Goal: Task Accomplishment & Management: Use online tool/utility

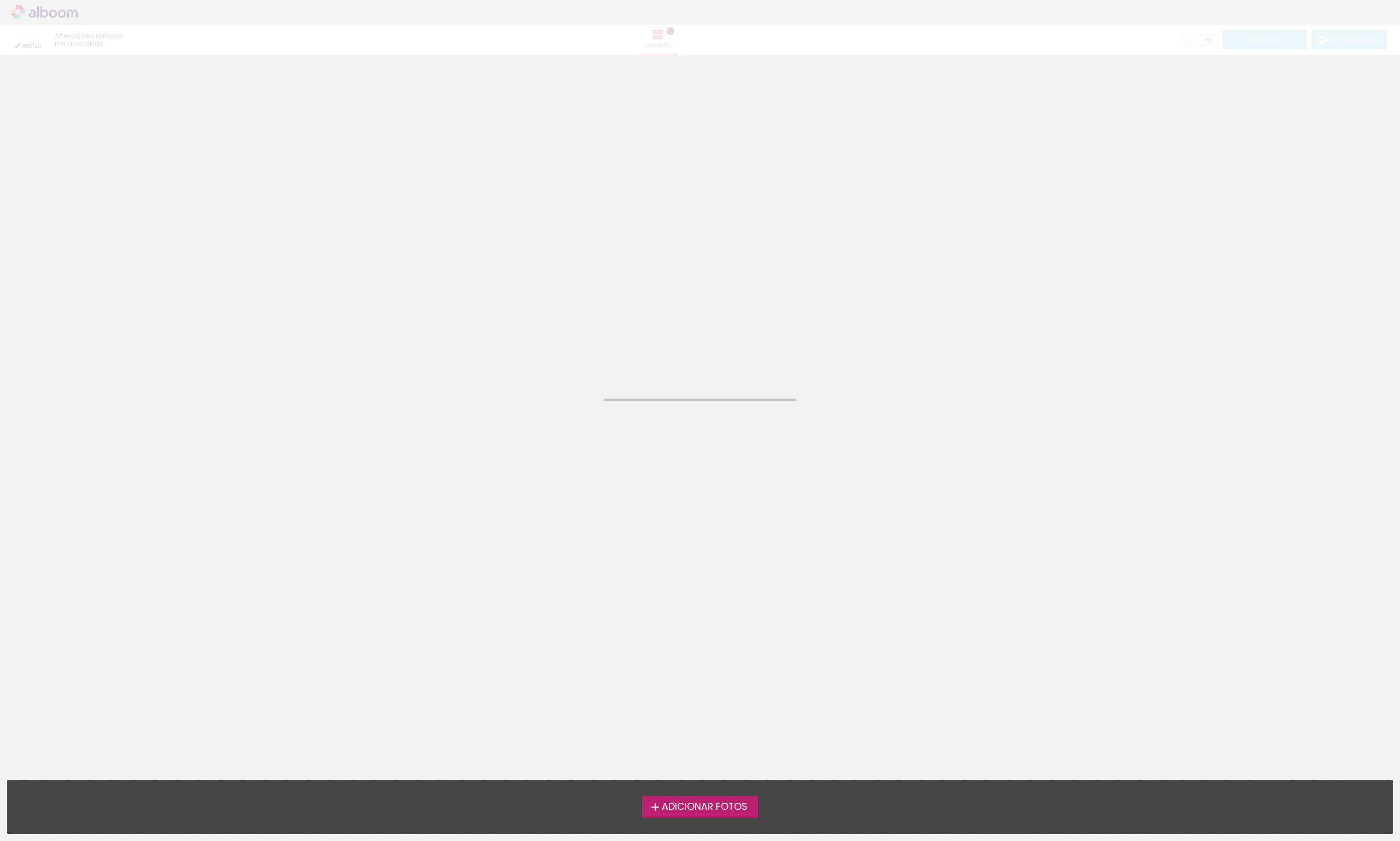
click at [719, 812] on span "Adicionar Fotos" at bounding box center [704, 807] width 86 height 10
click at [0, 0] on input "file" at bounding box center [0, 0] width 0 height 0
click at [738, 811] on span "Adicionar Fotos" at bounding box center [704, 807] width 86 height 10
click at [0, 0] on input "file" at bounding box center [0, 0] width 0 height 0
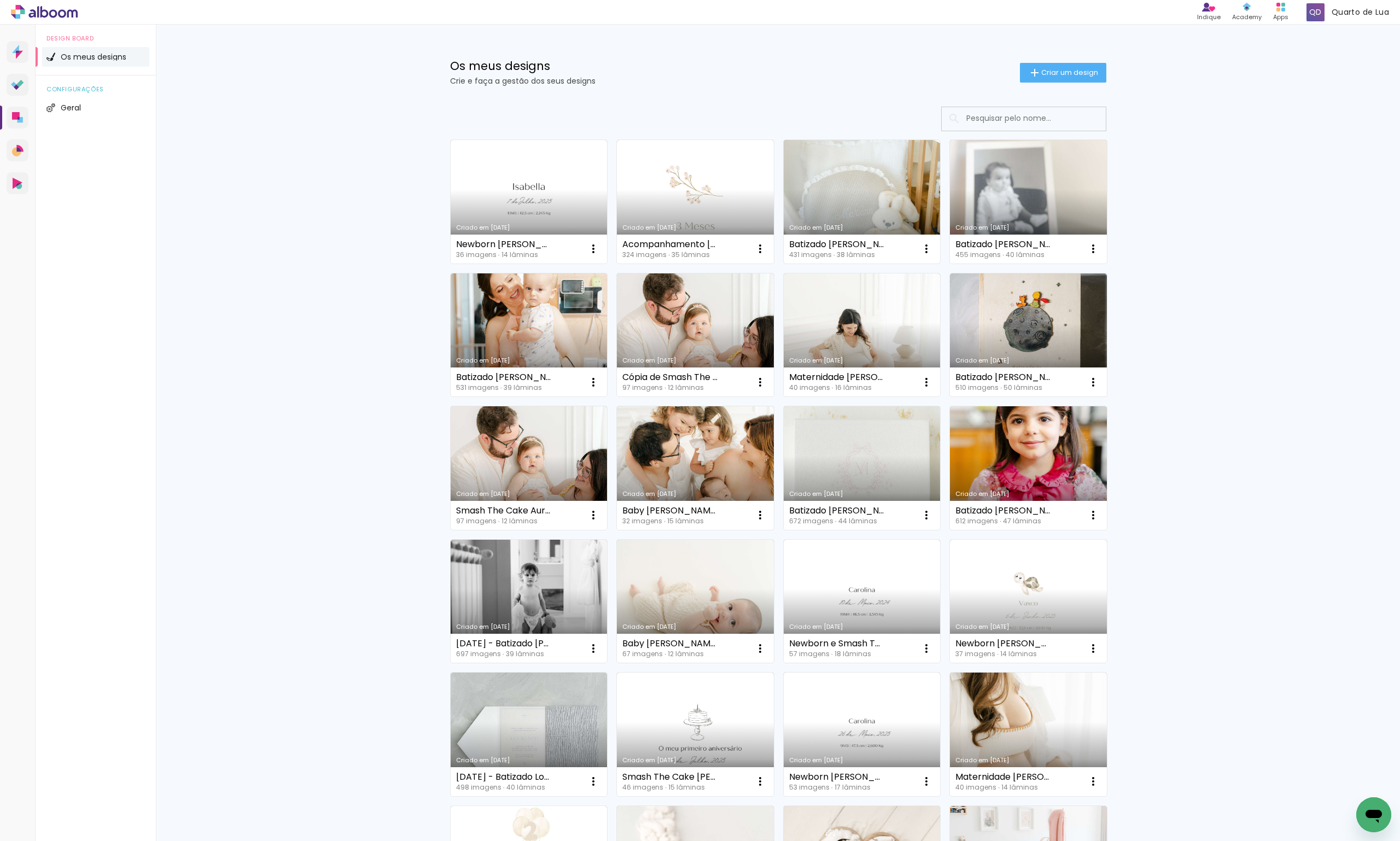
click at [905, 175] on link "Criado em [DATE]" at bounding box center [862, 202] width 157 height 124
drag, startPoint x: 687, startPoint y: 313, endPoint x: 1274, endPoint y: 306, distance: 587.0
click at [1330, 317] on div "Os meus designs Crie e faça a gestão dos seus designs Criar um design Criado em…" at bounding box center [778, 606] width 1244 height 1163
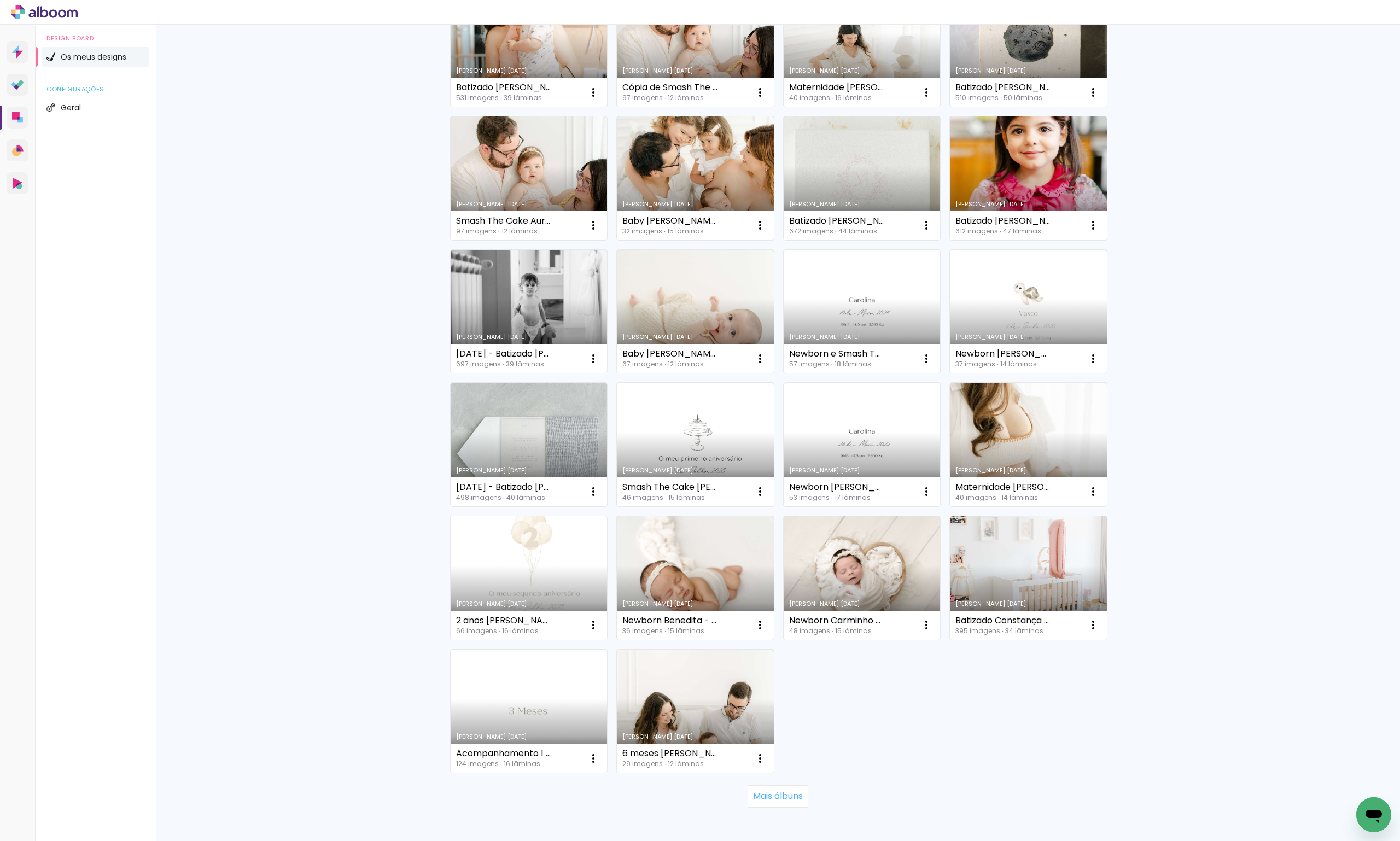
scroll to position [328, 0]
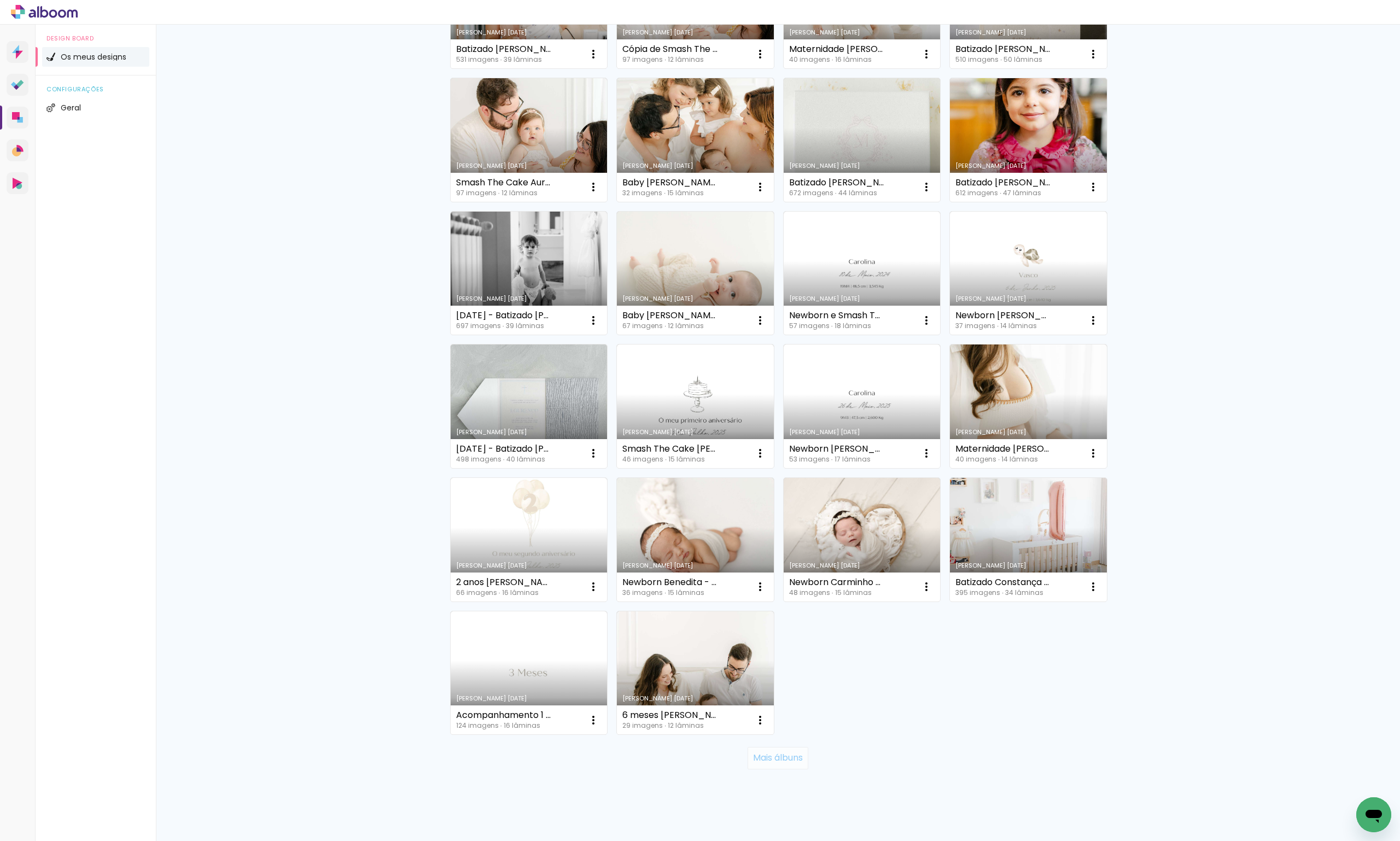
click at [791, 764] on paper-button "Mais álbuns" at bounding box center [778, 758] width 61 height 22
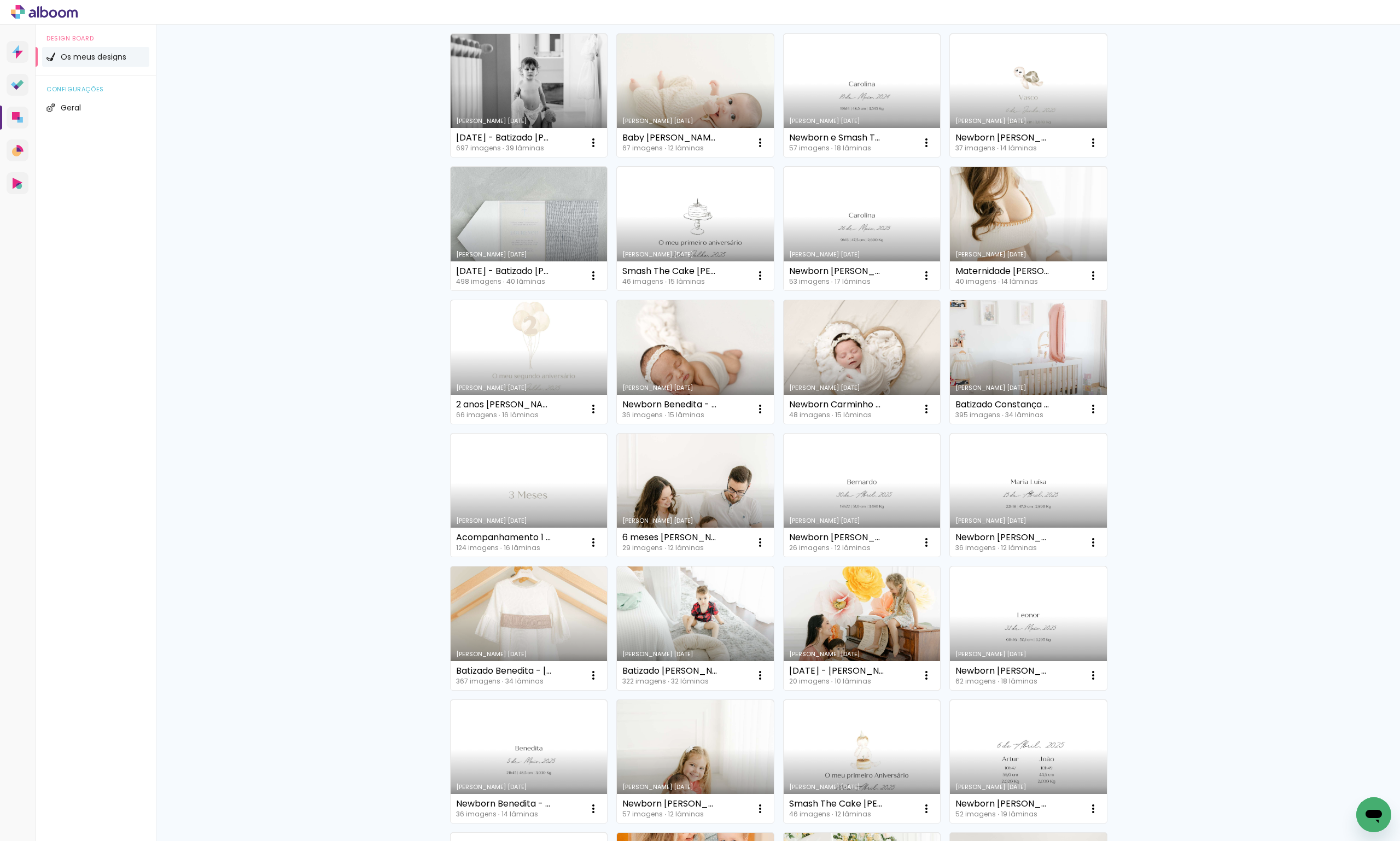
scroll to position [601, 0]
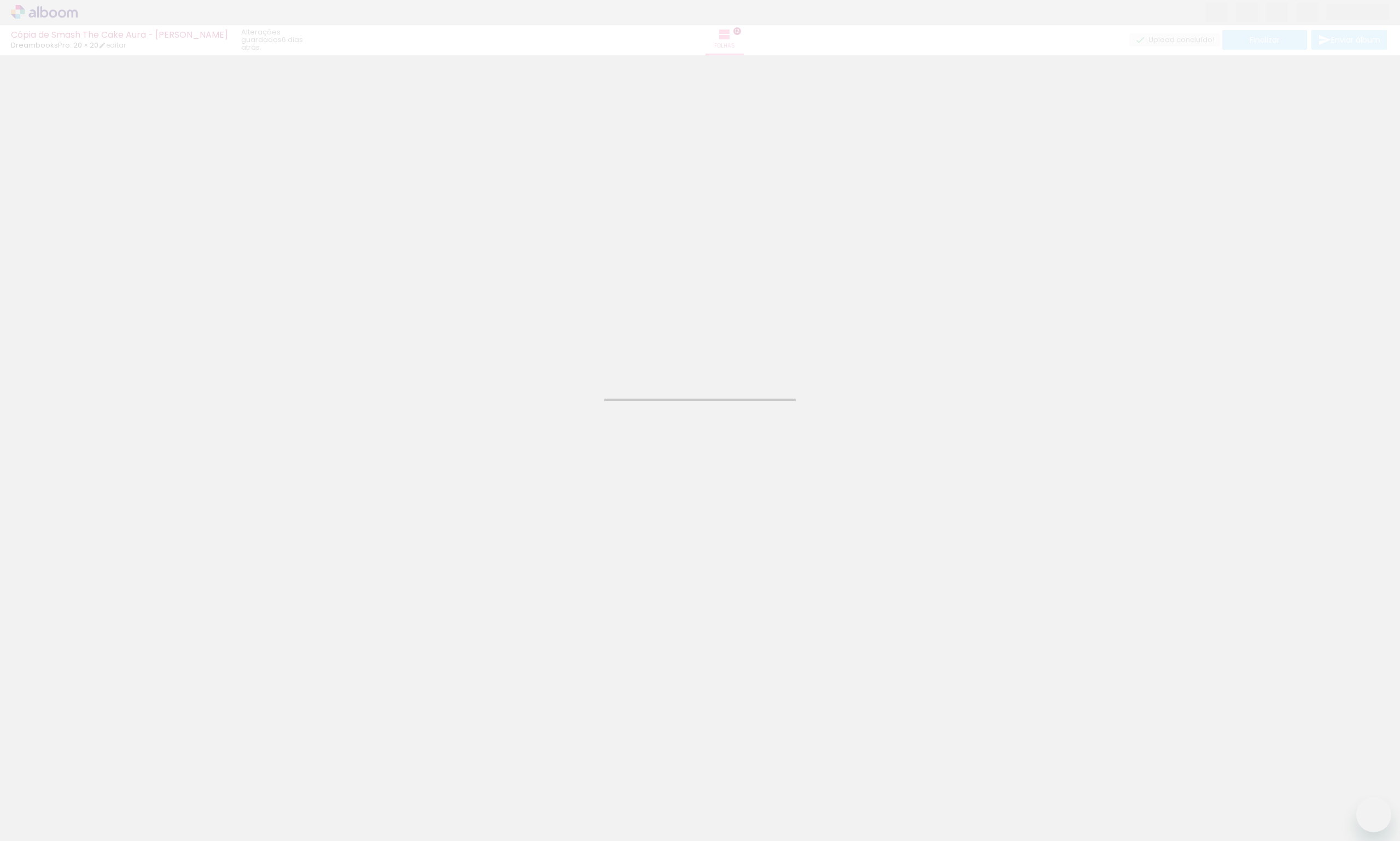
type input "Todas as fotos"
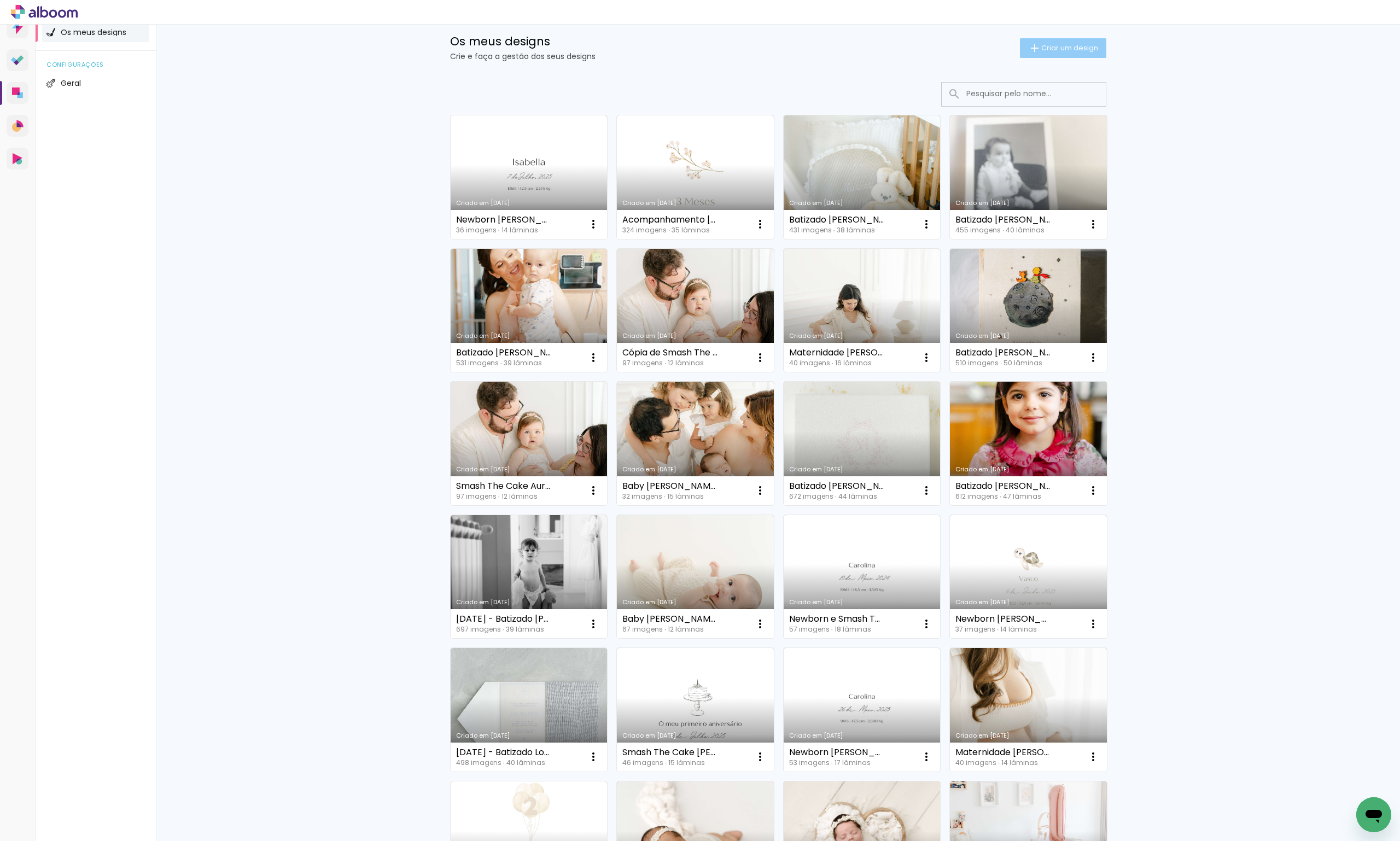
click at [1057, 50] on span "Criar um design" at bounding box center [1069, 48] width 57 height 7
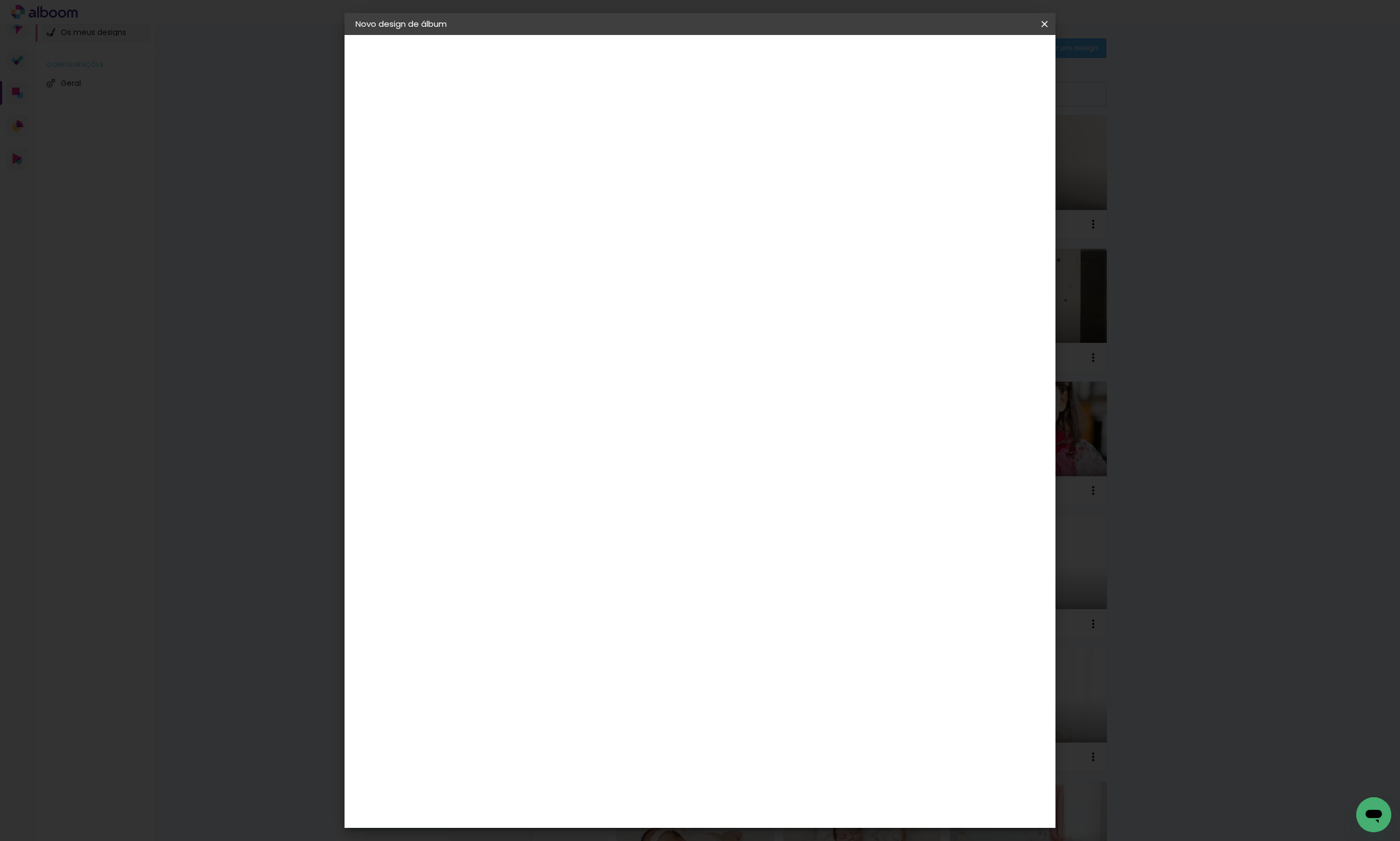
click at [534, 147] on input at bounding box center [534, 146] width 0 height 17
type input "Baile de Finalistas - [PERSON_NAME]"
type paper-input "Baile de Finalistas - [PERSON_NAME]"
click at [0, 0] on slot "Avançar" at bounding box center [0, 0] width 0 height 0
click at [598, 245] on div "DreambooksPro" at bounding box center [563, 247] width 71 height 9
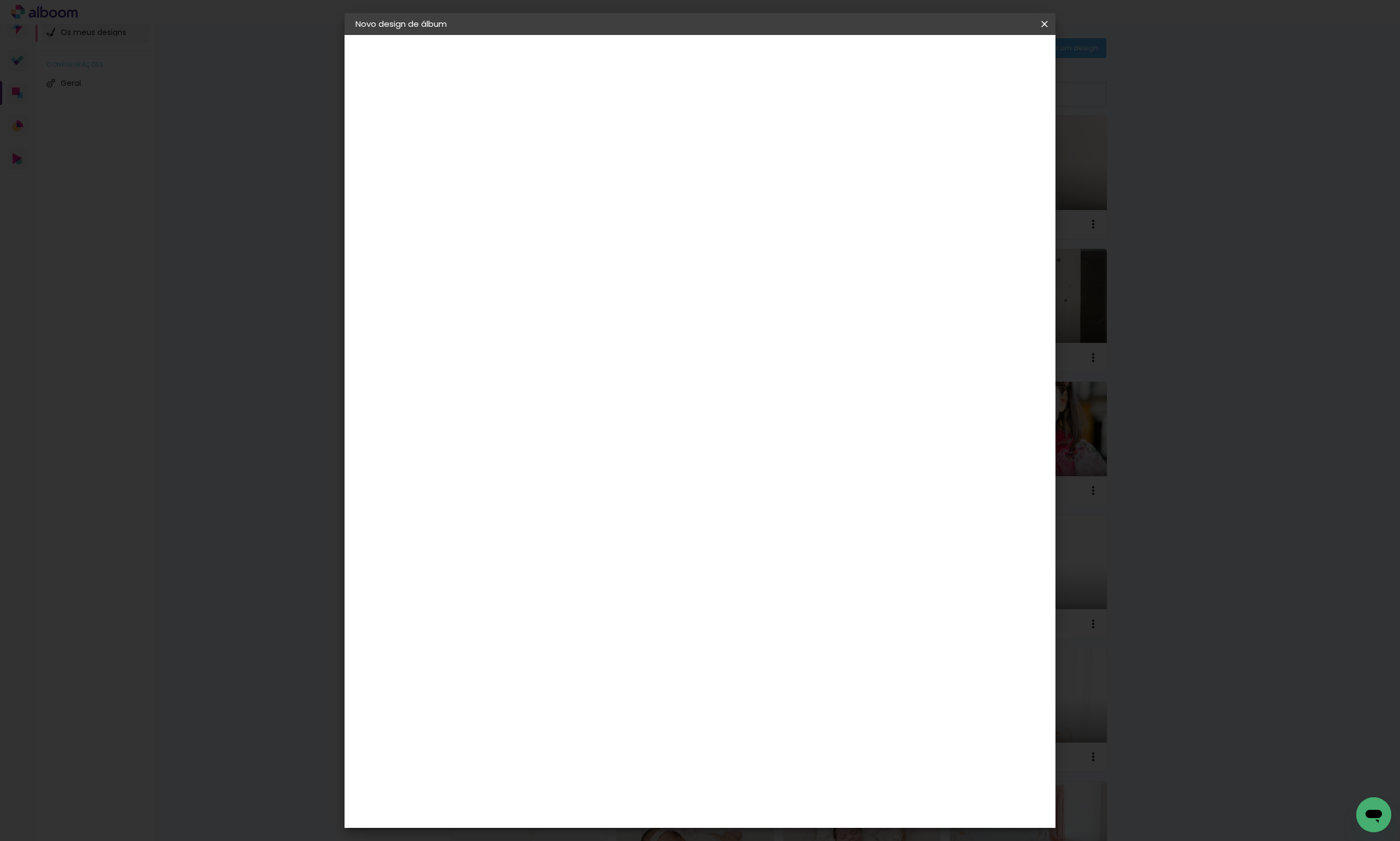
click at [0, 0] on slot "Avançar" at bounding box center [0, 0] width 0 height 0
click at [622, 199] on div "Opções disponíveis Álbum Réplica Pequena Réplica Grande Tamanho Escolha o taman…" at bounding box center [562, 208] width 118 height 204
click at [577, 183] on input "text" at bounding box center [556, 190] width 43 height 17
click at [716, 186] on paper-item "Álbum" at bounding box center [770, 181] width 218 height 22
type input "Álbum"
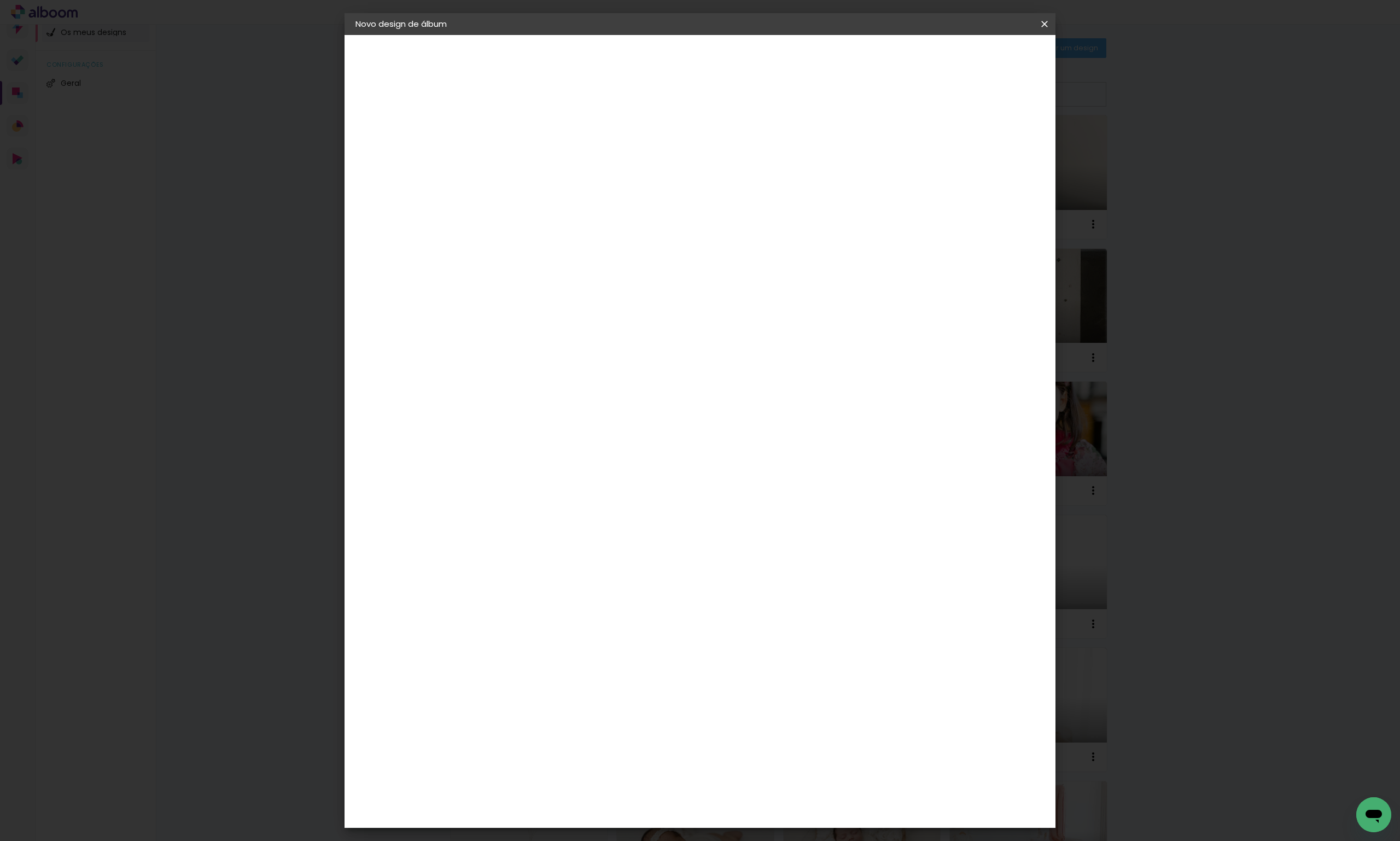
click at [608, 519] on span "25 × 25" at bounding box center [582, 530] width 51 height 22
click at [729, 67] on header "Modelo Escolha o modelo do álbum. Voltar Avançar" at bounding box center [608, 67] width 243 height 65
click at [0, 0] on slot "Avançar" at bounding box center [0, 0] width 0 height 0
click at [976, 57] on span "Iniciar design" at bounding box center [951, 58] width 50 height 8
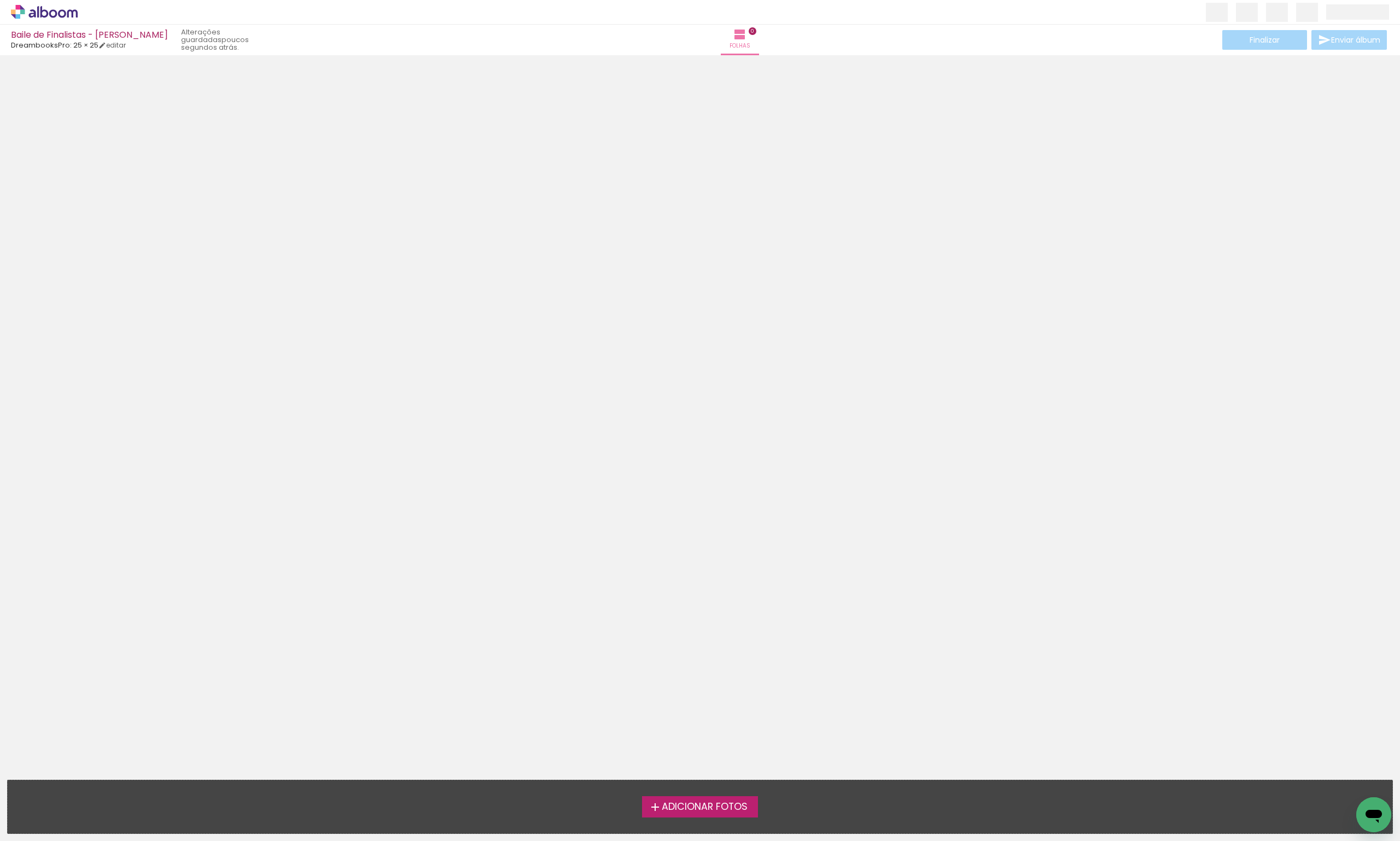
click at [682, 803] on span "Adicionar Fotos" at bounding box center [704, 807] width 86 height 10
click at [0, 0] on input "file" at bounding box center [0, 0] width 0 height 0
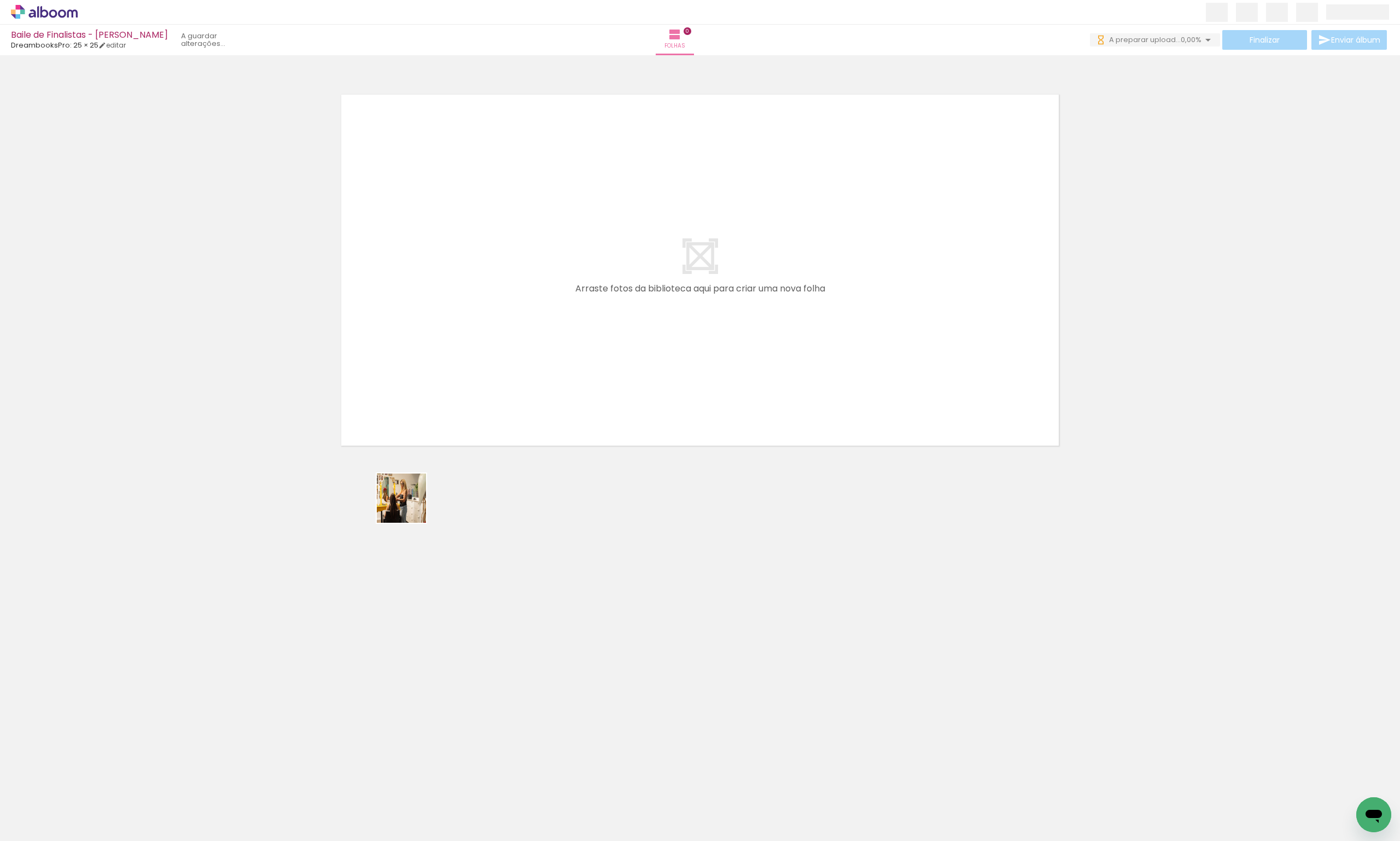
drag, startPoint x: 114, startPoint y: 813, endPoint x: 489, endPoint y: 315, distance: 623.4
click at [499, 272] on quentale-workspace at bounding box center [700, 420] width 1400 height 841
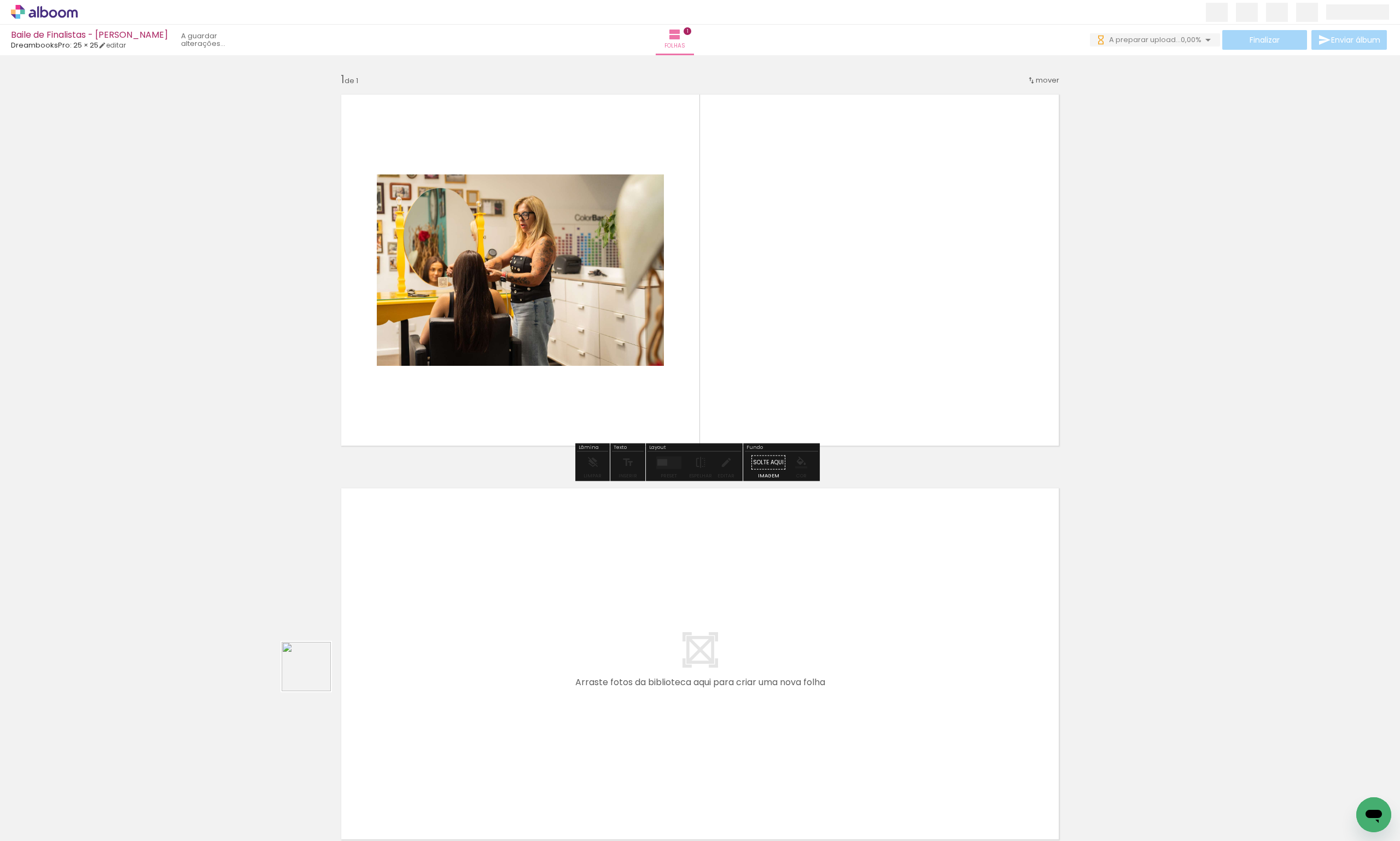
drag, startPoint x: 241, startPoint y: 745, endPoint x: 737, endPoint y: 286, distance: 675.8
click at [737, 286] on quentale-workspace at bounding box center [700, 420] width 1400 height 841
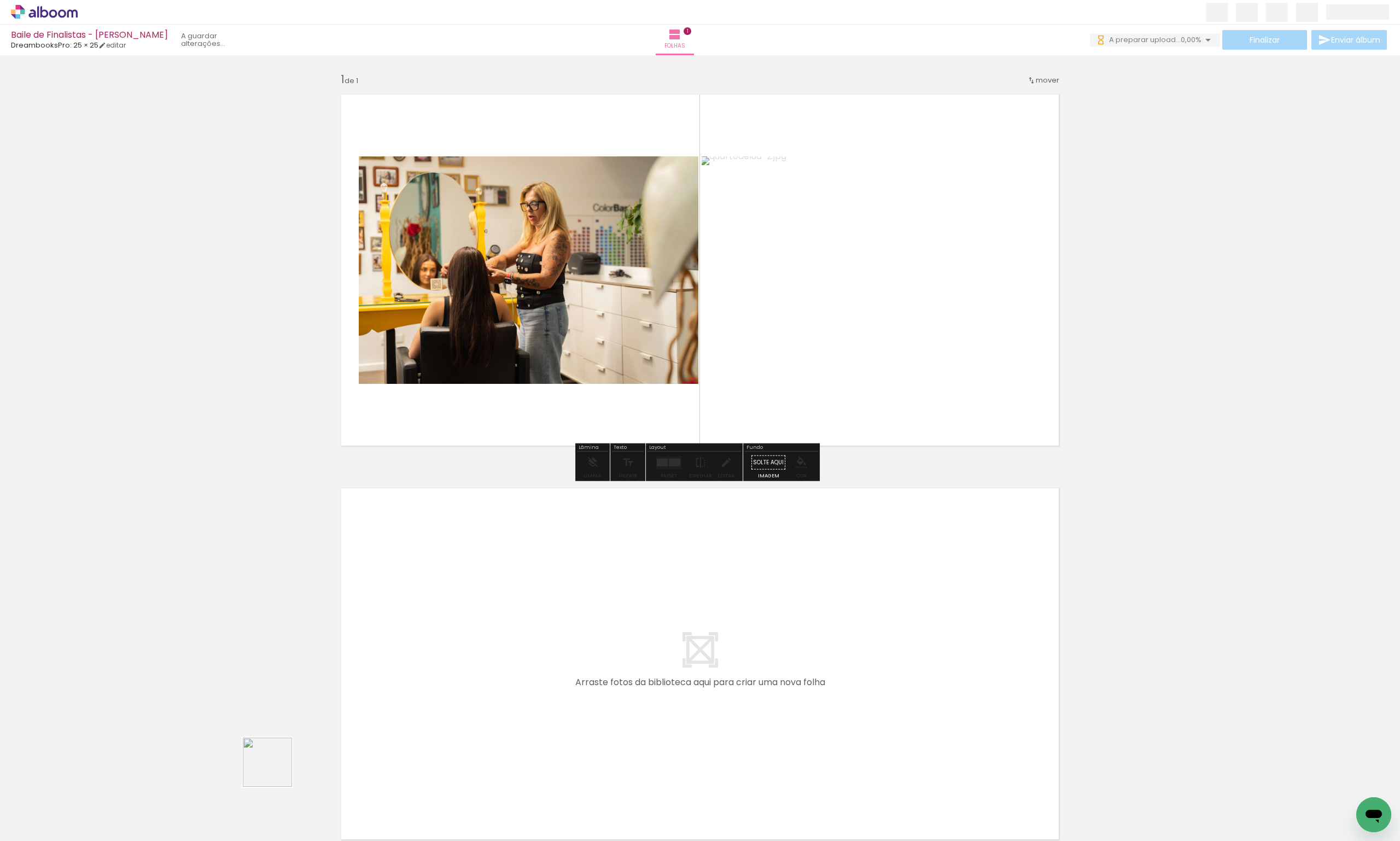
drag, startPoint x: 238, startPoint y: 815, endPoint x: 450, endPoint y: 592, distance: 307.7
click at [450, 592] on quentale-workspace at bounding box center [700, 420] width 1400 height 841
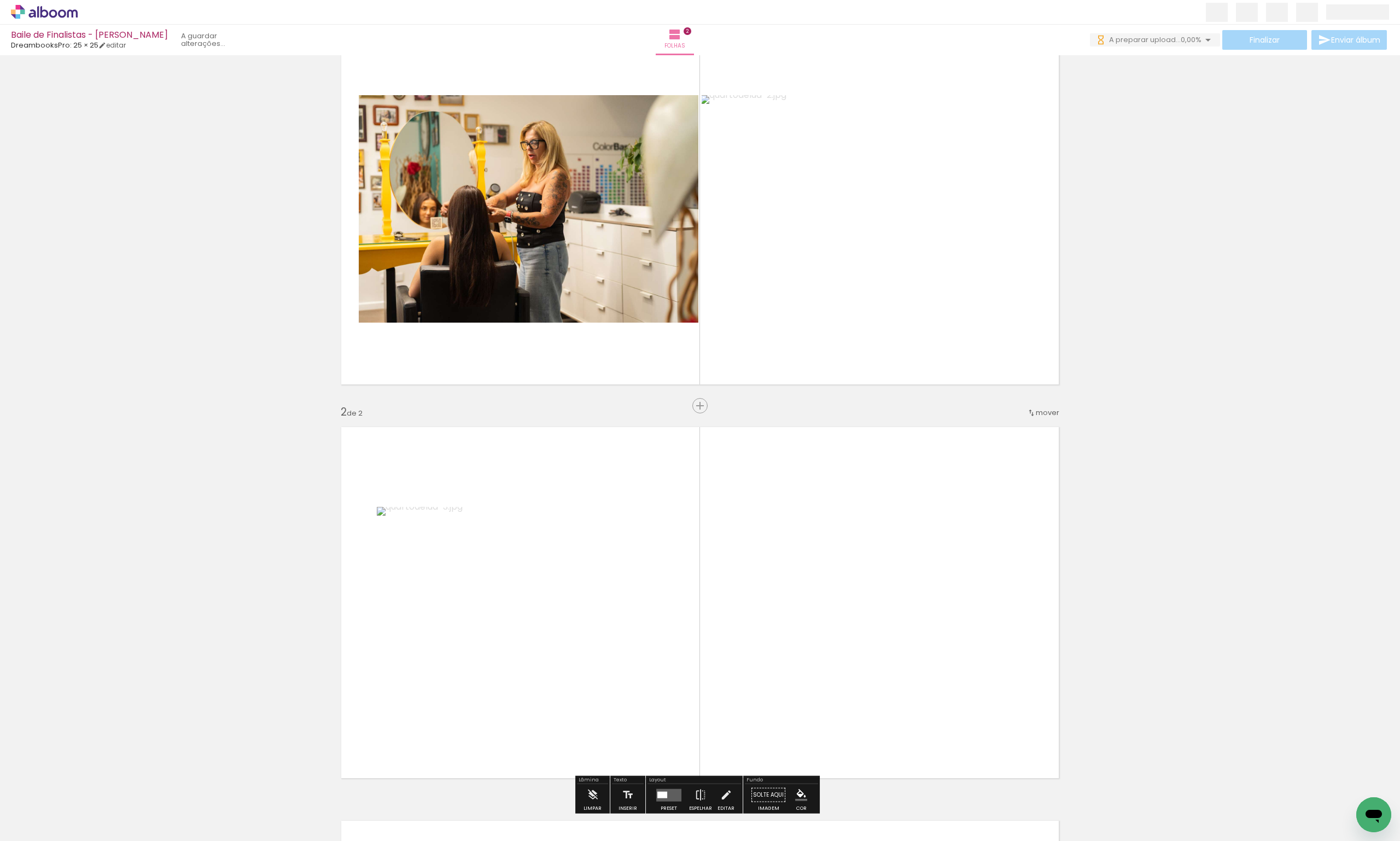
scroll to position [250, 0]
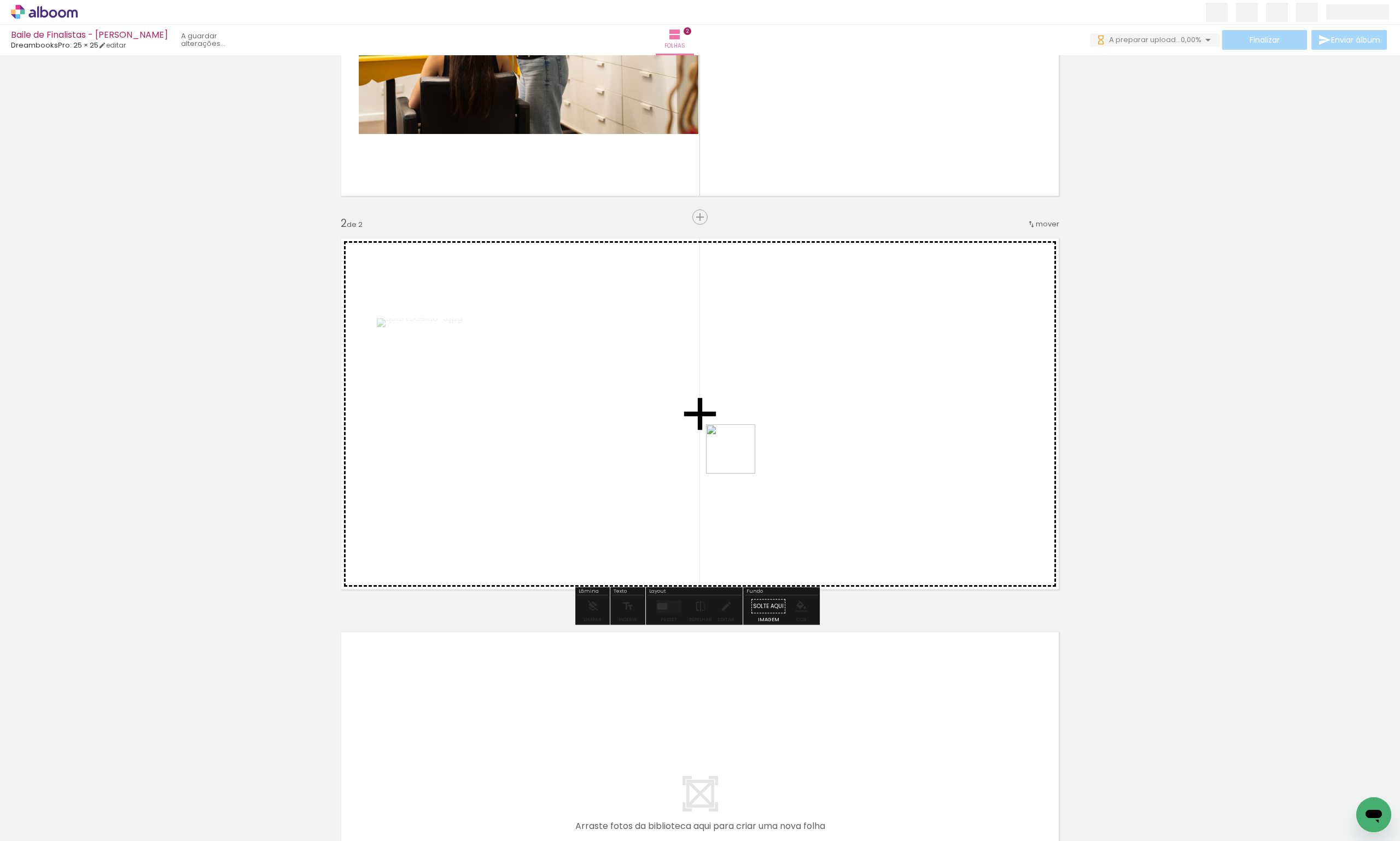
drag, startPoint x: 301, startPoint y: 809, endPoint x: 743, endPoint y: 453, distance: 567.5
click at [743, 453] on quentale-workspace at bounding box center [700, 420] width 1400 height 841
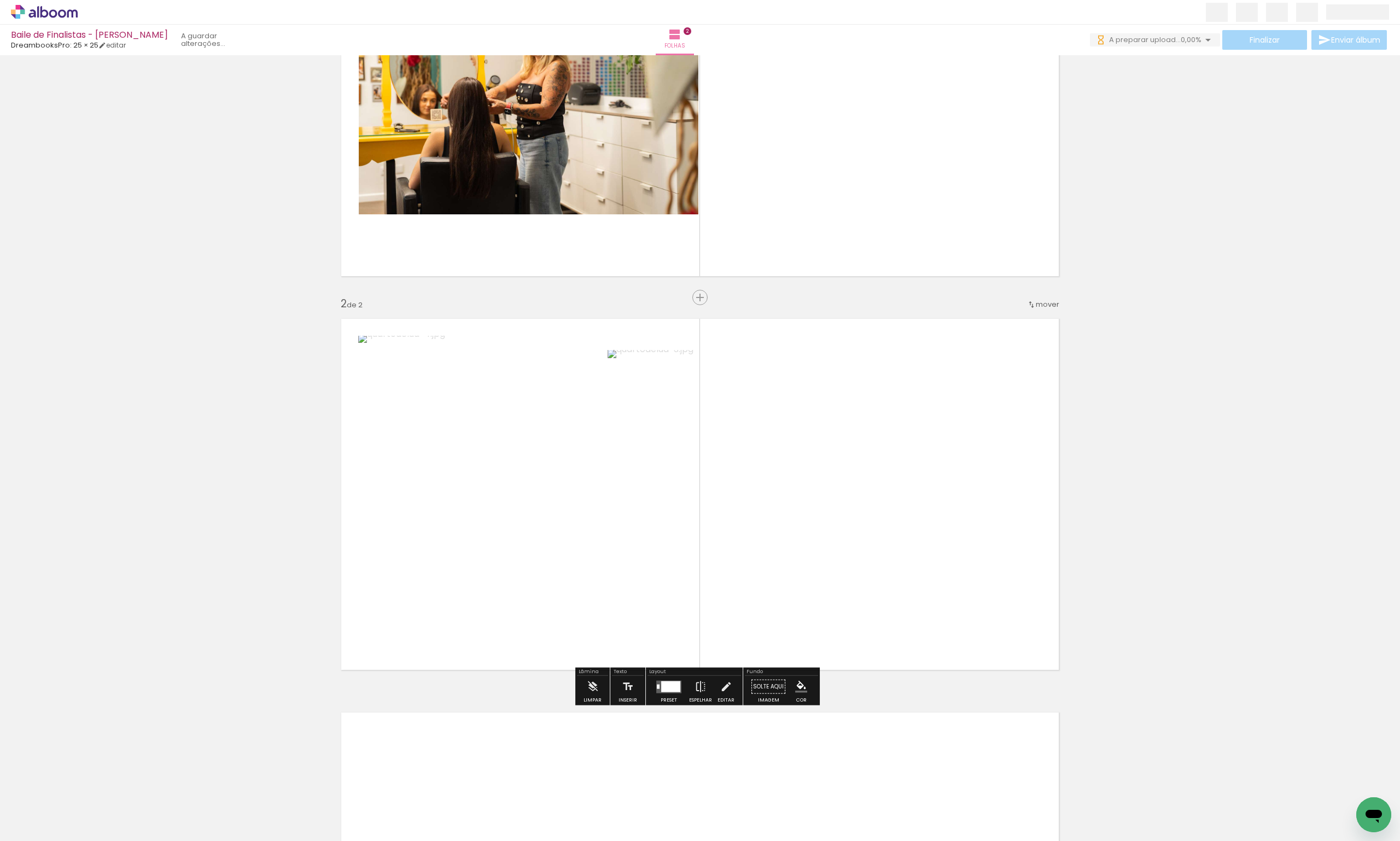
scroll to position [86, 0]
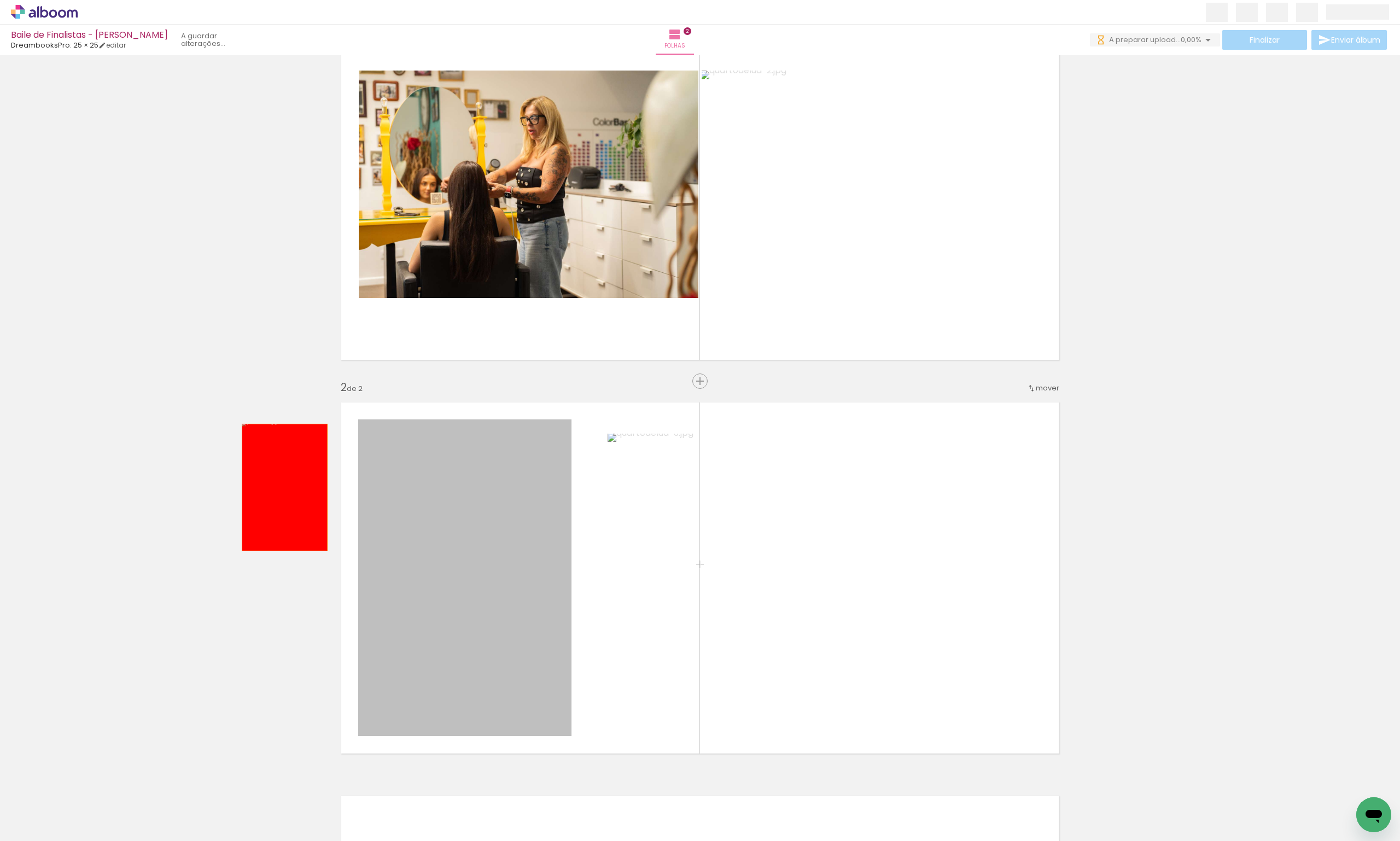
drag, startPoint x: 543, startPoint y: 578, endPoint x: 275, endPoint y: 481, distance: 285.0
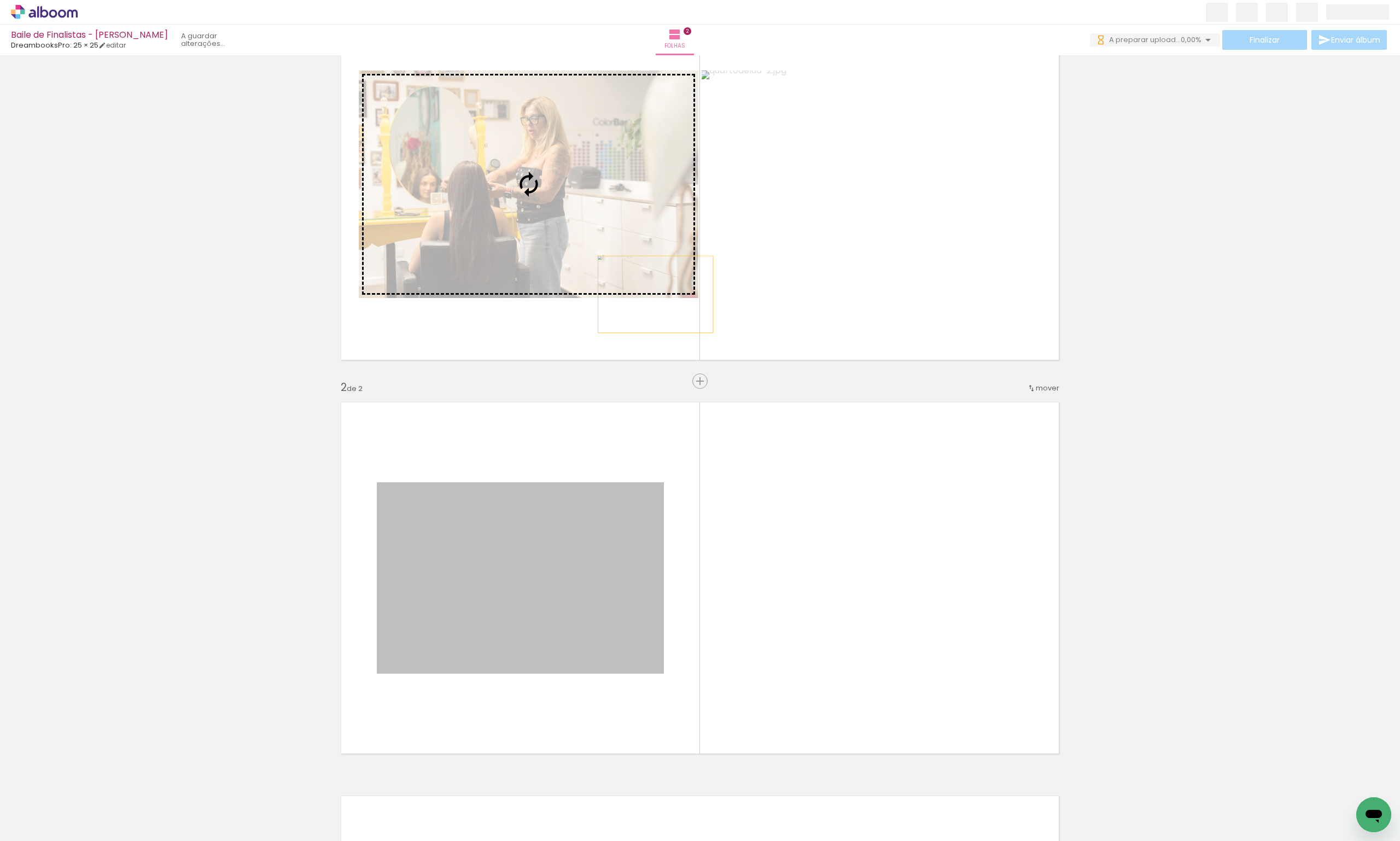
drag, startPoint x: 530, startPoint y: 576, endPoint x: 643, endPoint y: 308, distance: 290.8
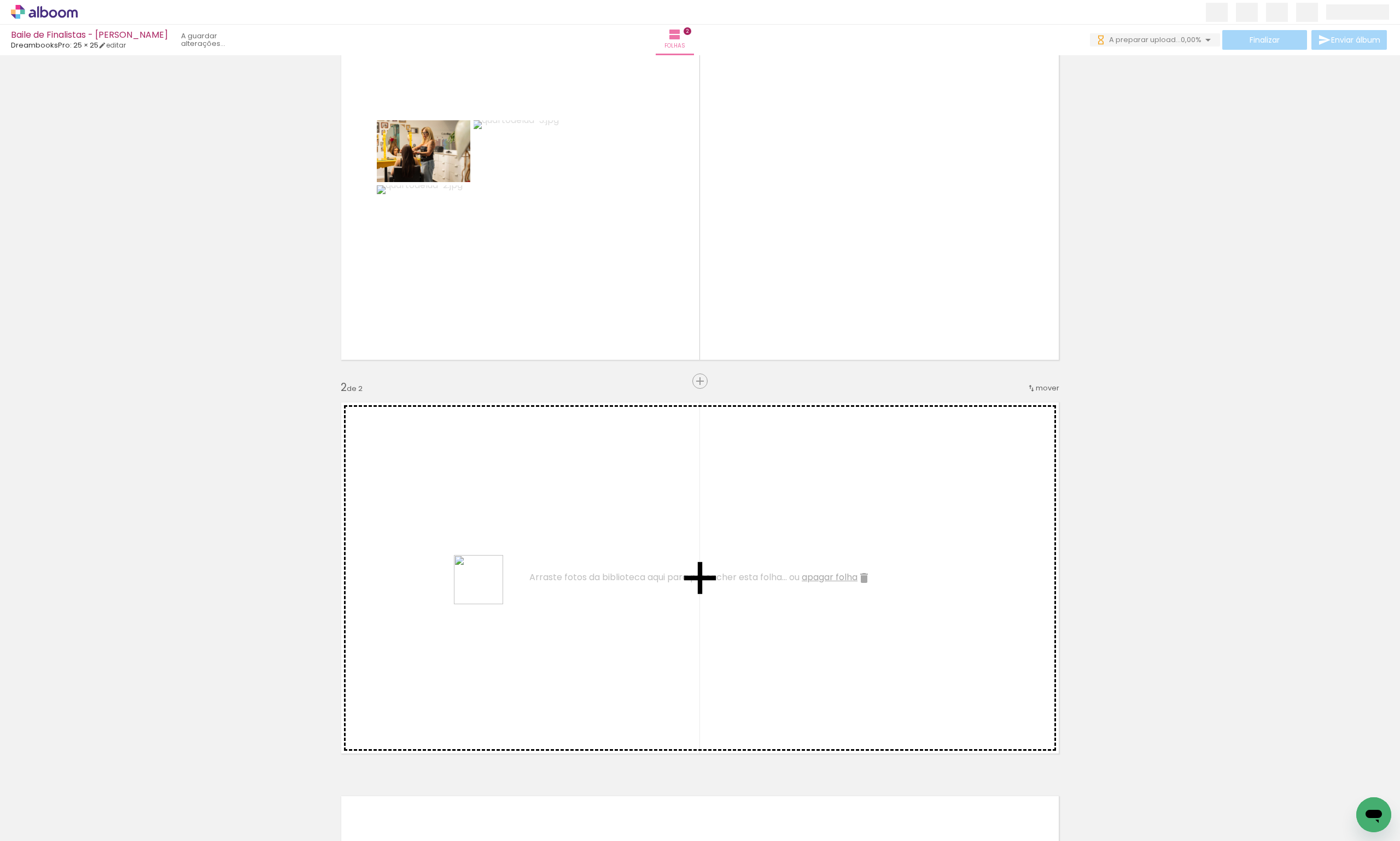
drag, startPoint x: 421, startPoint y: 811, endPoint x: 462, endPoint y: 757, distance: 67.8
click at [506, 473] on quentale-workspace at bounding box center [700, 420] width 1400 height 841
drag, startPoint x: 506, startPoint y: 794, endPoint x: 675, endPoint y: 639, distance: 229.3
click at [697, 559] on quentale-workspace at bounding box center [700, 420] width 1400 height 841
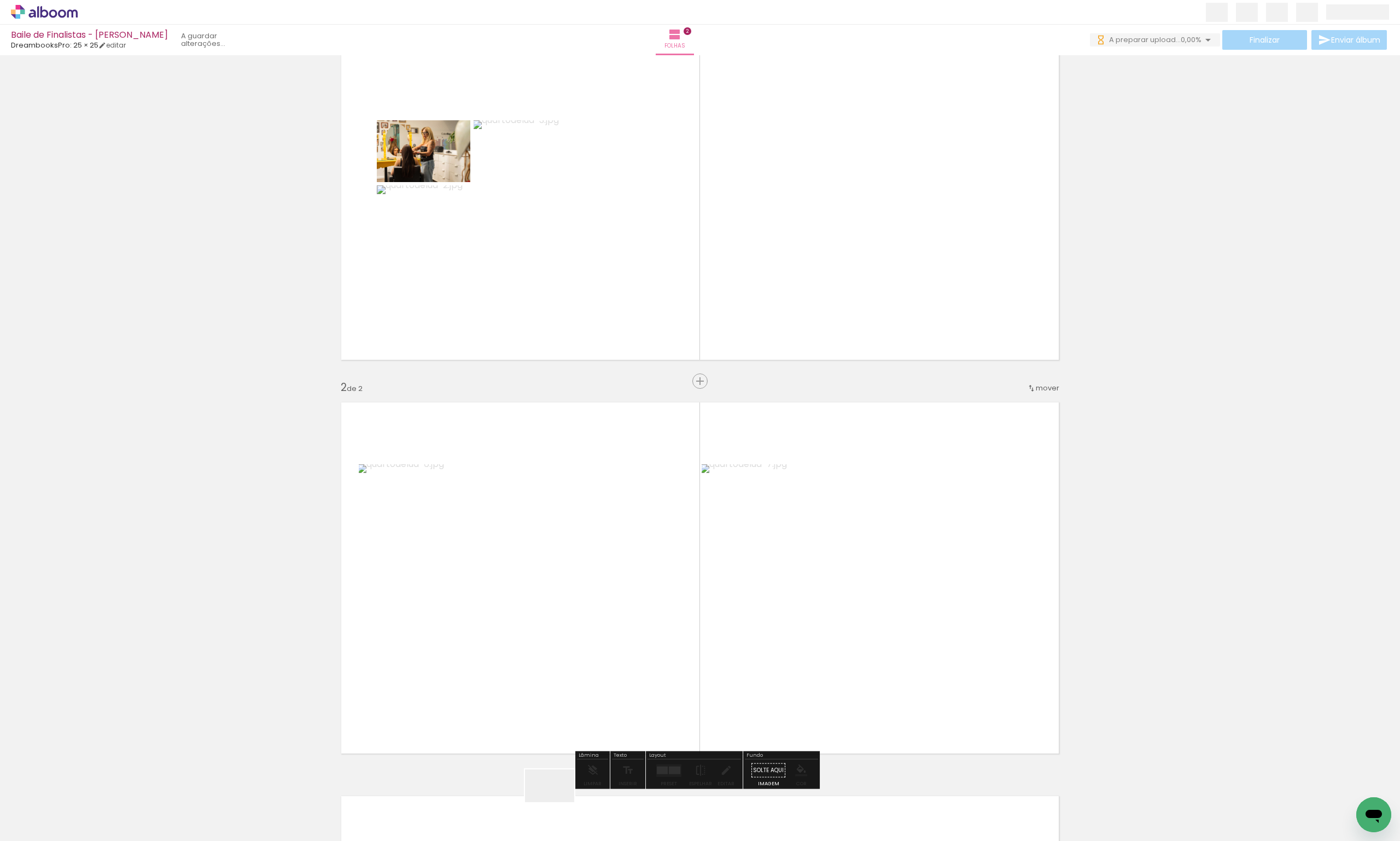
drag, startPoint x: 556, startPoint y: 810, endPoint x: 600, endPoint y: 837, distance: 51.6
click at [560, 641] on quentale-workspace at bounding box center [700, 420] width 1400 height 841
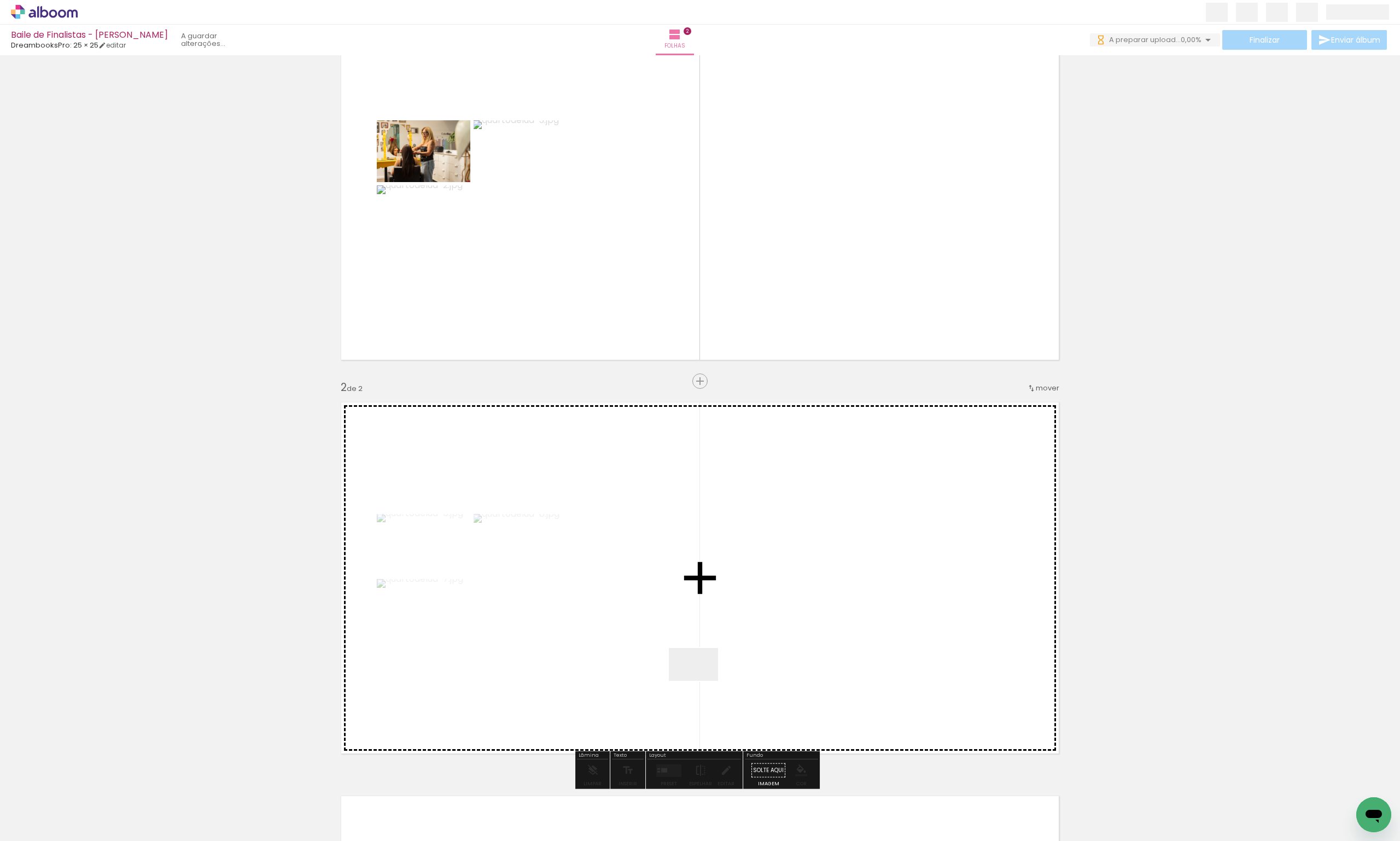
drag, startPoint x: 612, startPoint y: 817, endPoint x: 792, endPoint y: 590, distance: 289.7
click at [792, 590] on quentale-workspace at bounding box center [700, 420] width 1400 height 841
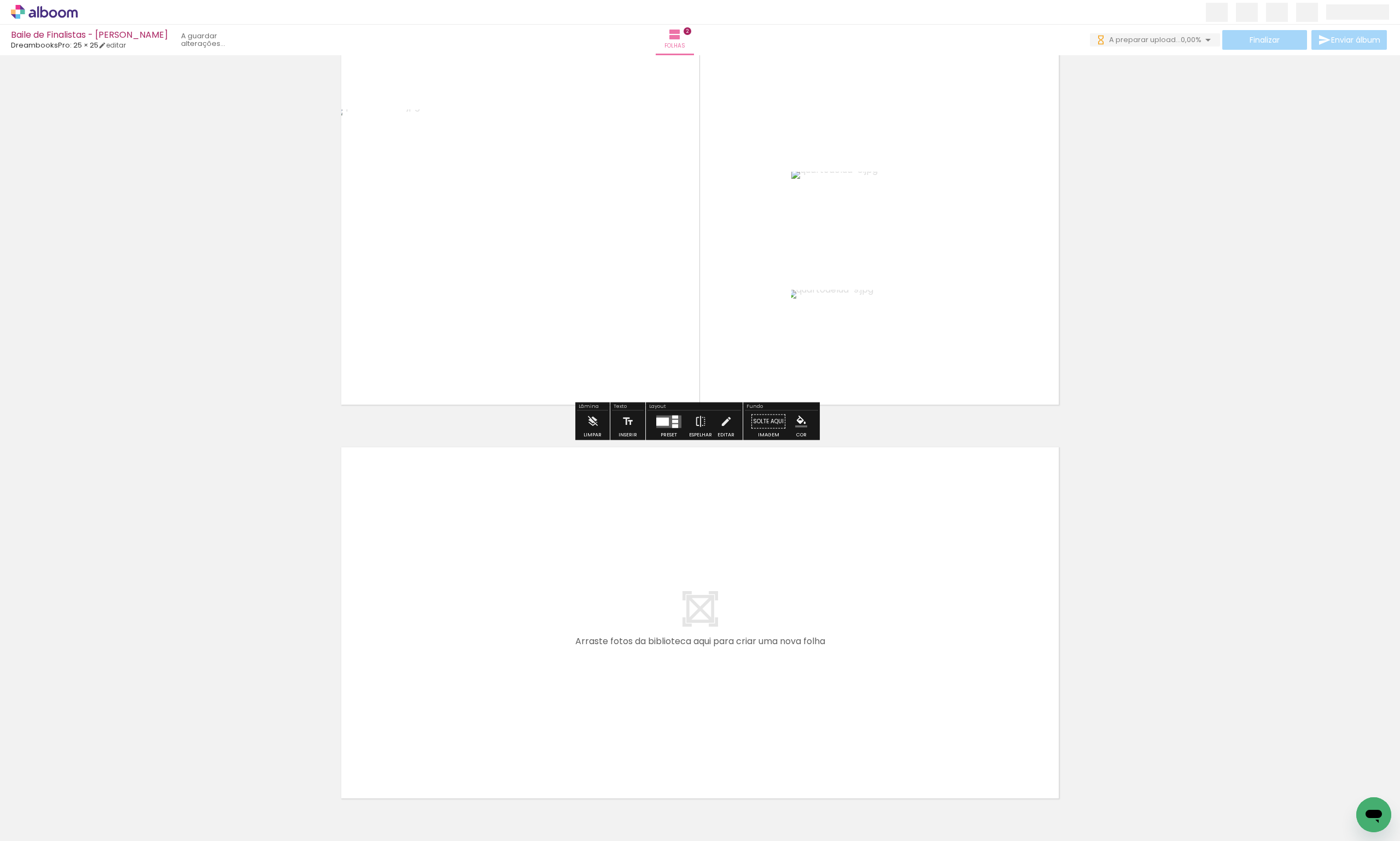
scroll to position [507, 0]
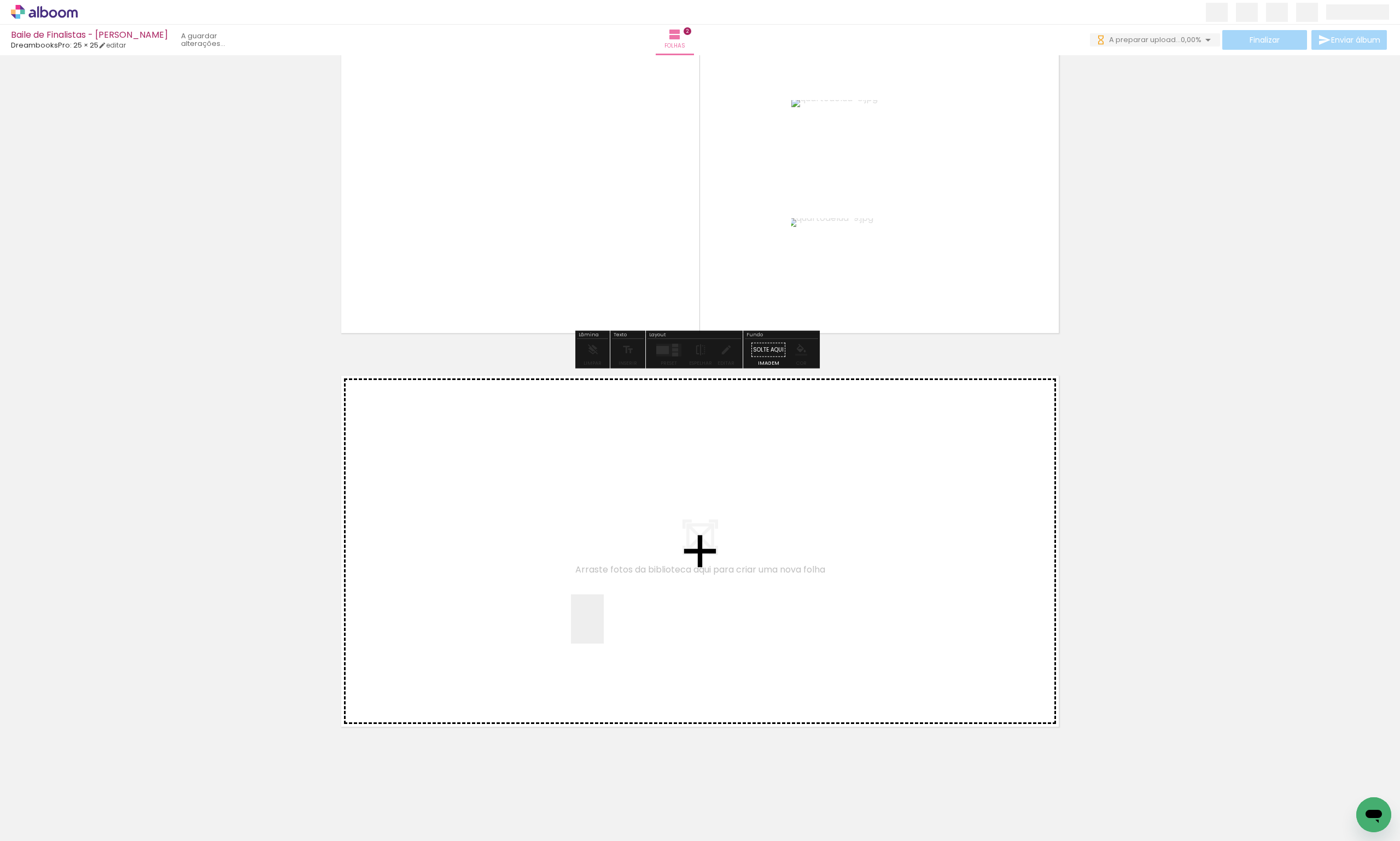
drag, startPoint x: 651, startPoint y: 803, endPoint x: 578, endPoint y: 554, distance: 259.5
click at [578, 554] on quentale-workspace at bounding box center [700, 420] width 1400 height 841
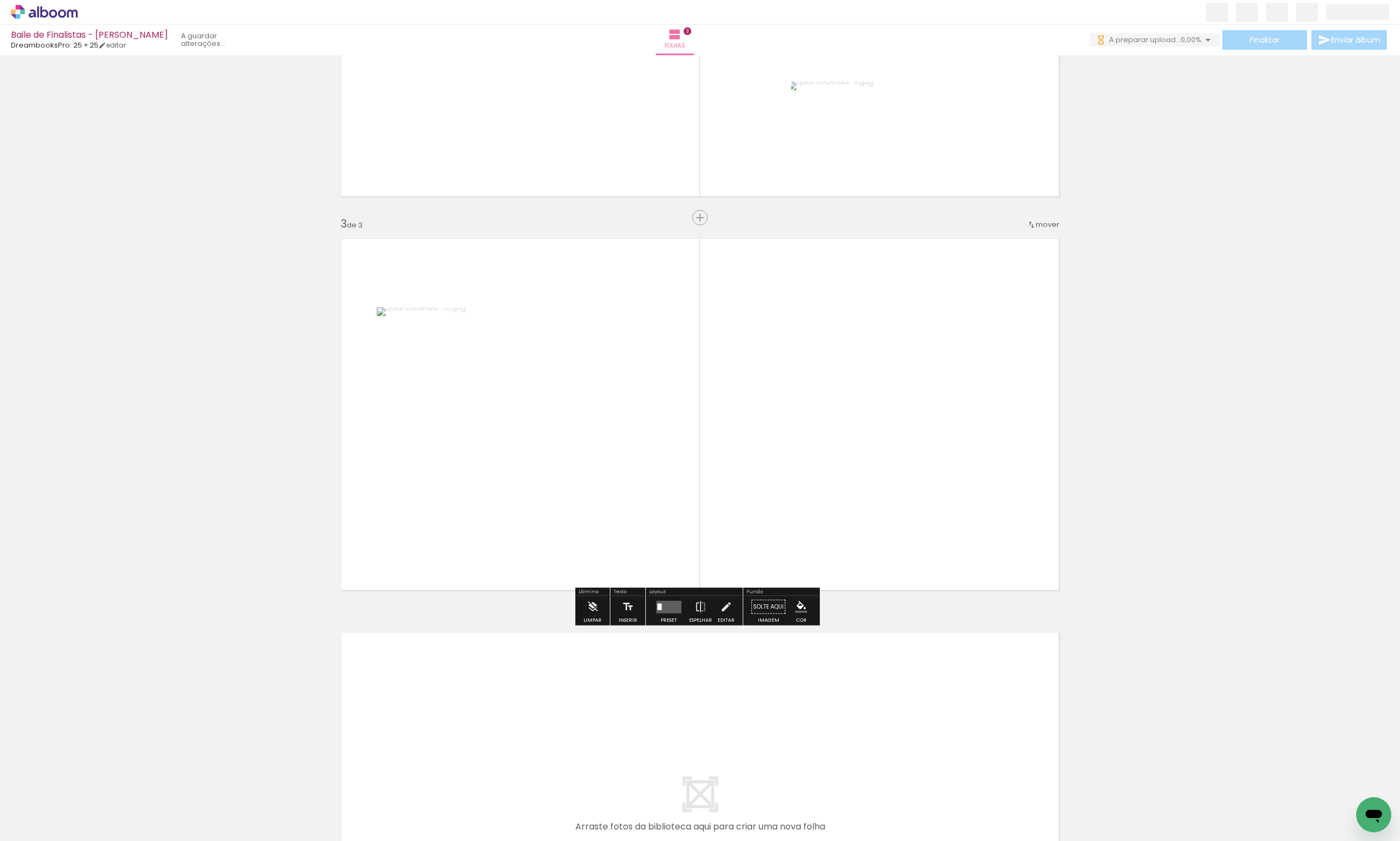
scroll to position [644, 0]
drag, startPoint x: 710, startPoint y: 791, endPoint x: 634, endPoint y: 384, distance: 414.0
click at [634, 384] on quentale-workspace at bounding box center [700, 420] width 1400 height 841
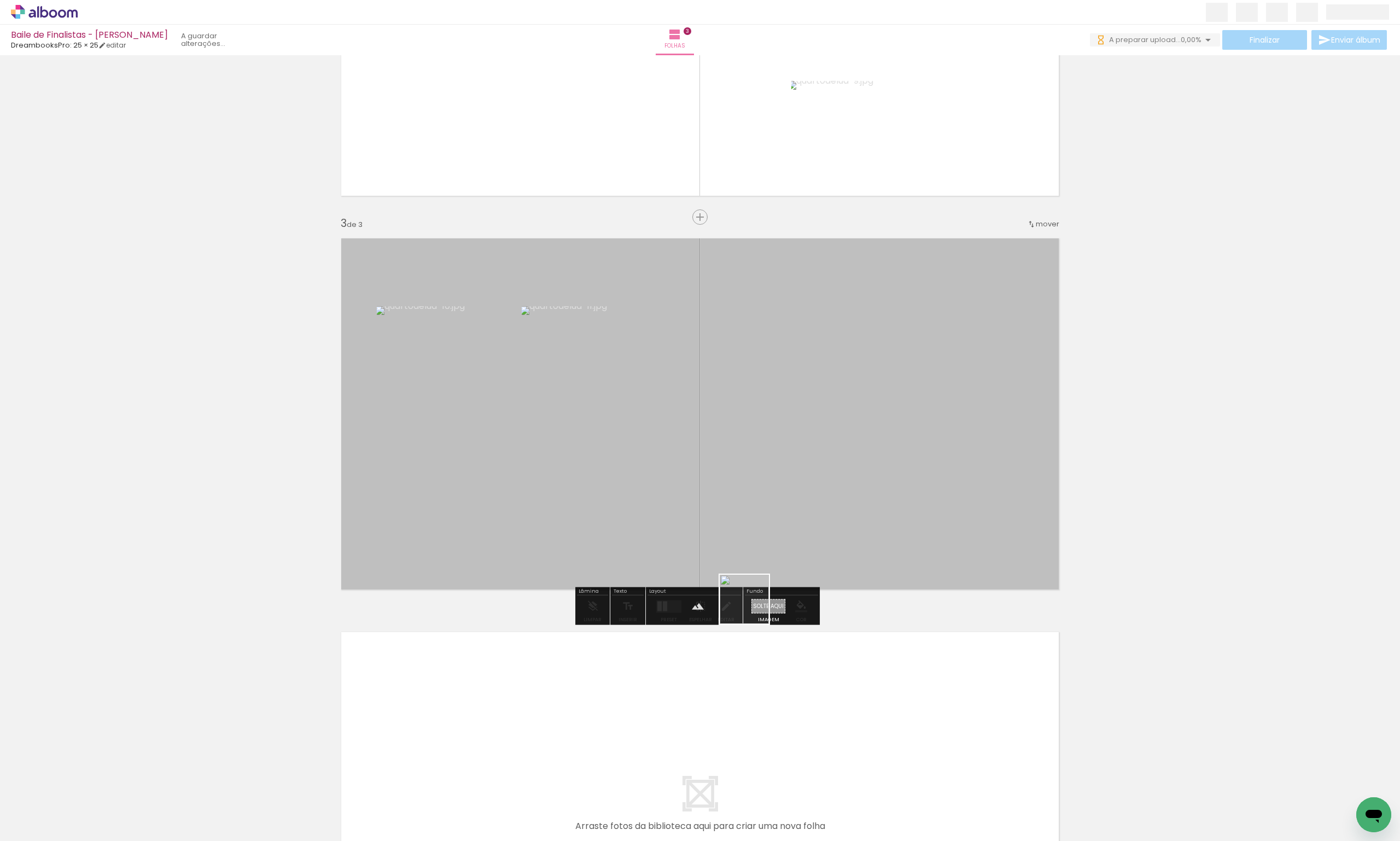
drag, startPoint x: 786, startPoint y: 796, endPoint x: 754, endPoint y: 404, distance: 393.3
click at [754, 404] on quentale-workspace at bounding box center [700, 420] width 1400 height 841
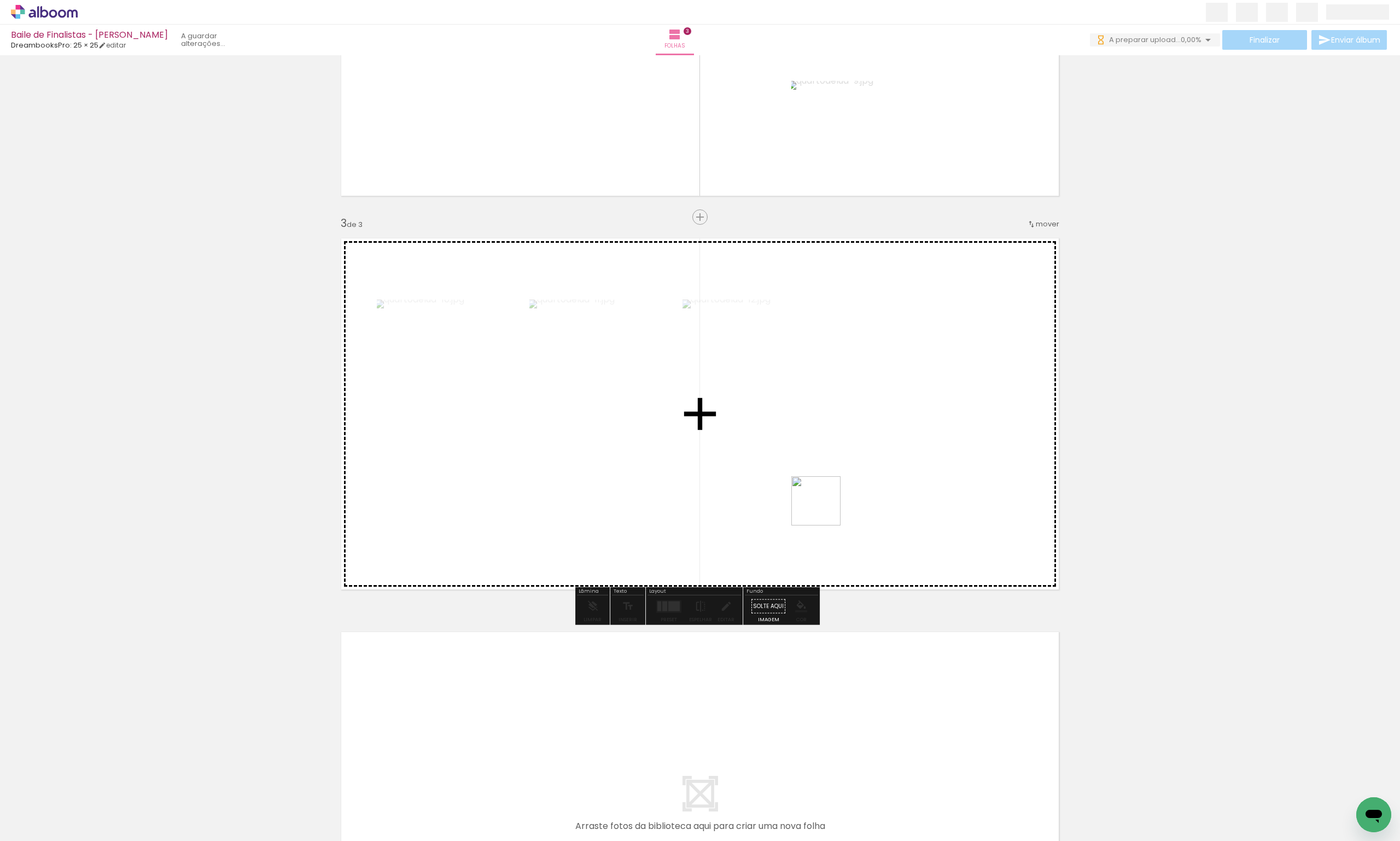
drag, startPoint x: 851, startPoint y: 812, endPoint x: 825, endPoint y: 494, distance: 319.1
click at [825, 494] on quentale-workspace at bounding box center [700, 420] width 1400 height 841
drag, startPoint x: 894, startPoint y: 727, endPoint x: 836, endPoint y: 531, distance: 204.4
click at [836, 531] on quentale-workspace at bounding box center [700, 420] width 1400 height 841
drag, startPoint x: 936, startPoint y: 708, endPoint x: 791, endPoint y: 529, distance: 230.4
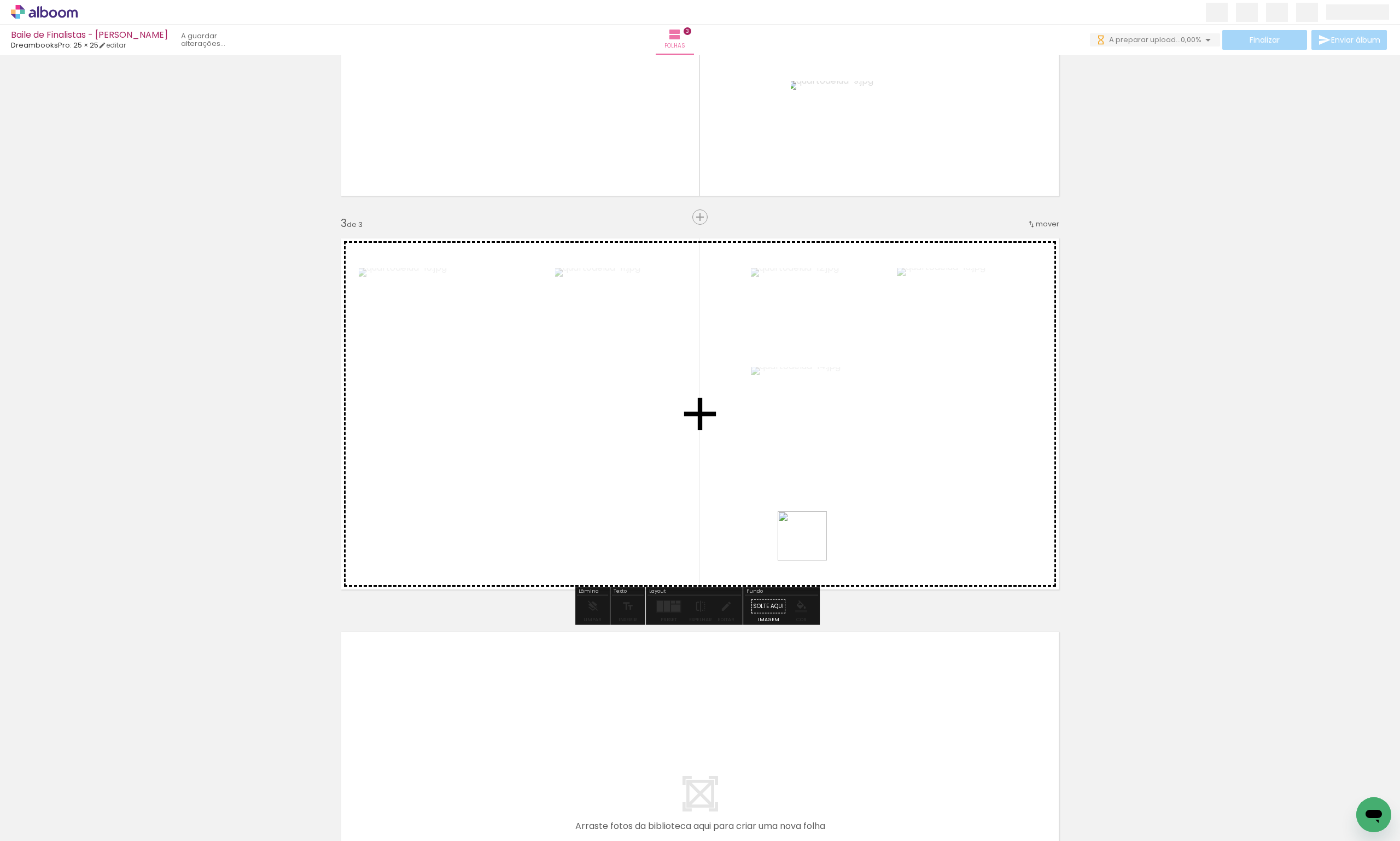
click at [791, 529] on quentale-workspace at bounding box center [700, 420] width 1400 height 841
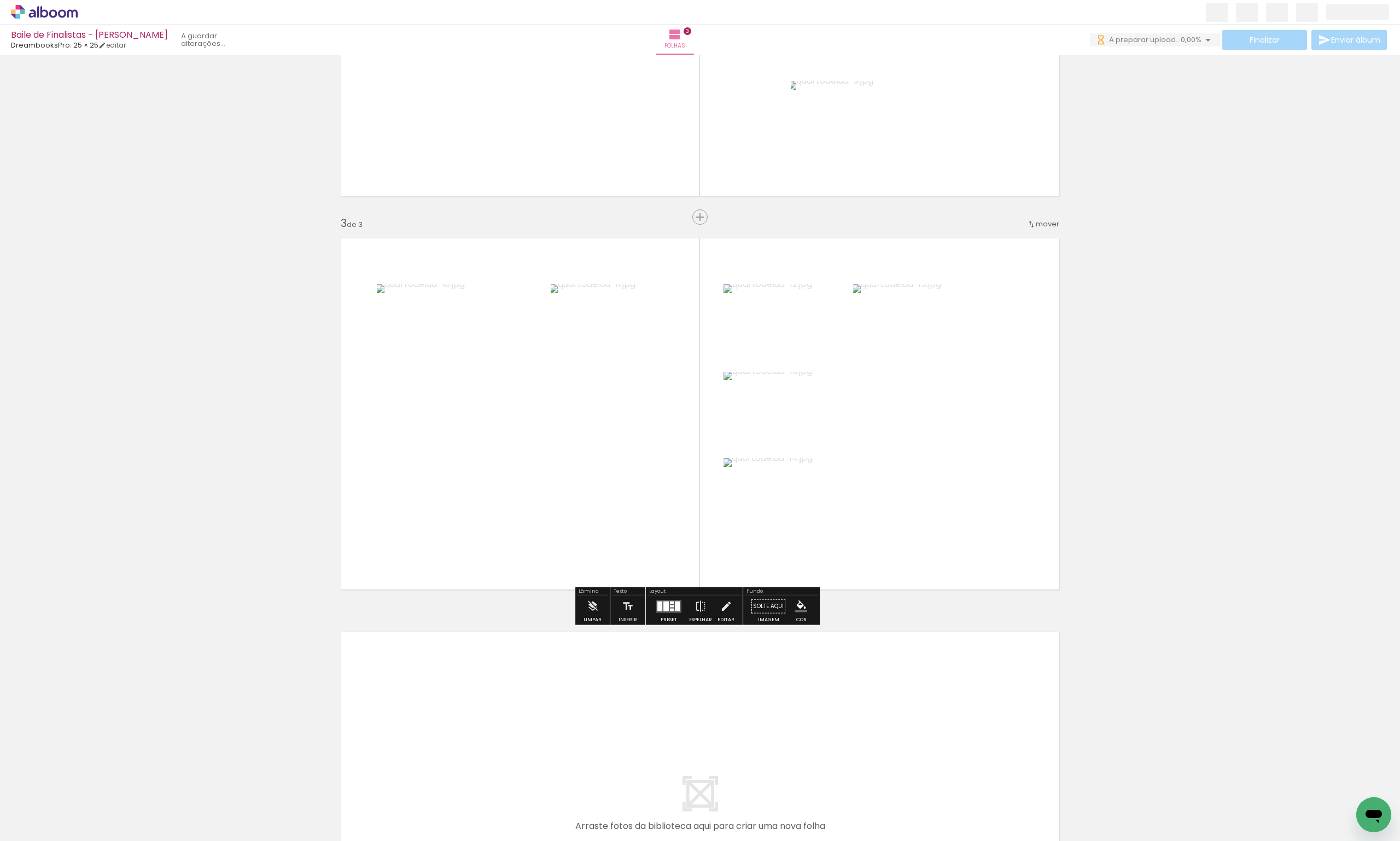
scroll to position [0, 0]
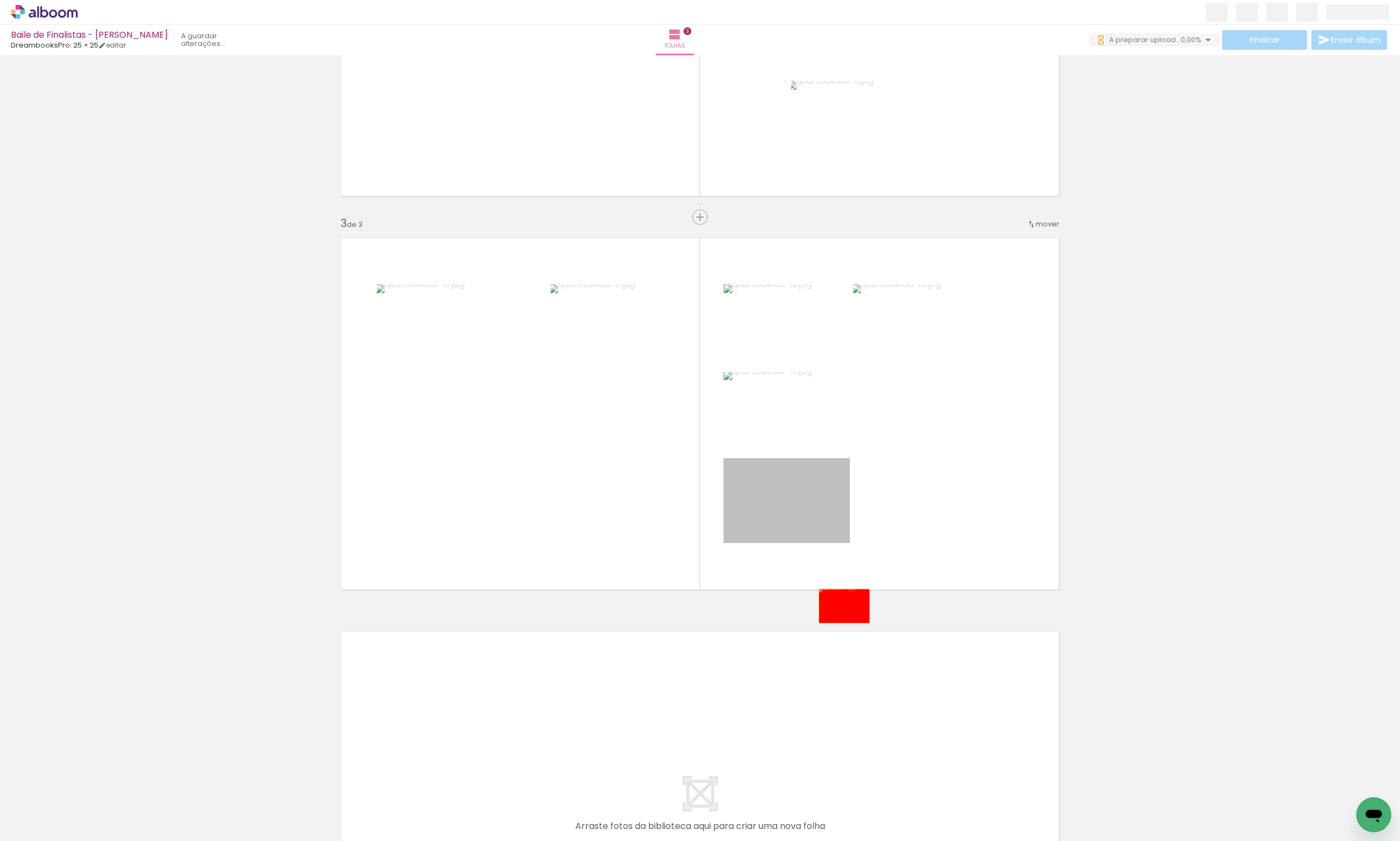
drag, startPoint x: 816, startPoint y: 519, endPoint x: 813, endPoint y: 465, distance: 54.1
click at [865, 702] on div "Inserir folha 1 de 3 Inserir folha 2 de 3 Inserir folha 3 de 3" at bounding box center [700, 203] width 1400 height 1576
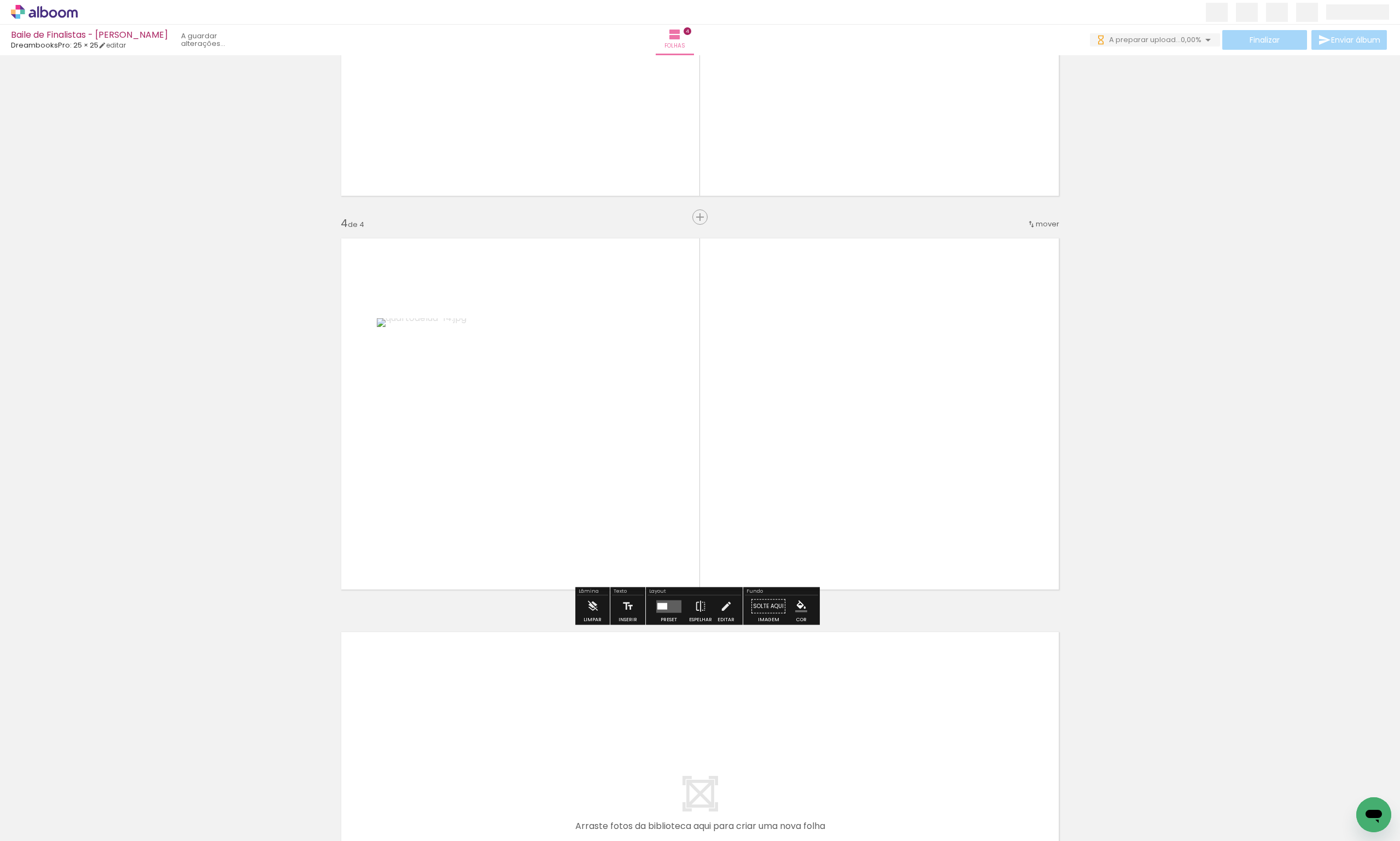
scroll to position [819, 0]
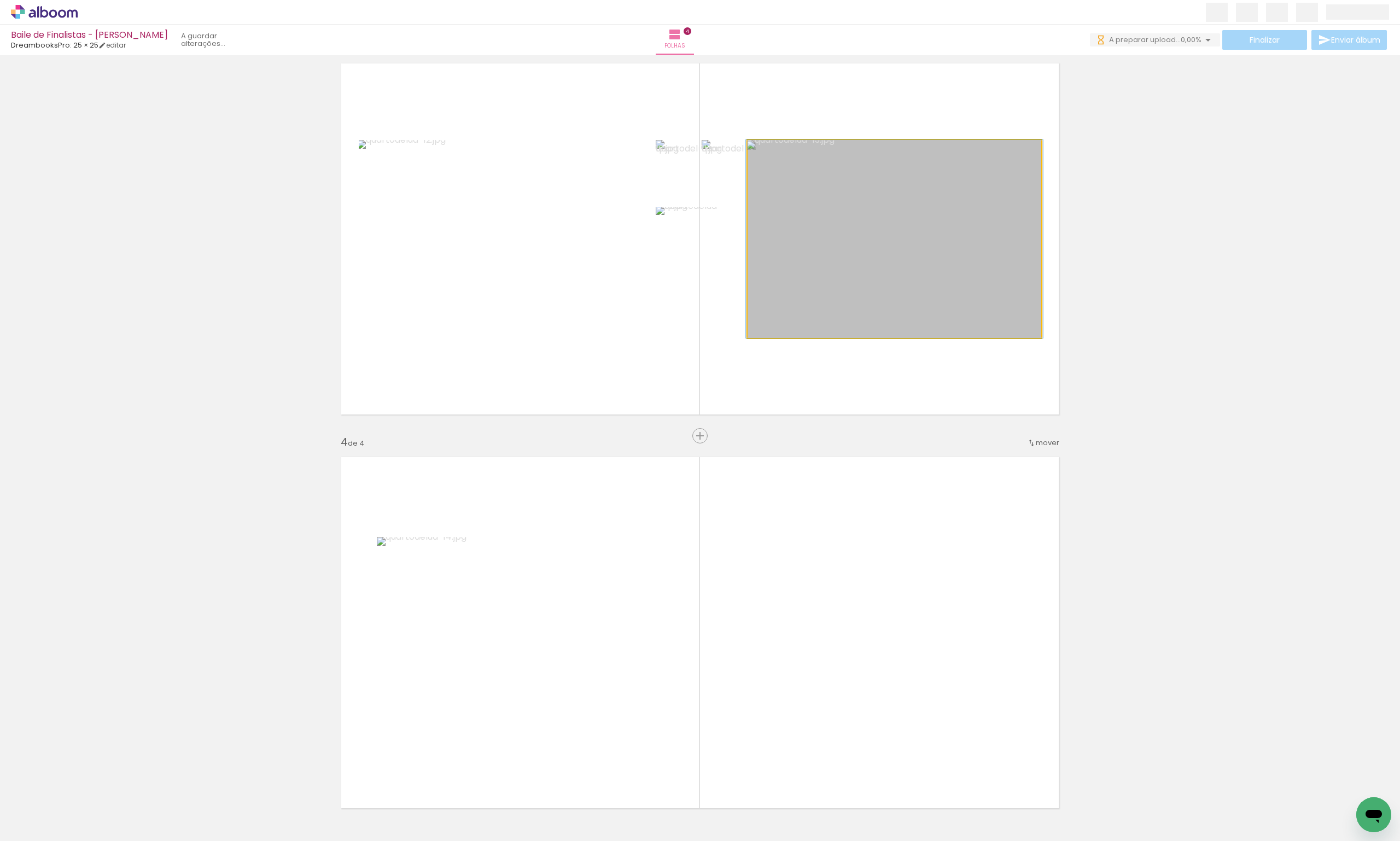
drag, startPoint x: 885, startPoint y: 461, endPoint x: 837, endPoint y: 614, distance: 160.4
click at [837, 614] on div "Inserir folha 1 de 4 Inserir folha 2 de 4 Inserir folha 3 de 4 Inserir folha 4 …" at bounding box center [700, 225] width 1400 height 1969
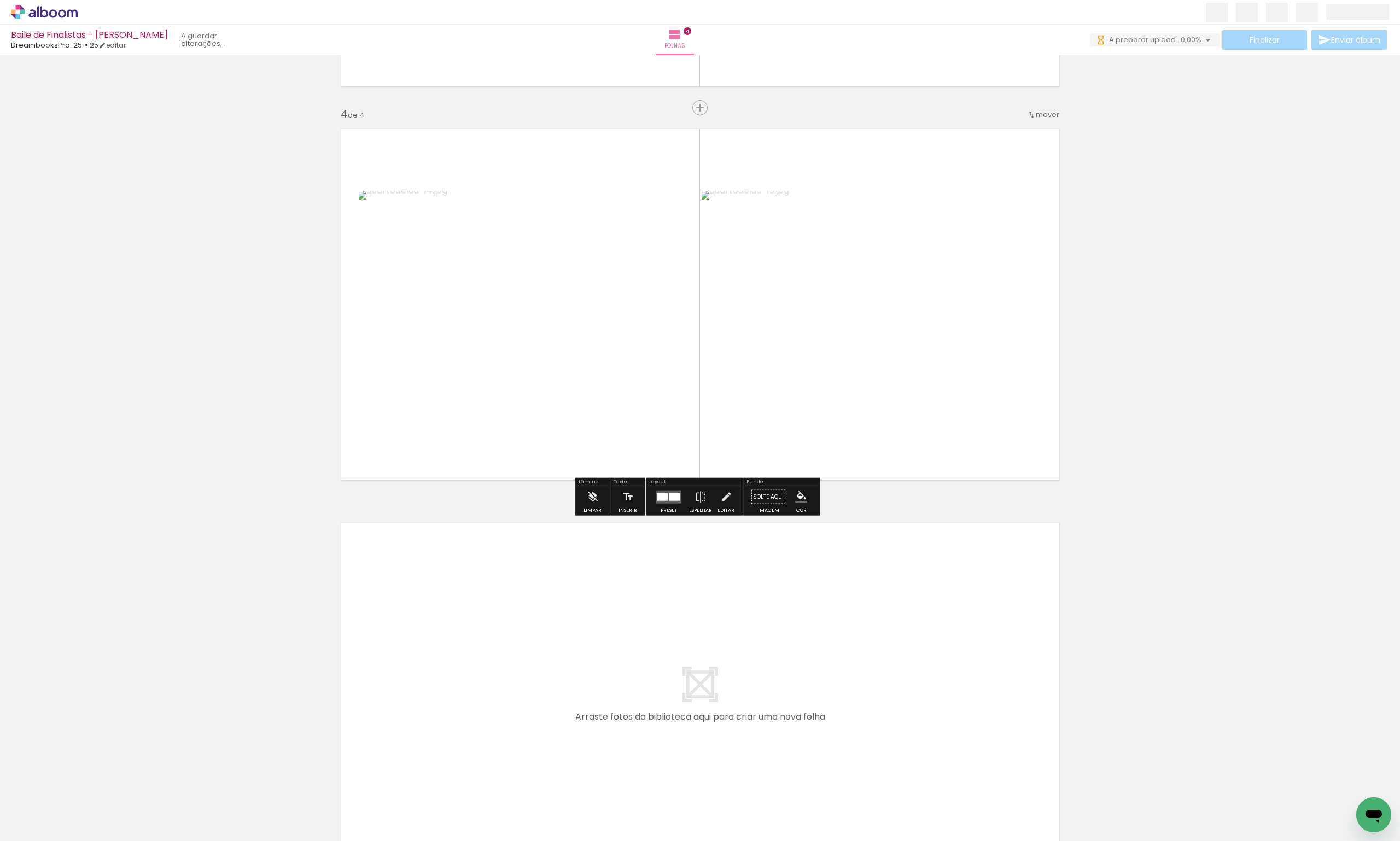
scroll to position [1201, 0]
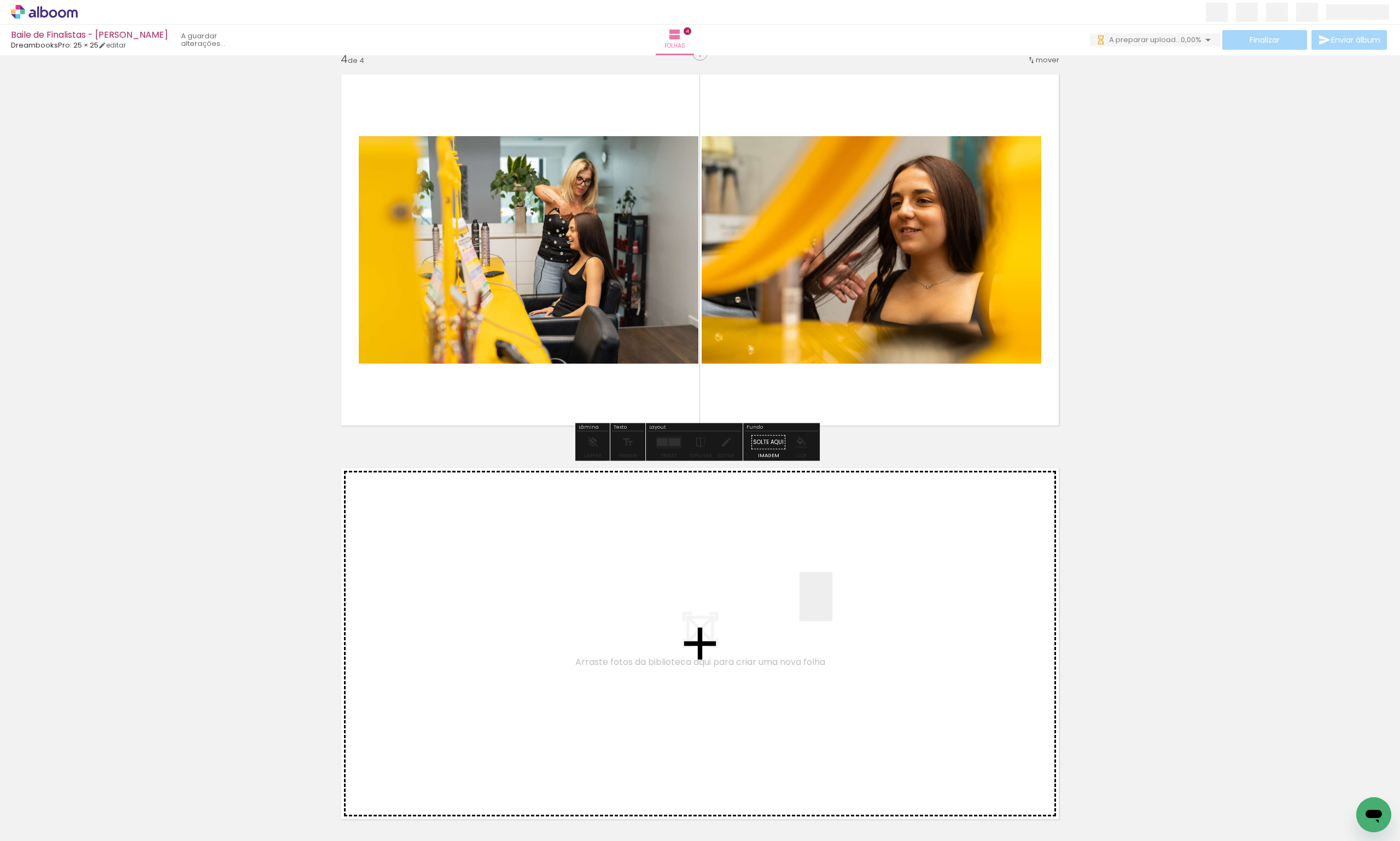
drag, startPoint x: 832, startPoint y: 605, endPoint x: 714, endPoint y: 526, distance: 142.0
click at [714, 526] on quentale-workspace at bounding box center [700, 420] width 1400 height 841
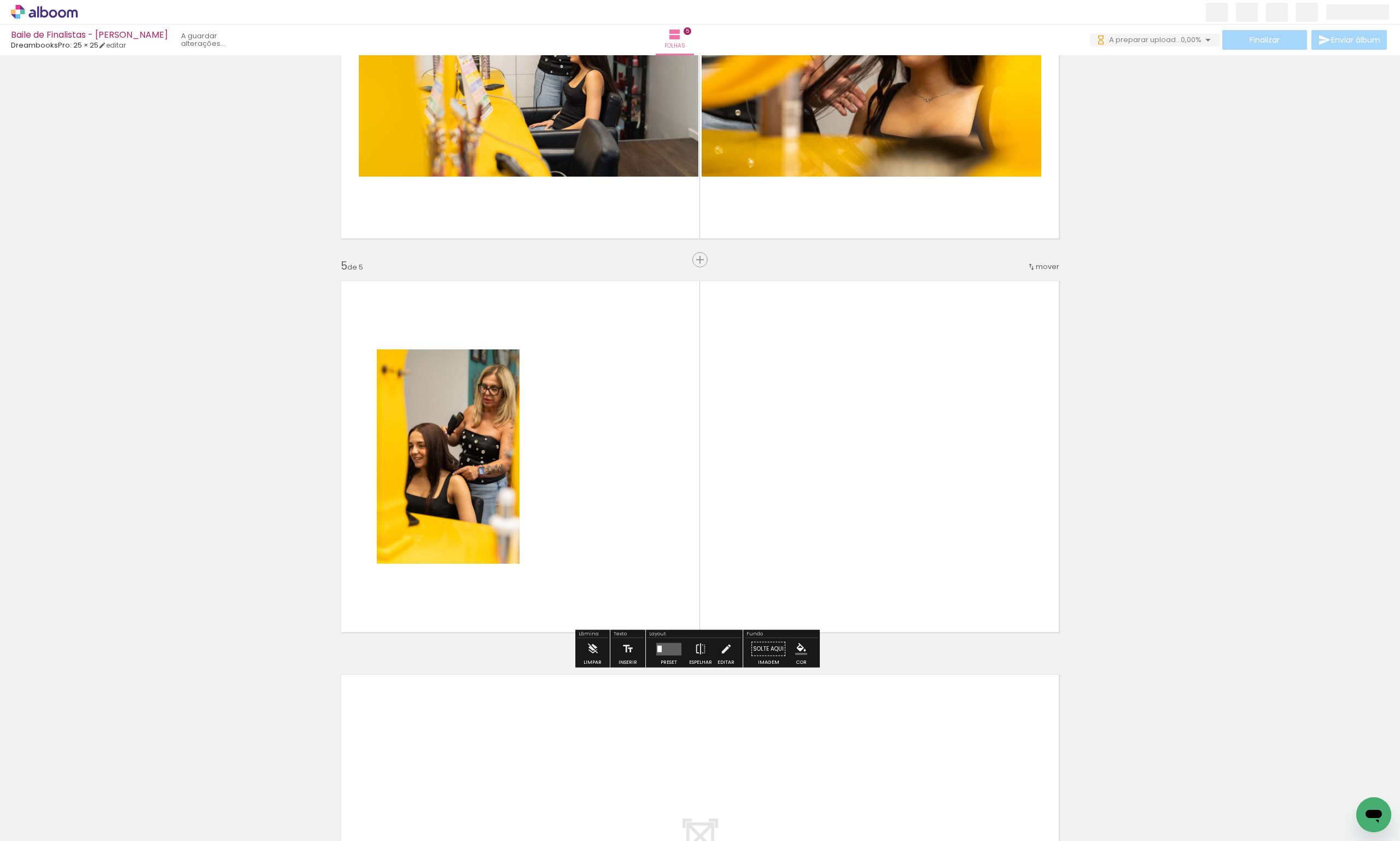
scroll to position [1431, 0]
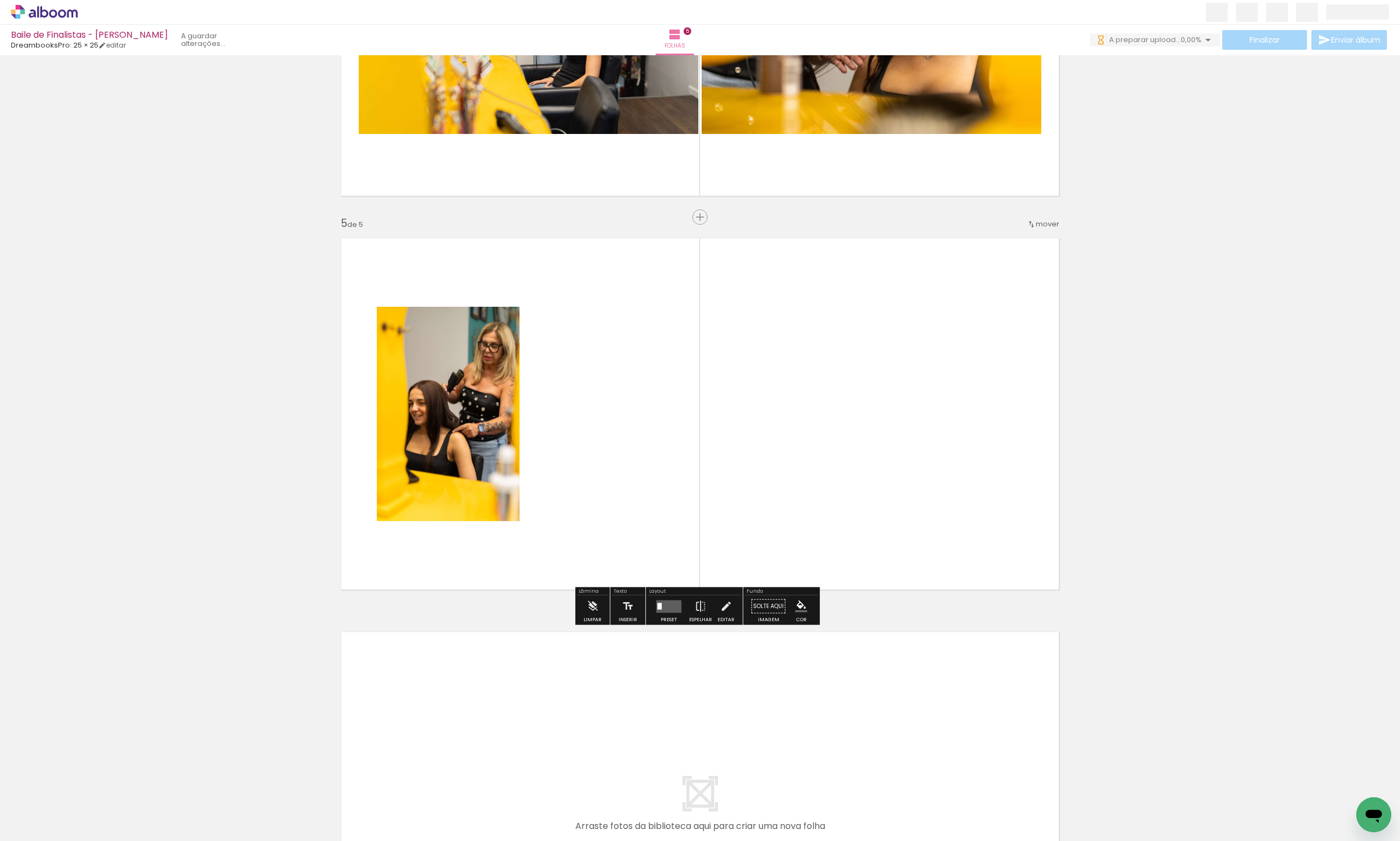
drag, startPoint x: 1089, startPoint y: 806, endPoint x: 783, endPoint y: 386, distance: 519.6
click at [783, 386] on quentale-workspace at bounding box center [700, 420] width 1400 height 841
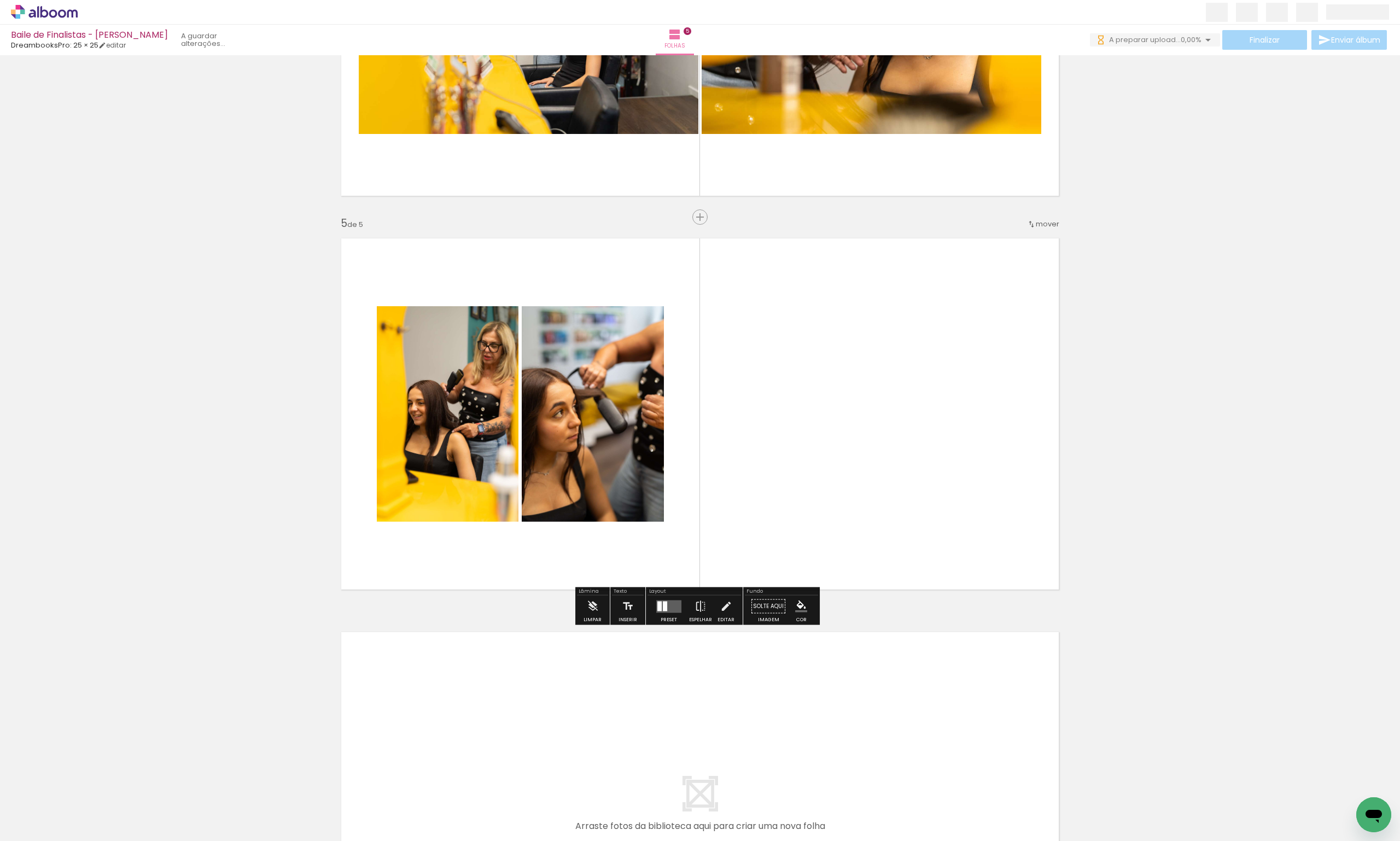
scroll to position [0, 0]
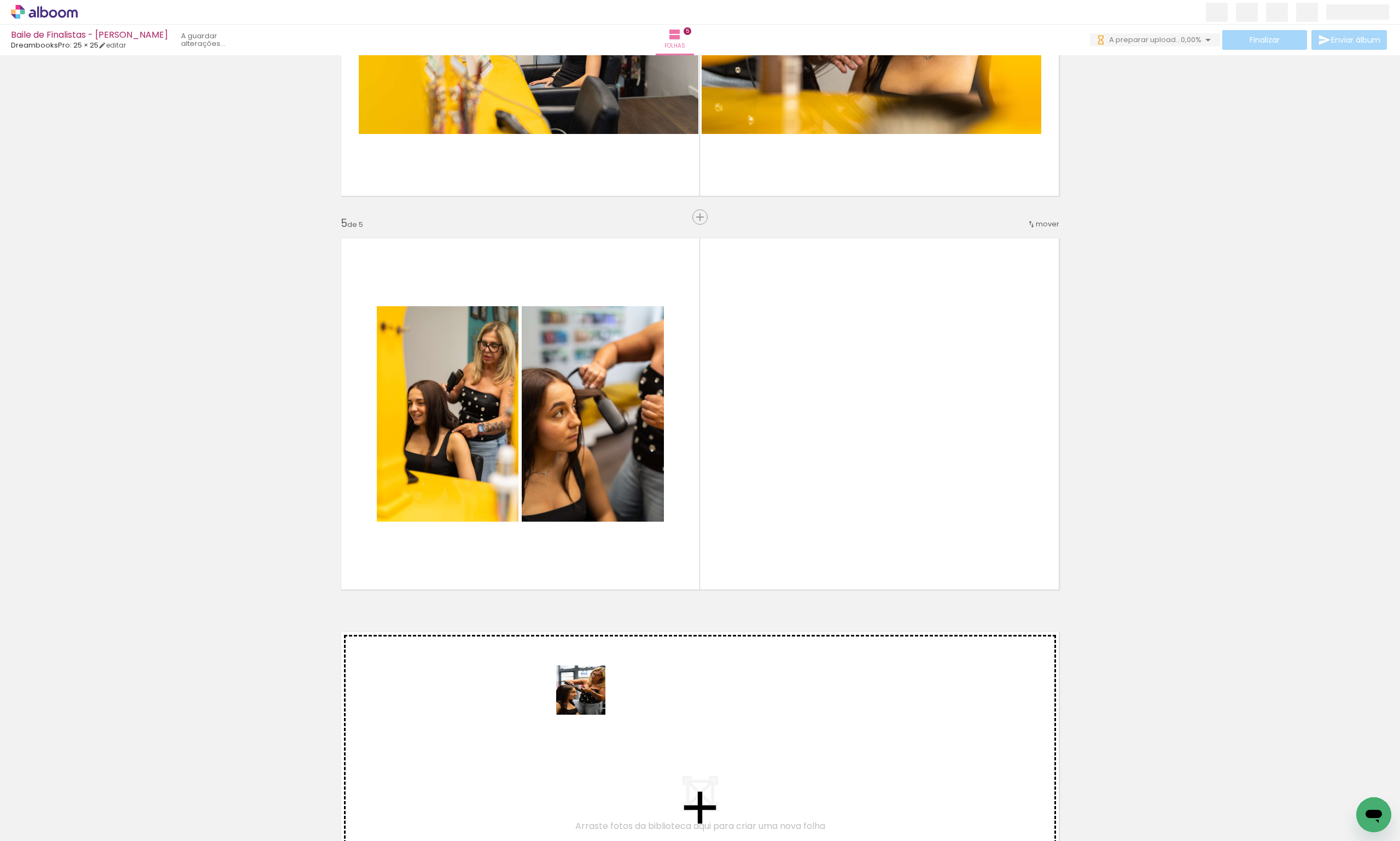
drag, startPoint x: 424, startPoint y: 811, endPoint x: 788, endPoint y: 450, distance: 512.7
click at [812, 421] on quentale-workspace at bounding box center [700, 420] width 1400 height 841
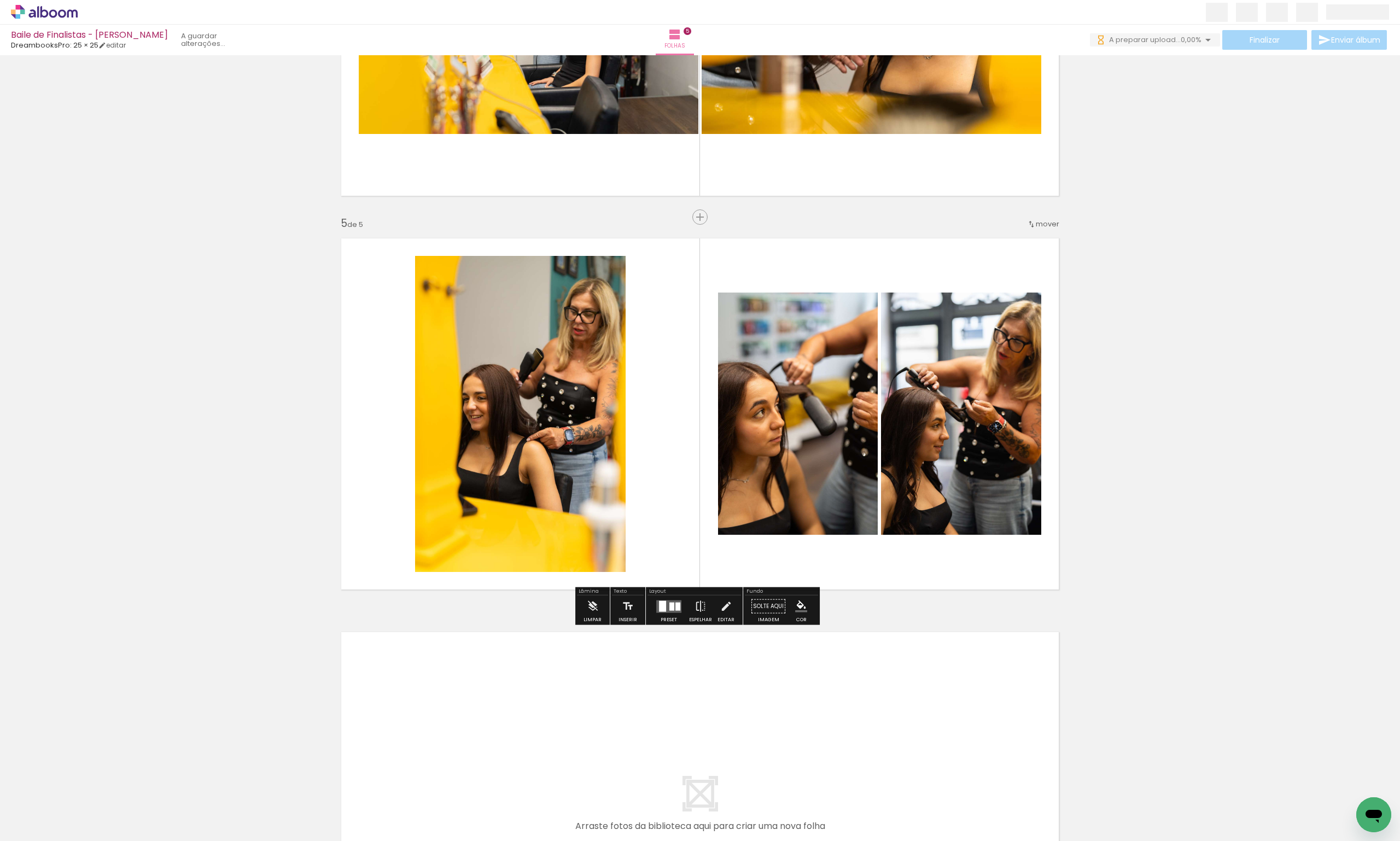
drag, startPoint x: 491, startPoint y: 792, endPoint x: 693, endPoint y: 408, distance: 433.9
click at [696, 424] on quentale-workspace at bounding box center [700, 420] width 1400 height 841
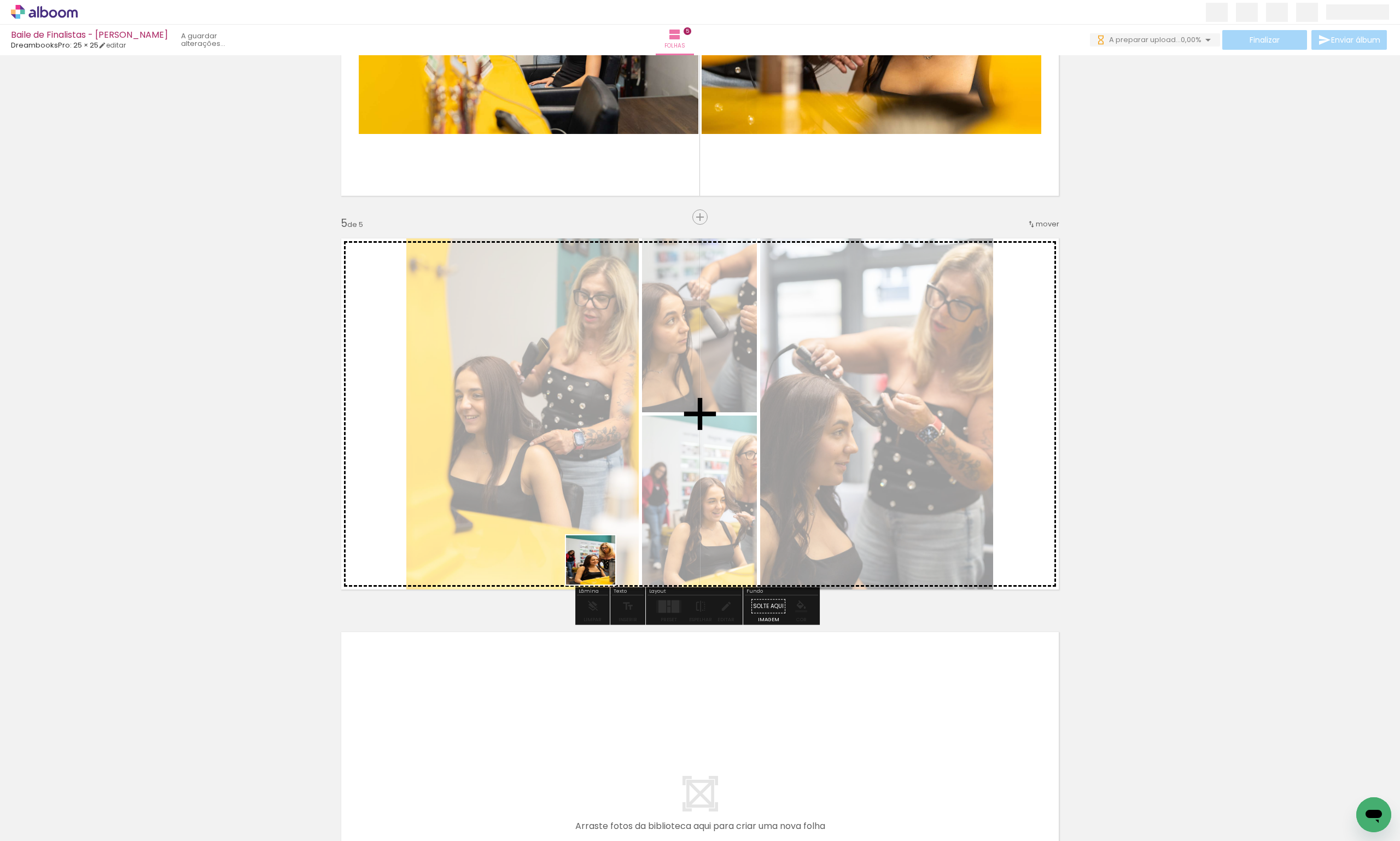
drag, startPoint x: 556, startPoint y: 754, endPoint x: 595, endPoint y: 465, distance: 291.6
click at [597, 465] on quentale-workspace at bounding box center [700, 420] width 1400 height 841
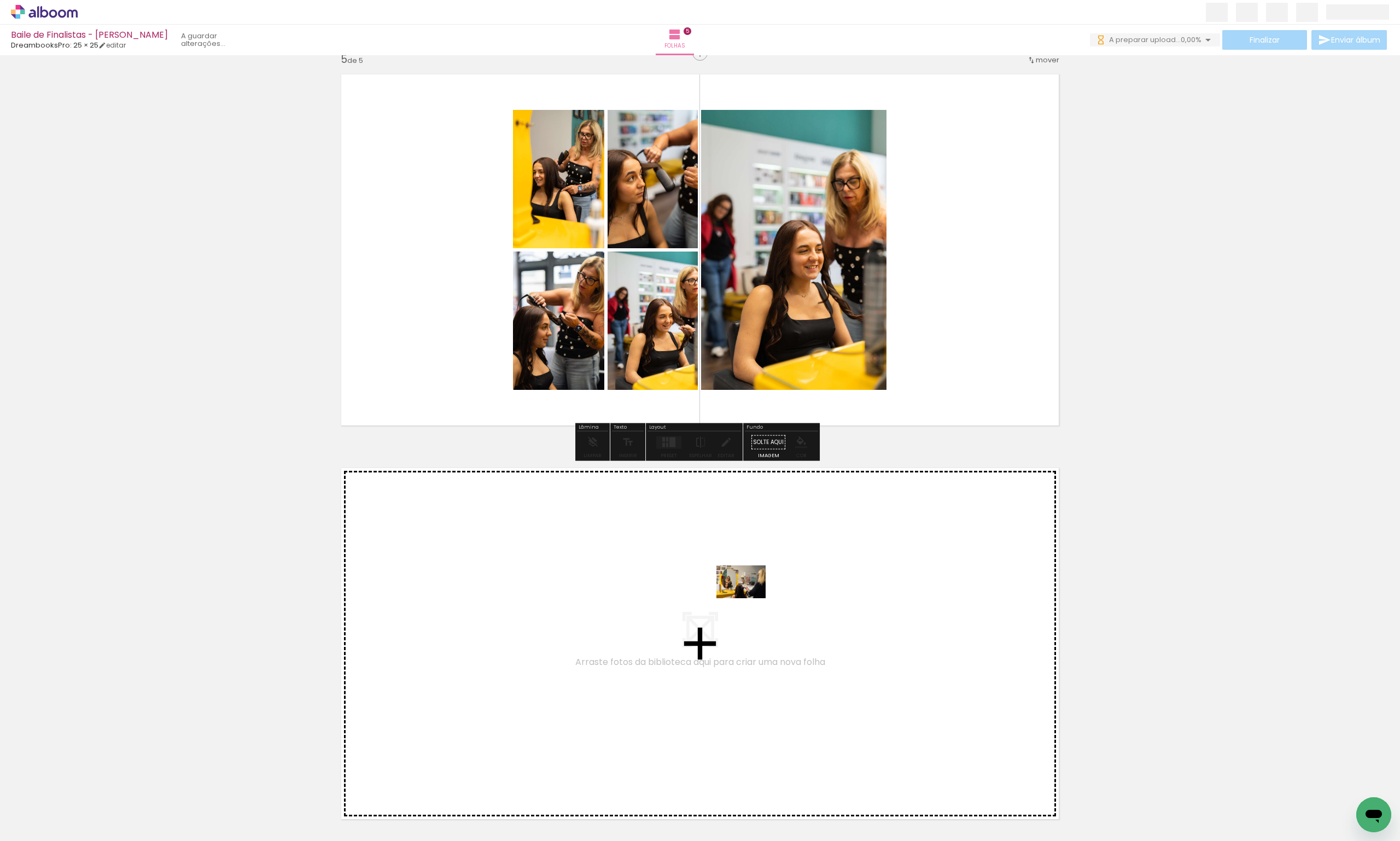
drag, startPoint x: 1021, startPoint y: 812, endPoint x: 749, endPoint y: 598, distance: 346.1
click at [749, 598] on quentale-workspace at bounding box center [700, 420] width 1400 height 841
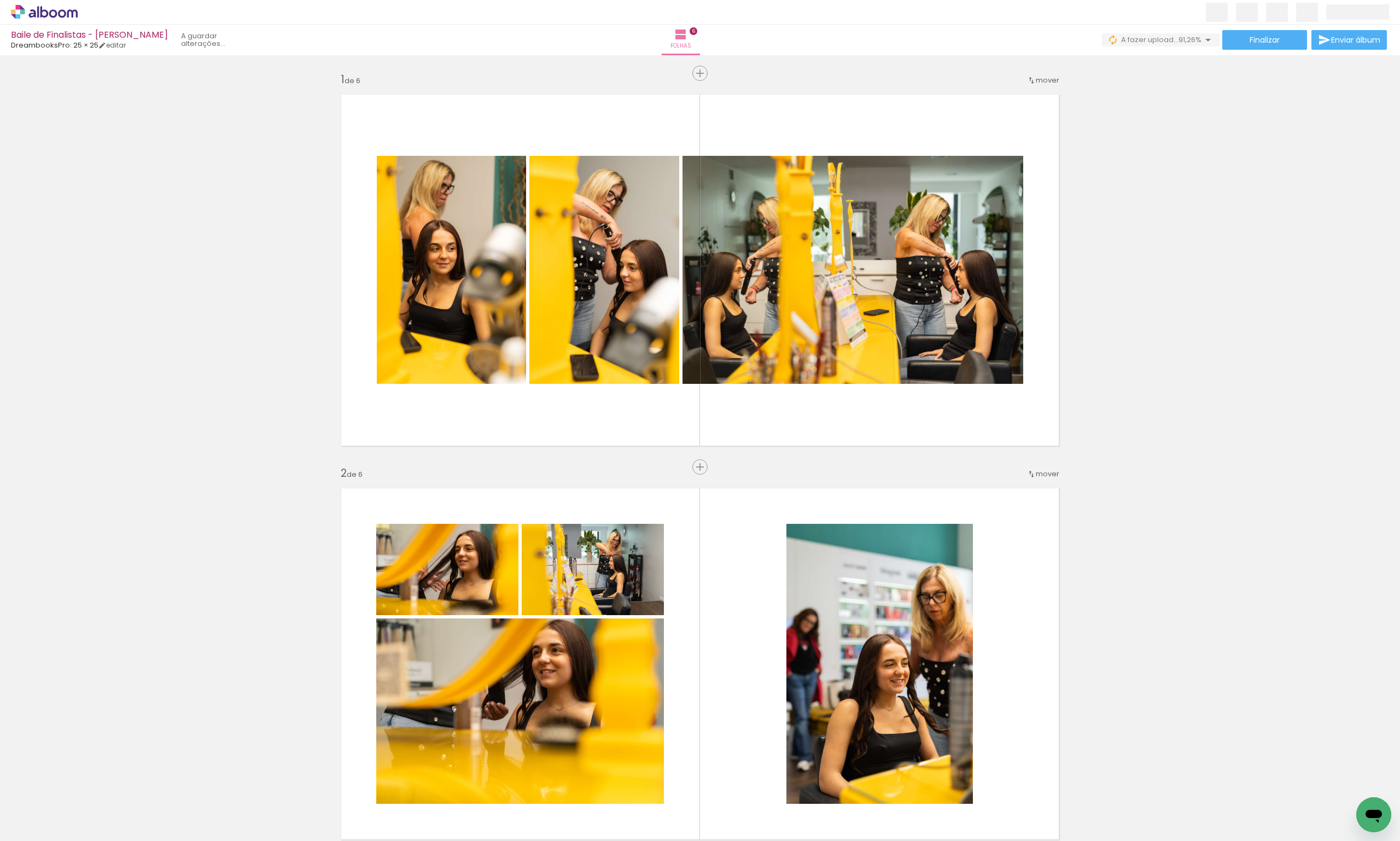
scroll to position [0, 2086]
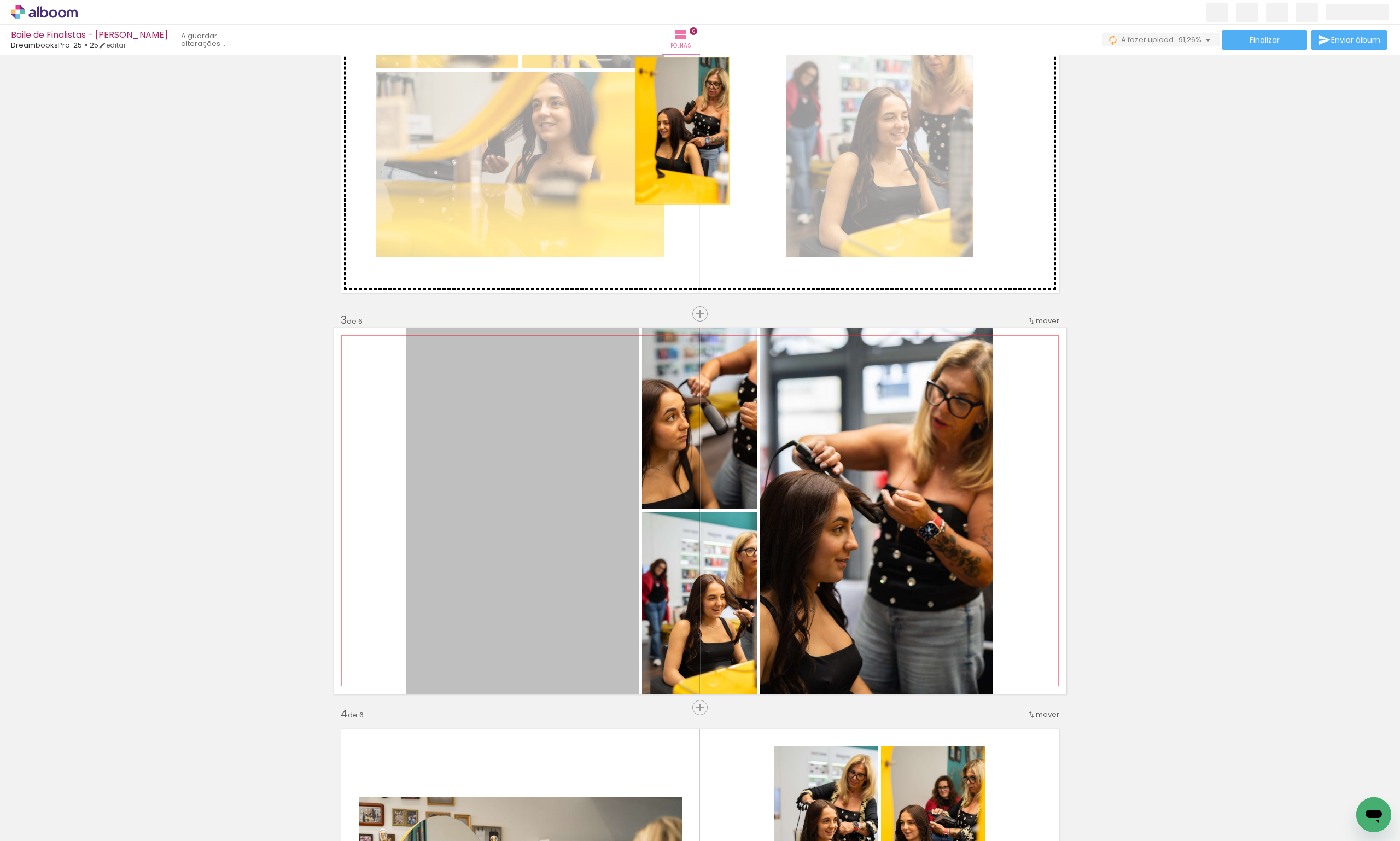
drag, startPoint x: 496, startPoint y: 597, endPoint x: 678, endPoint y: 131, distance: 500.3
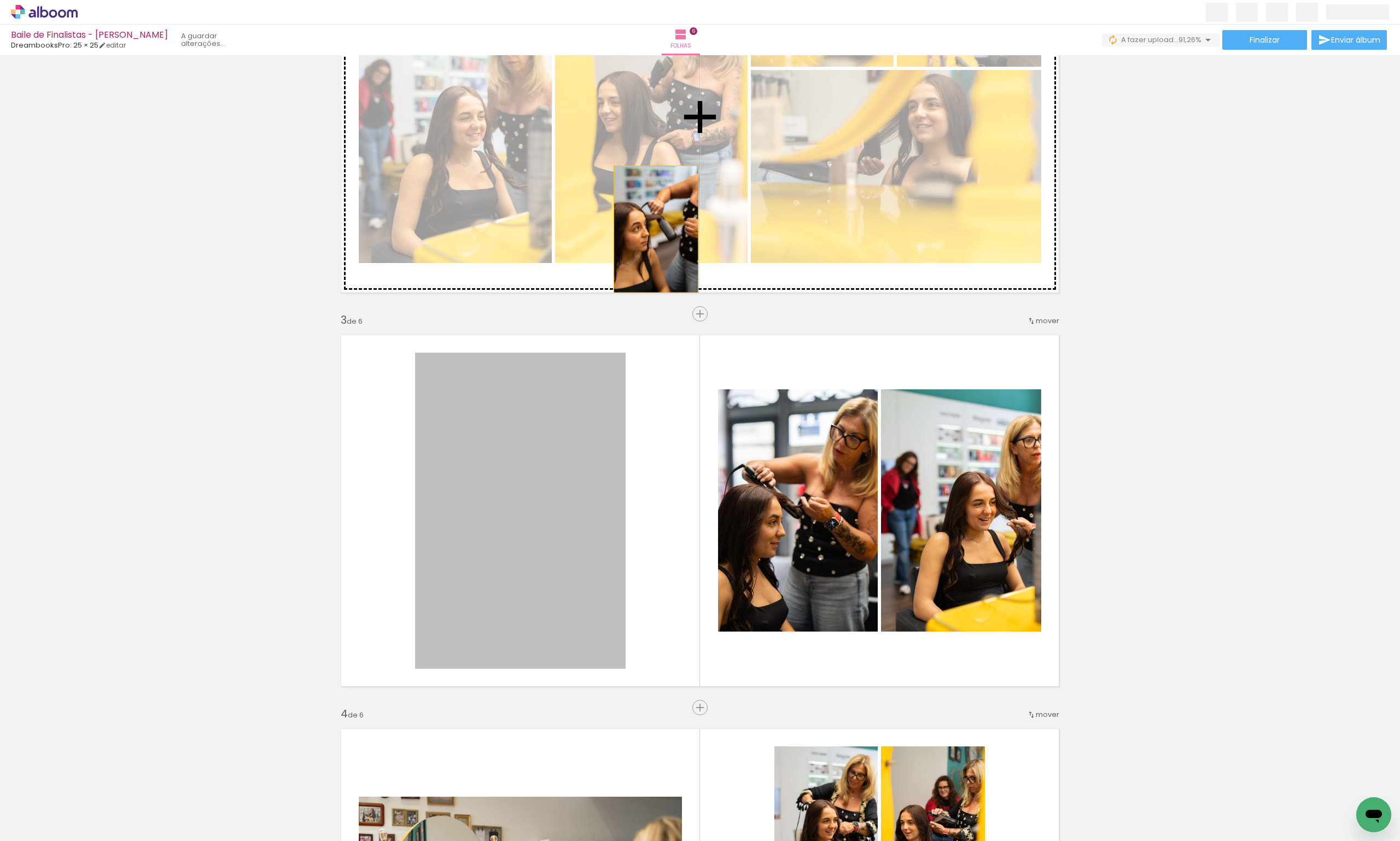
drag, startPoint x: 493, startPoint y: 588, endPoint x: 647, endPoint y: 234, distance: 386.0
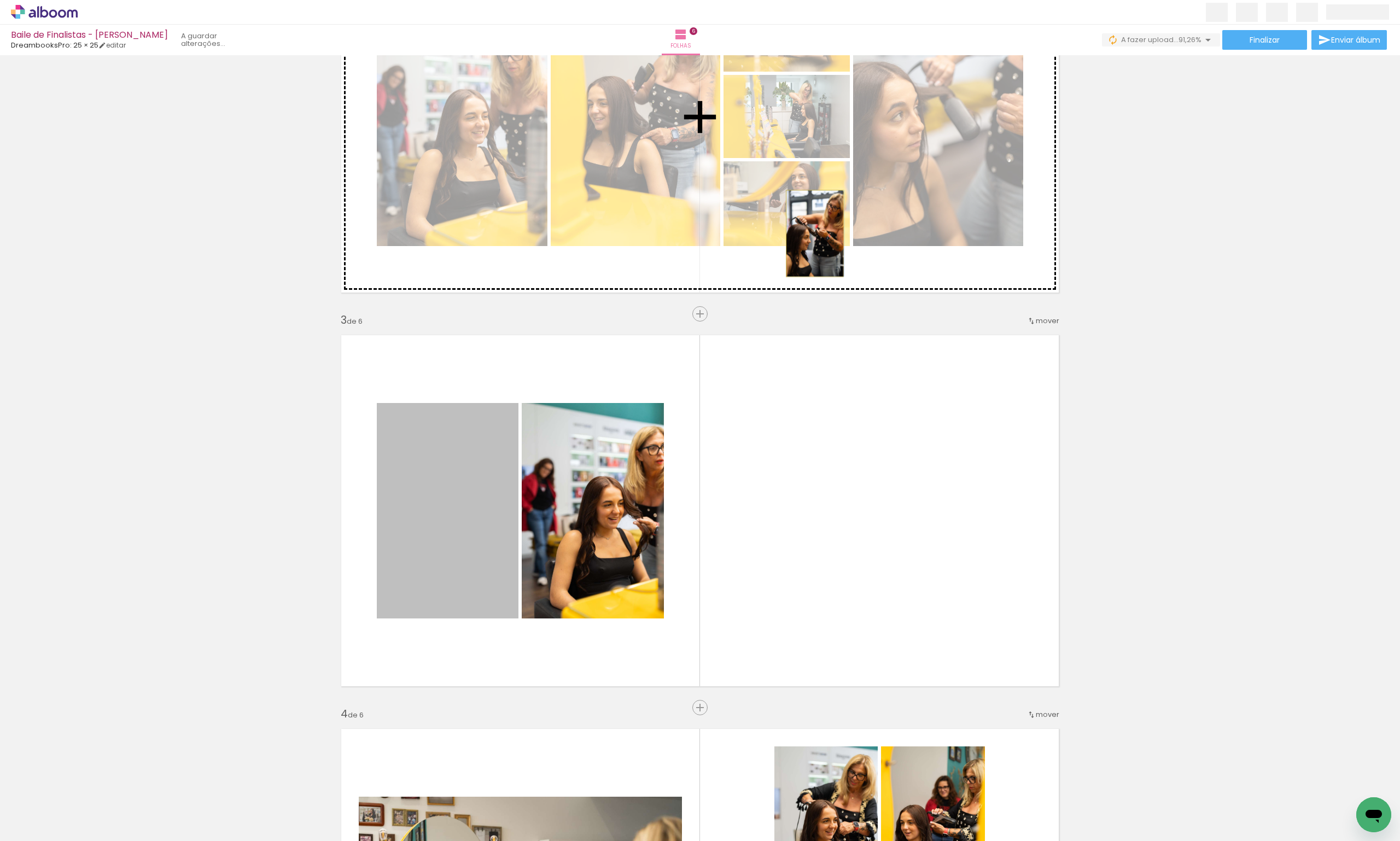
drag, startPoint x: 453, startPoint y: 569, endPoint x: 811, endPoint y: 234, distance: 490.3
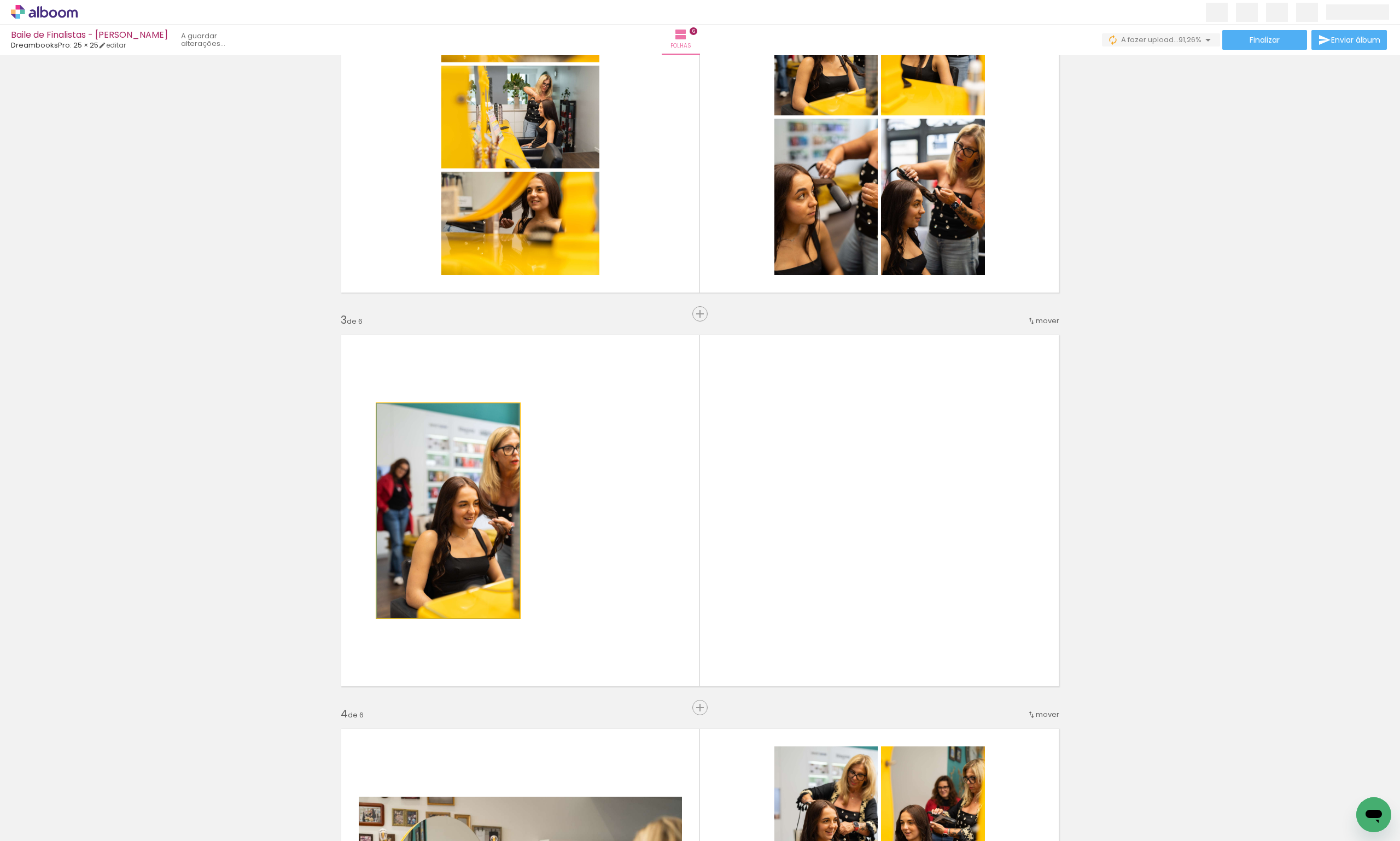
drag, startPoint x: 441, startPoint y: 539, endPoint x: 647, endPoint y: 183, distance: 411.3
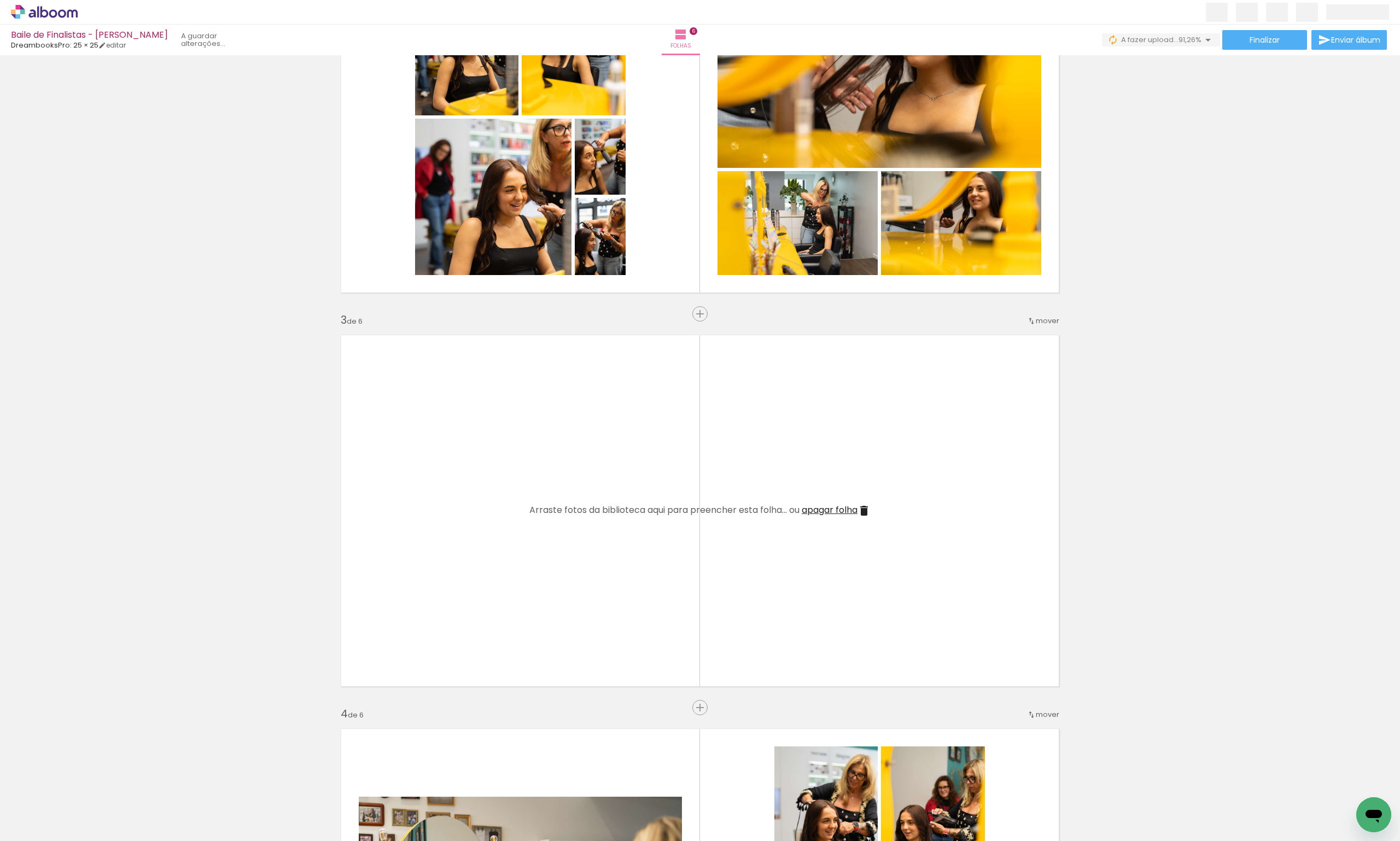
click at [825, 506] on span "apagar folha" at bounding box center [829, 510] width 56 height 12
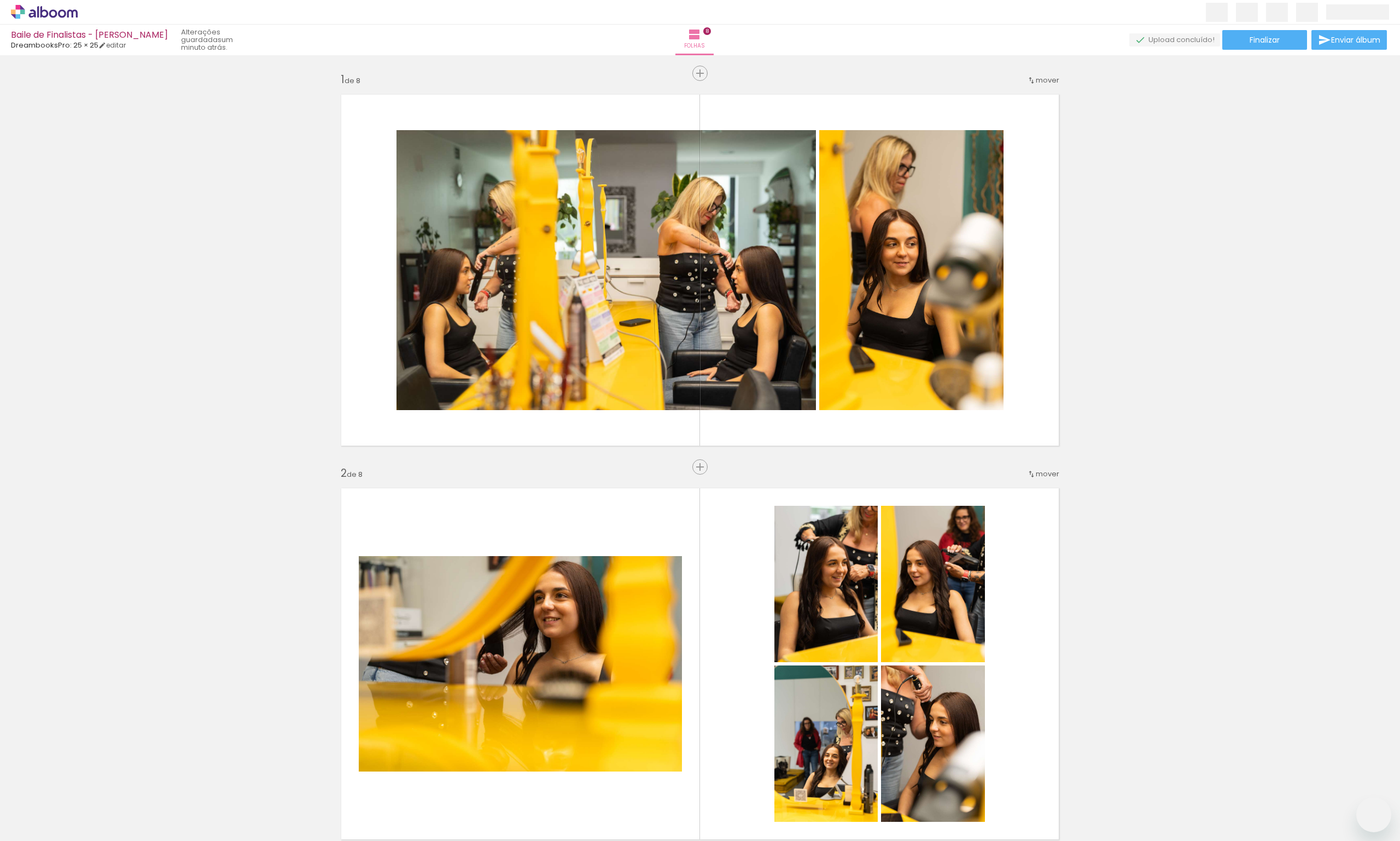
scroll to position [0, 3698]
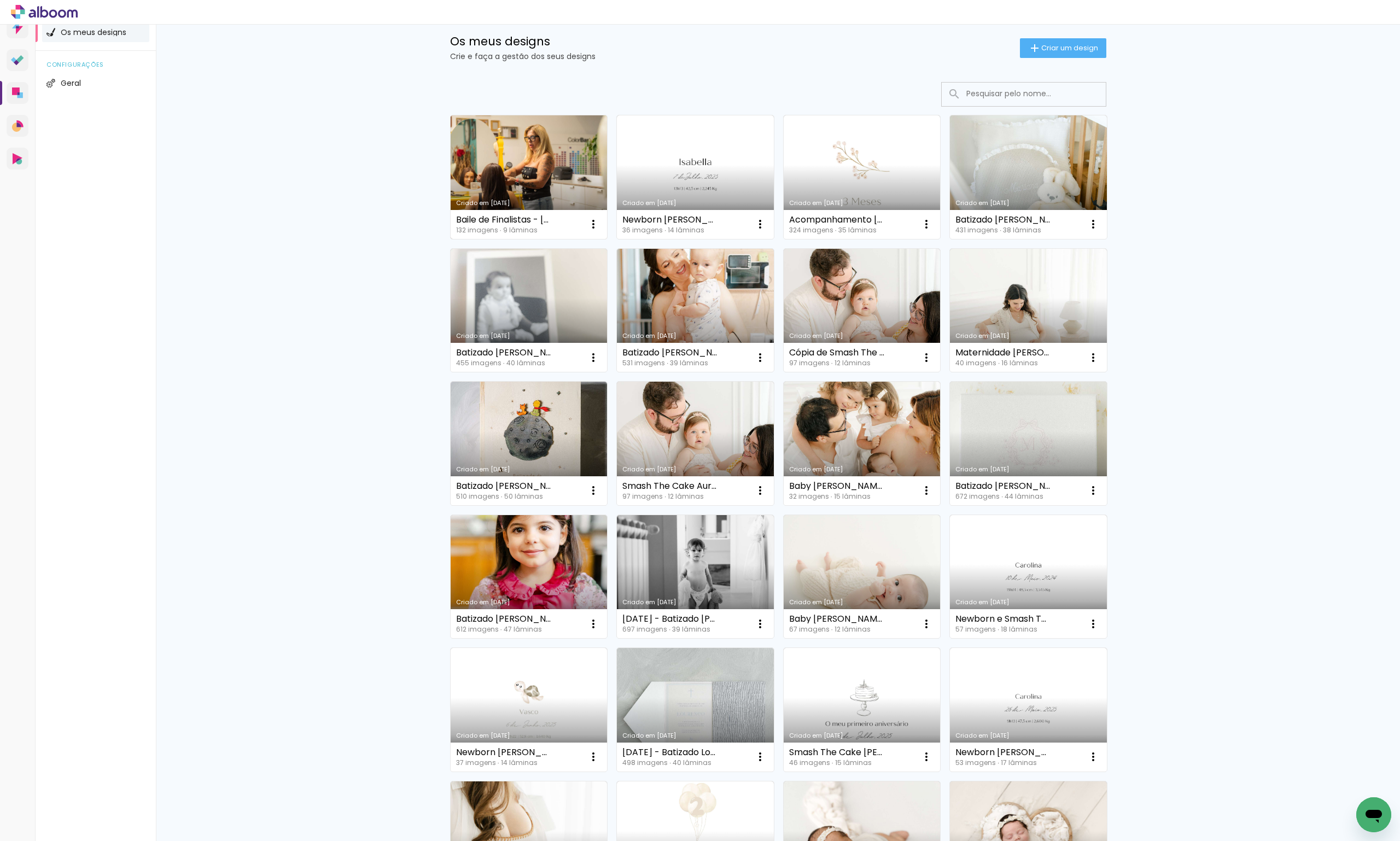
click at [501, 117] on link "Criado em [DATE]" at bounding box center [529, 177] width 157 height 124
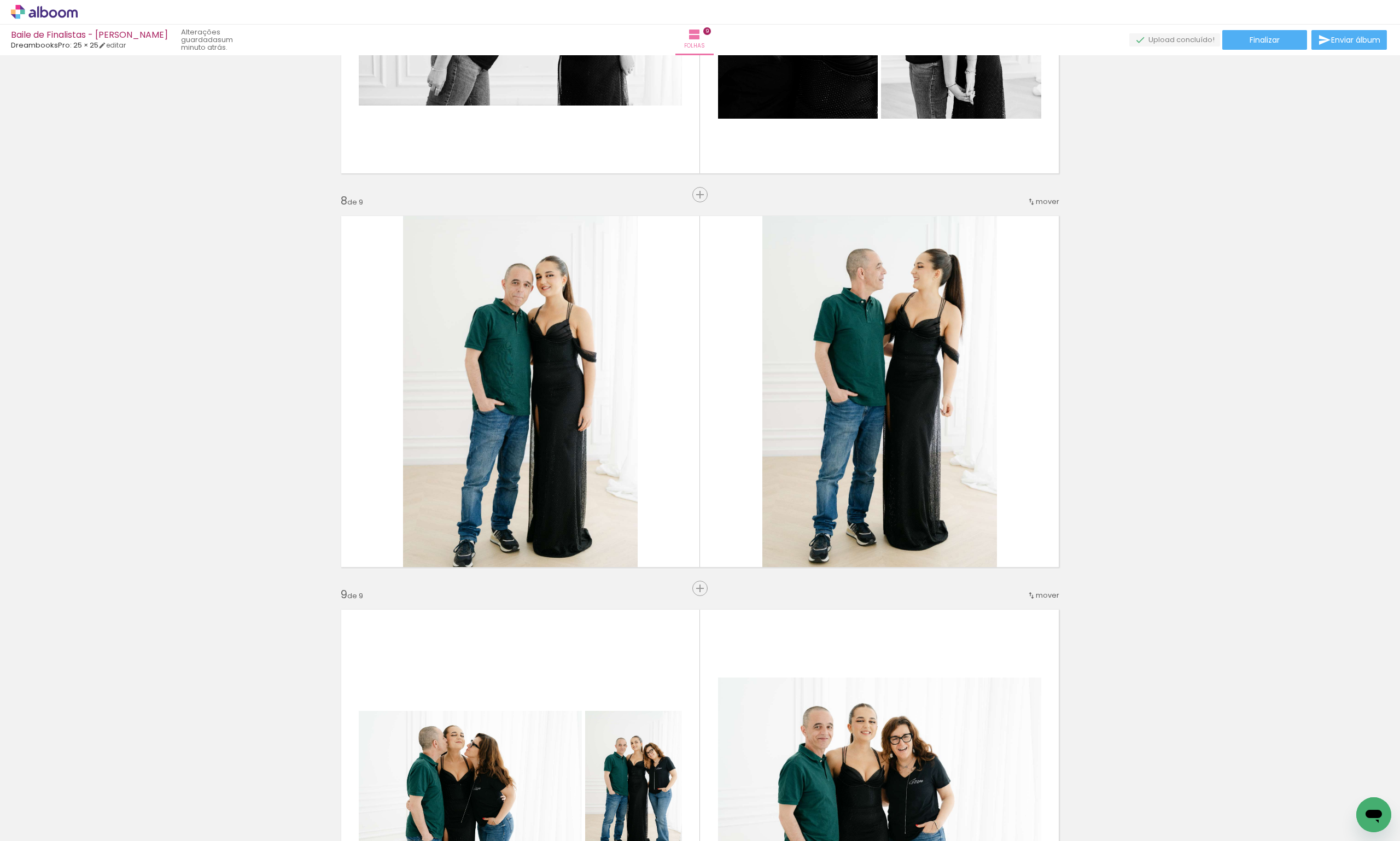
scroll to position [3262, 0]
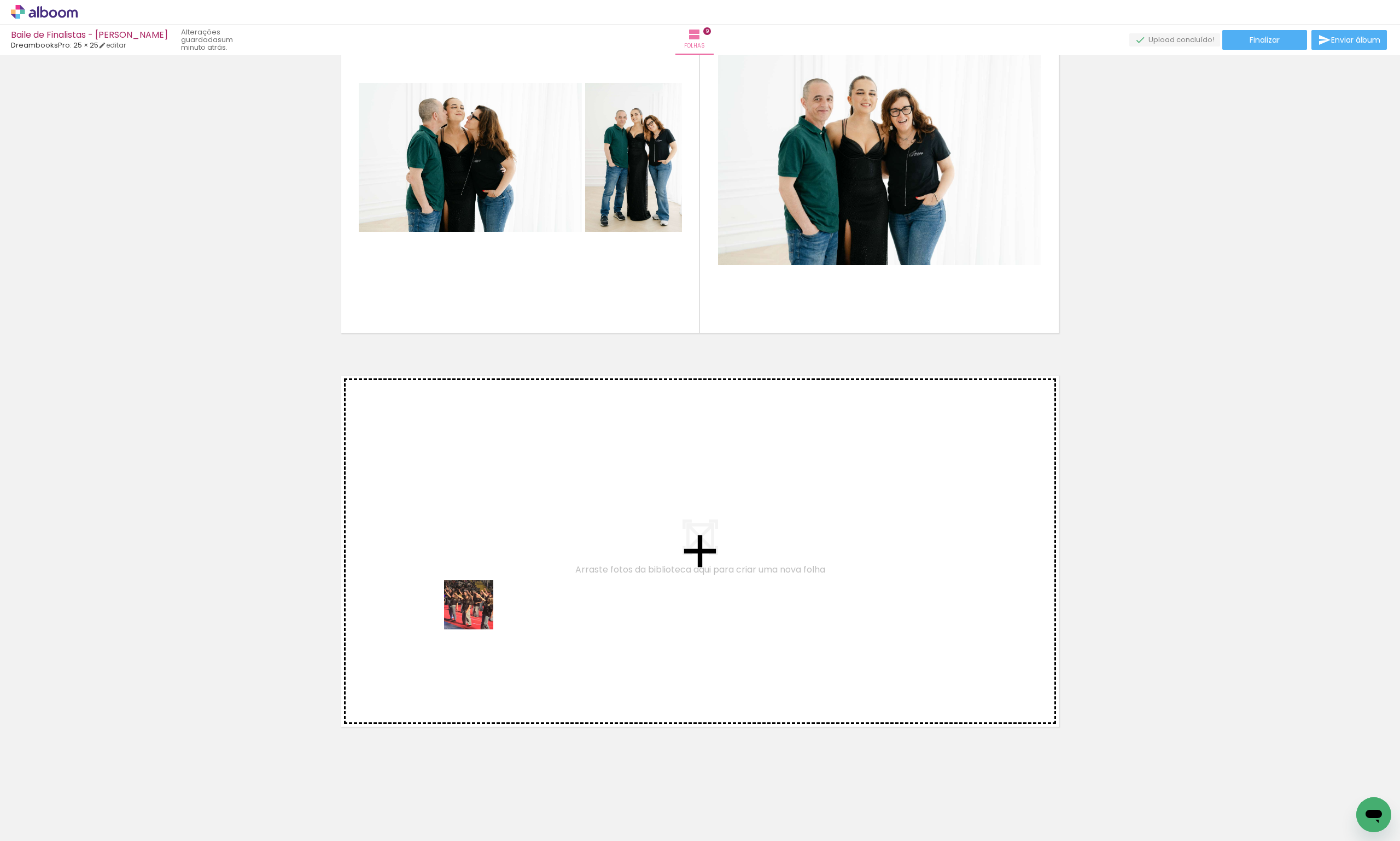
drag, startPoint x: 483, startPoint y: 800, endPoint x: 477, endPoint y: 610, distance: 190.1
click at [477, 610] on quentale-workspace at bounding box center [700, 420] width 1400 height 841
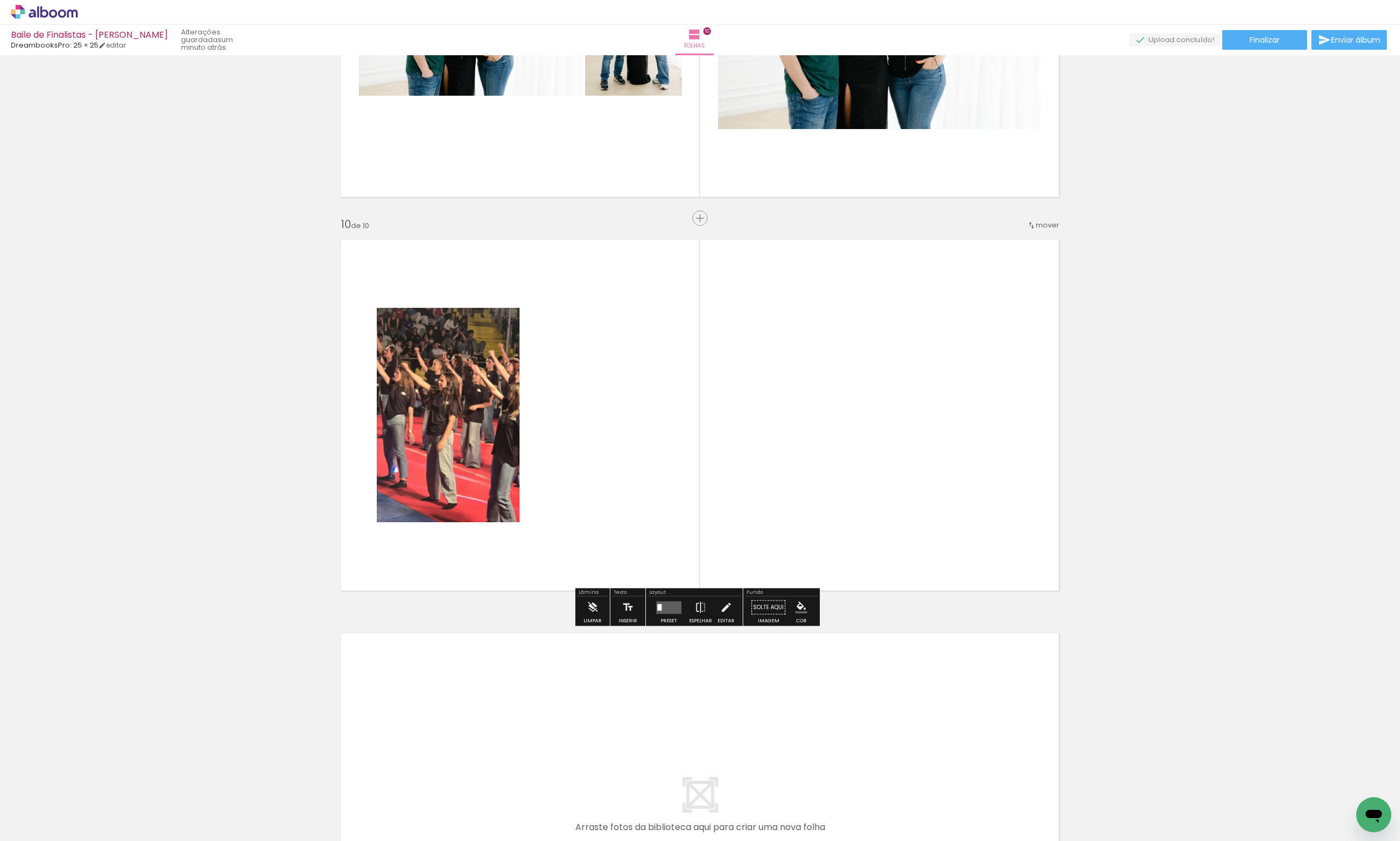
scroll to position [3400, 0]
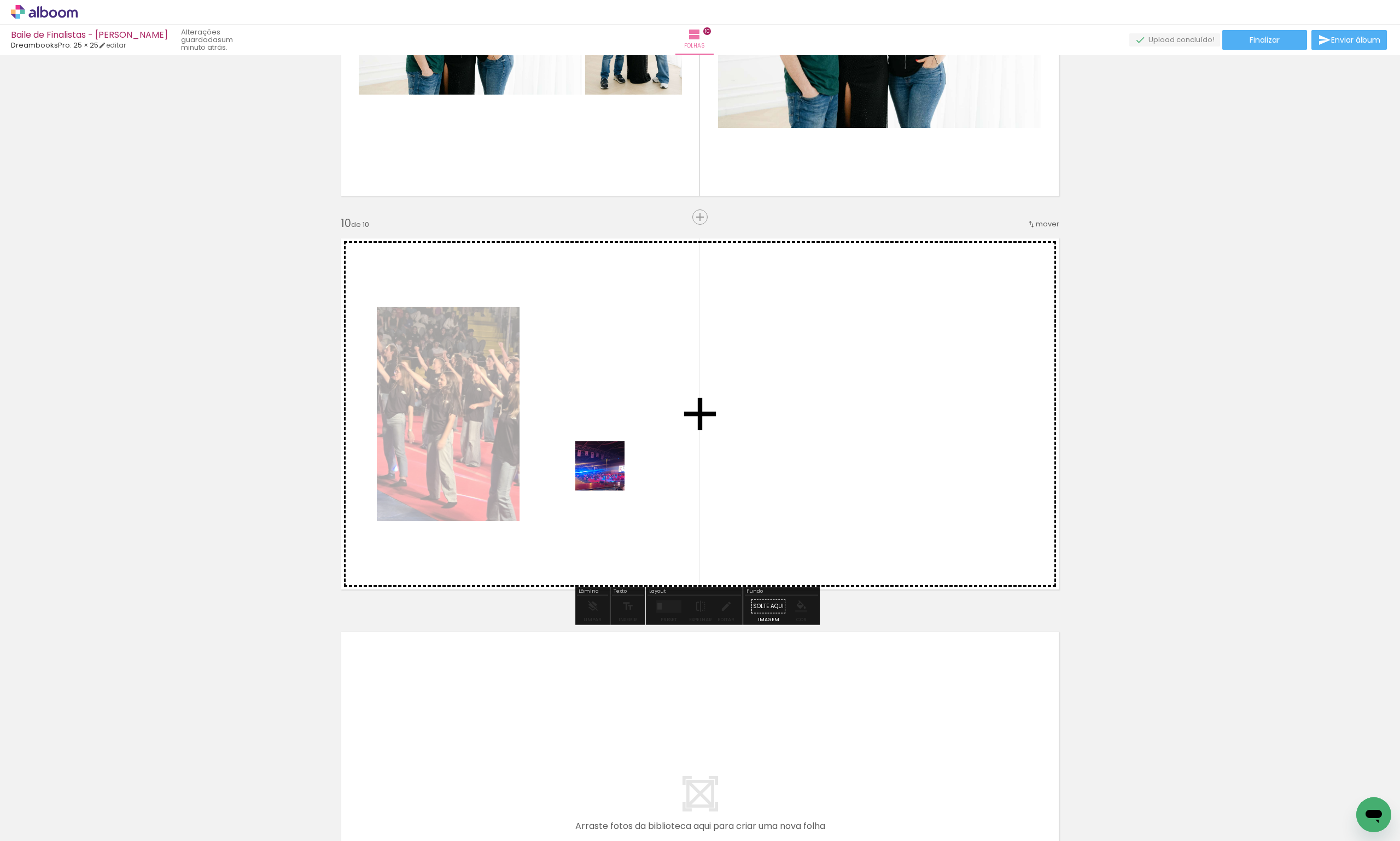
drag, startPoint x: 540, startPoint y: 796, endPoint x: 611, endPoint y: 467, distance: 336.6
click at [611, 467] on quentale-workspace at bounding box center [700, 420] width 1400 height 841
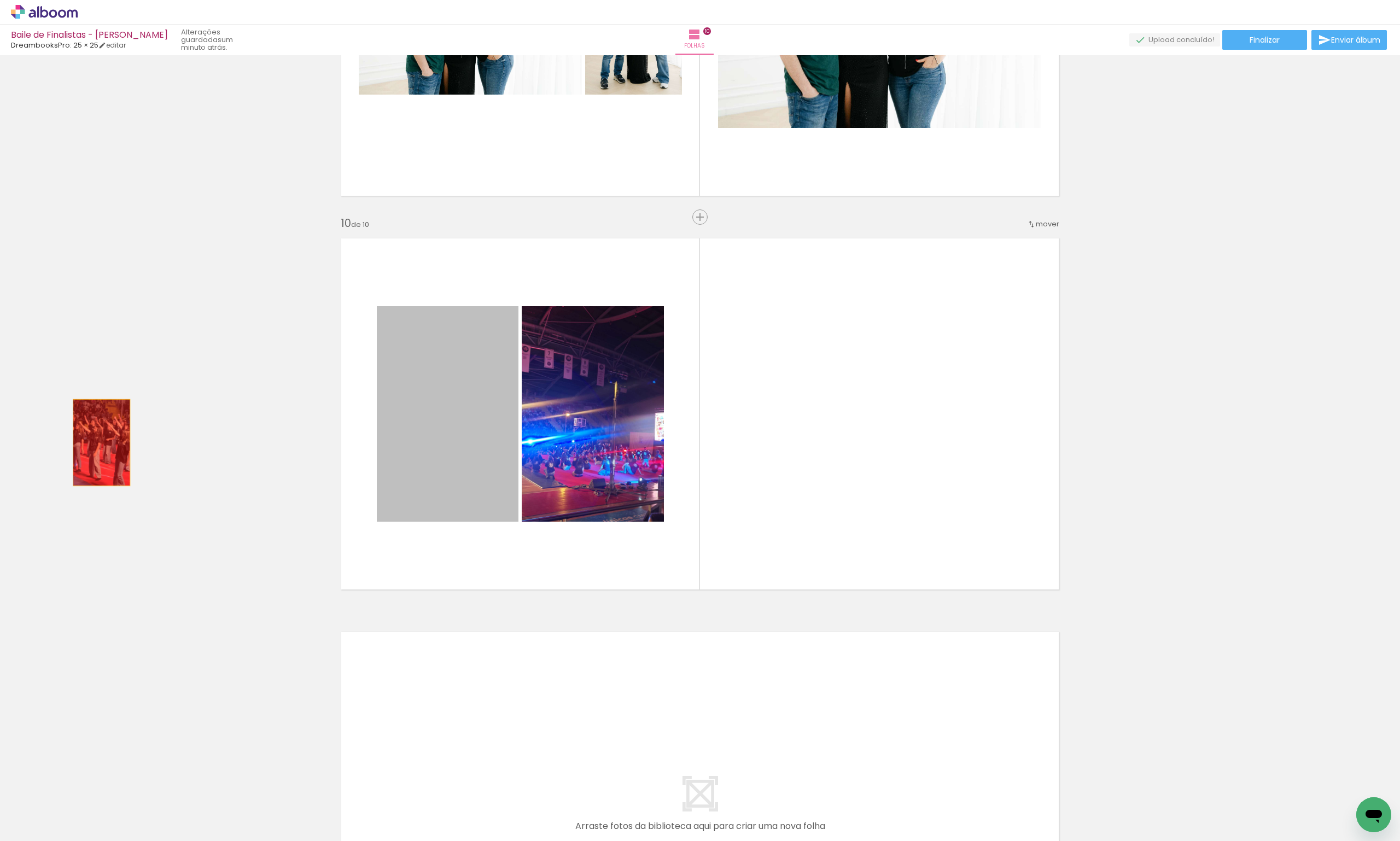
drag, startPoint x: 197, startPoint y: 434, endPoint x: 58, endPoint y: 443, distance: 139.3
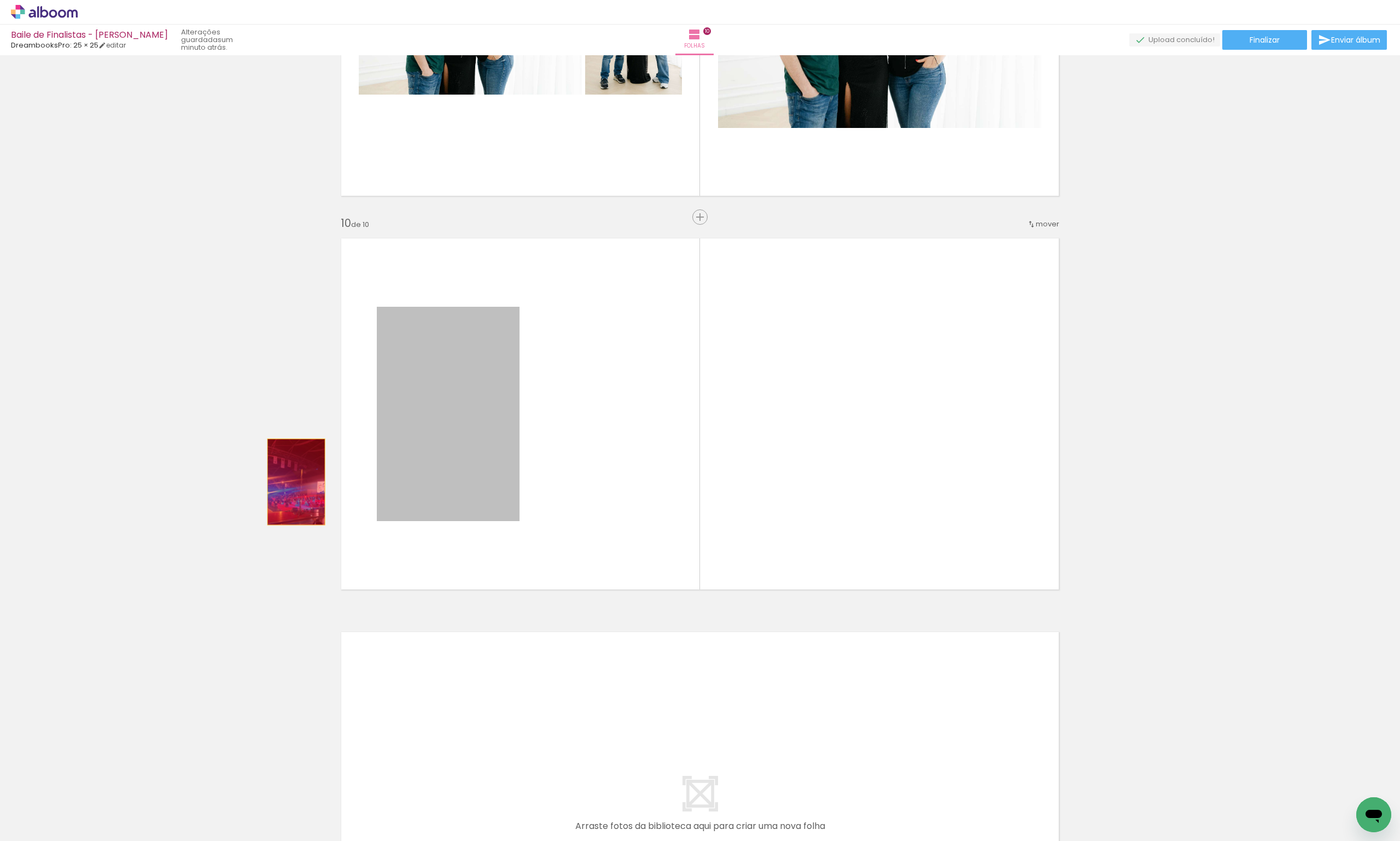
drag, startPoint x: 414, startPoint y: 460, endPoint x: 260, endPoint y: 499, distance: 158.9
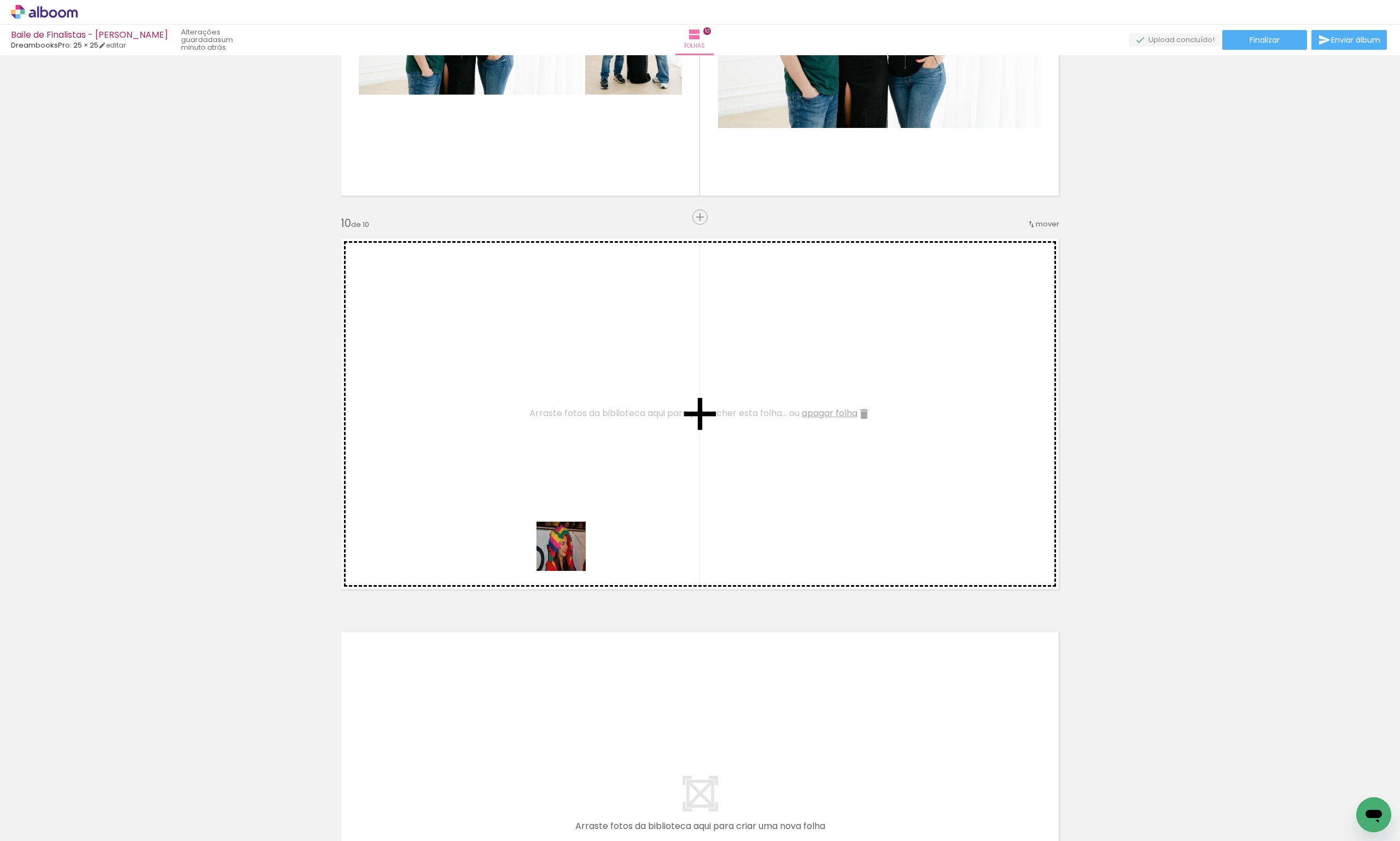
drag, startPoint x: 605, startPoint y: 799, endPoint x: 571, endPoint y: 473, distance: 327.8
click at [571, 473] on quentale-workspace at bounding box center [700, 420] width 1400 height 841
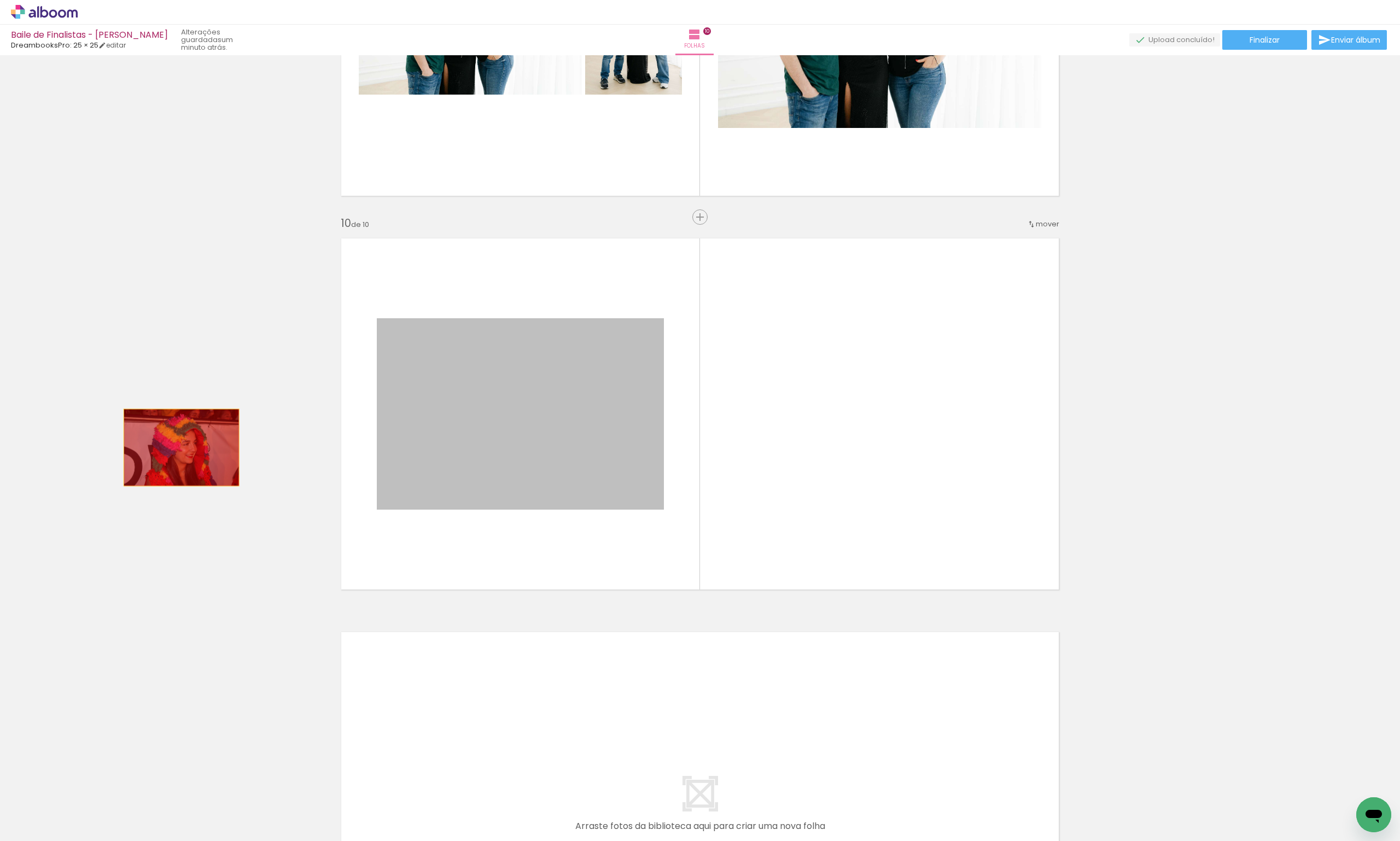
drag, startPoint x: 569, startPoint y: 449, endPoint x: 190, endPoint y: 471, distance: 379.6
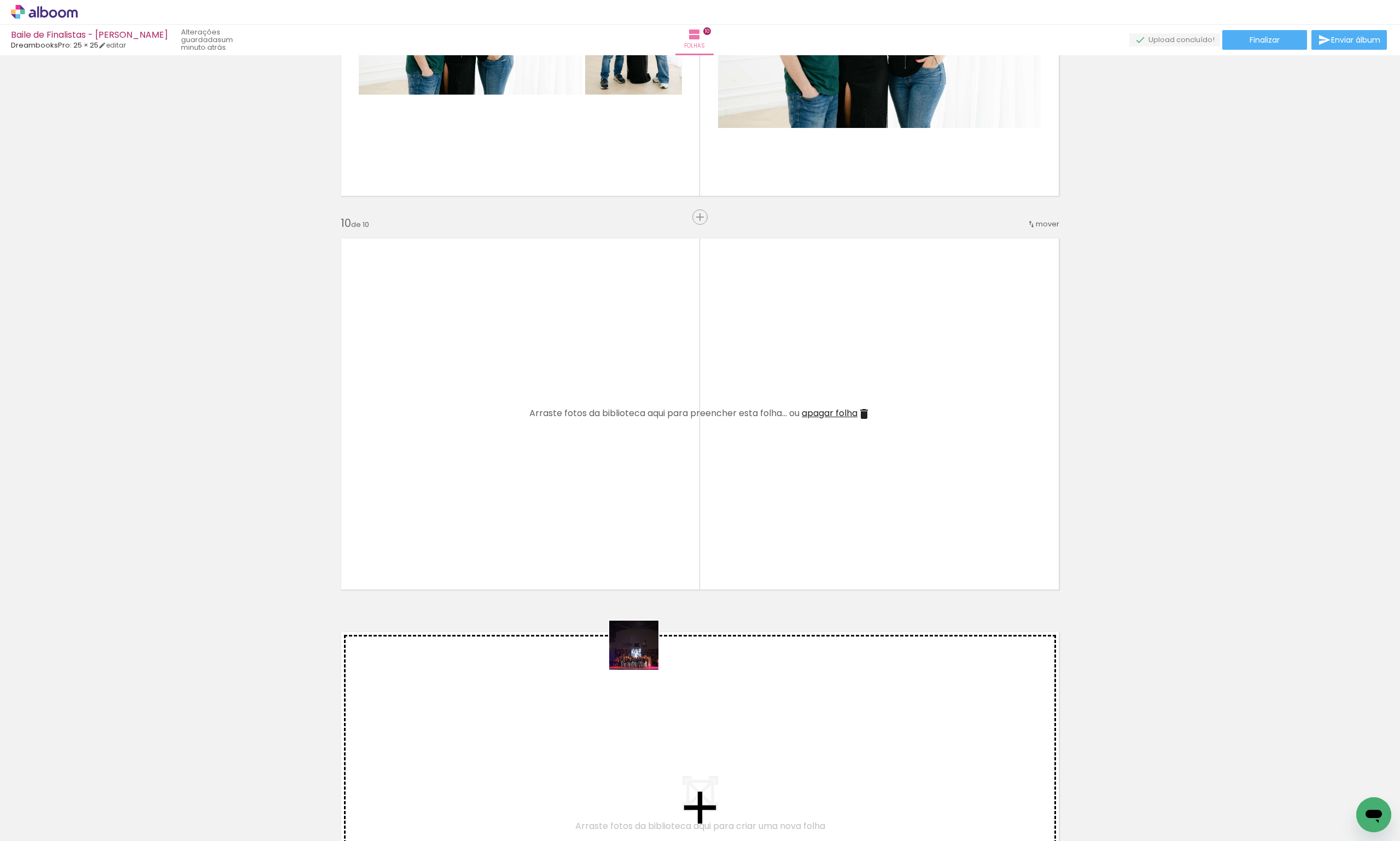
drag, startPoint x: 642, startPoint y: 654, endPoint x: 583, endPoint y: 437, distance: 224.9
click at [583, 437] on quentale-workspace at bounding box center [700, 420] width 1400 height 841
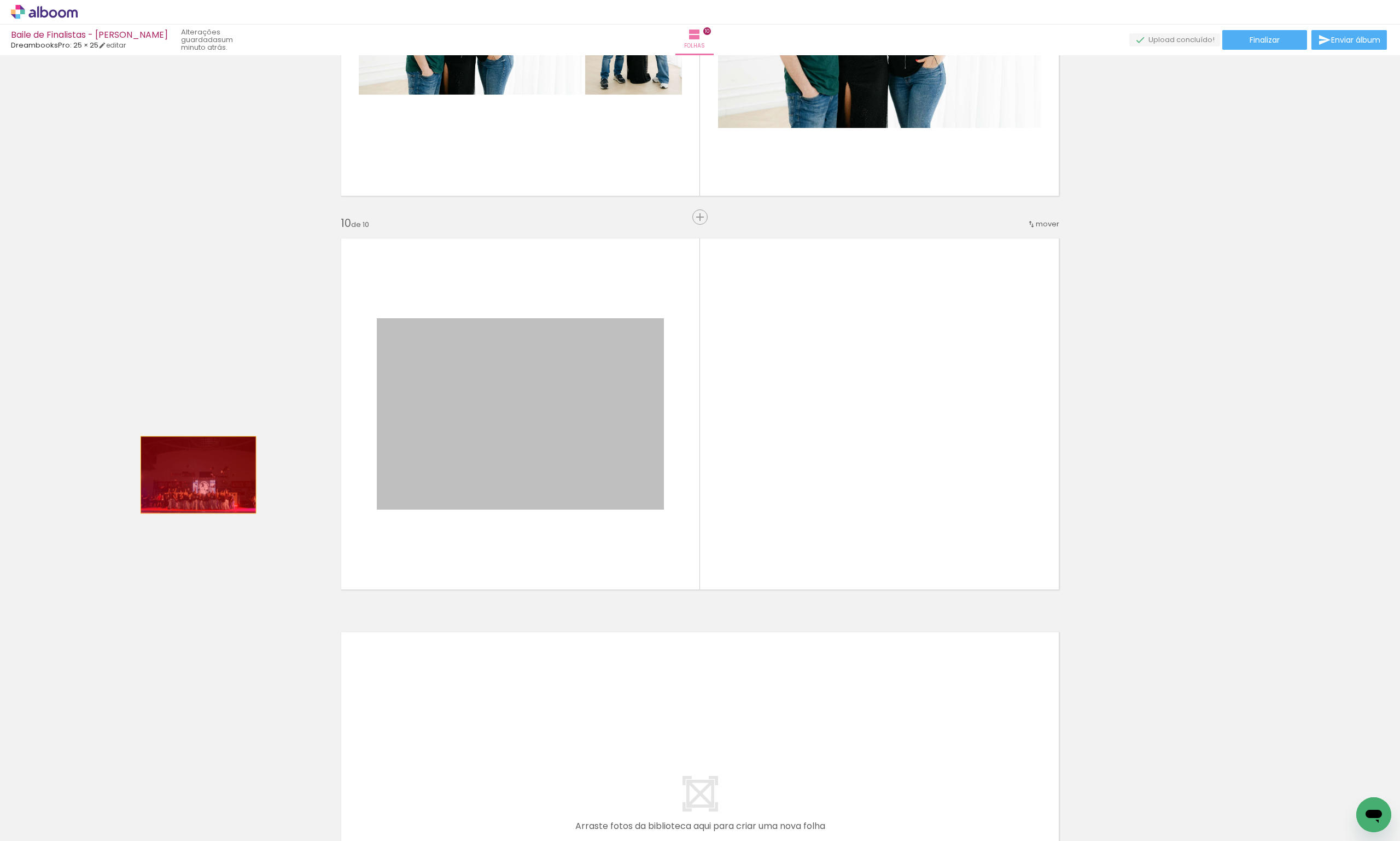
drag, startPoint x: 607, startPoint y: 445, endPoint x: 215, endPoint y: 500, distance: 395.8
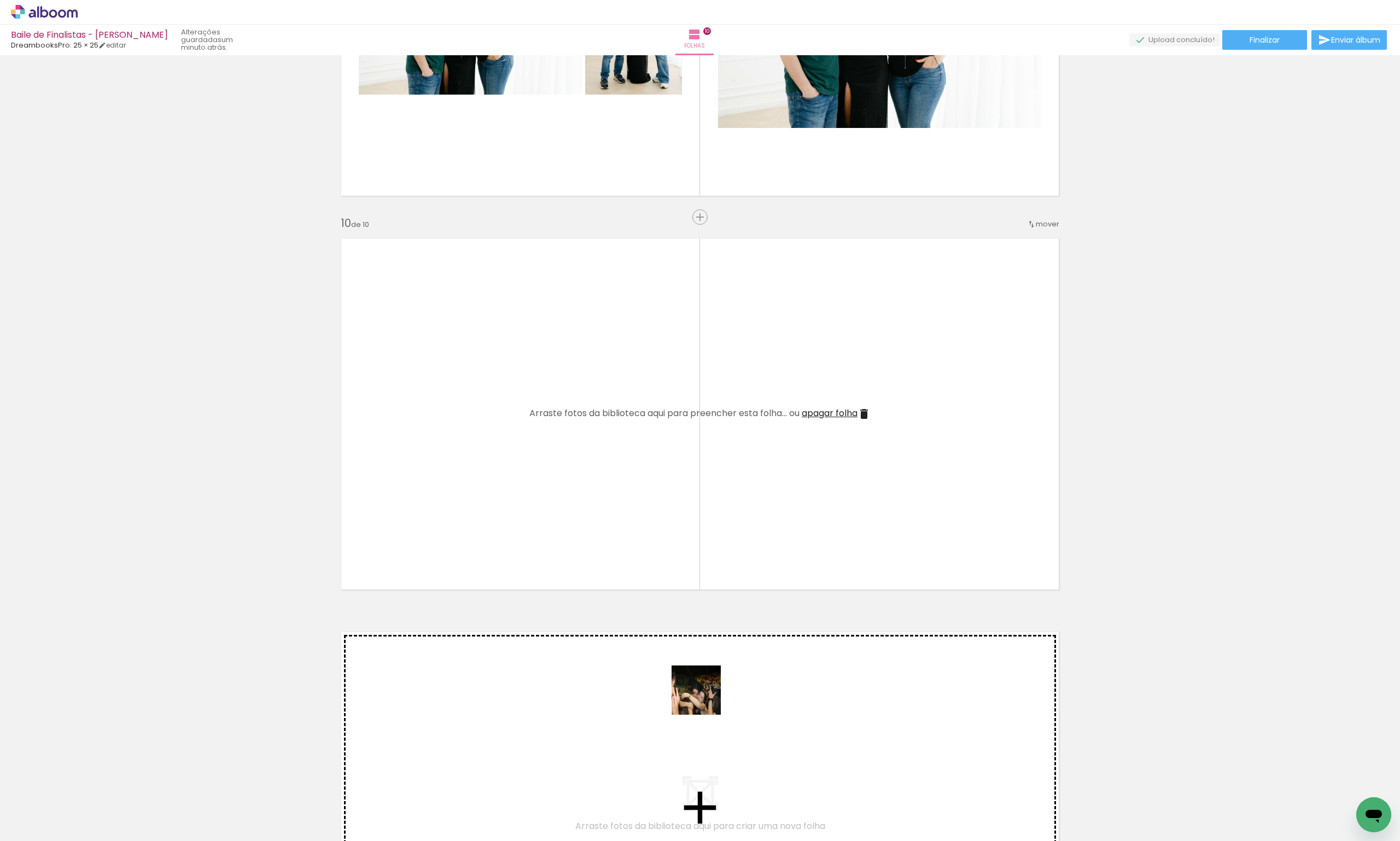
drag, startPoint x: 713, startPoint y: 816, endPoint x: 646, endPoint y: 453, distance: 369.1
click at [646, 453] on quentale-workspace at bounding box center [700, 420] width 1400 height 841
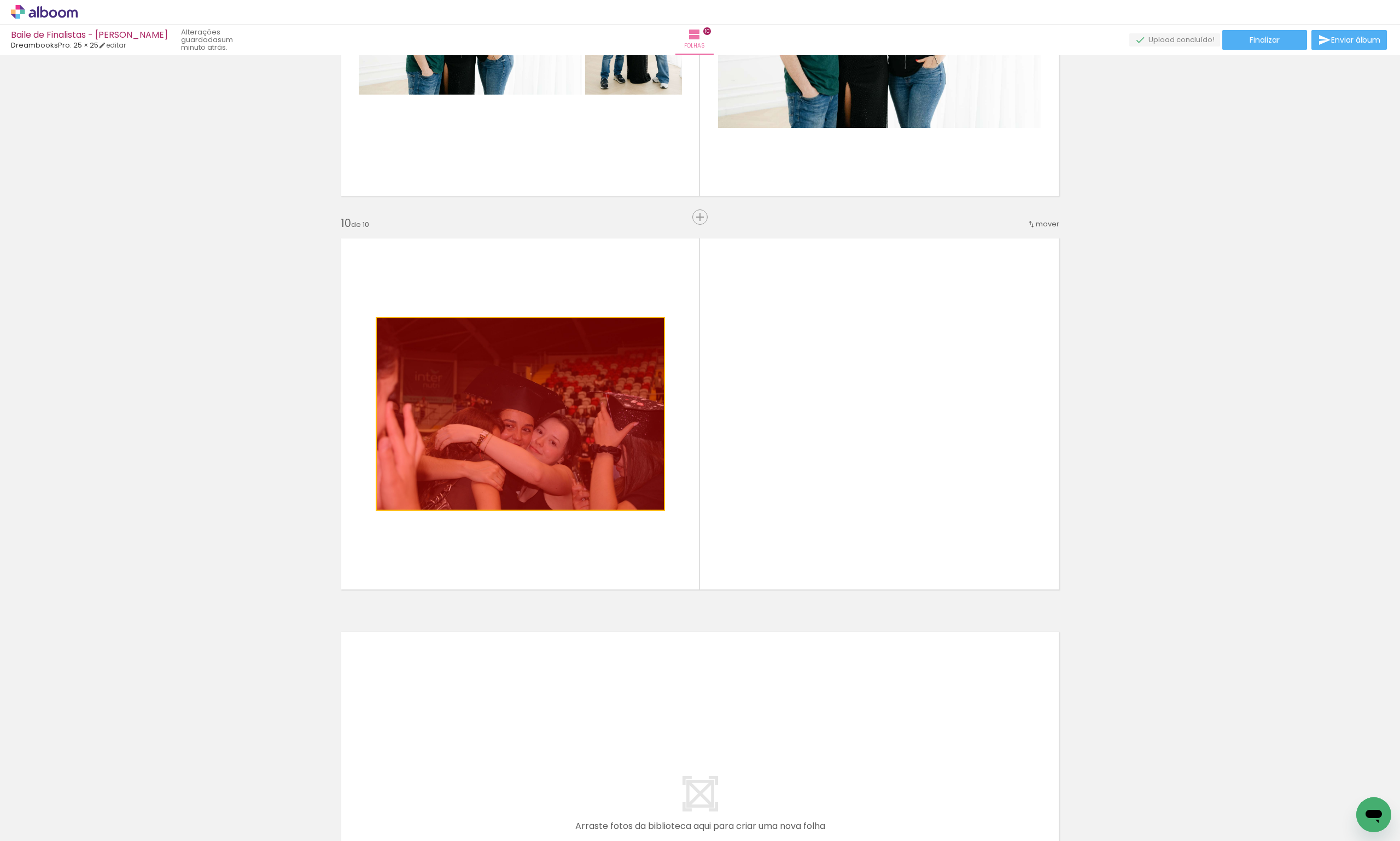
drag, startPoint x: 570, startPoint y: 451, endPoint x: 159, endPoint y: 461, distance: 411.1
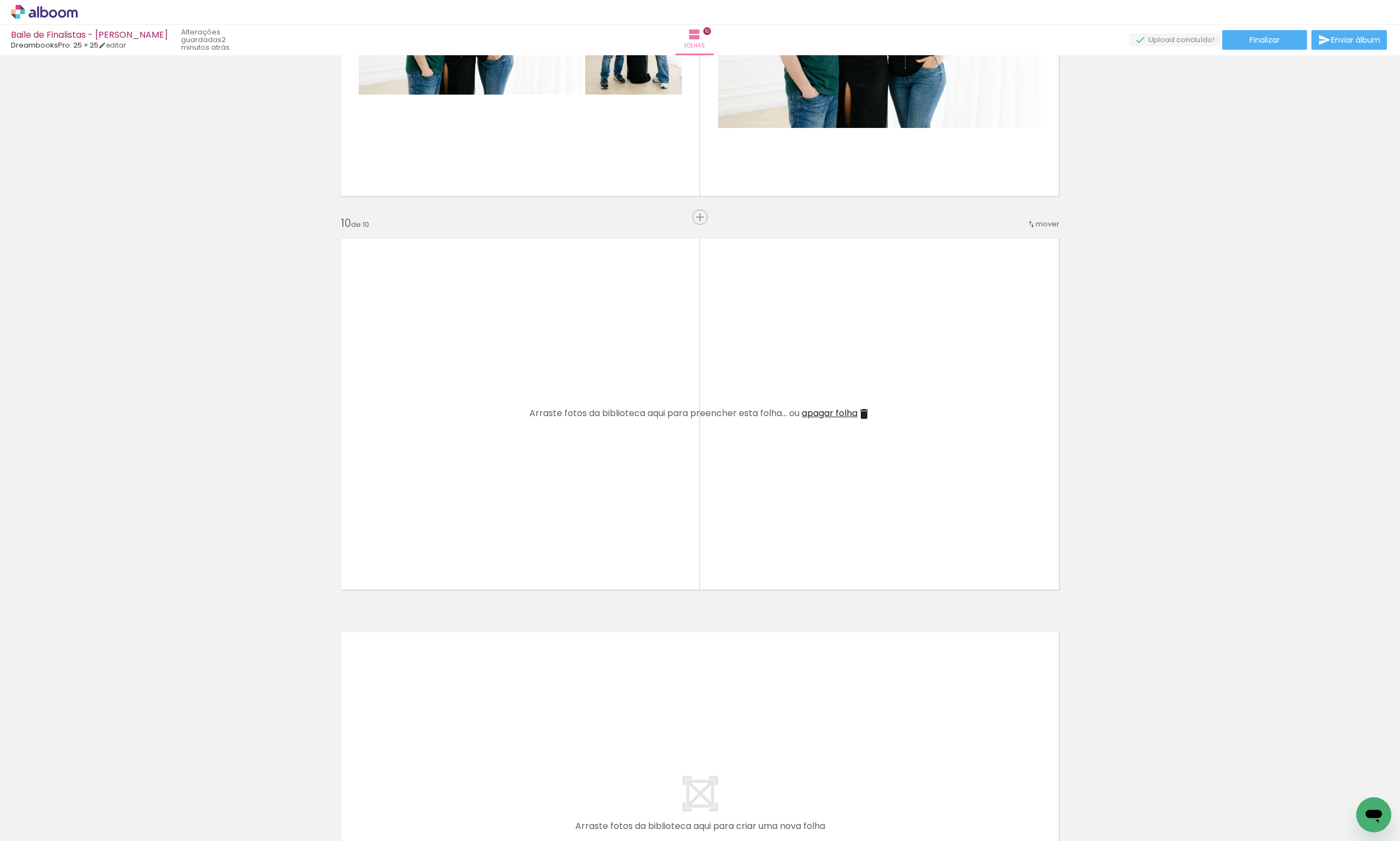
drag, startPoint x: 794, startPoint y: 804, endPoint x: 540, endPoint y: 408, distance: 470.5
click at [549, 416] on quentale-workspace at bounding box center [700, 420] width 1400 height 841
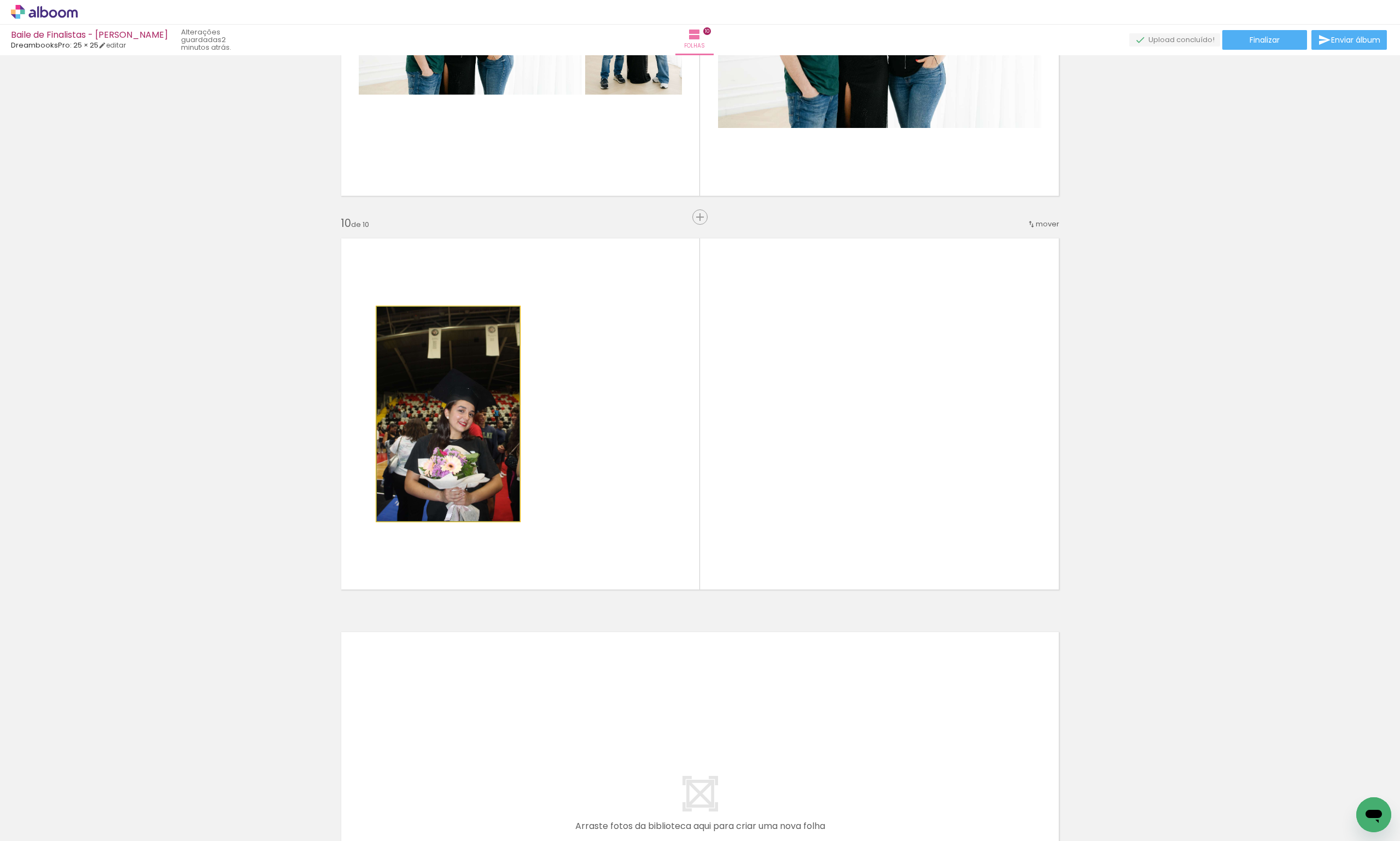
drag, startPoint x: 435, startPoint y: 466, endPoint x: 416, endPoint y: 461, distance: 19.6
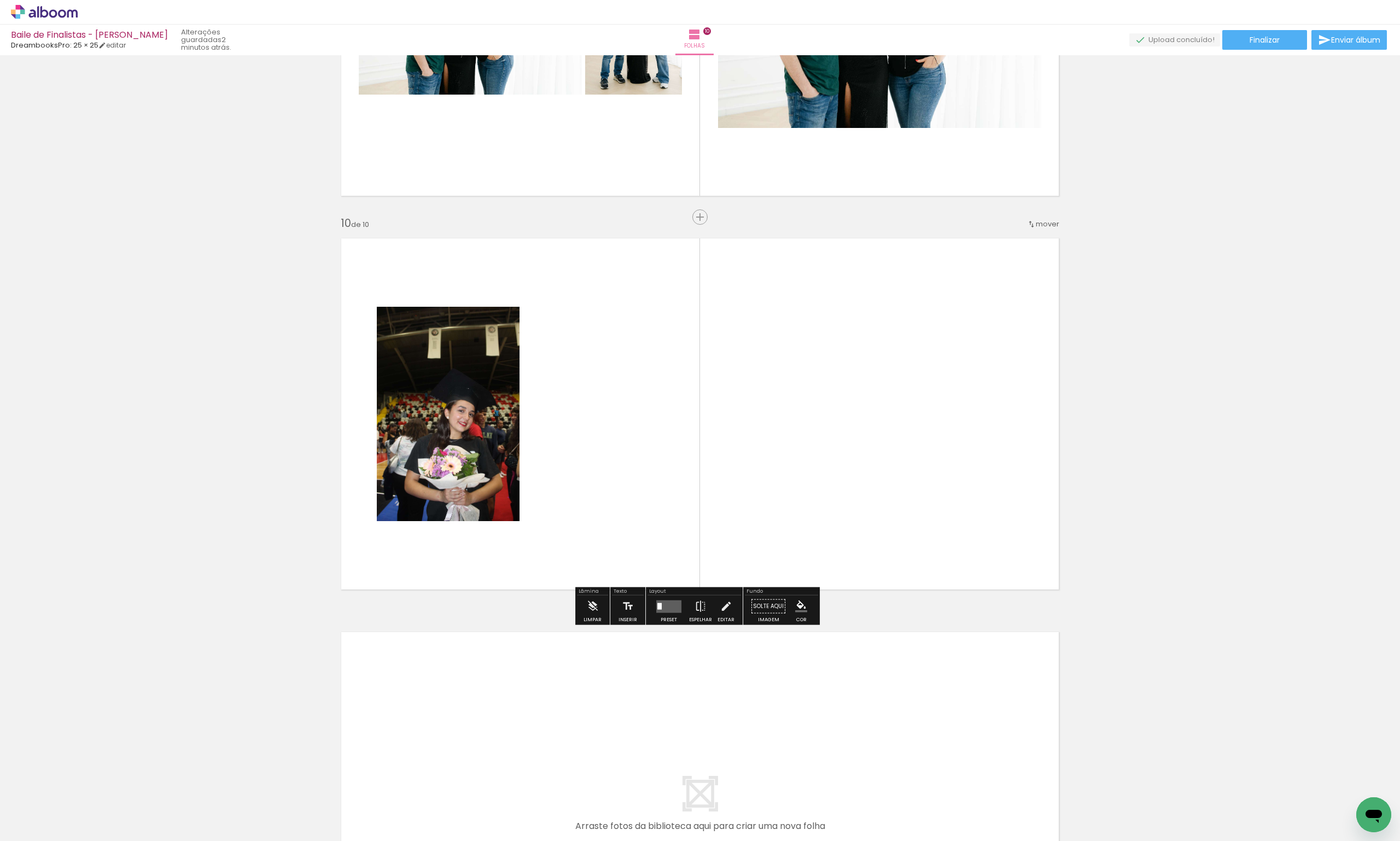
click at [692, 451] on quentale-layouter at bounding box center [700, 414] width 733 height 367
drag, startPoint x: 836, startPoint y: 810, endPoint x: 672, endPoint y: 703, distance: 195.8
click at [672, 703] on quentale-workspace at bounding box center [700, 420] width 1400 height 841
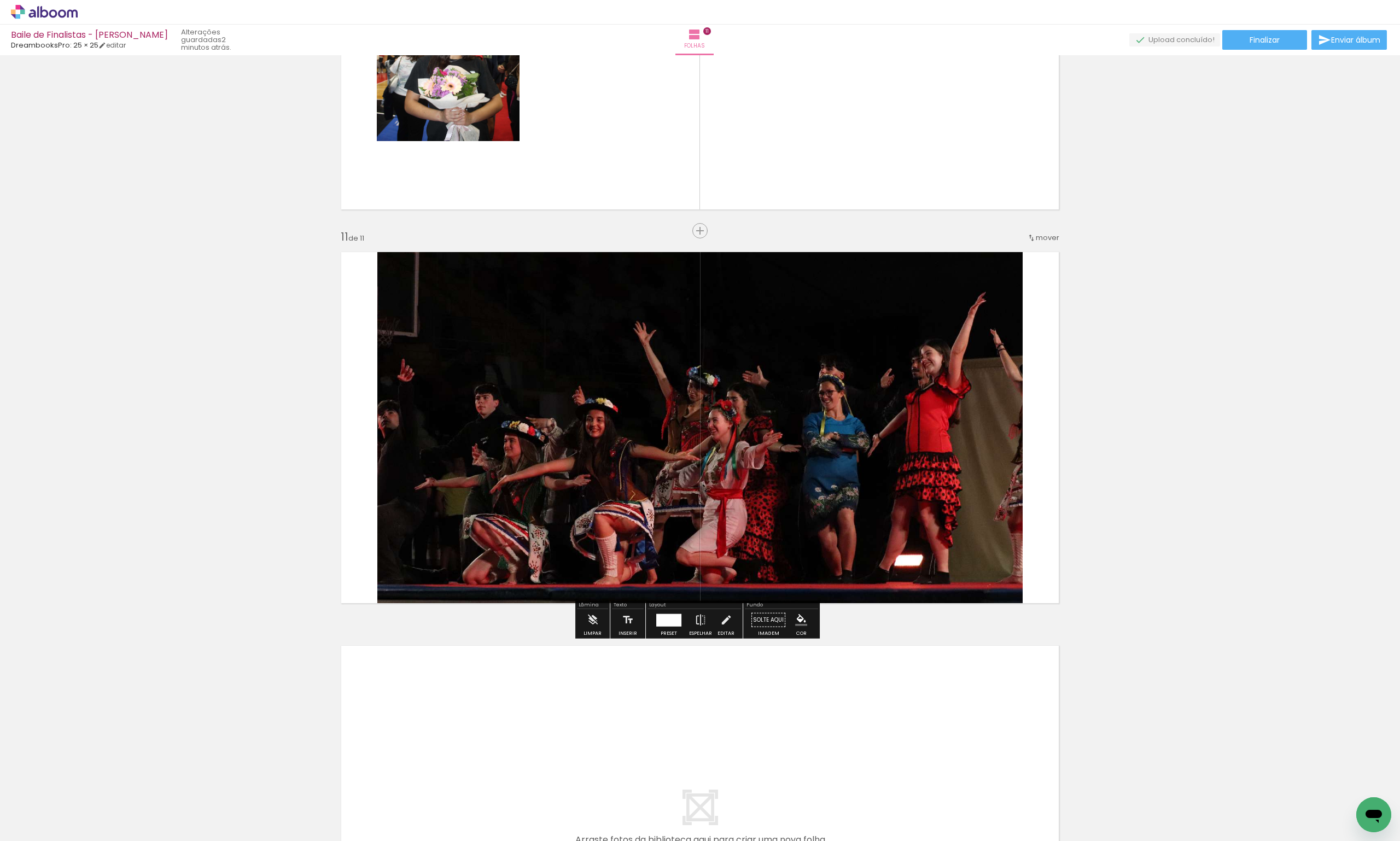
scroll to position [3794, 0]
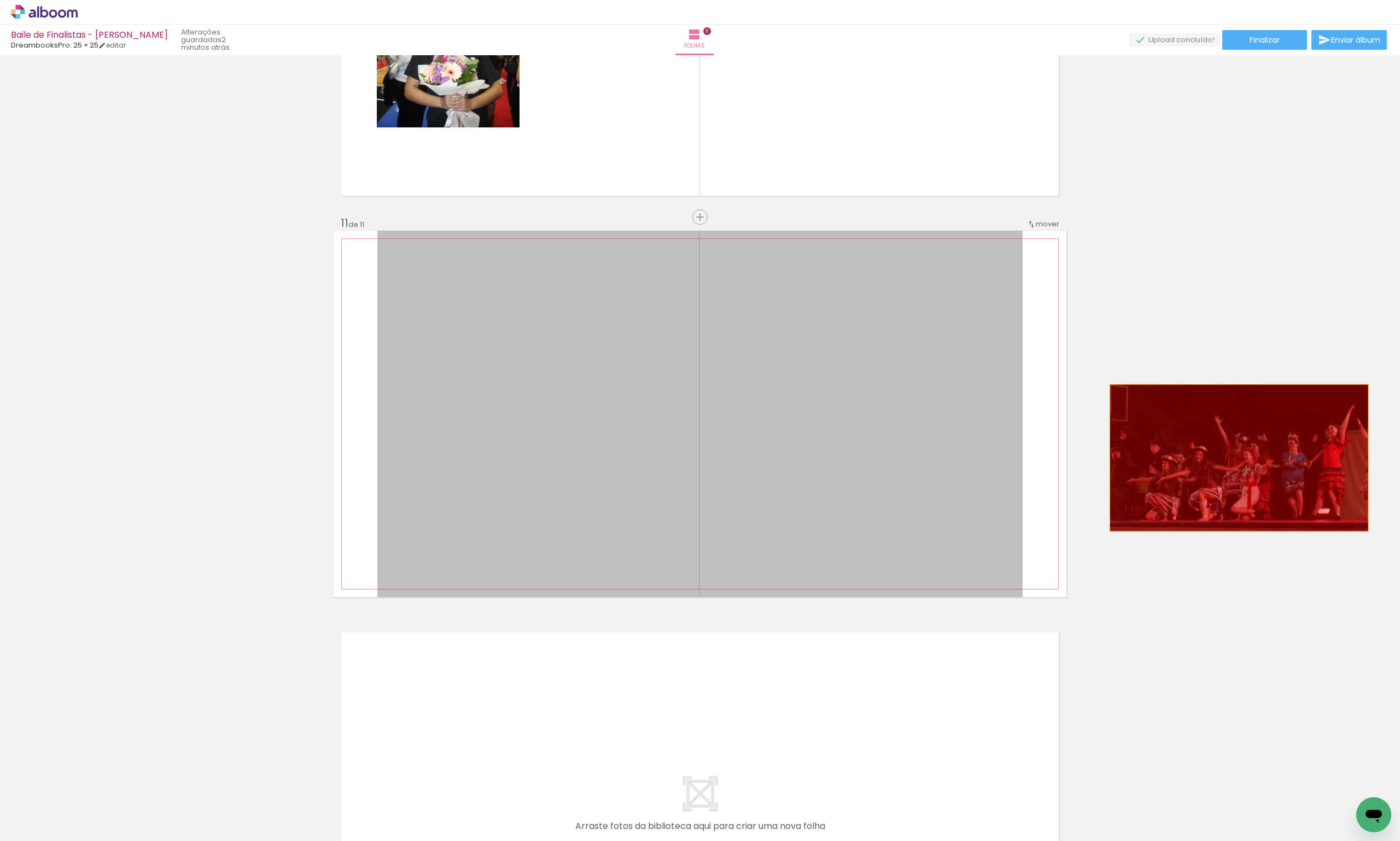
drag, startPoint x: 605, startPoint y: 524, endPoint x: 1235, endPoint y: 458, distance: 633.4
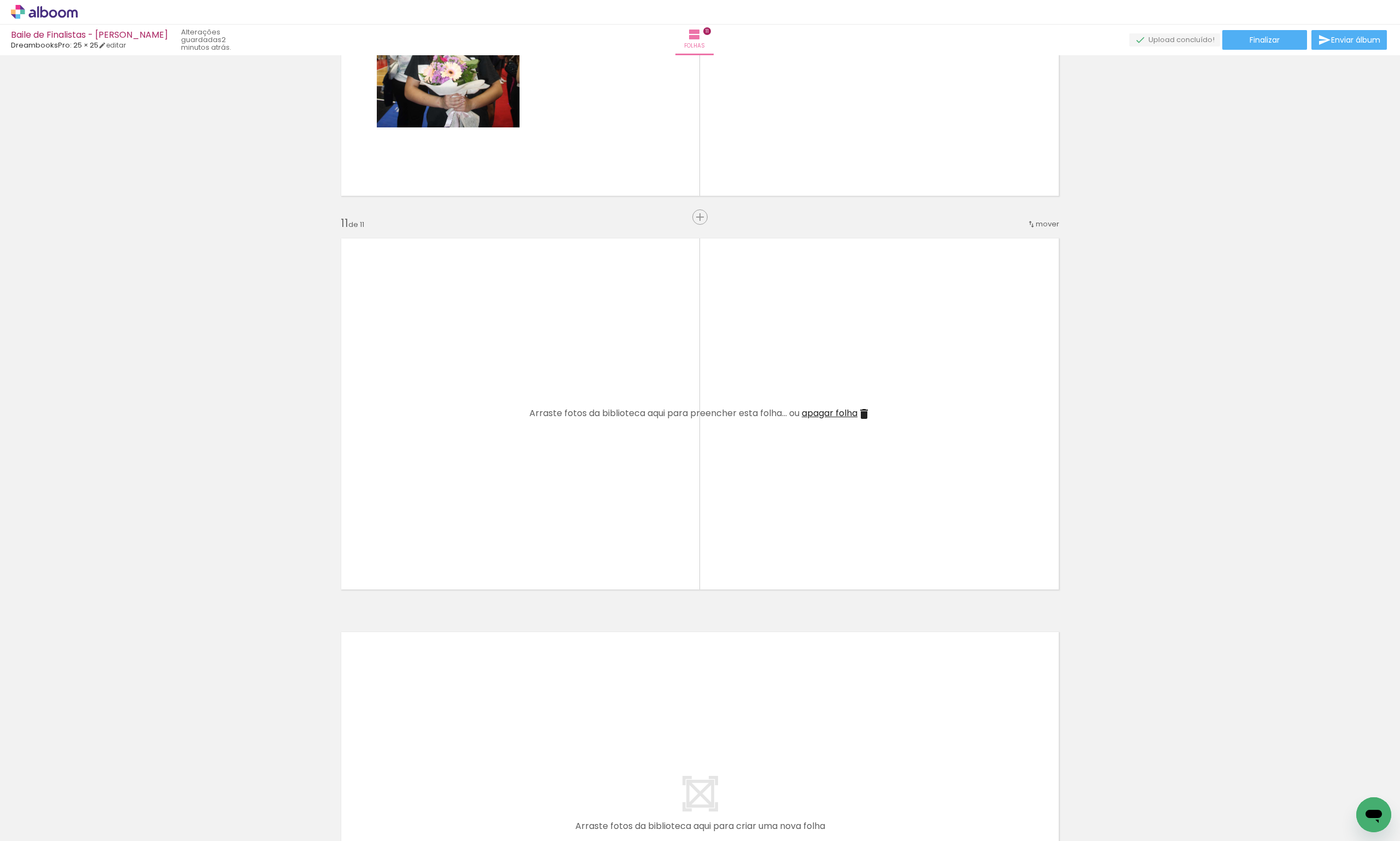
click at [1134, 832] on quentale-thumb at bounding box center [1145, 804] width 62 height 63
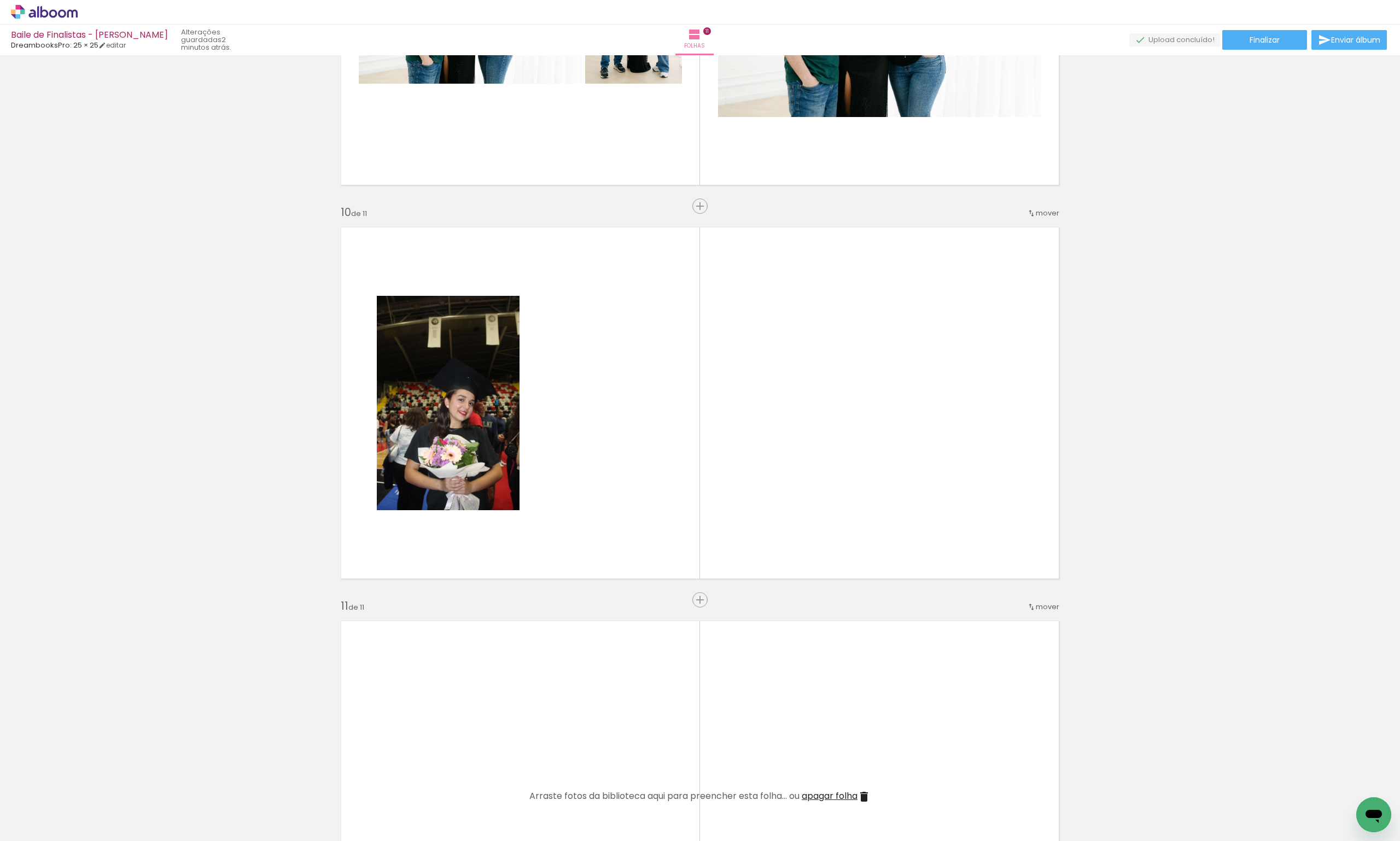
scroll to position [0, 5995]
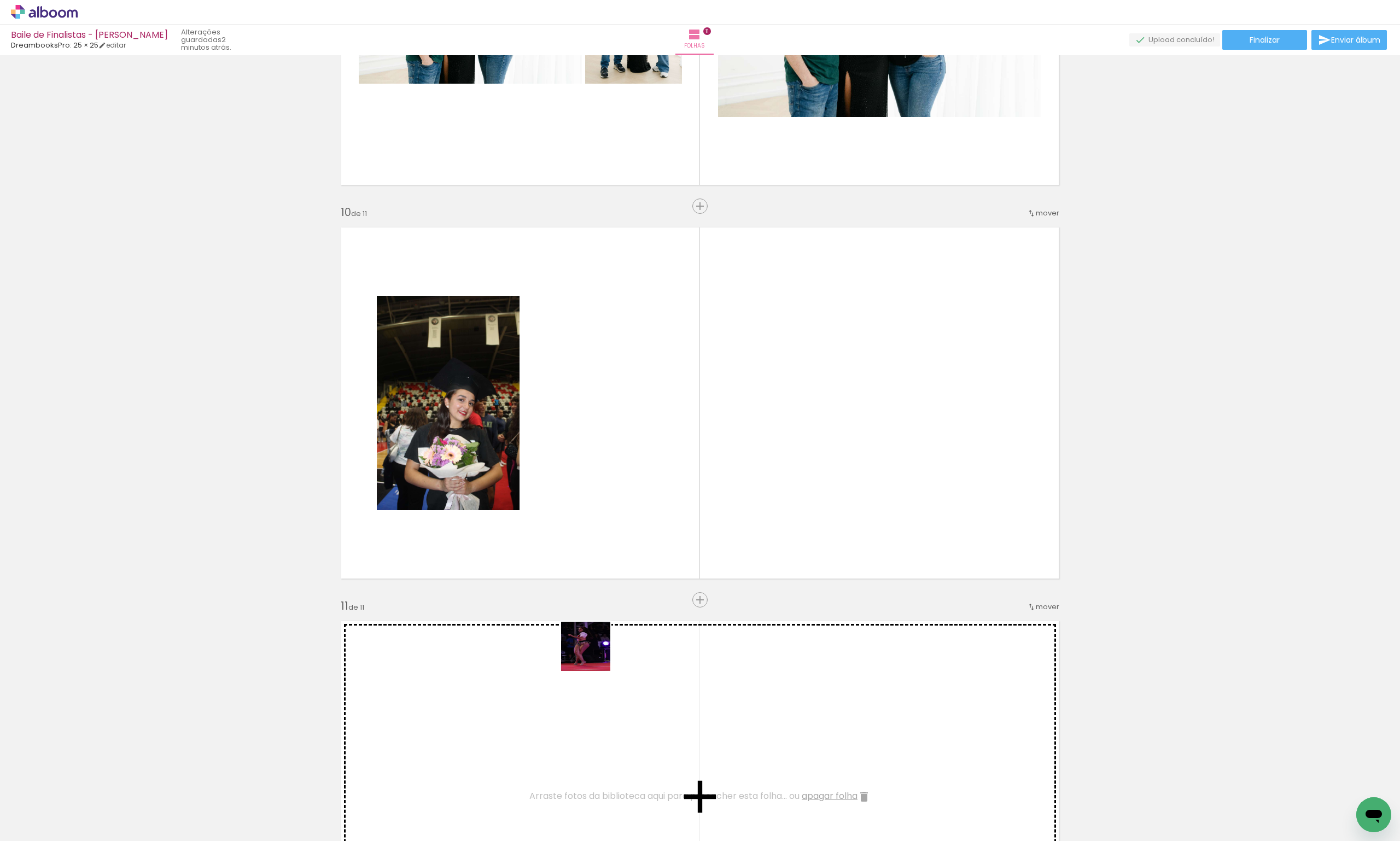
drag, startPoint x: 918, startPoint y: 813, endPoint x: 589, endPoint y: 666, distance: 360.3
click at [575, 653] on quentale-workspace at bounding box center [700, 420] width 1400 height 841
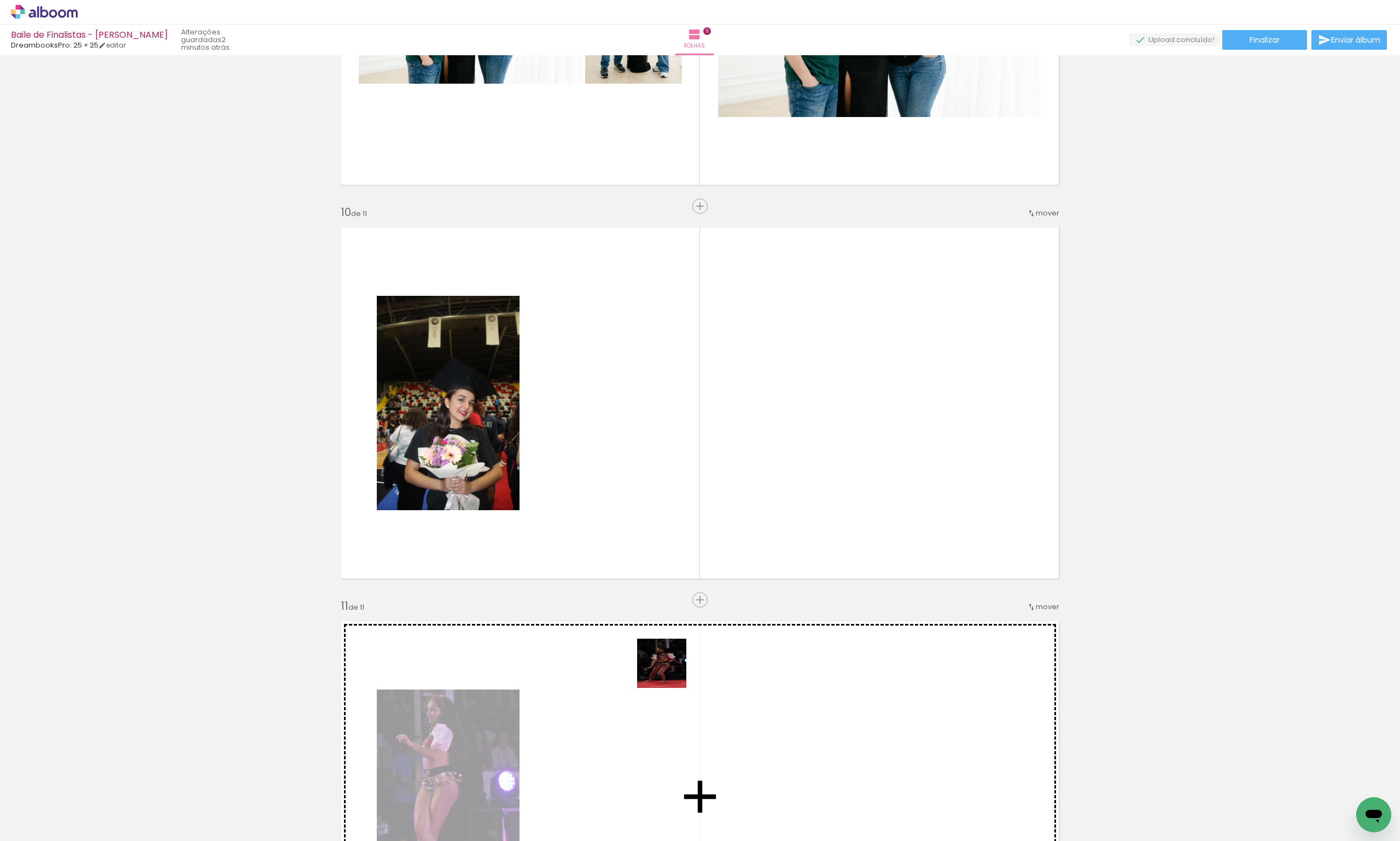
drag, startPoint x: 976, startPoint y: 812, endPoint x: 649, endPoint y: 669, distance: 356.9
click at [648, 666] on quentale-workspace at bounding box center [700, 420] width 1400 height 841
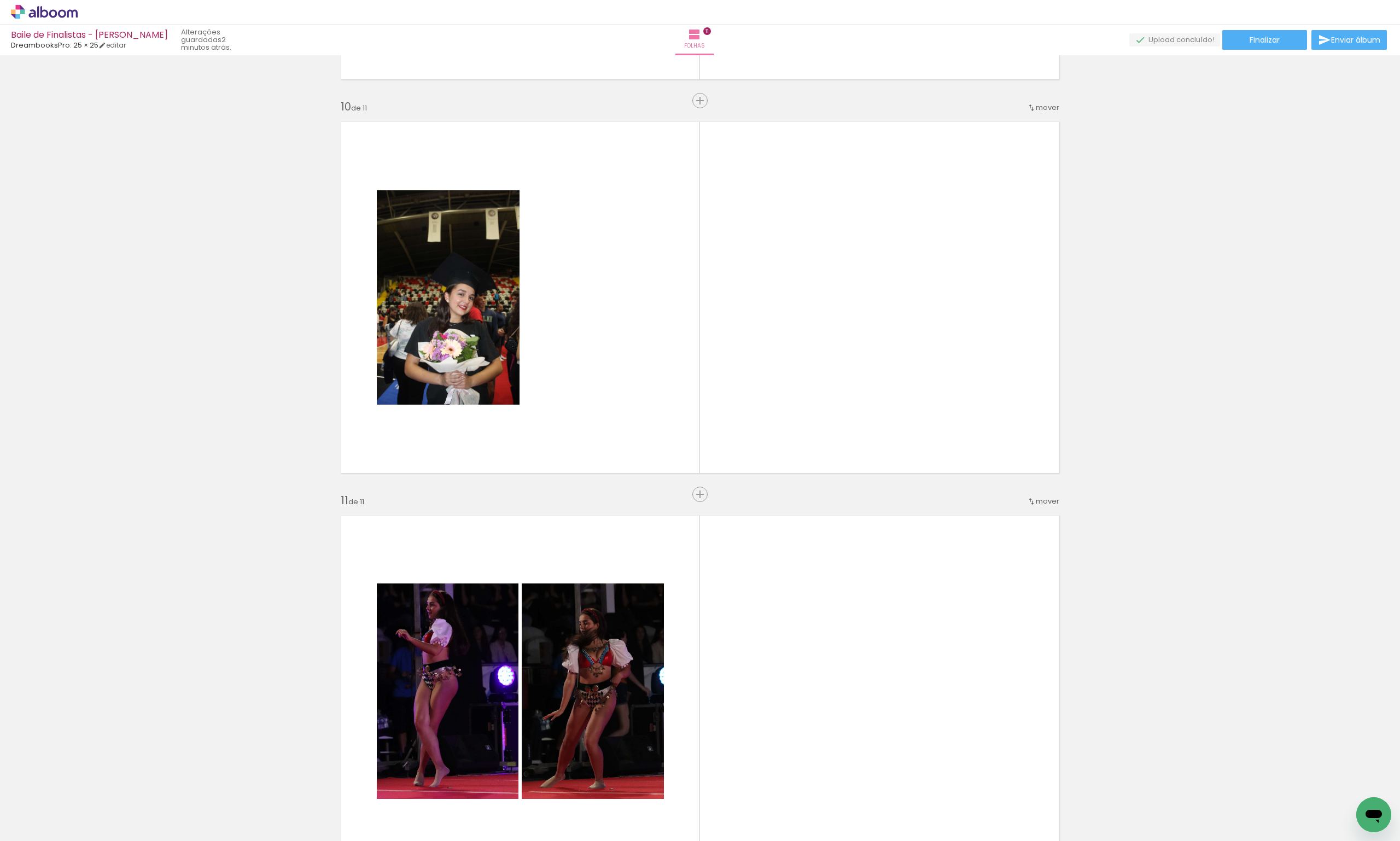
scroll to position [3520, 0]
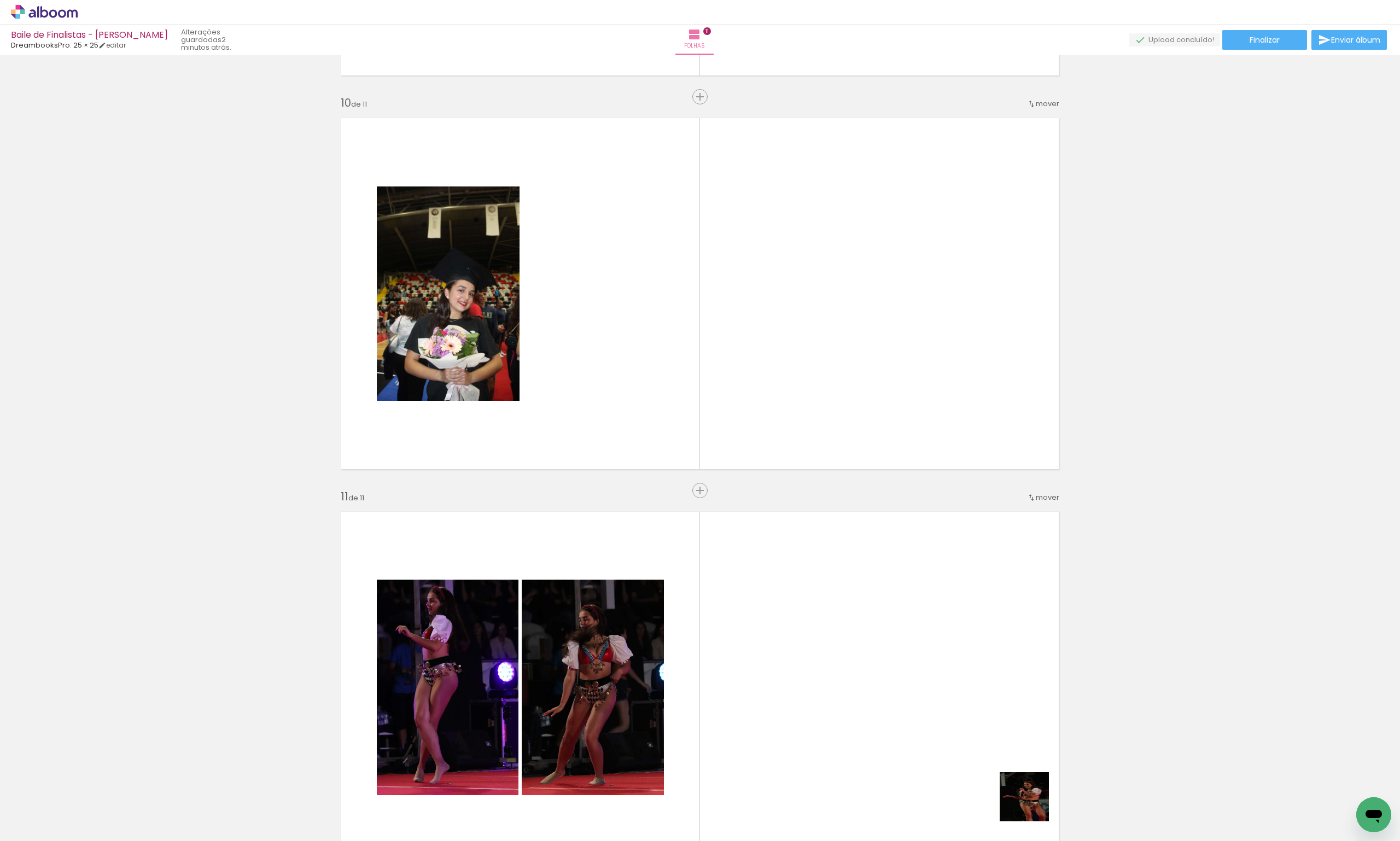
drag, startPoint x: 1050, startPoint y: 822, endPoint x: 859, endPoint y: 630, distance: 270.8
click at [859, 629] on quentale-workspace at bounding box center [700, 420] width 1400 height 841
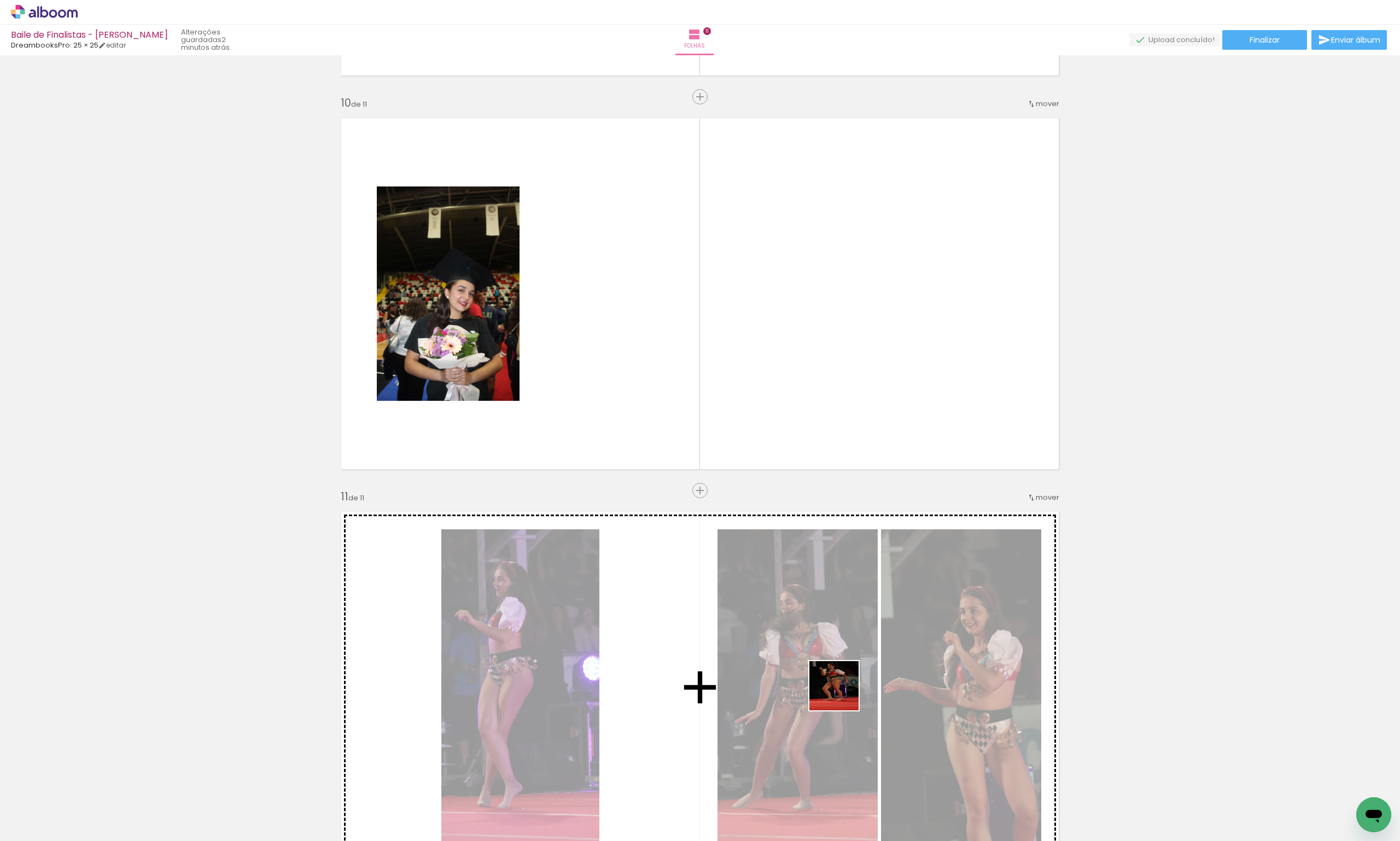
drag, startPoint x: 1102, startPoint y: 803, endPoint x: 840, endPoint y: 694, distance: 283.8
click at [840, 694] on quentale-workspace at bounding box center [700, 420] width 1400 height 841
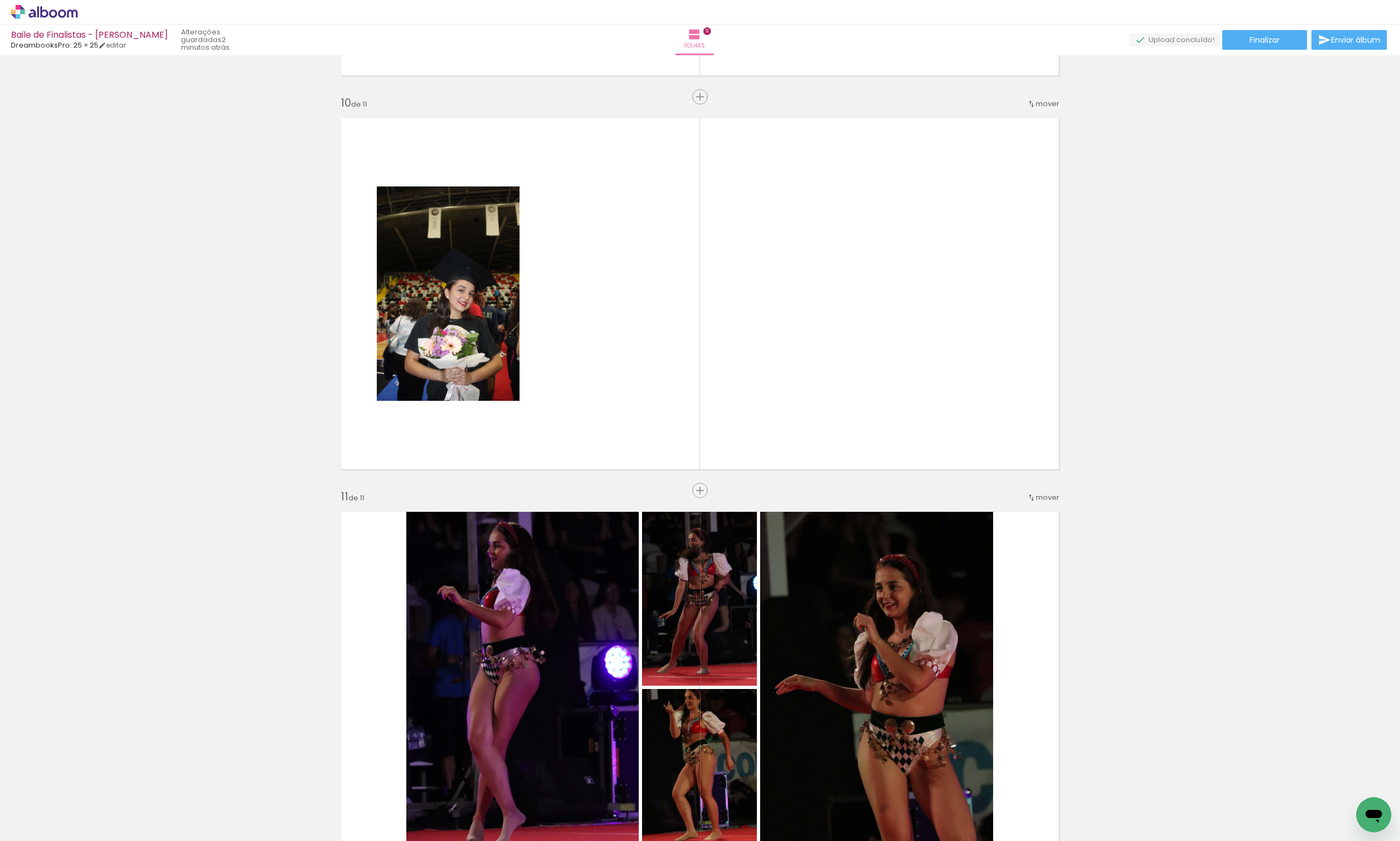
scroll to position [3684, 0]
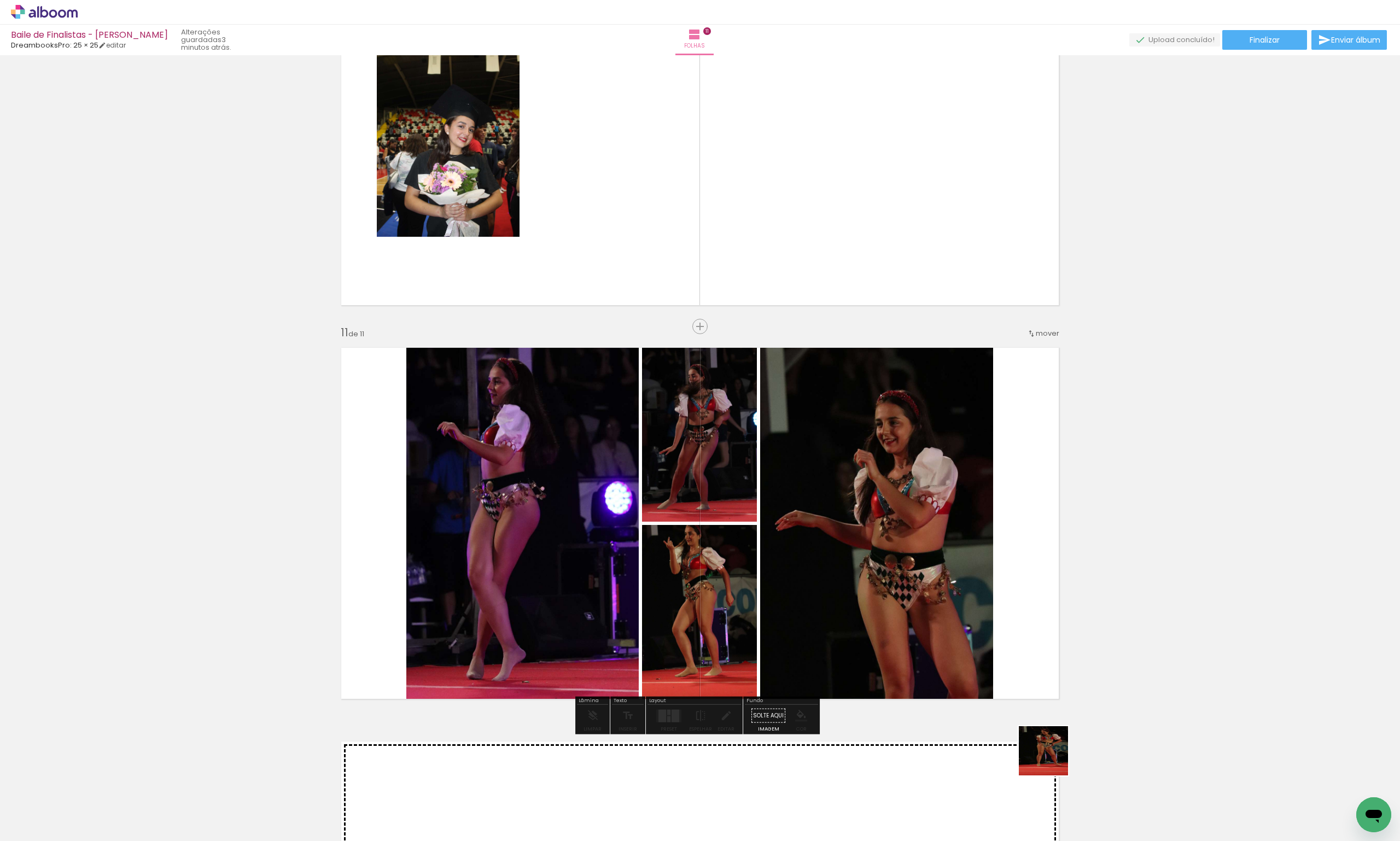
drag, startPoint x: 1160, startPoint y: 815, endPoint x: 658, endPoint y: 581, distance: 553.9
click at [658, 581] on quentale-workspace at bounding box center [700, 420] width 1400 height 841
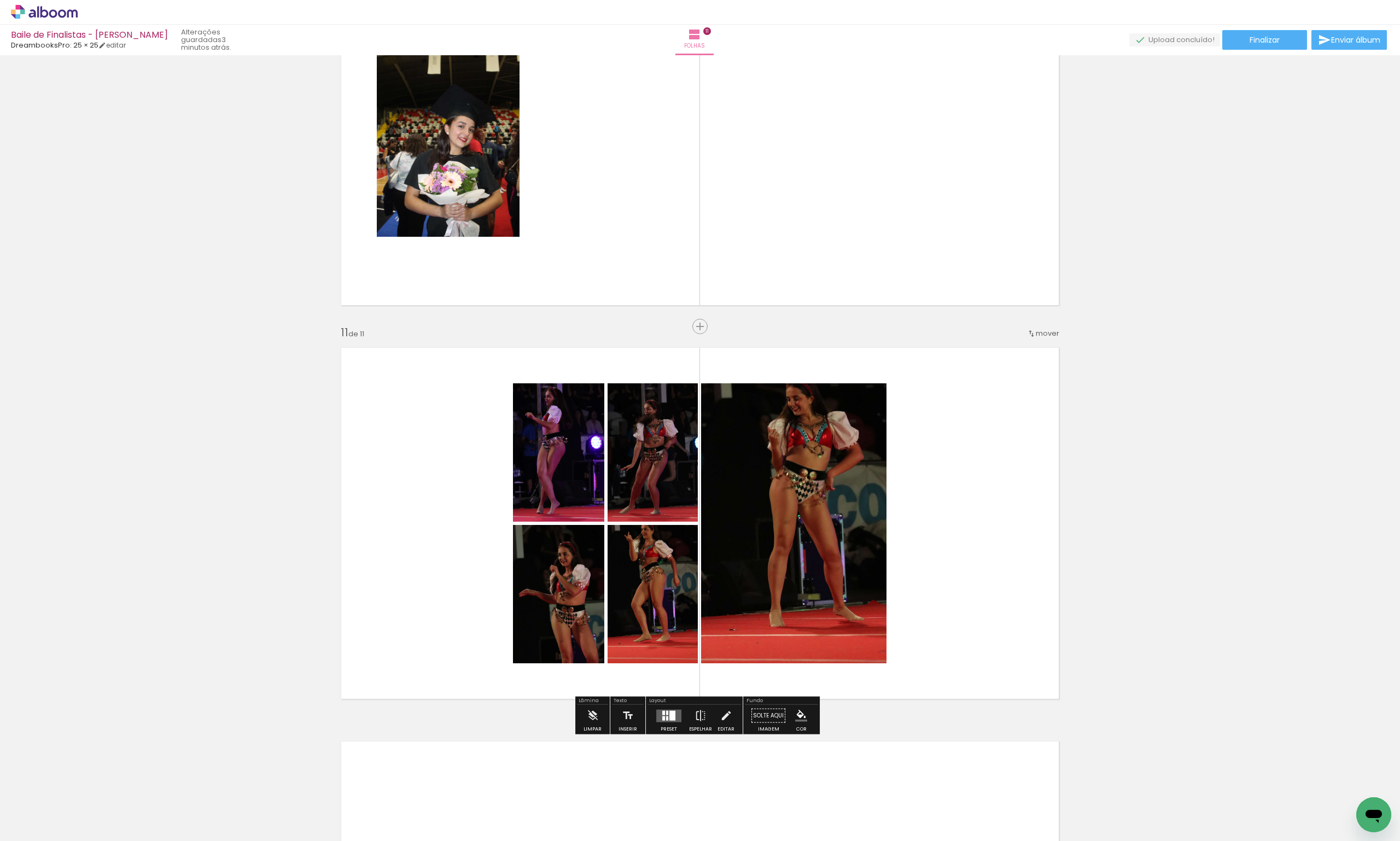
scroll to position [0, 6442]
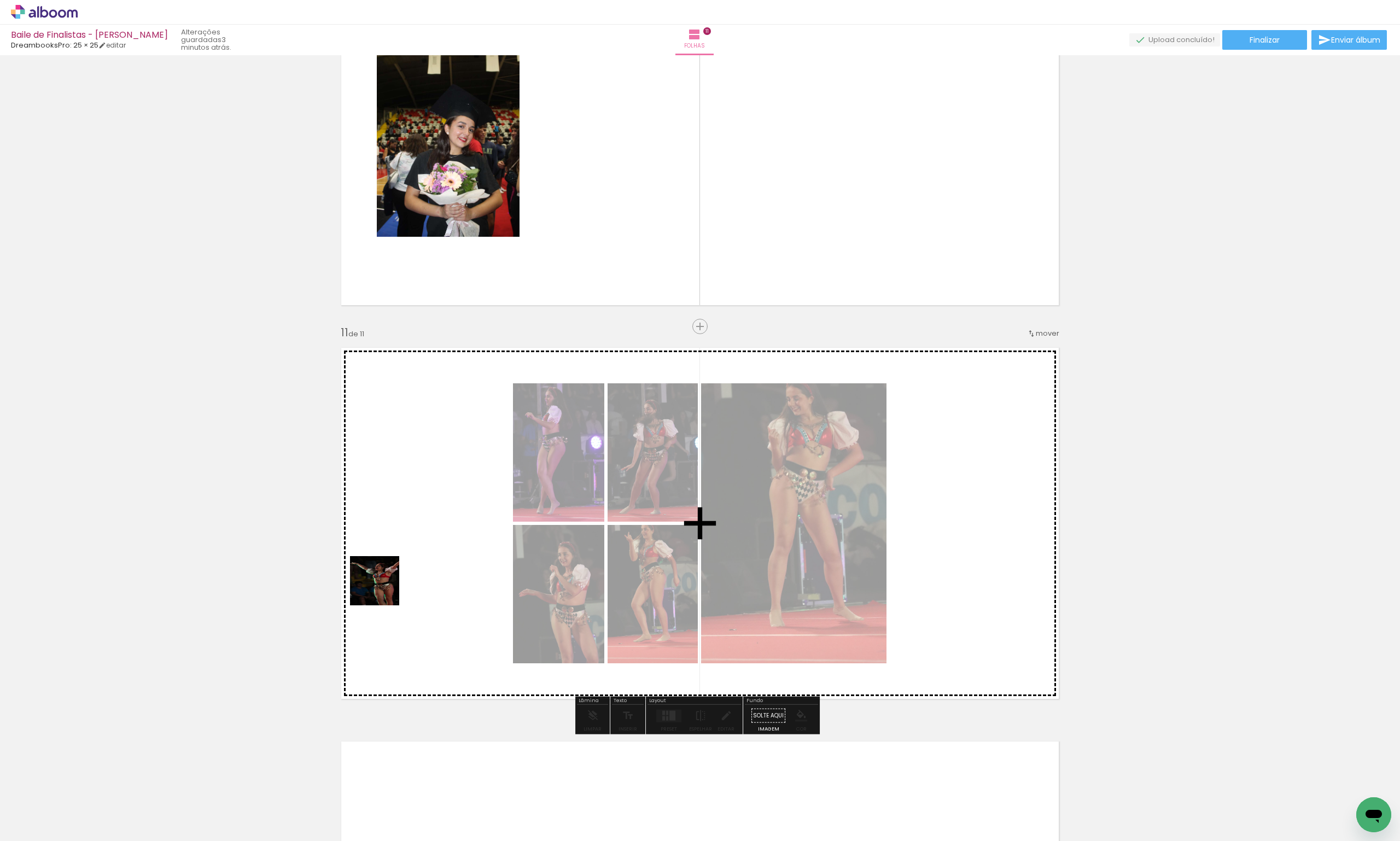
drag, startPoint x: 783, startPoint y: 805, endPoint x: 378, endPoint y: 578, distance: 464.3
click at [378, 578] on quentale-workspace at bounding box center [700, 420] width 1400 height 841
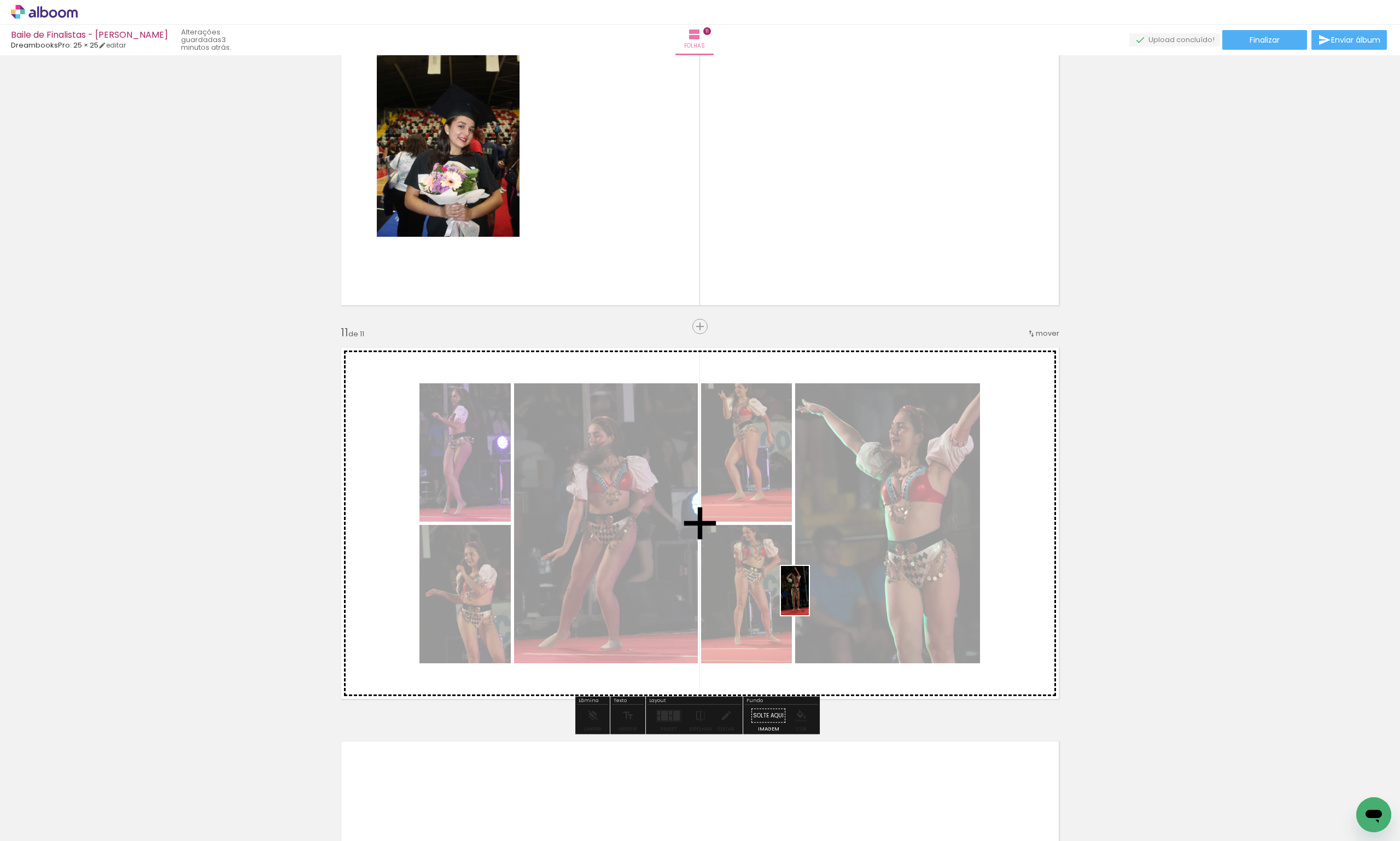
drag, startPoint x: 841, startPoint y: 808, endPoint x: 813, endPoint y: 598, distance: 211.9
click at [813, 598] on quentale-workspace at bounding box center [700, 420] width 1400 height 841
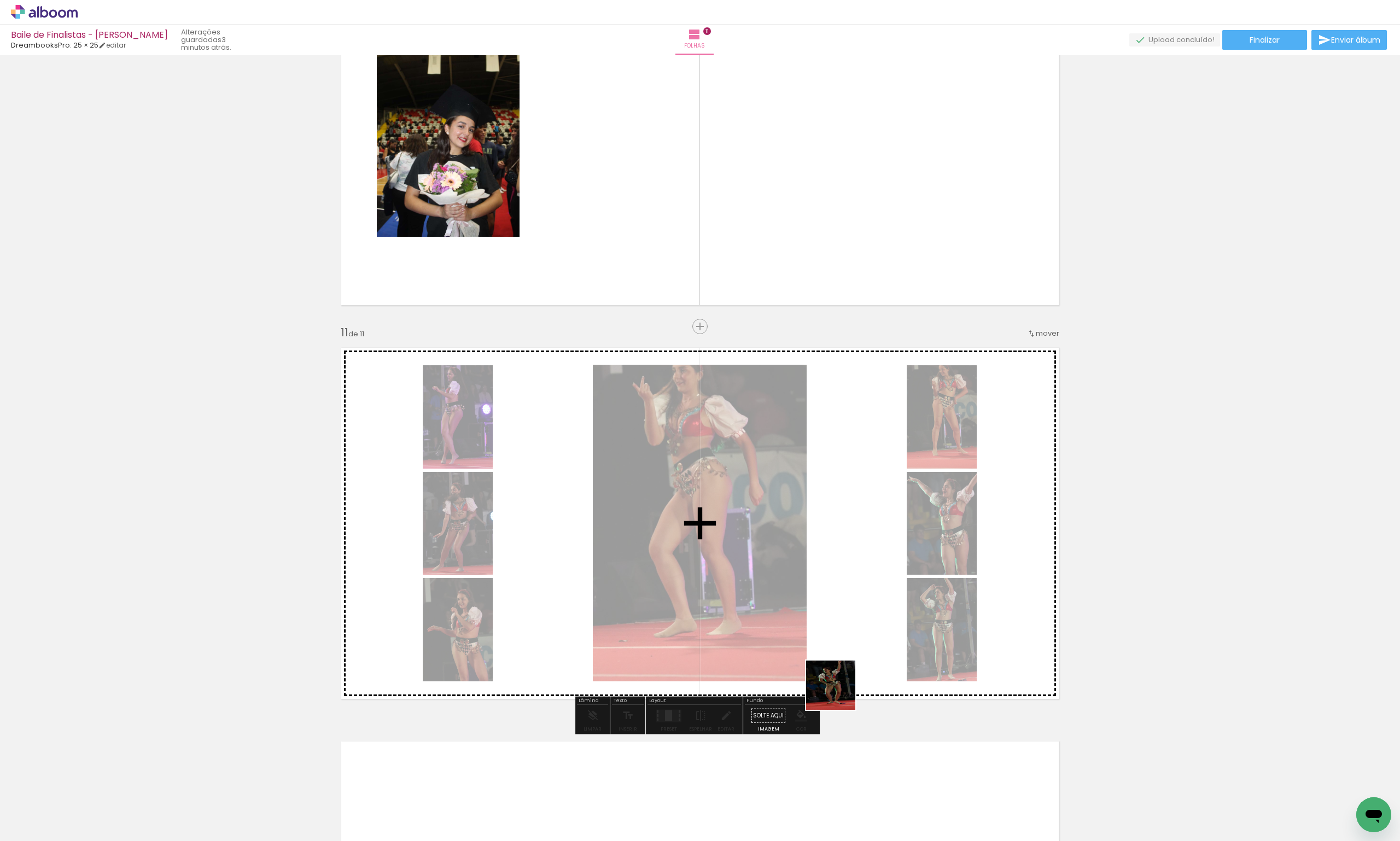
drag, startPoint x: 902, startPoint y: 805, endPoint x: 817, endPoint y: 597, distance: 224.7
click at [817, 598] on quentale-workspace at bounding box center [700, 420] width 1400 height 841
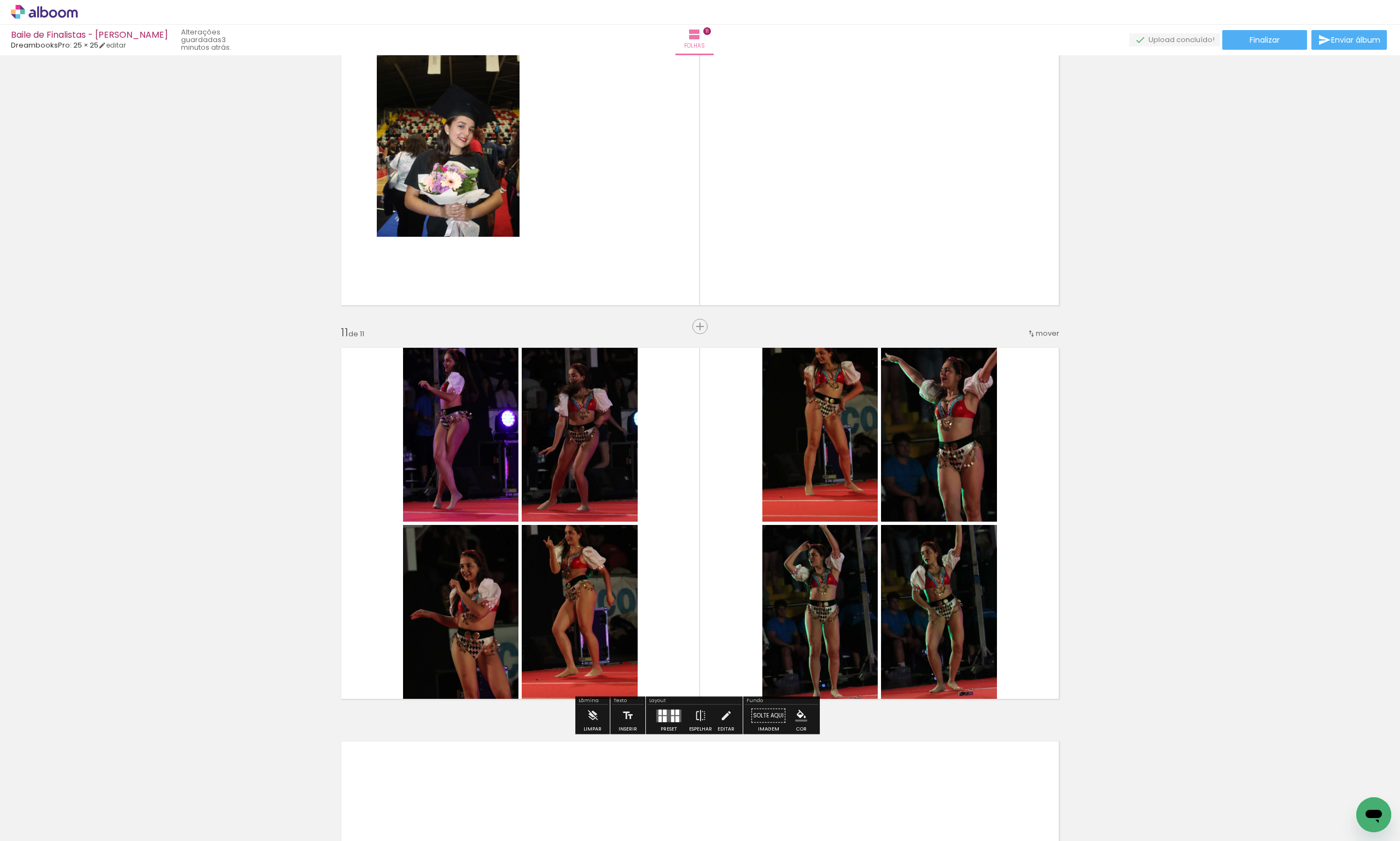
drag, startPoint x: 954, startPoint y: 818, endPoint x: 729, endPoint y: 582, distance: 326.1
click at [724, 576] on quentale-workspace at bounding box center [700, 420] width 1400 height 841
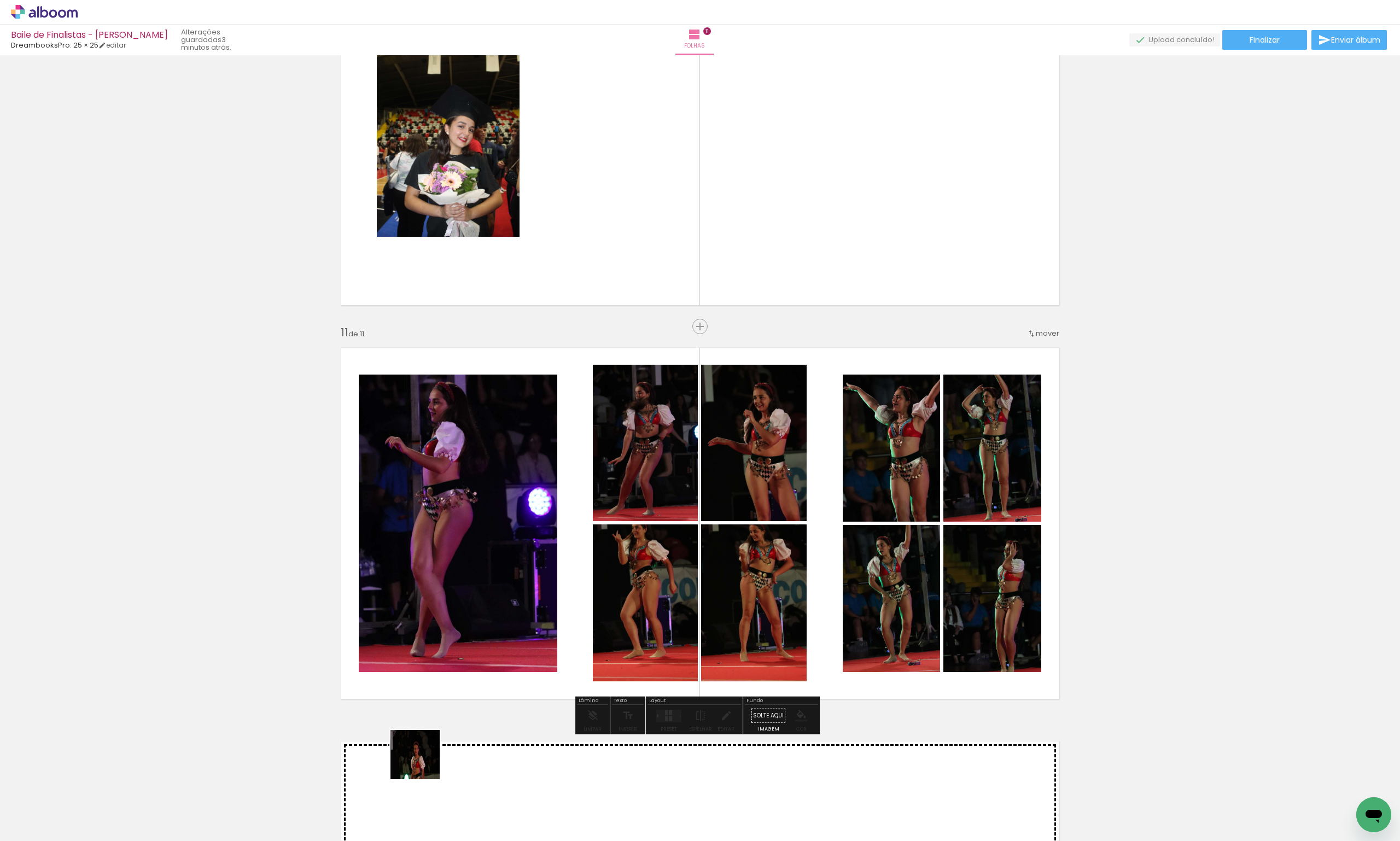
drag, startPoint x: 415, startPoint y: 787, endPoint x: 515, endPoint y: 572, distance: 237.1
click at [514, 574] on quentale-workspace at bounding box center [700, 420] width 1400 height 841
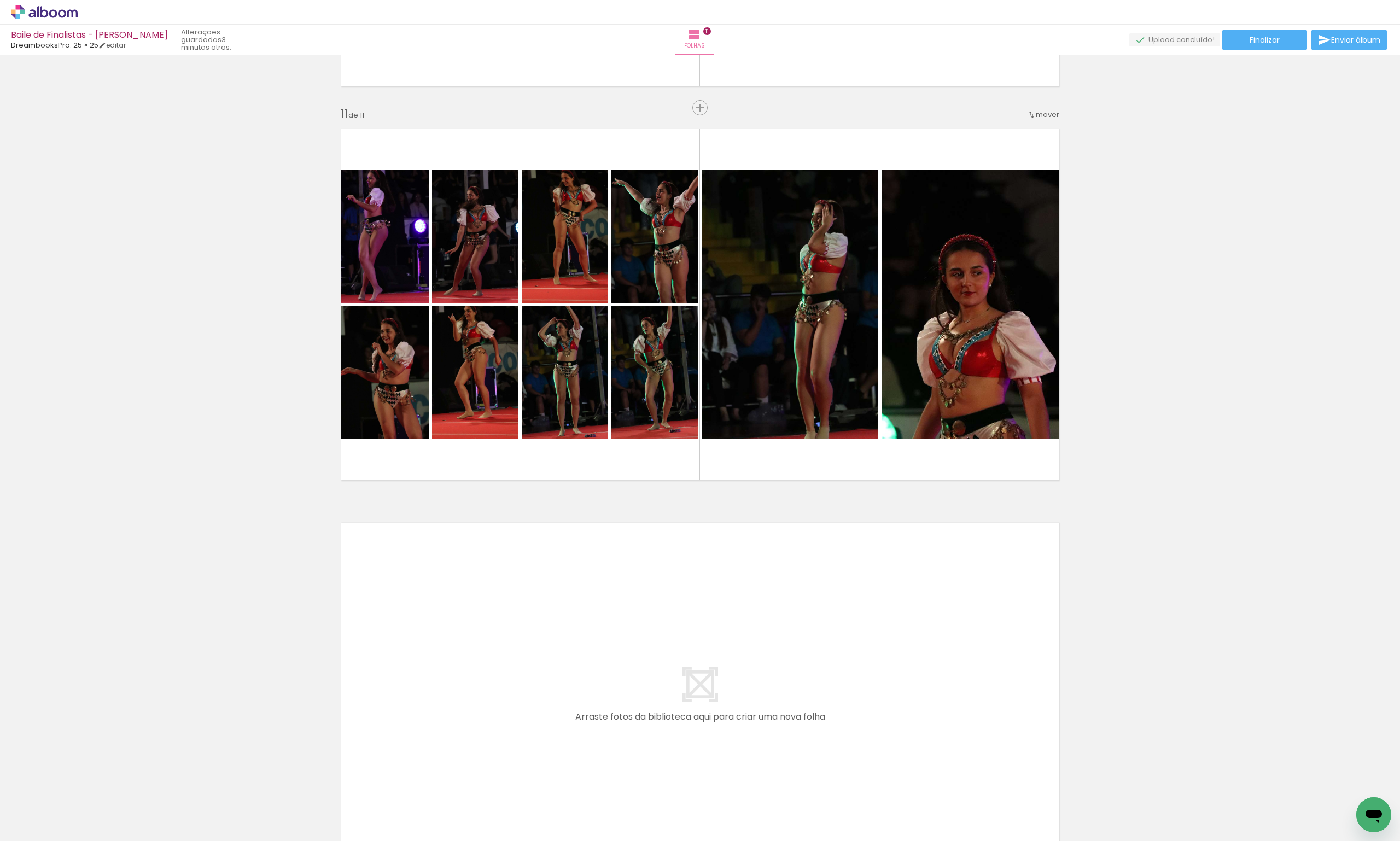
scroll to position [0, 6777]
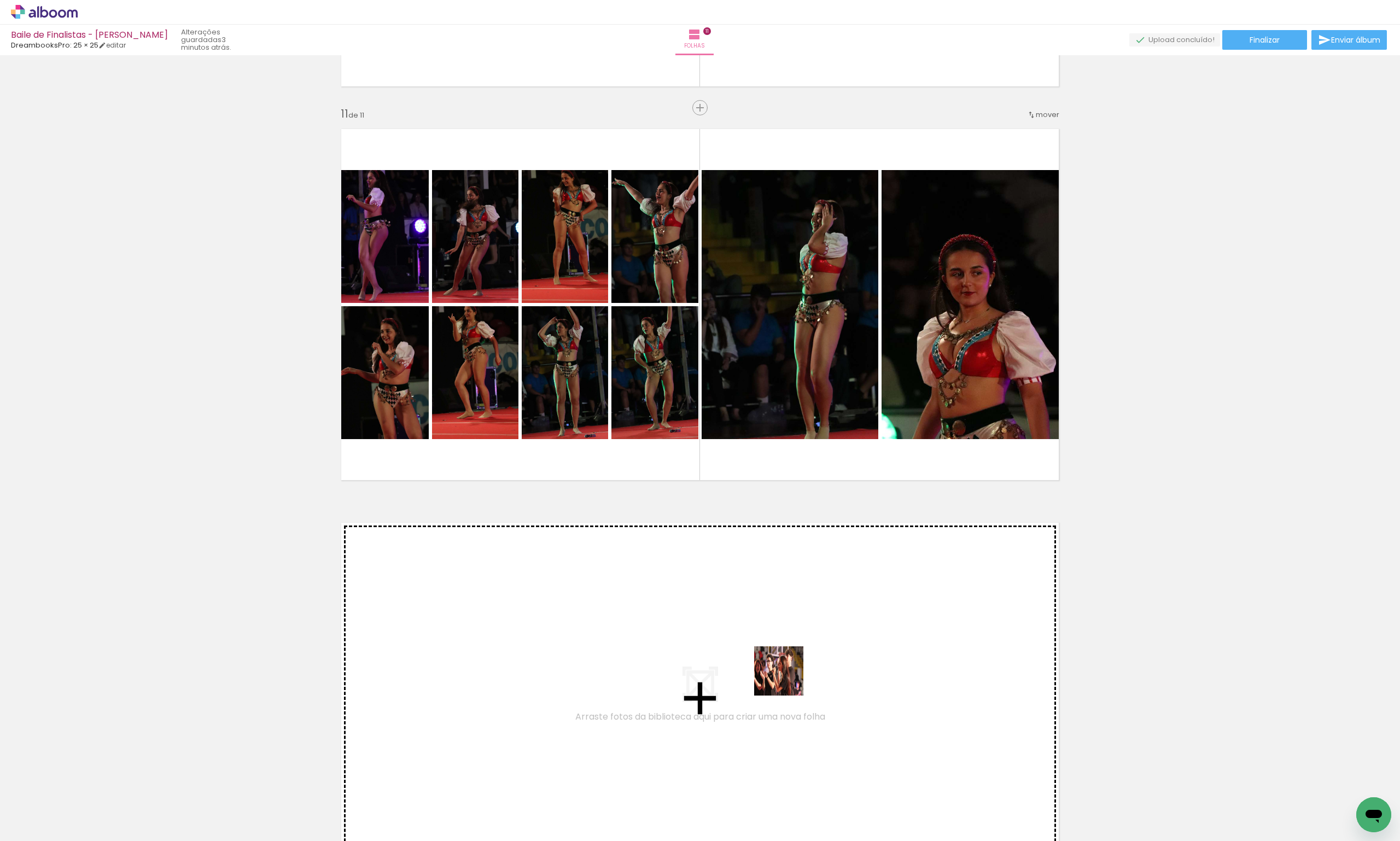
drag, startPoint x: 693, startPoint y: 803, endPoint x: 787, endPoint y: 679, distance: 155.6
click at [787, 679] on quentale-workspace at bounding box center [700, 420] width 1400 height 841
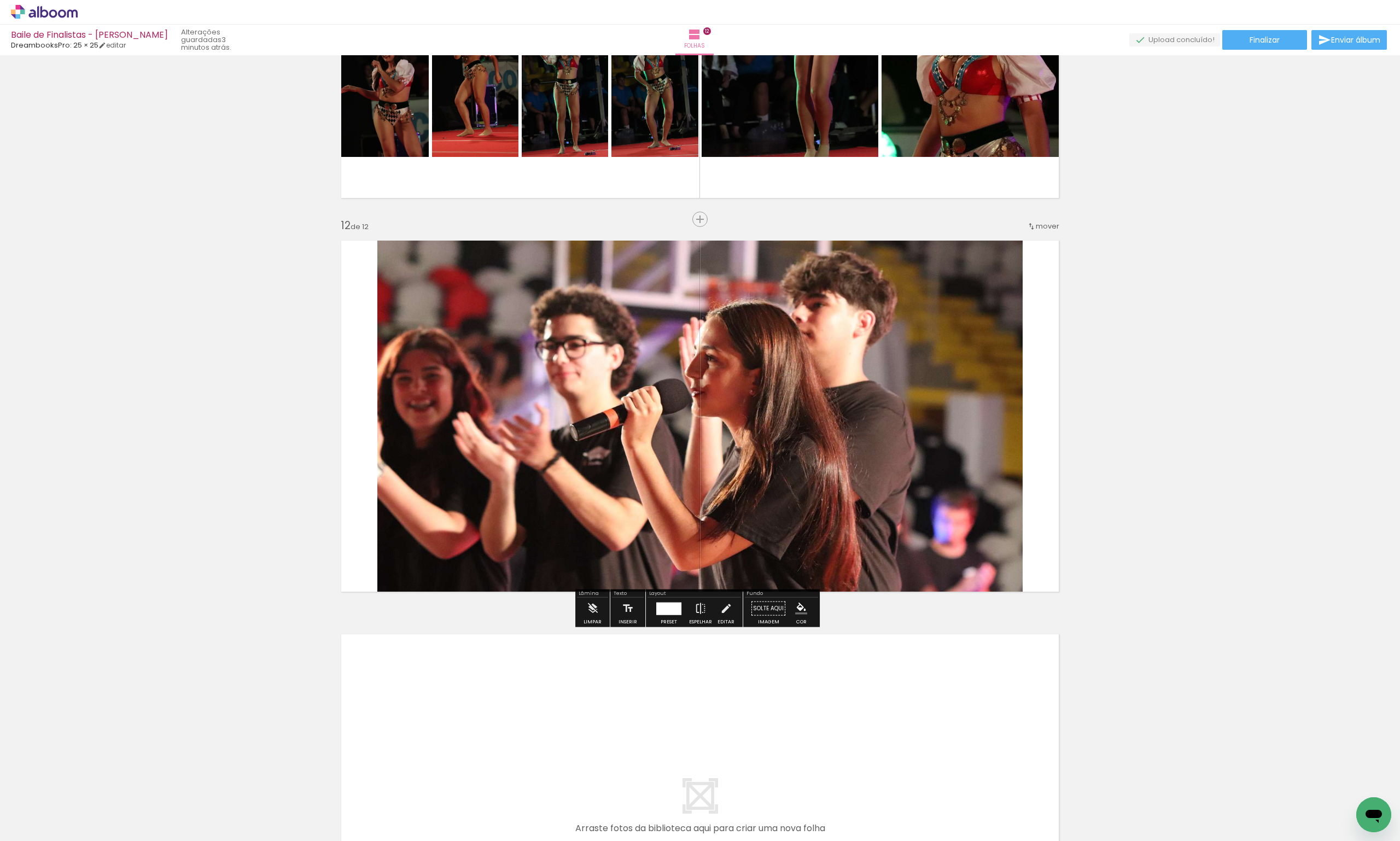
scroll to position [4187, 0]
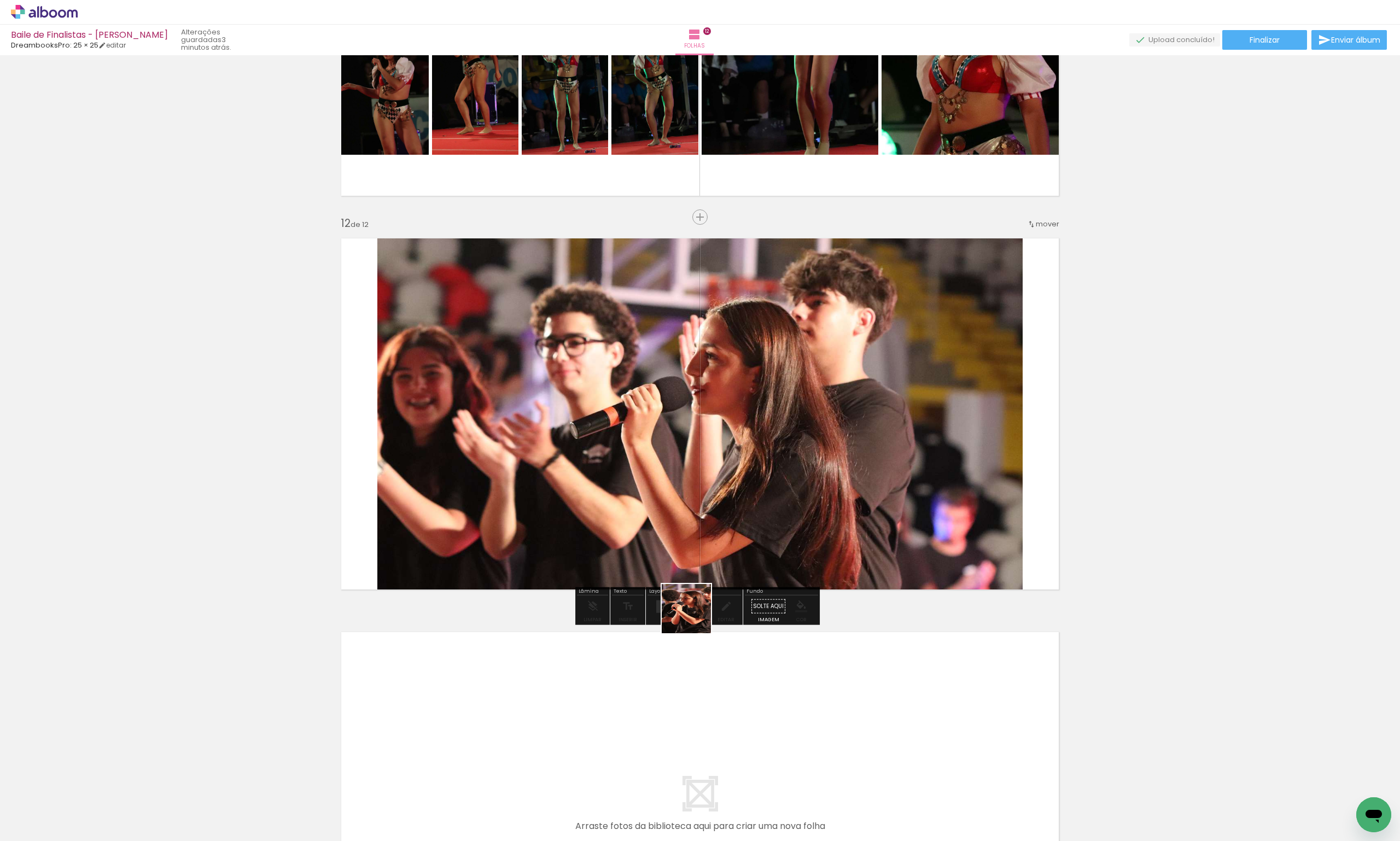
drag, startPoint x: 721, startPoint y: 719, endPoint x: 631, endPoint y: 439, distance: 294.1
click at [631, 439] on quentale-workspace at bounding box center [700, 420] width 1400 height 841
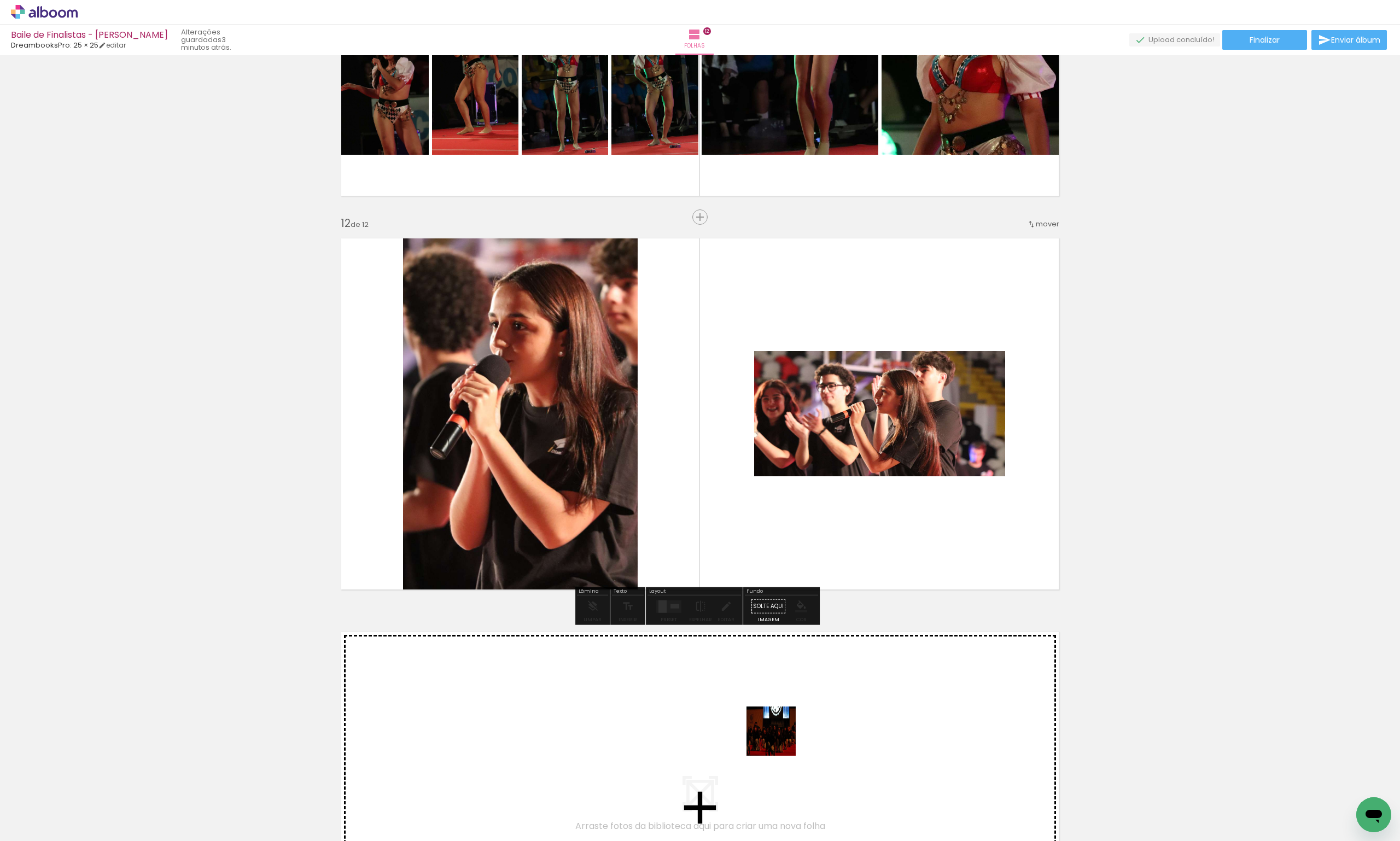
drag, startPoint x: 830, startPoint y: 812, endPoint x: 731, endPoint y: 699, distance: 150.2
click at [731, 699] on quentale-workspace at bounding box center [700, 420] width 1400 height 841
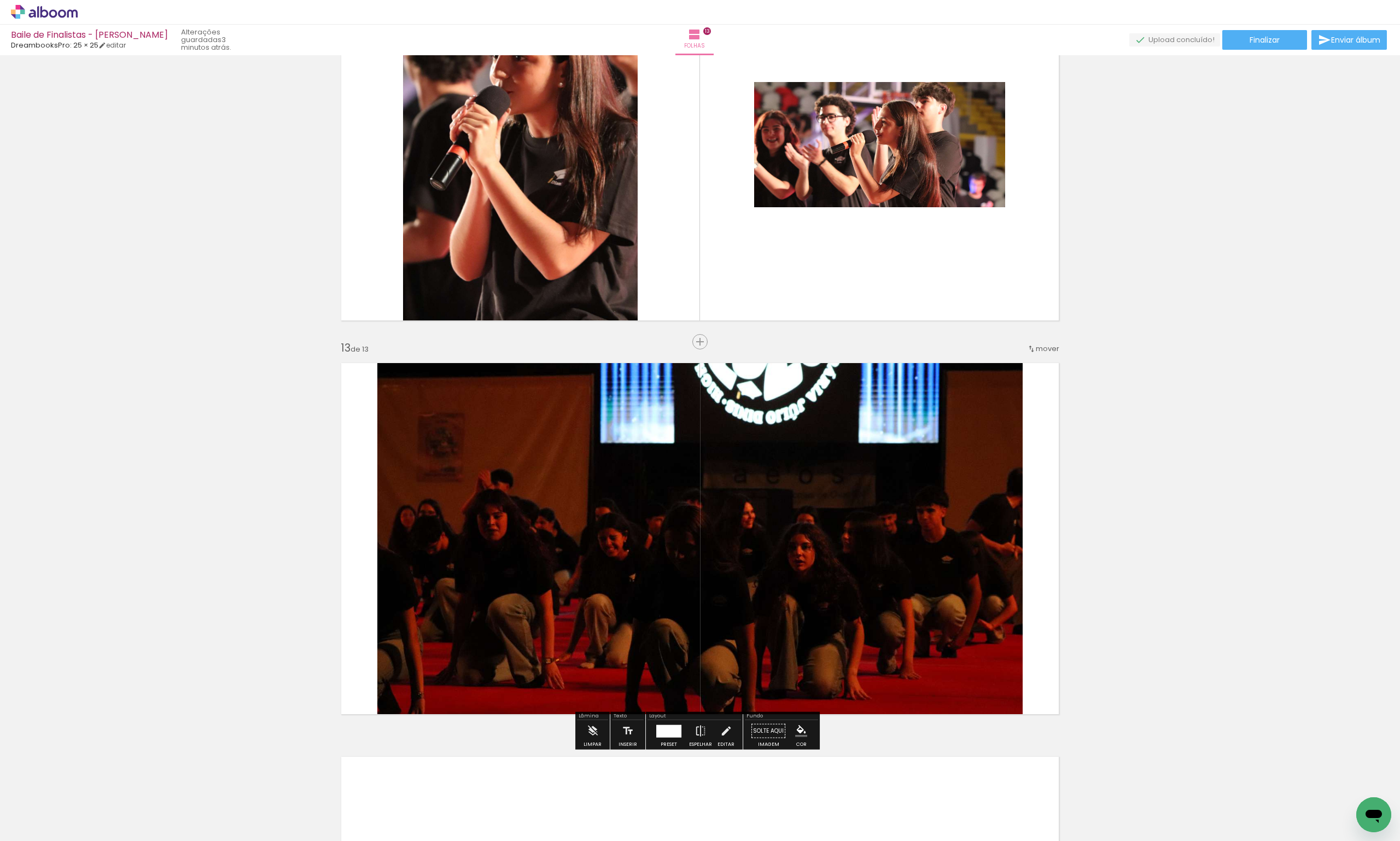
scroll to position [4580, 0]
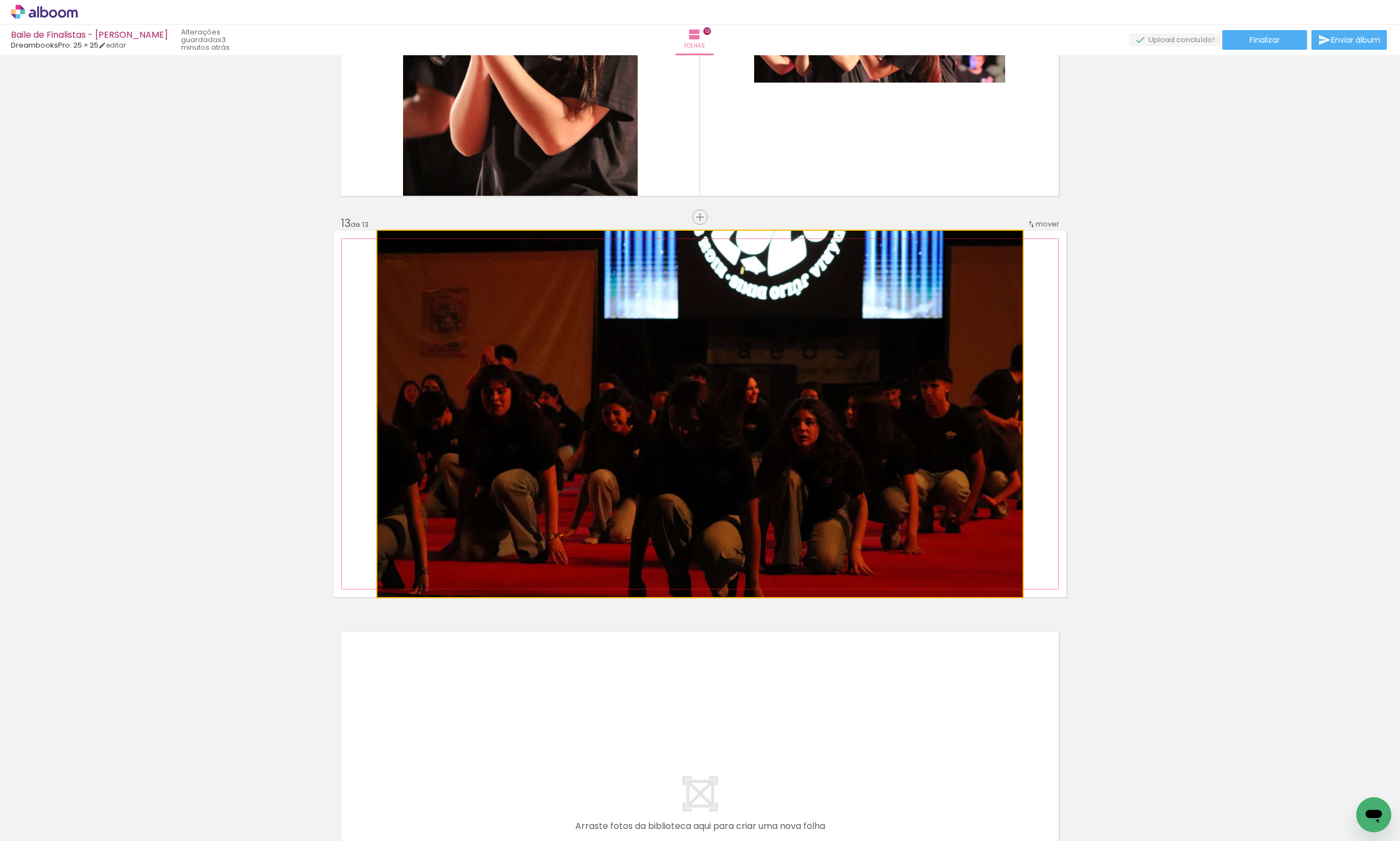
drag, startPoint x: 613, startPoint y: 429, endPoint x: 1040, endPoint y: 435, distance: 427.0
click at [1040, 435] on quentale-layouter at bounding box center [700, 414] width 733 height 367
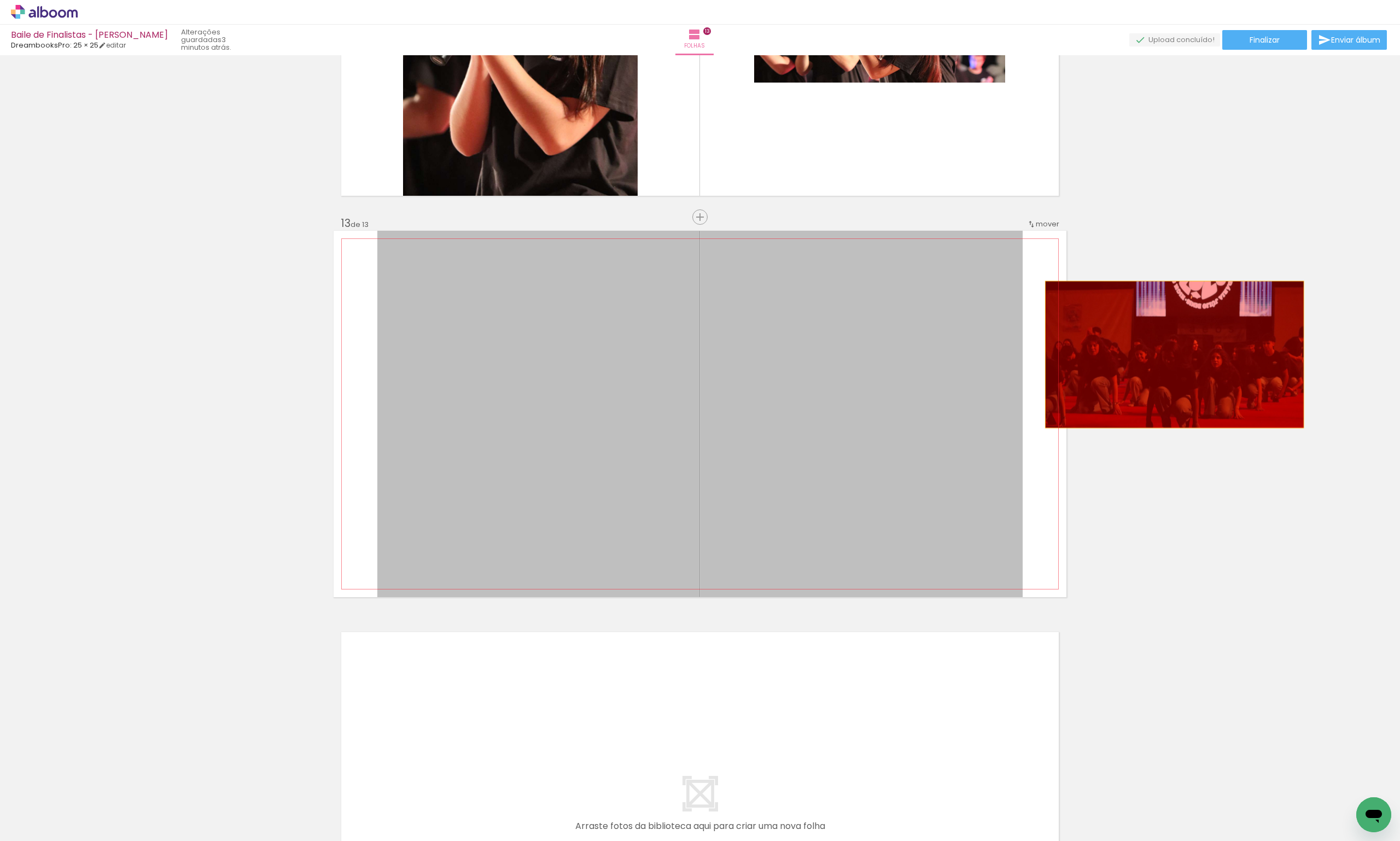
drag, startPoint x: 687, startPoint y: 518, endPoint x: 1178, endPoint y: 345, distance: 520.6
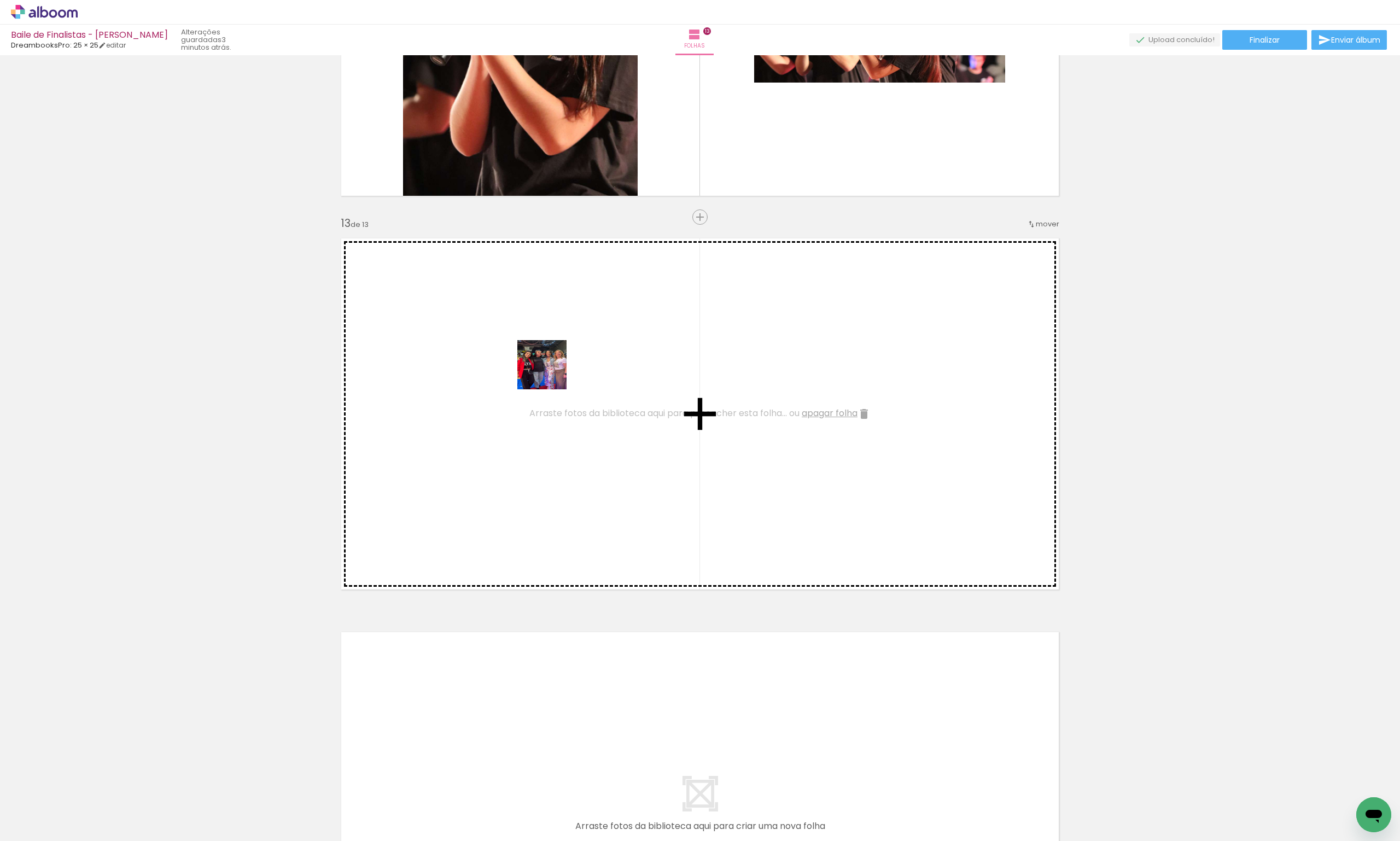
drag, startPoint x: 877, startPoint y: 799, endPoint x: 538, endPoint y: 354, distance: 559.4
click at [540, 359] on quentale-workspace at bounding box center [700, 420] width 1400 height 841
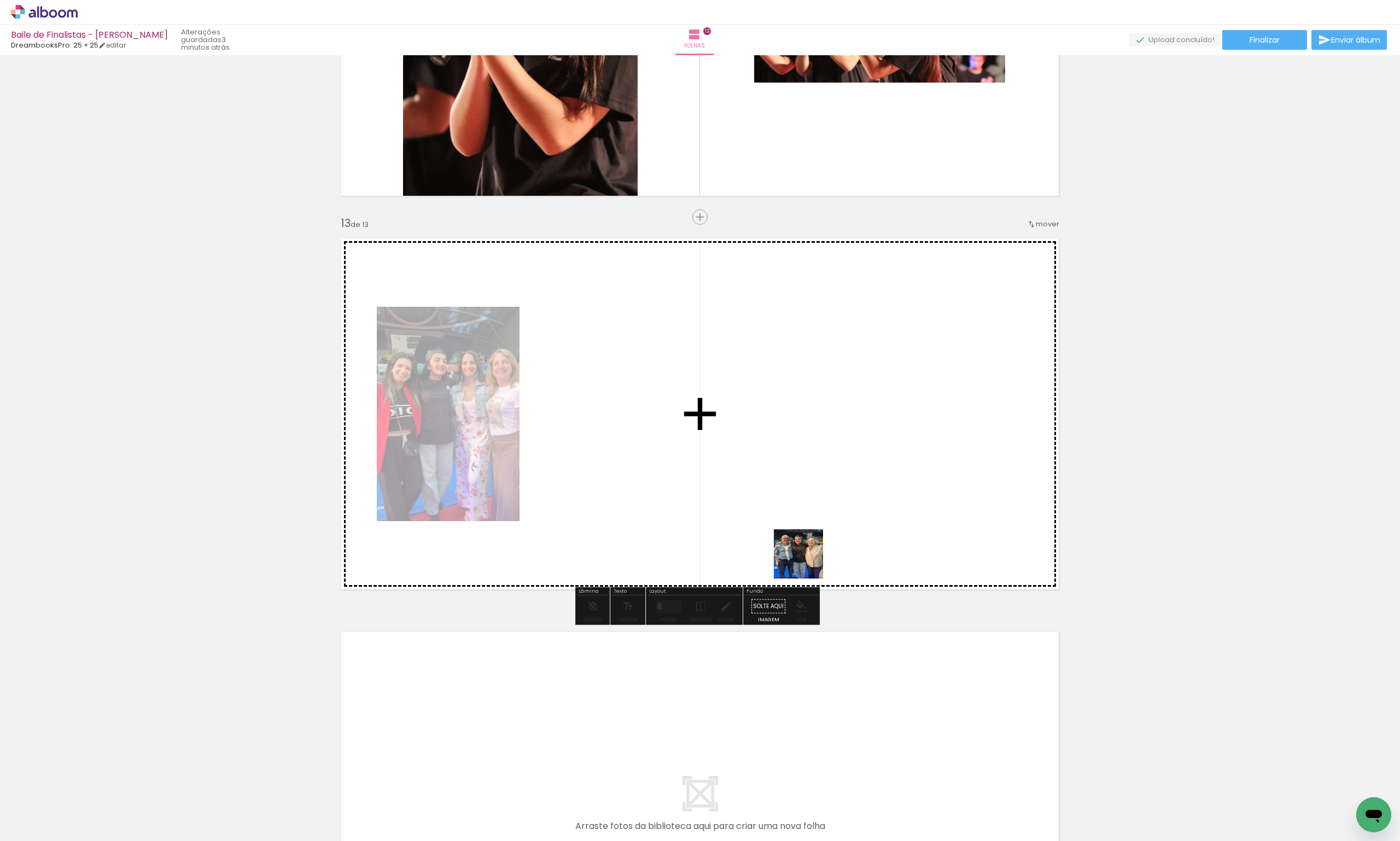
drag, startPoint x: 942, startPoint y: 809, endPoint x: 742, endPoint y: 442, distance: 418.0
click at [747, 453] on quentale-workspace at bounding box center [700, 420] width 1400 height 841
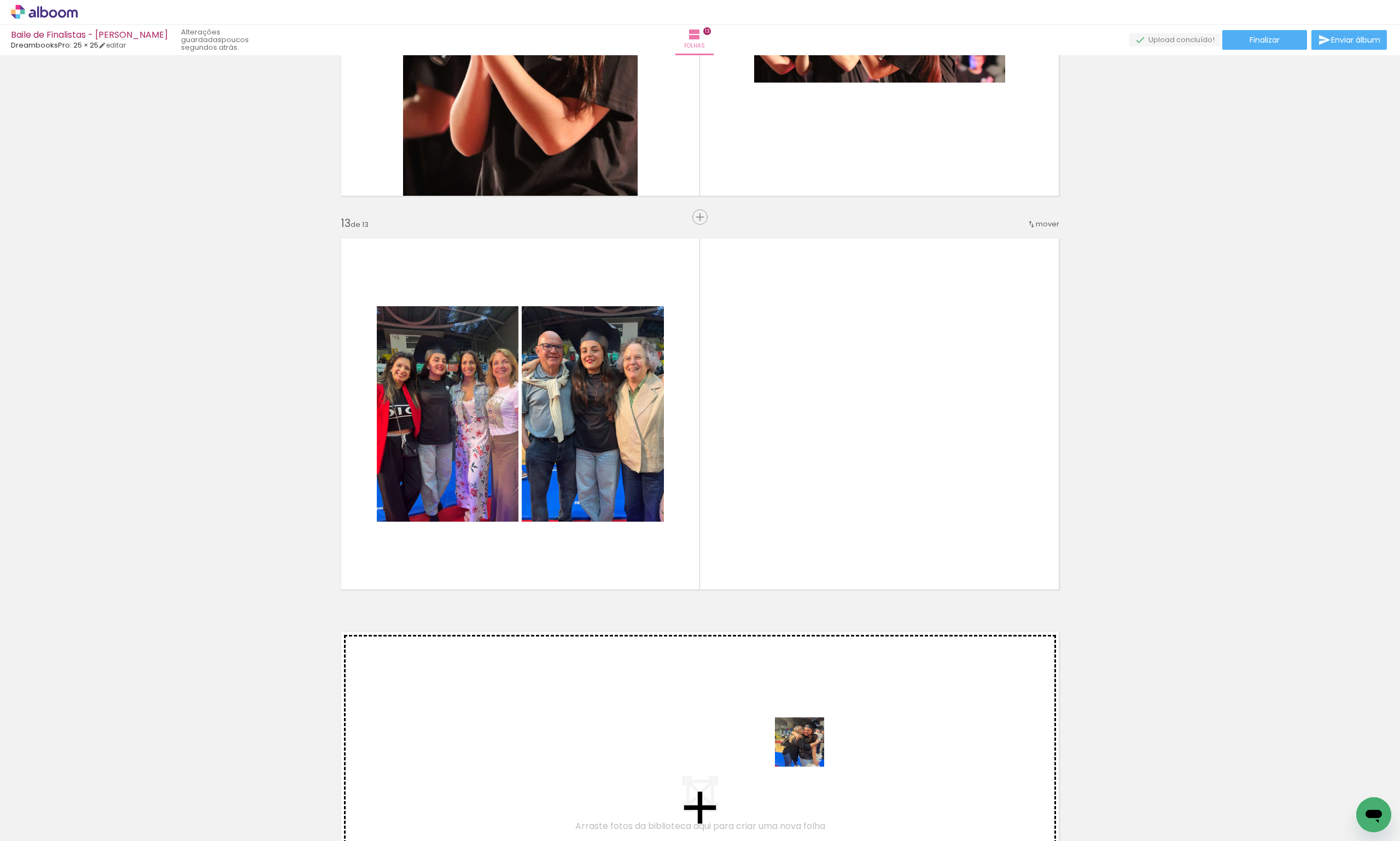
drag, startPoint x: 991, startPoint y: 823, endPoint x: 714, endPoint y: 711, distance: 298.8
click at [714, 711] on quentale-workspace at bounding box center [700, 420] width 1400 height 841
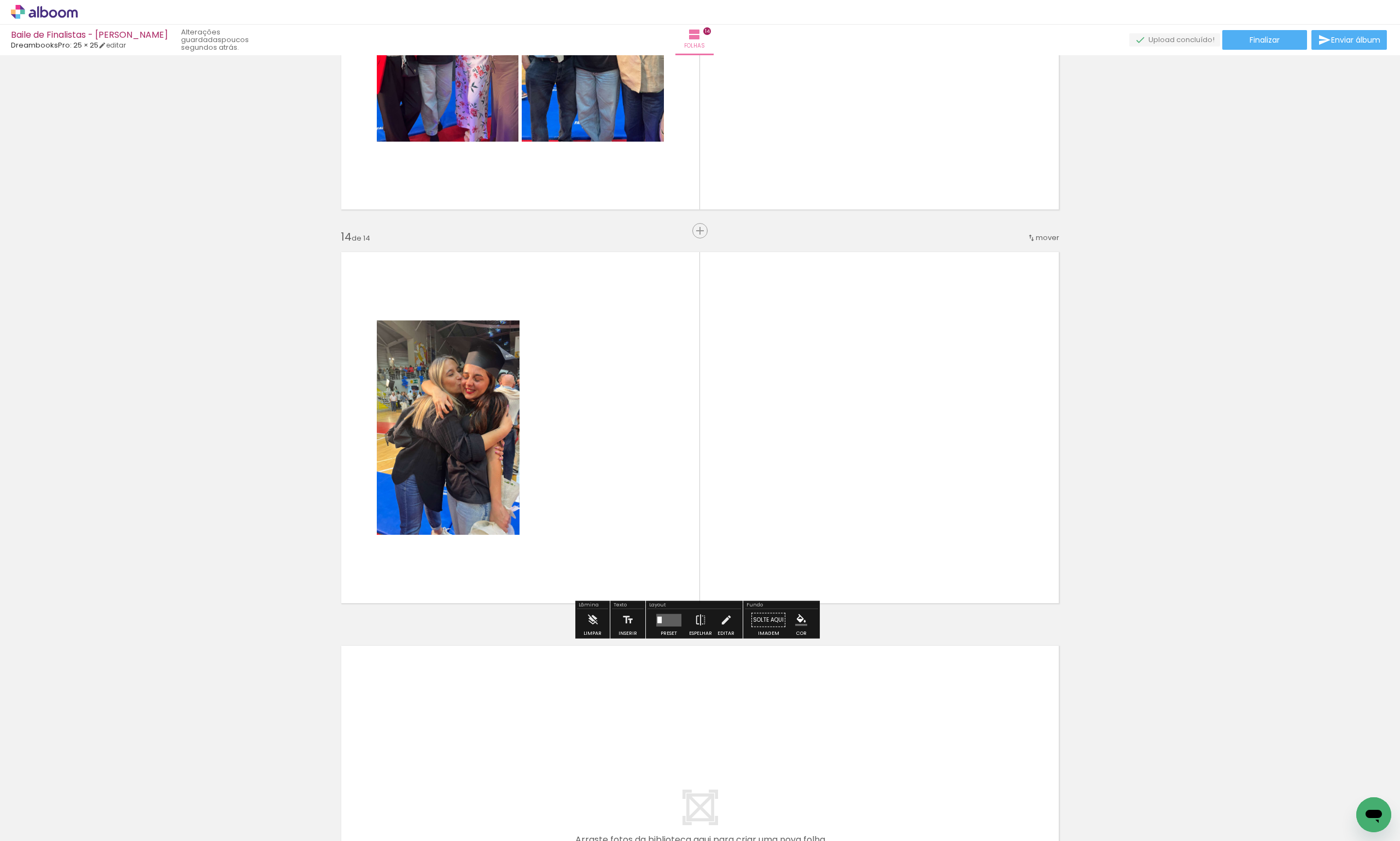
scroll to position [4975, 0]
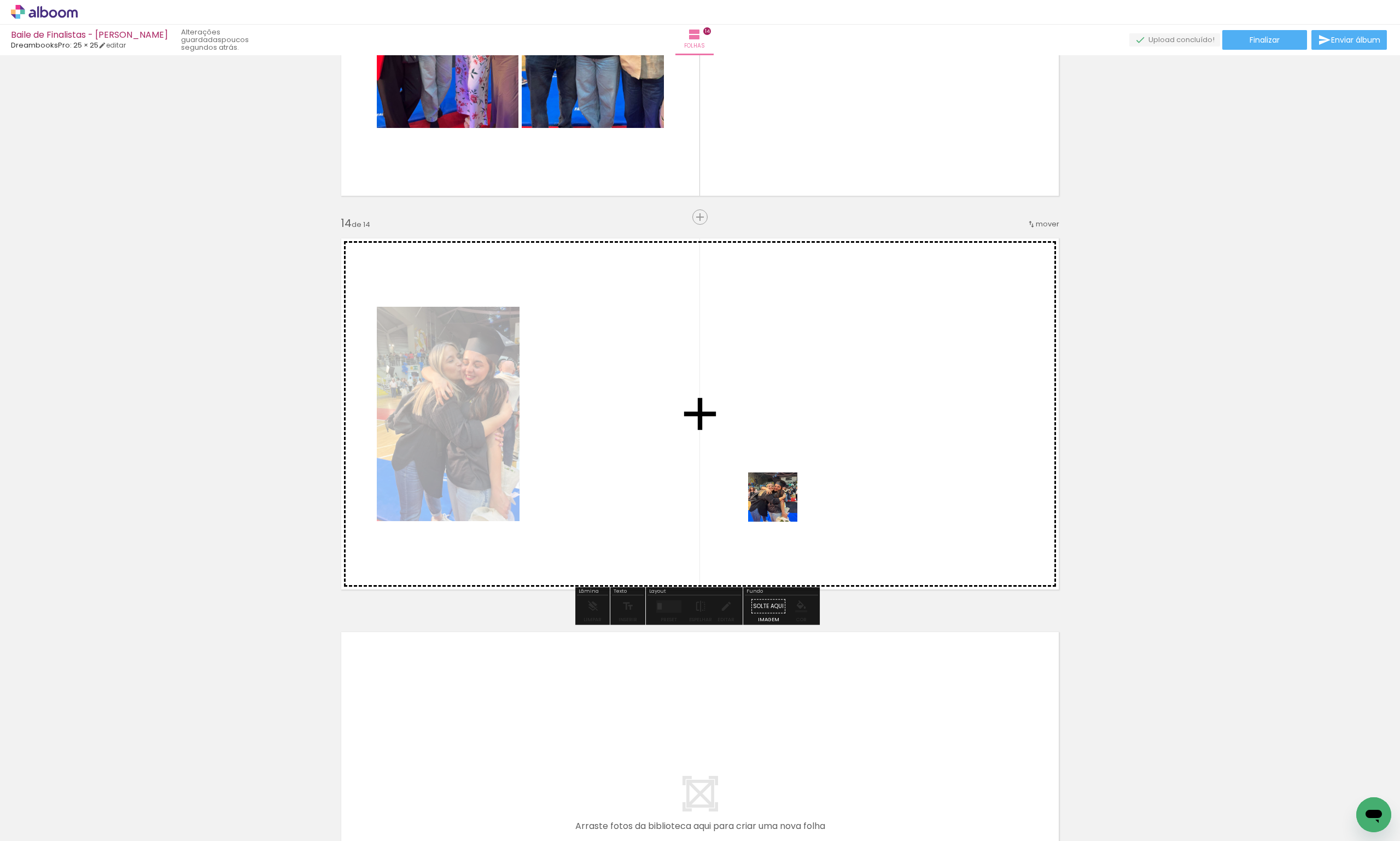
drag, startPoint x: 1054, startPoint y: 804, endPoint x: 778, endPoint y: 500, distance: 410.6
click at [778, 501] on quentale-workspace at bounding box center [700, 420] width 1400 height 841
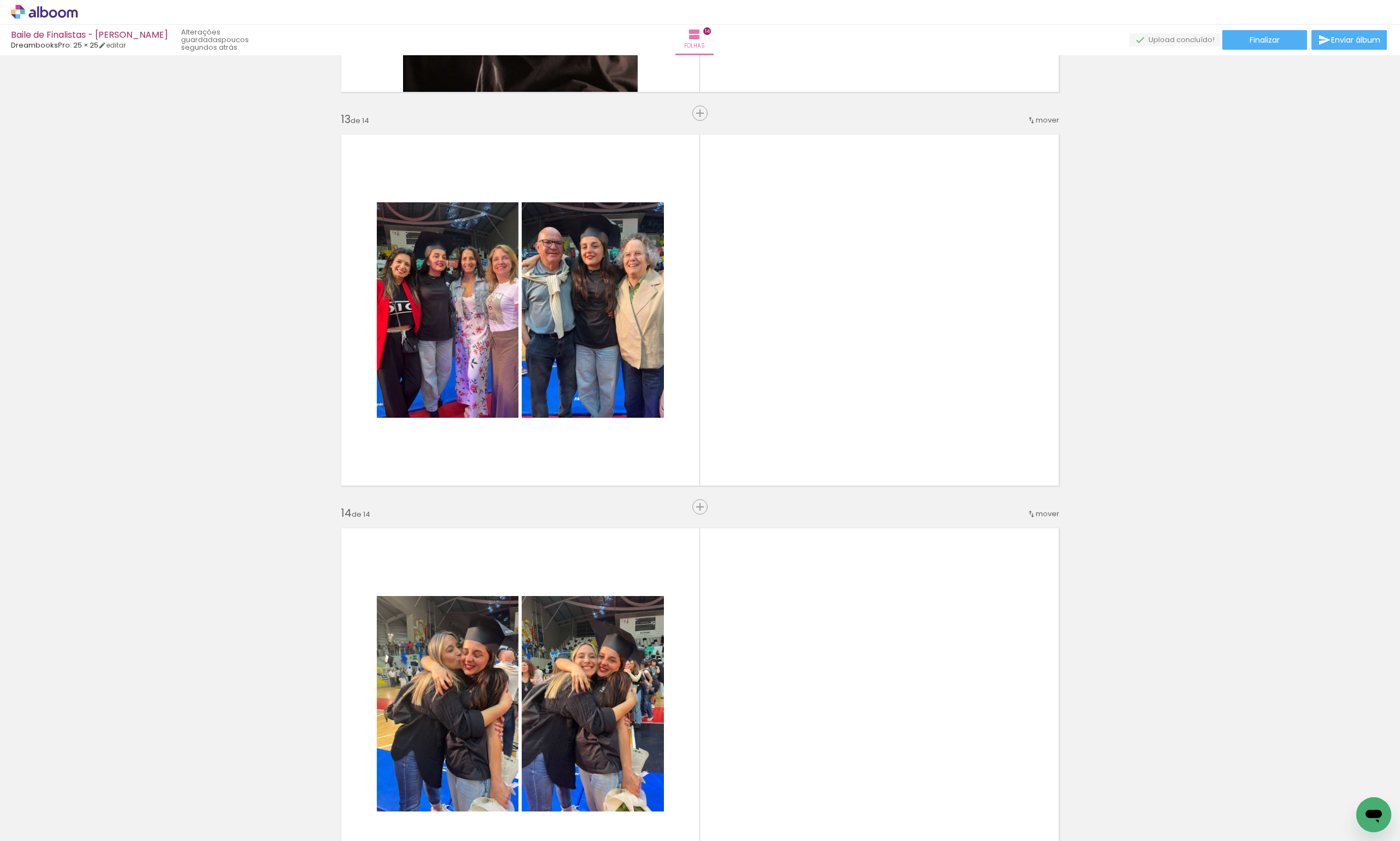
scroll to position [4646, 0]
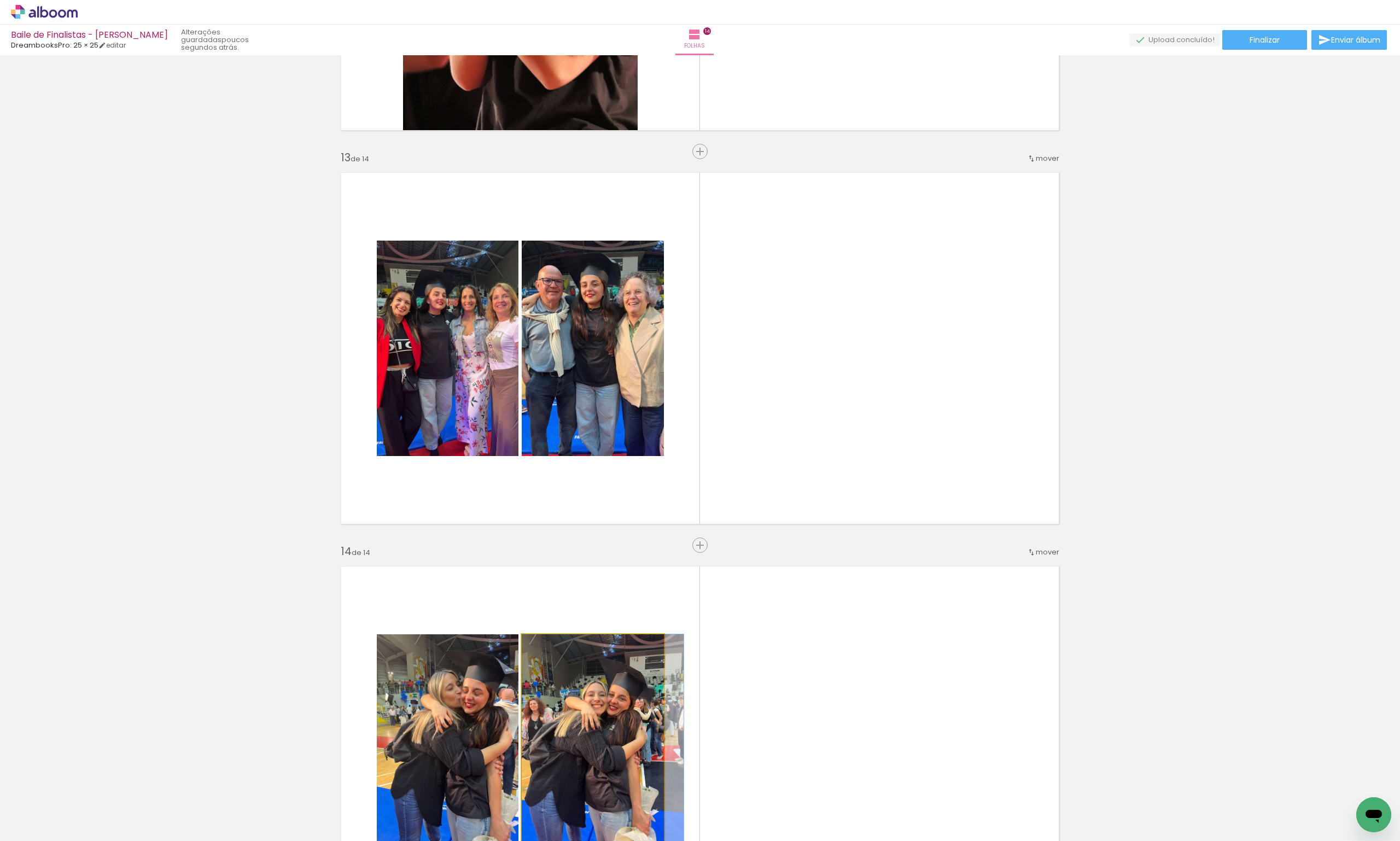
drag, startPoint x: 622, startPoint y: 709, endPoint x: 782, endPoint y: 378, distance: 367.6
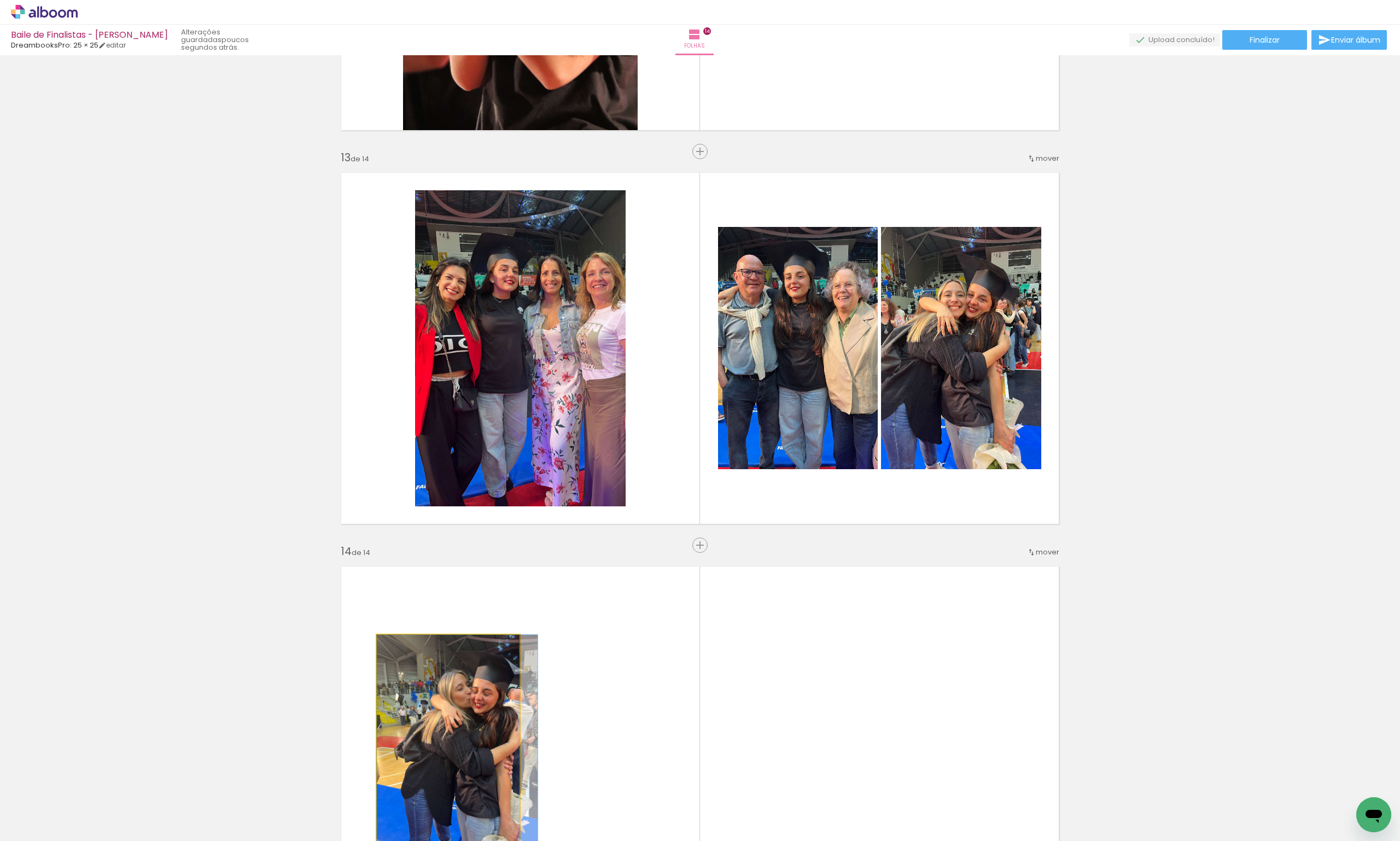
drag, startPoint x: 478, startPoint y: 703, endPoint x: 509, endPoint y: 692, distance: 32.9
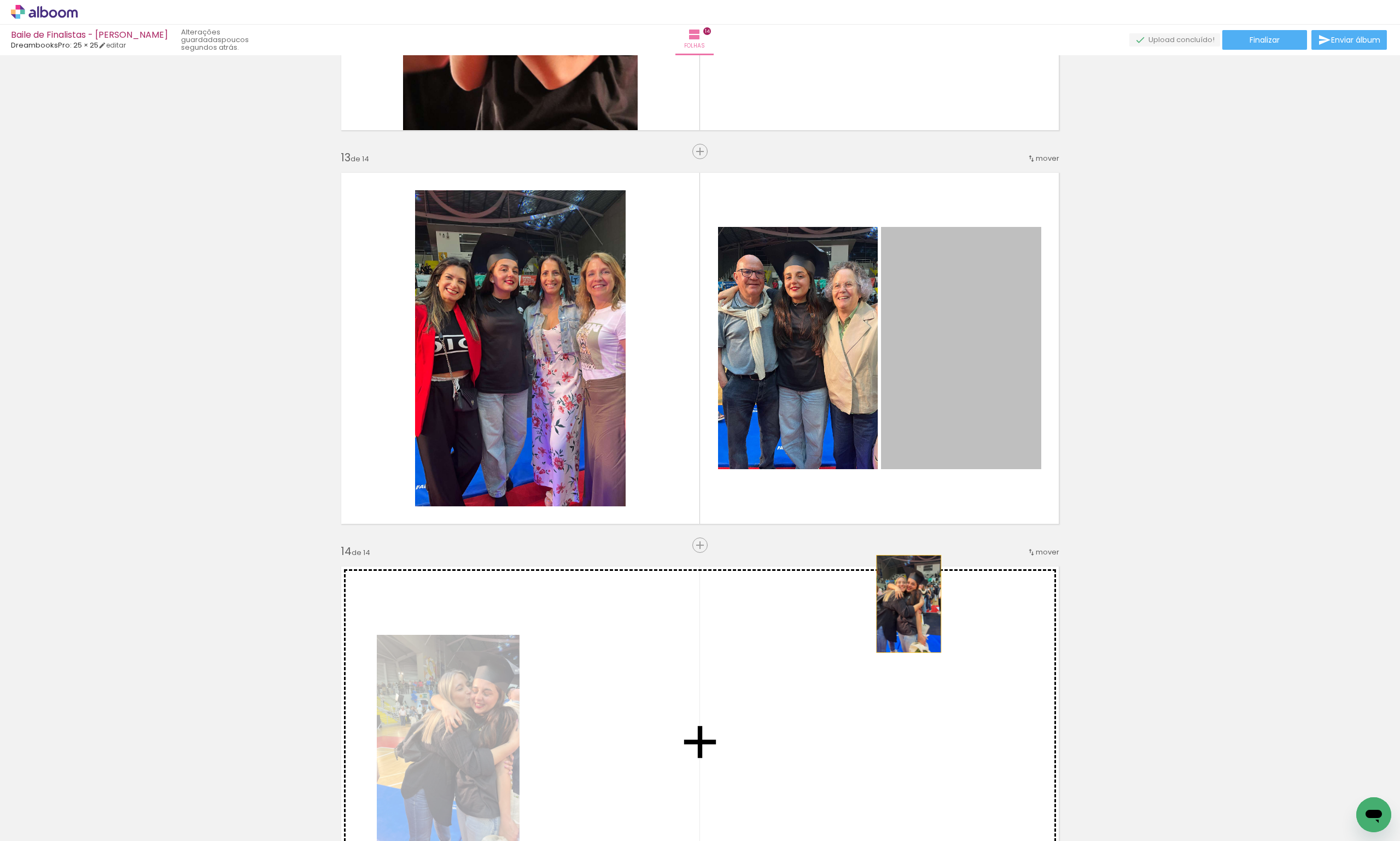
drag, startPoint x: 1009, startPoint y: 337, endPoint x: 890, endPoint y: 644, distance: 329.3
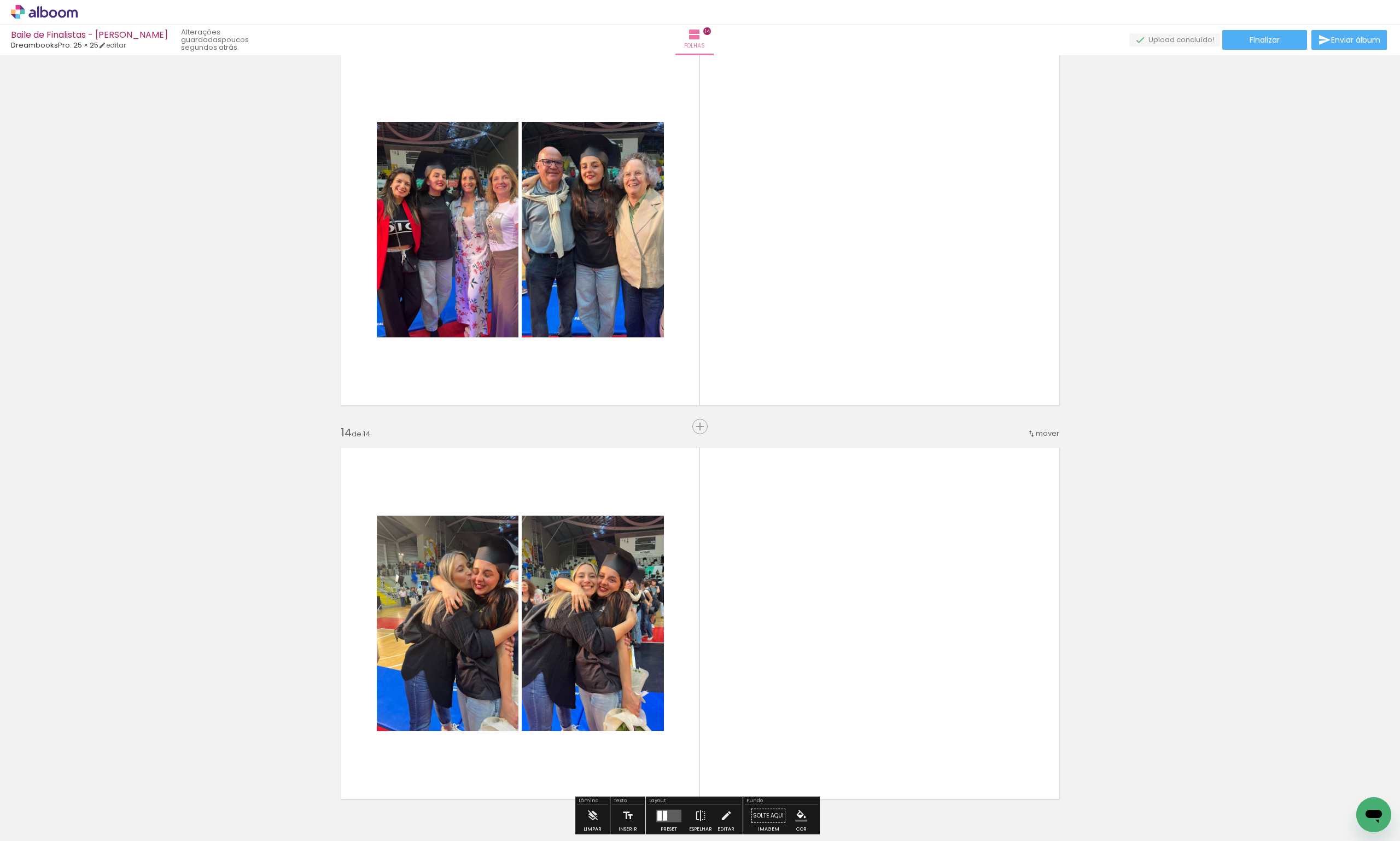
scroll to position [4920, 0]
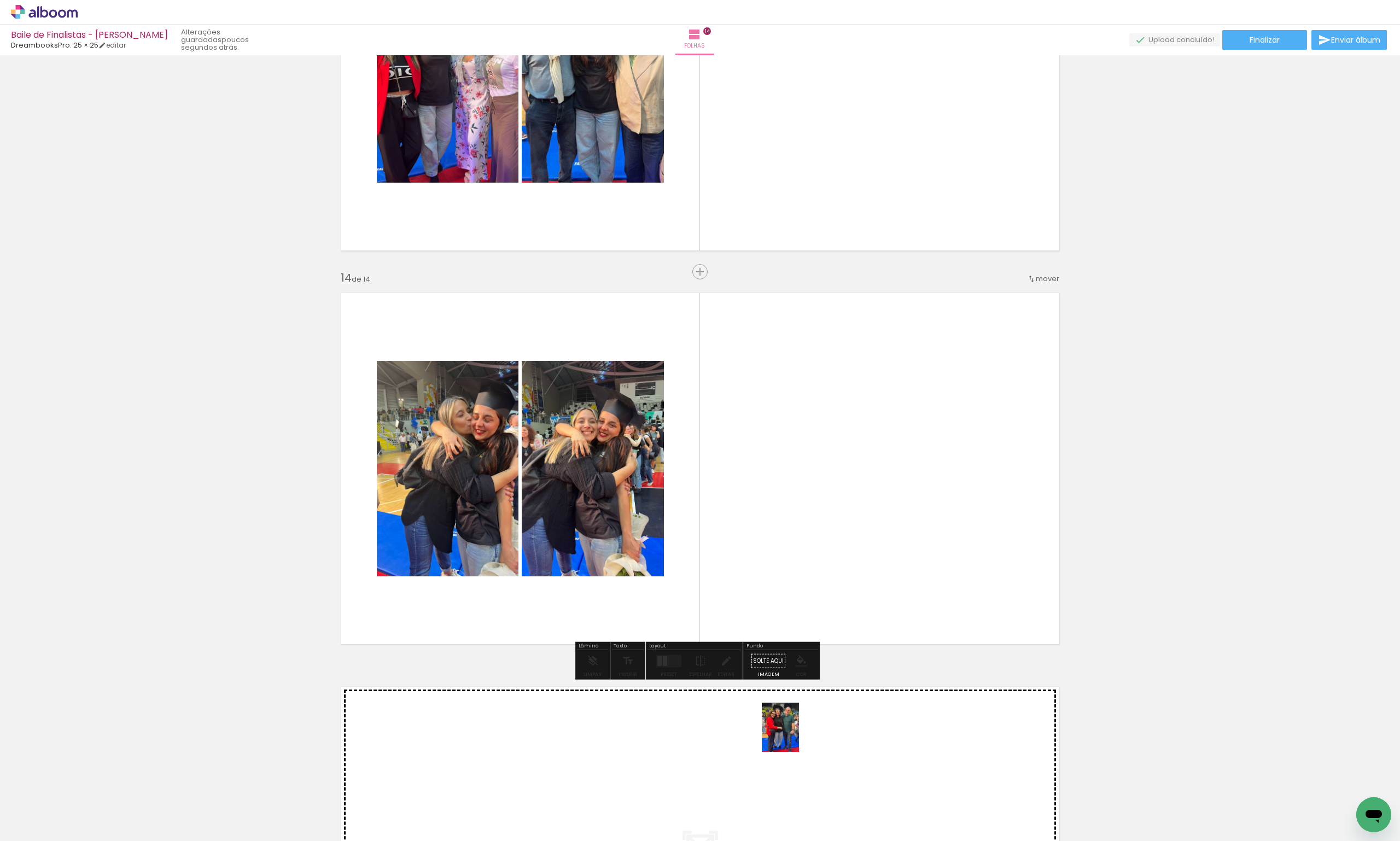
drag, startPoint x: 1121, startPoint y: 804, endPoint x: 795, endPoint y: 736, distance: 333.0
click at [795, 736] on quentale-workspace at bounding box center [700, 420] width 1400 height 841
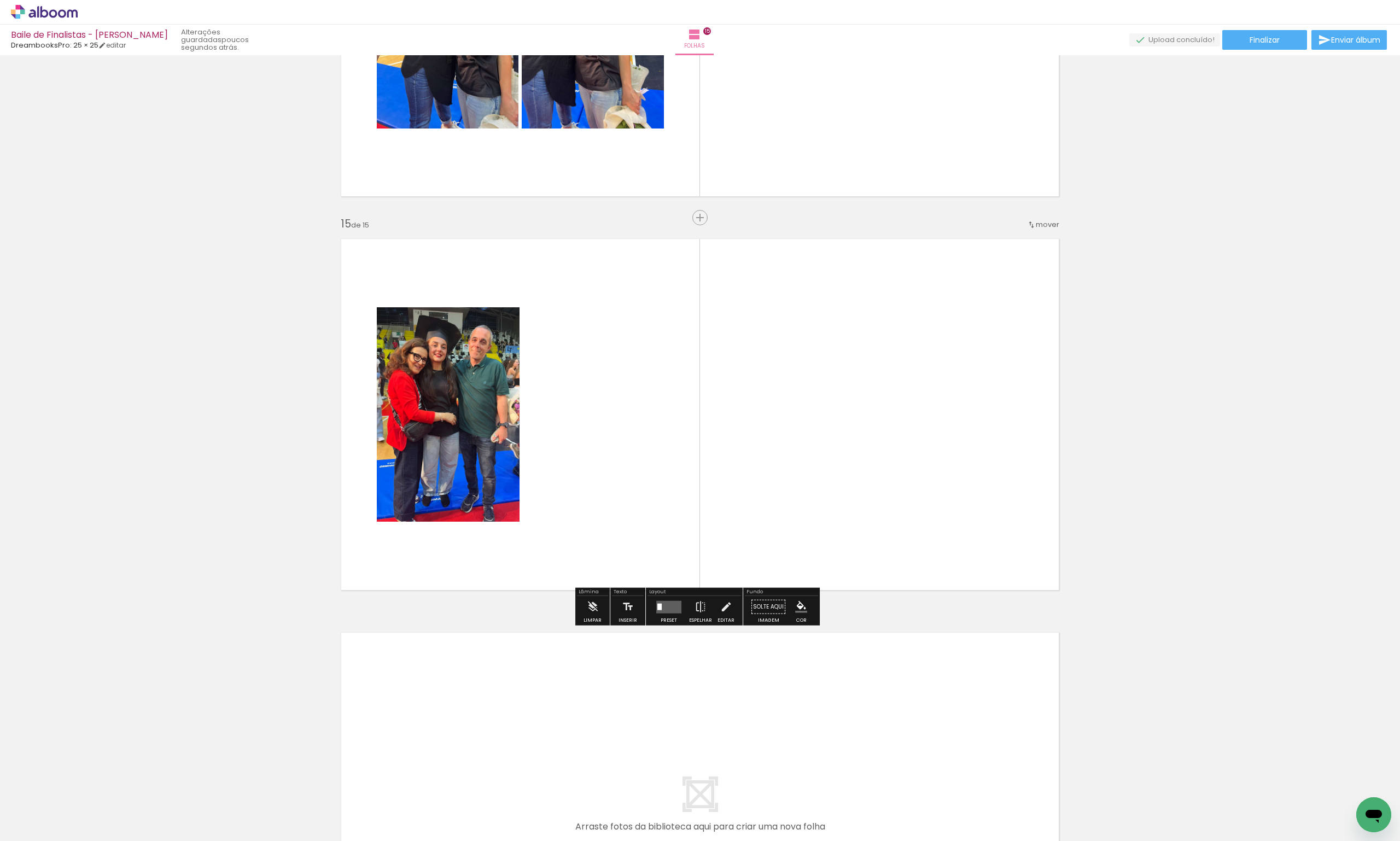
scroll to position [5368, 0]
drag, startPoint x: 1158, startPoint y: 777, endPoint x: 846, endPoint y: 540, distance: 391.8
click at [815, 515] on quentale-workspace at bounding box center [700, 420] width 1400 height 841
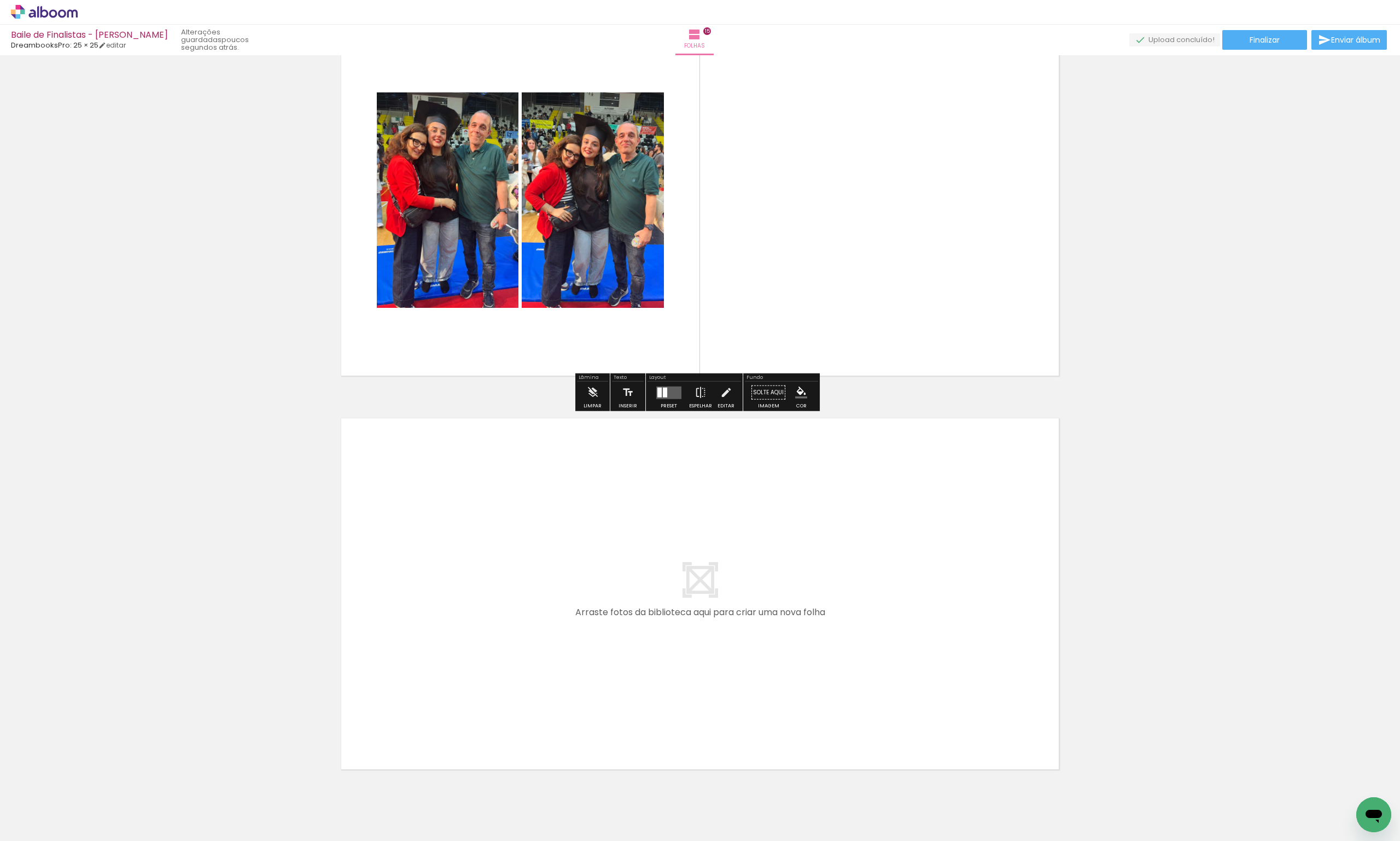
scroll to position [5587, 0]
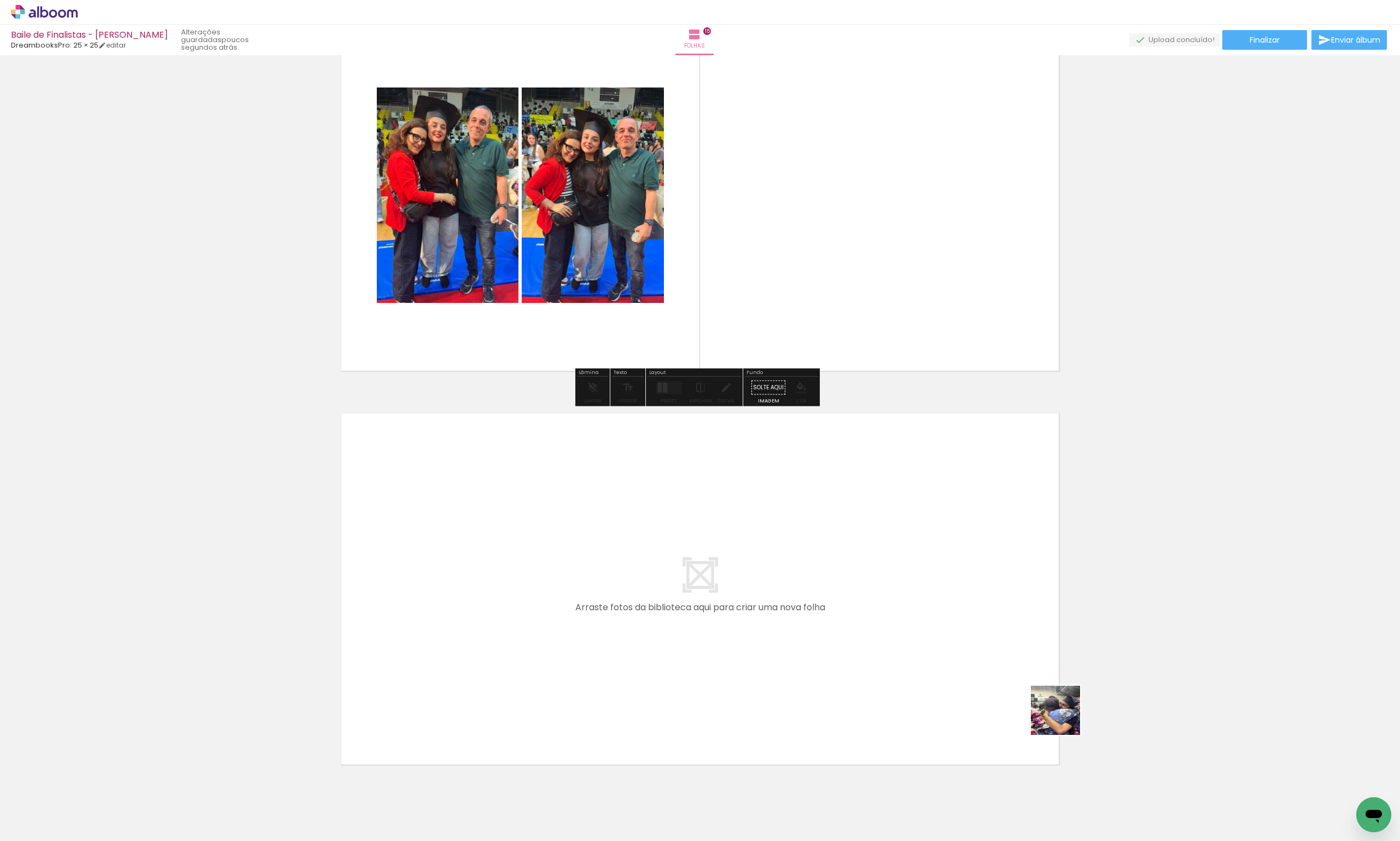
drag, startPoint x: 1117, startPoint y: 747, endPoint x: 692, endPoint y: 577, distance: 457.7
click at [692, 577] on quentale-workspace at bounding box center [700, 420] width 1400 height 841
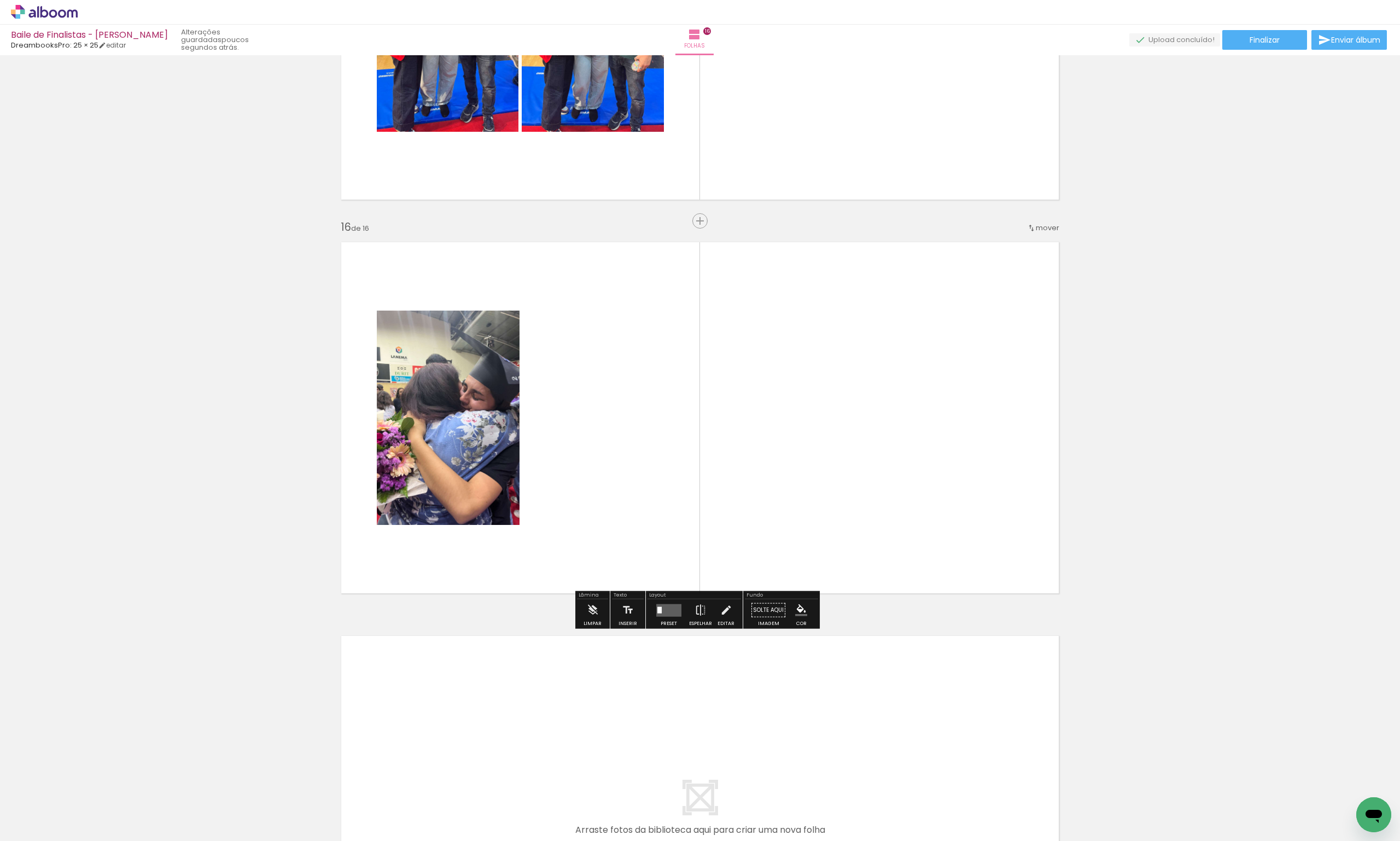
scroll to position [5762, 0]
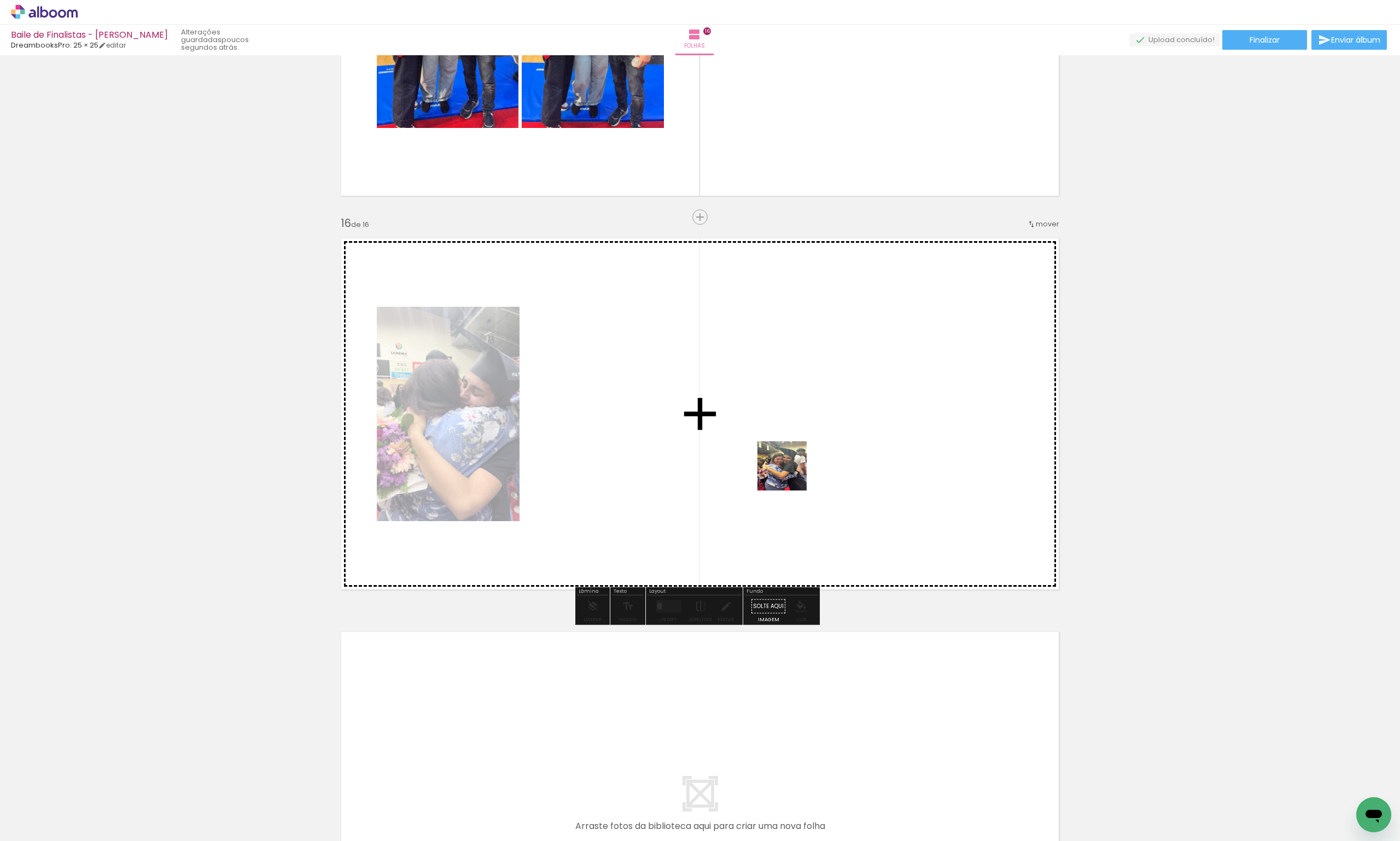
drag, startPoint x: 1297, startPoint y: 806, endPoint x: 792, endPoint y: 474, distance: 604.4
click at [789, 474] on quentale-workspace at bounding box center [700, 420] width 1400 height 841
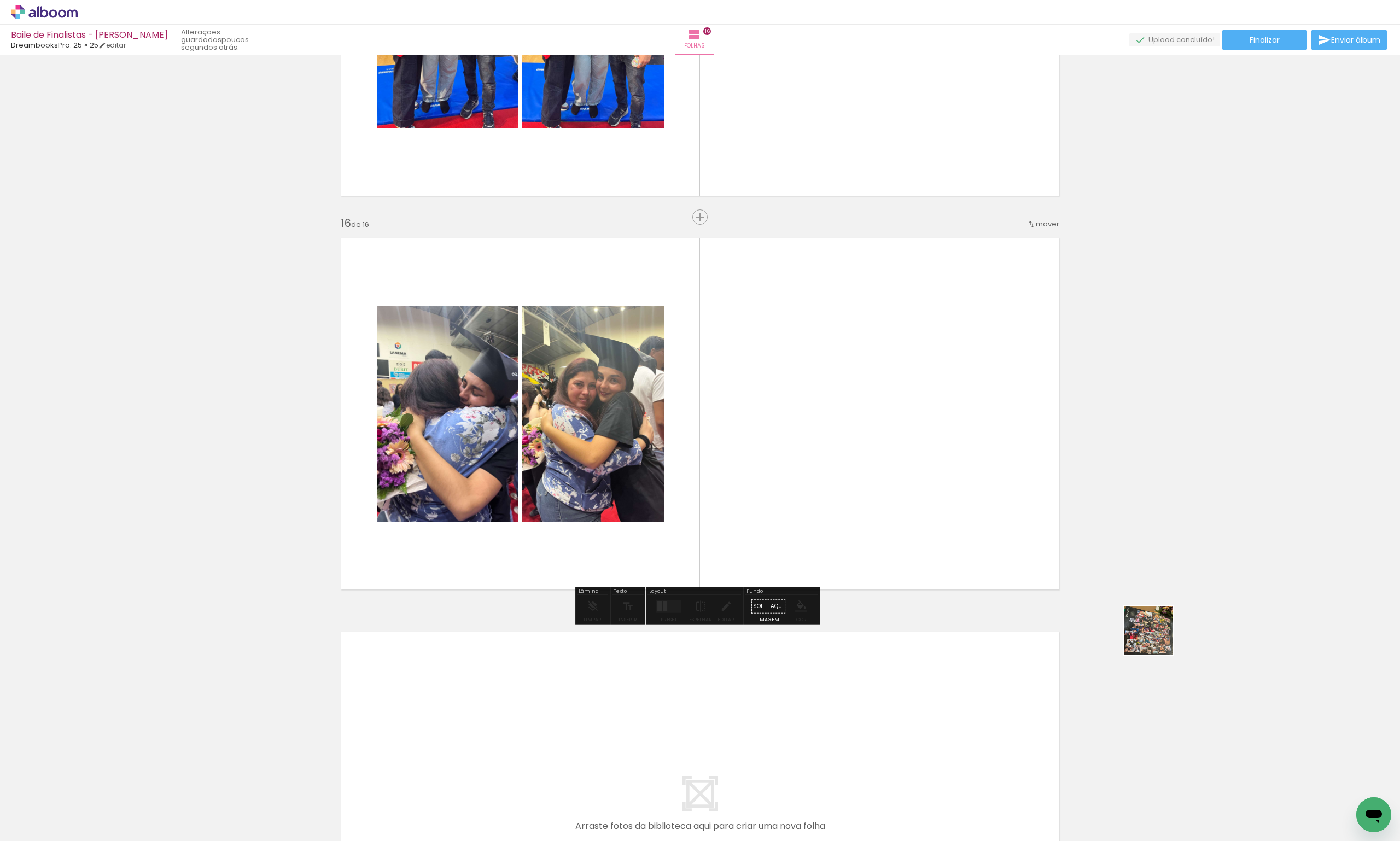
drag, startPoint x: 1357, startPoint y: 792, endPoint x: 956, endPoint y: 458, distance: 521.9
click at [956, 458] on quentale-workspace at bounding box center [700, 420] width 1400 height 841
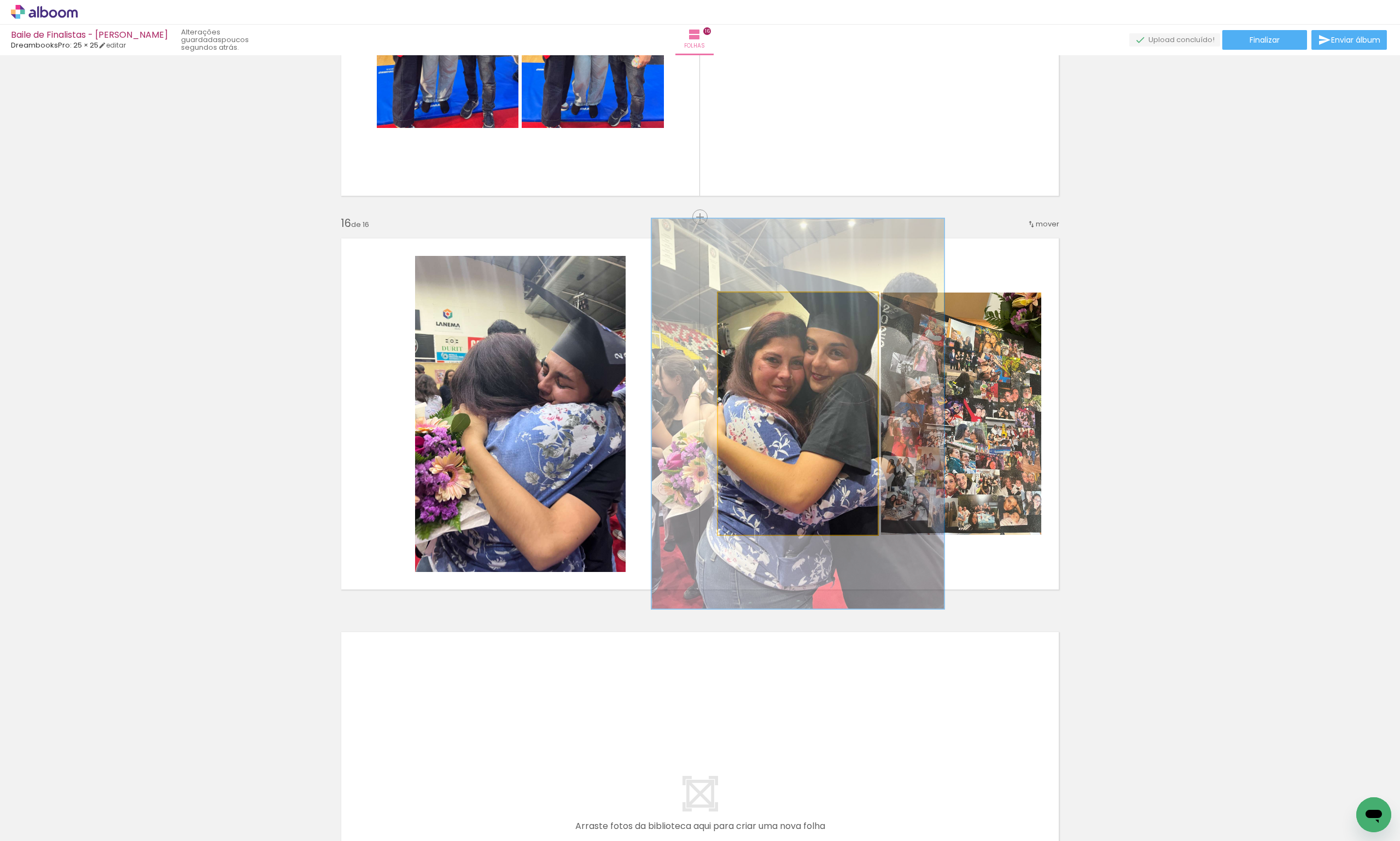
drag, startPoint x: 746, startPoint y: 306, endPoint x: 772, endPoint y: 308, distance: 26.1
type paper-slider "169"
click at [772, 308] on div at bounding box center [767, 304] width 18 height 18
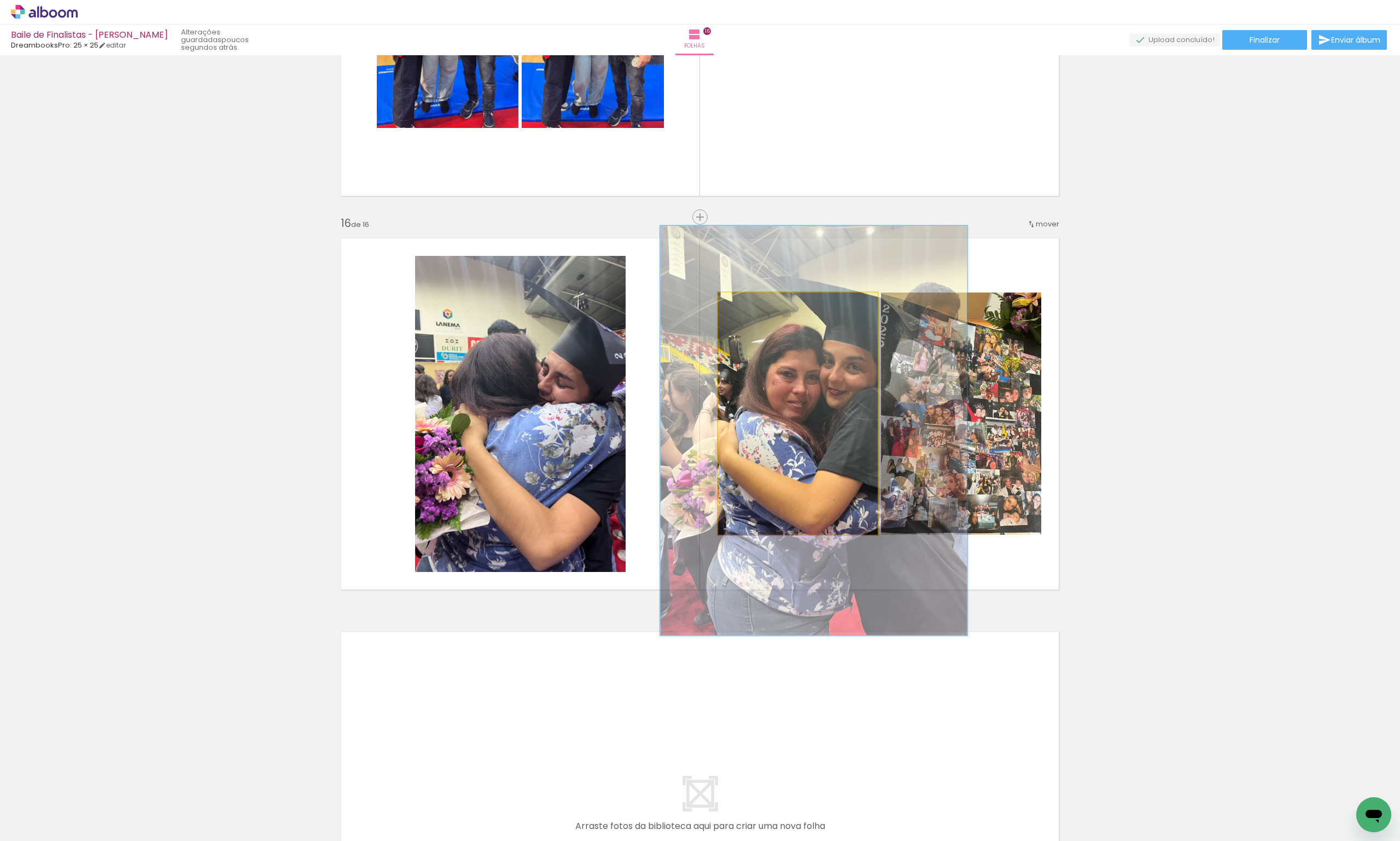
drag, startPoint x: 791, startPoint y: 377, endPoint x: 796, endPoint y: 383, distance: 7.8
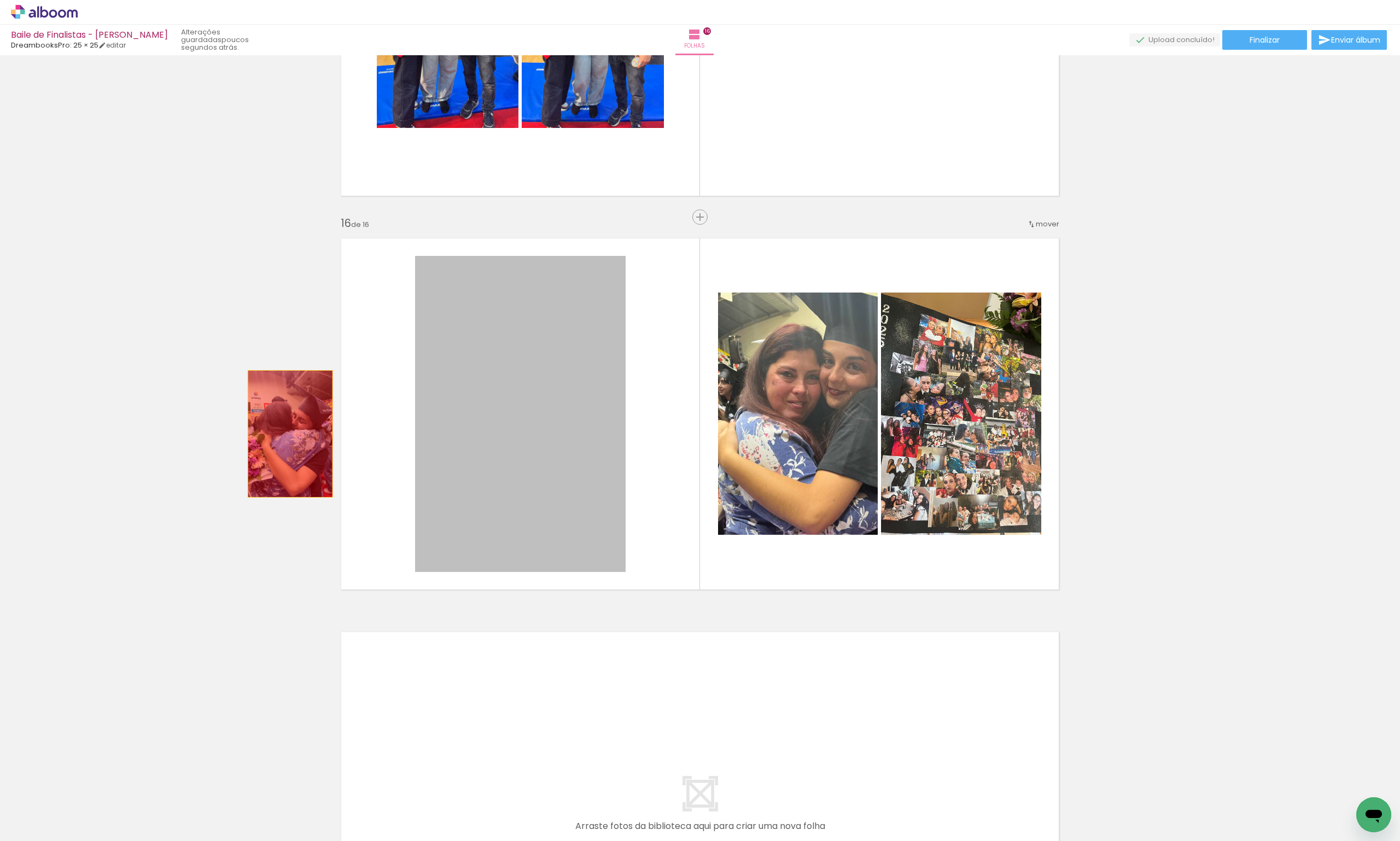
drag, startPoint x: 585, startPoint y: 443, endPoint x: 238, endPoint y: 433, distance: 347.1
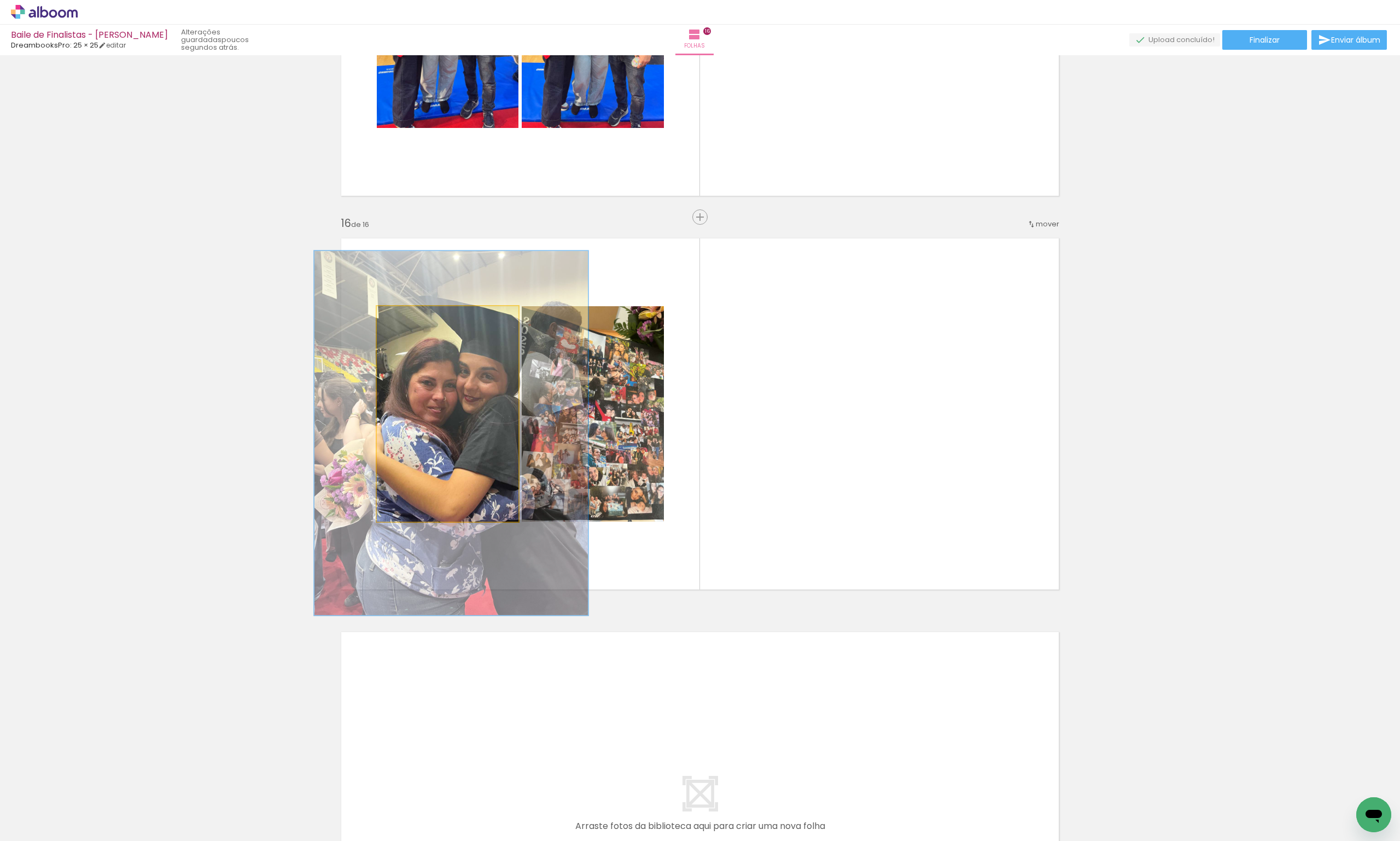
drag, startPoint x: 468, startPoint y: 415, endPoint x: 259, endPoint y: 434, distance: 209.9
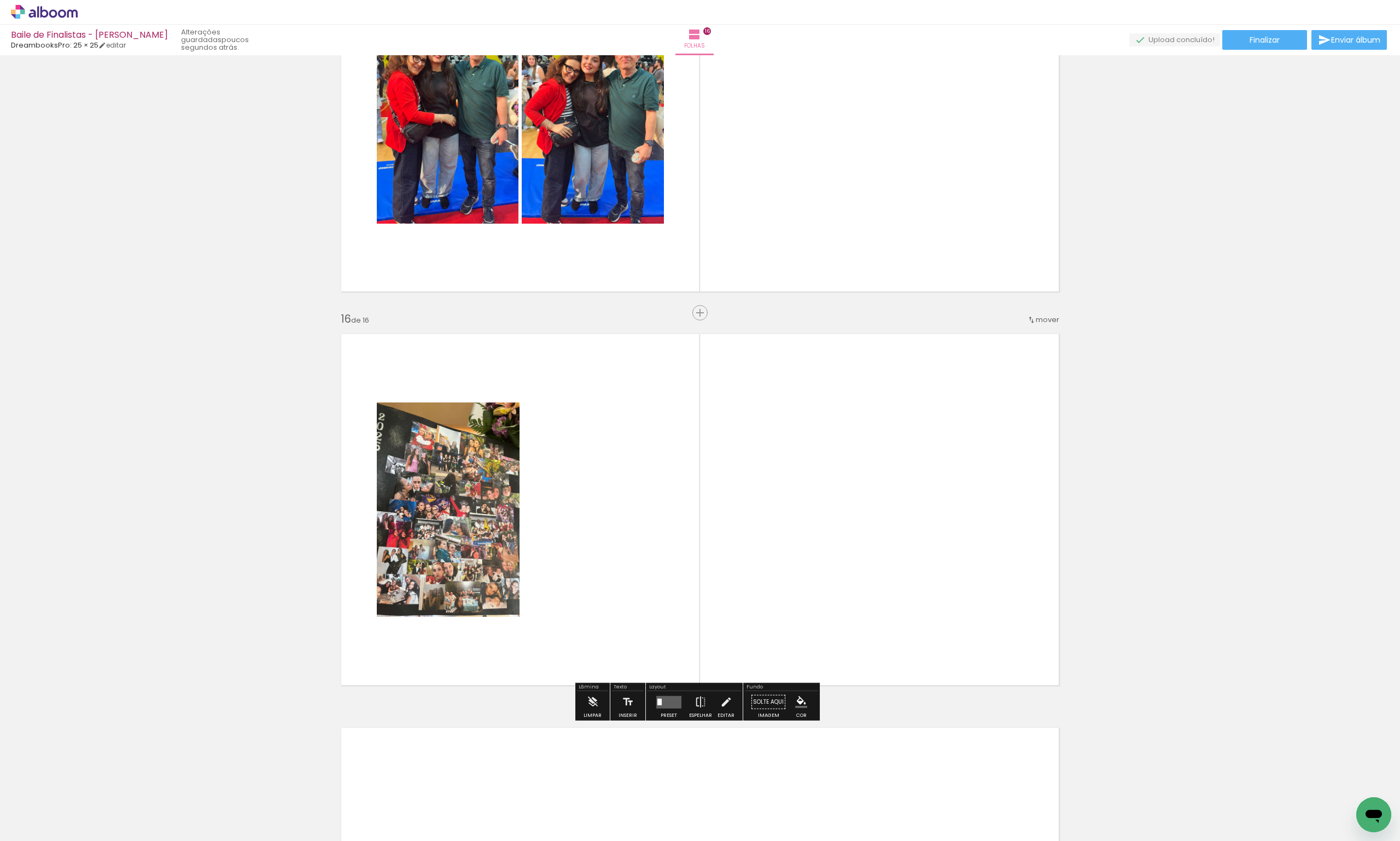
scroll to position [5434, 0]
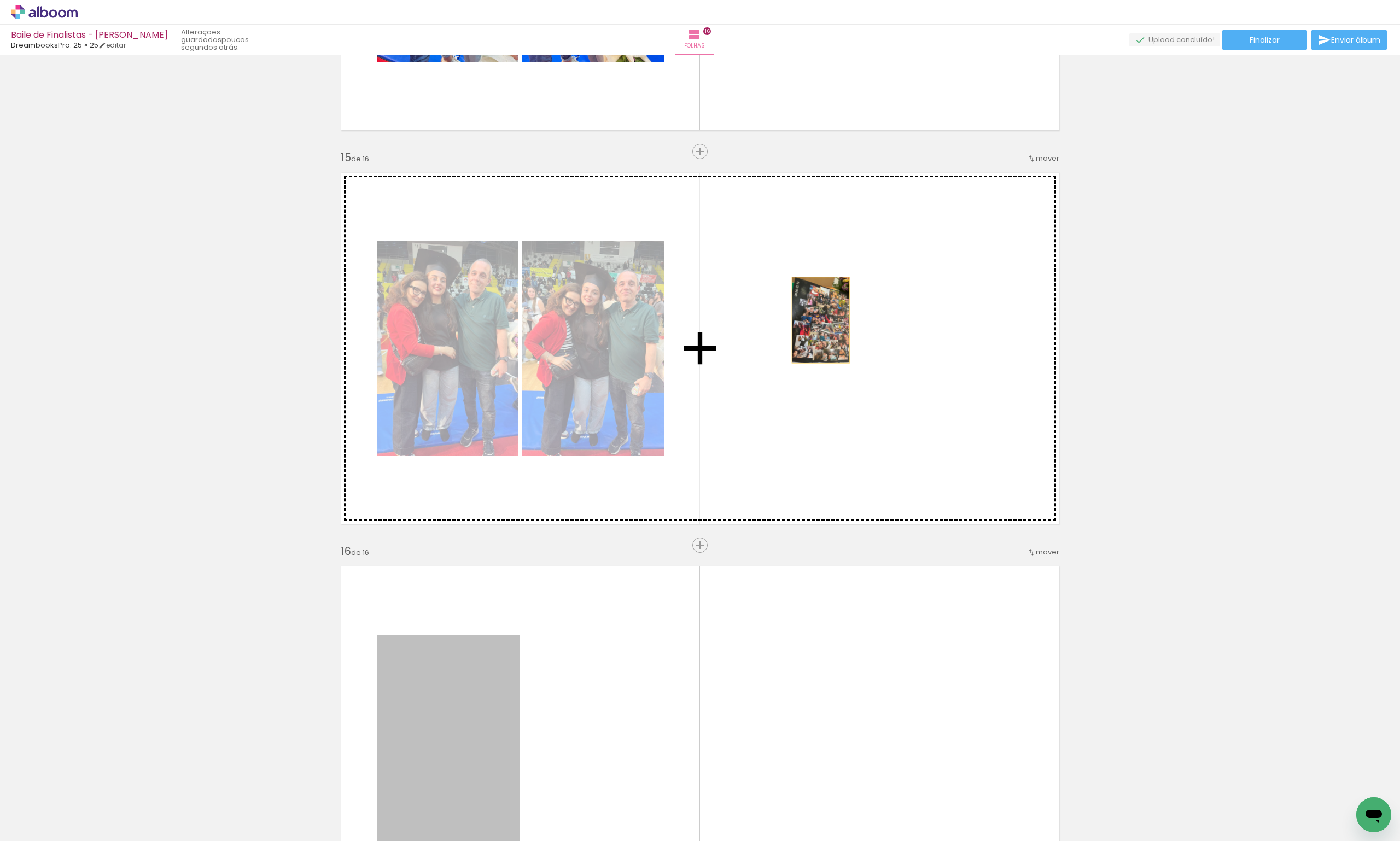
drag, startPoint x: 467, startPoint y: 690, endPoint x: 816, endPoint y: 320, distance: 508.6
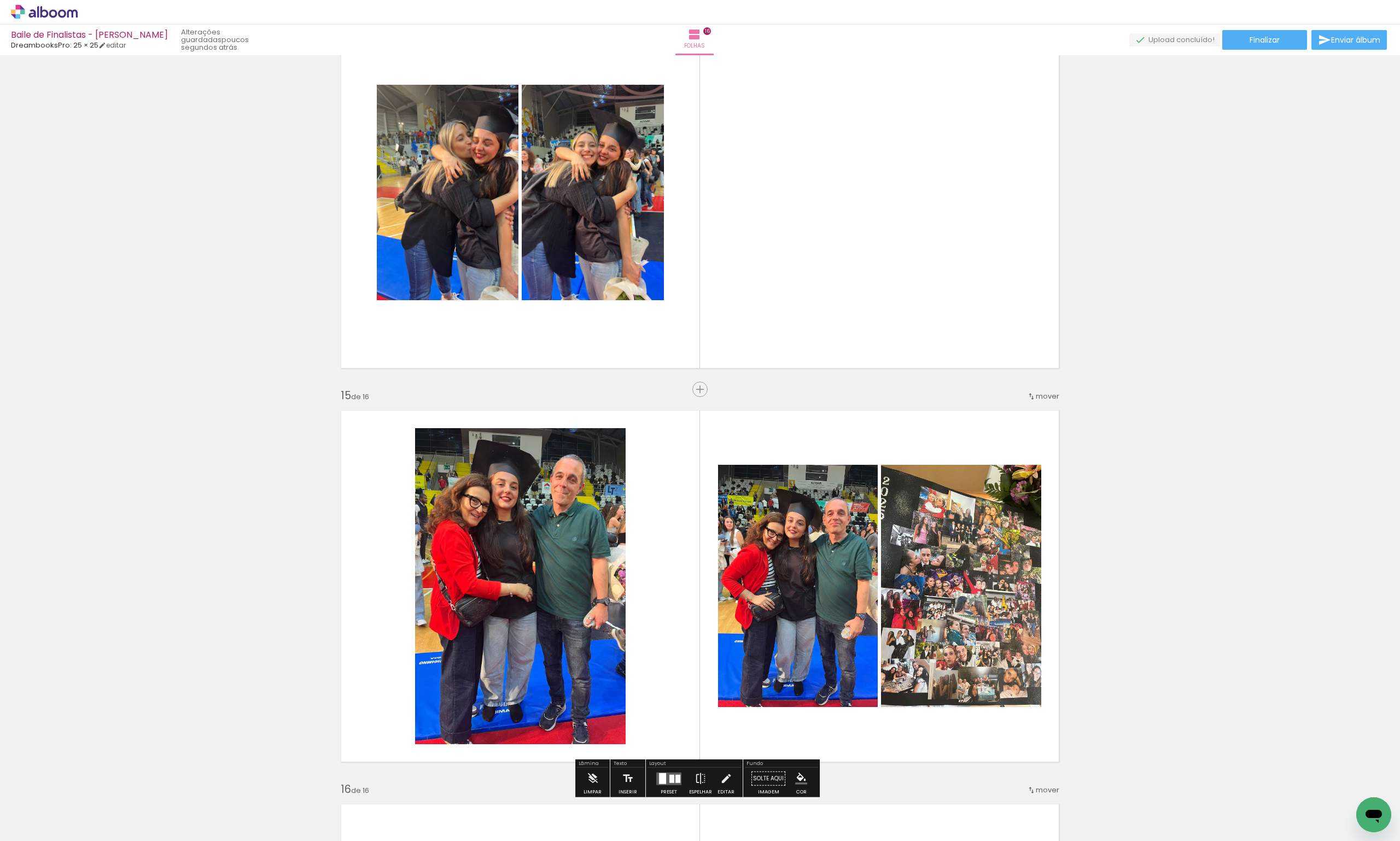
scroll to position [5051, 0]
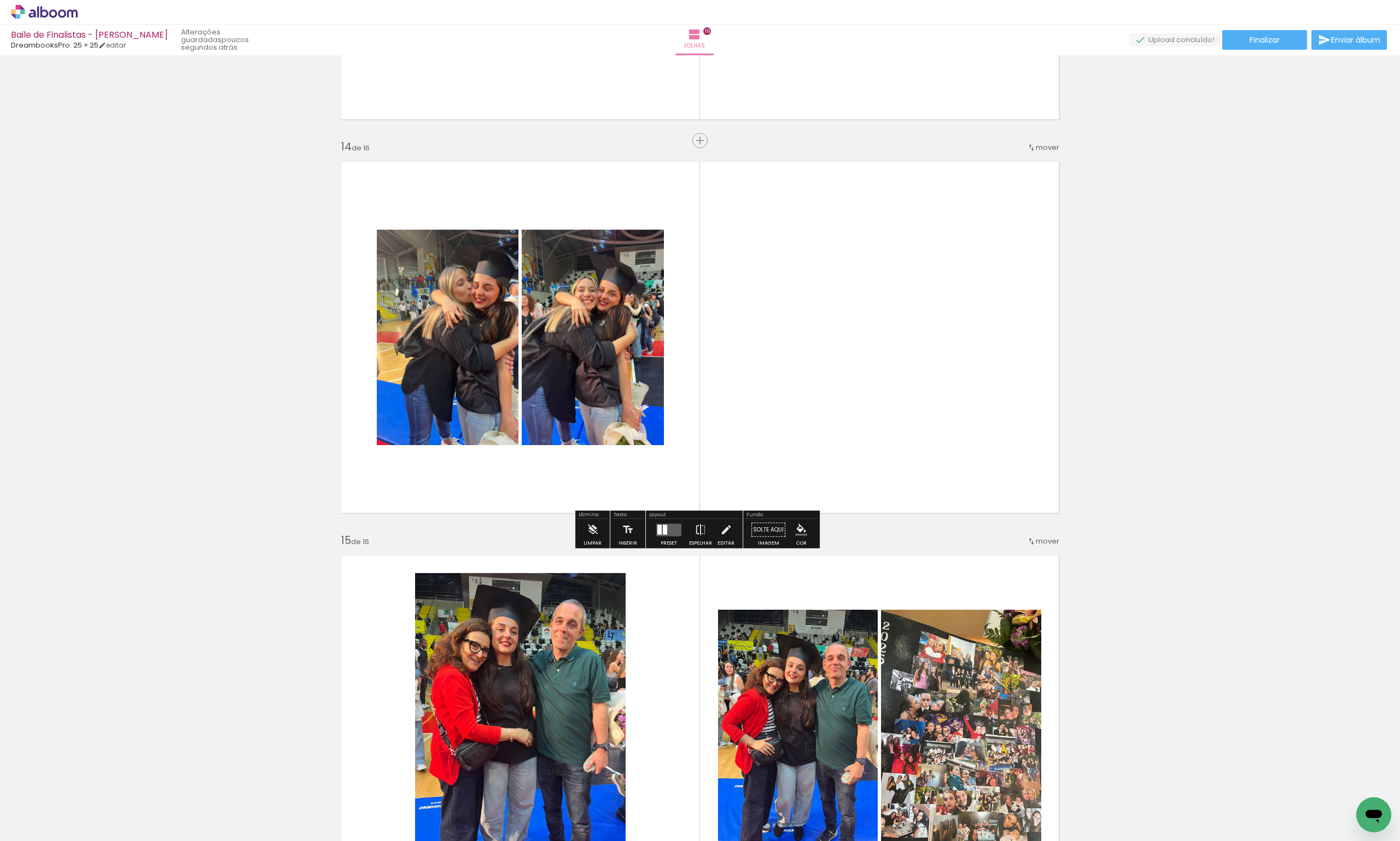
click at [666, 537] on div at bounding box center [668, 530] width 29 height 22
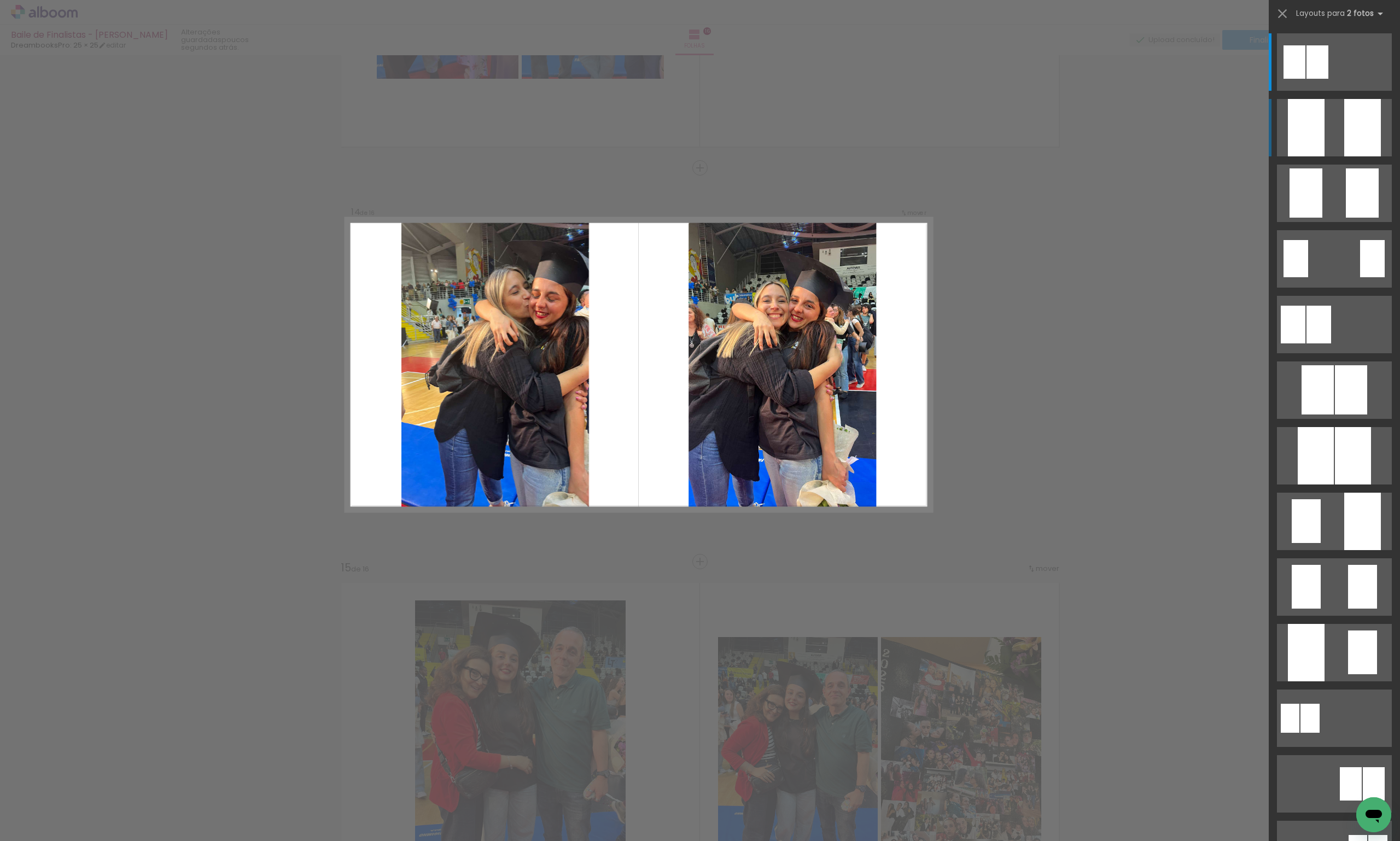
click at [1385, 91] on quentale-layouter at bounding box center [1334, 62] width 115 height 57
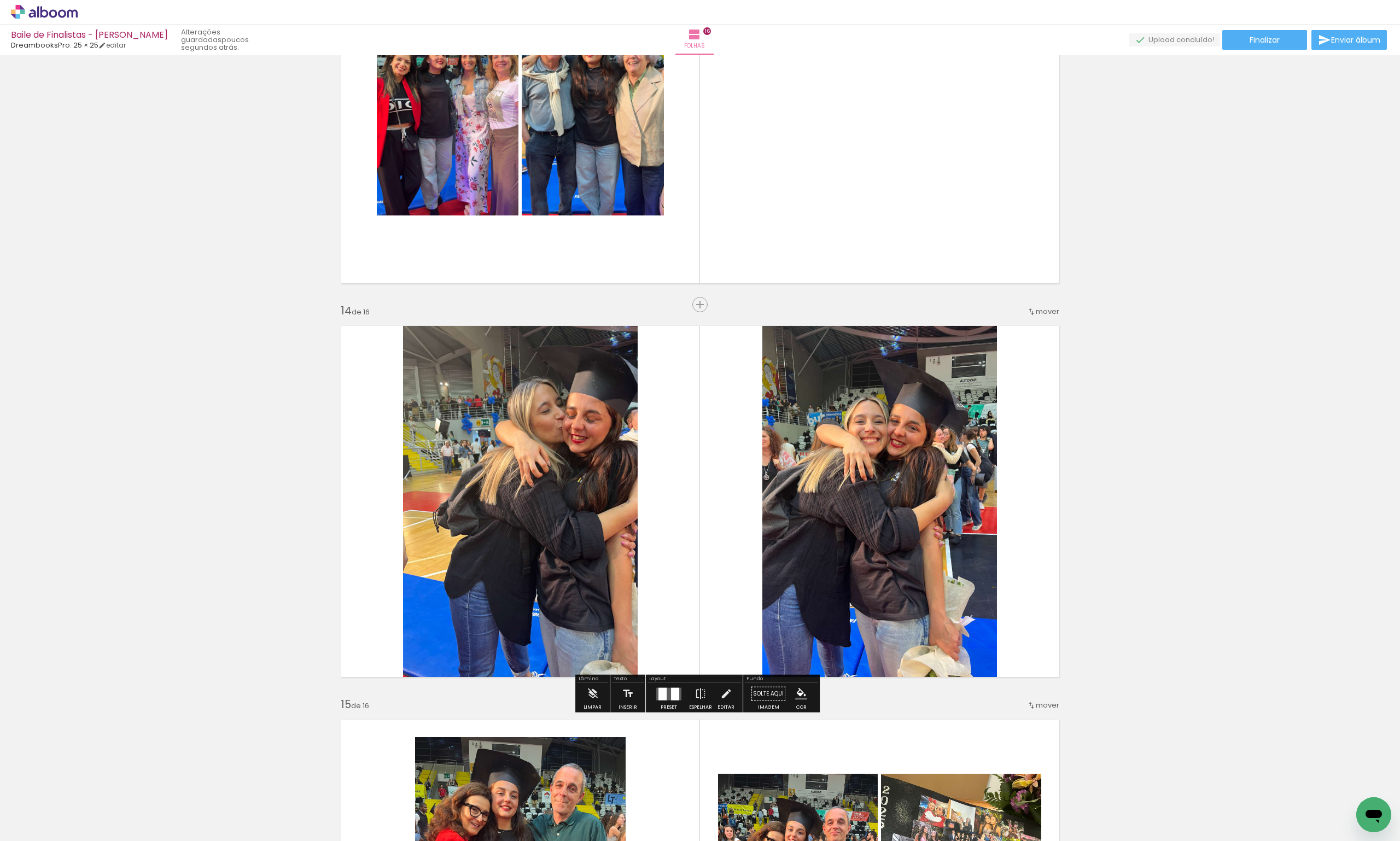
scroll to position [4646, 0]
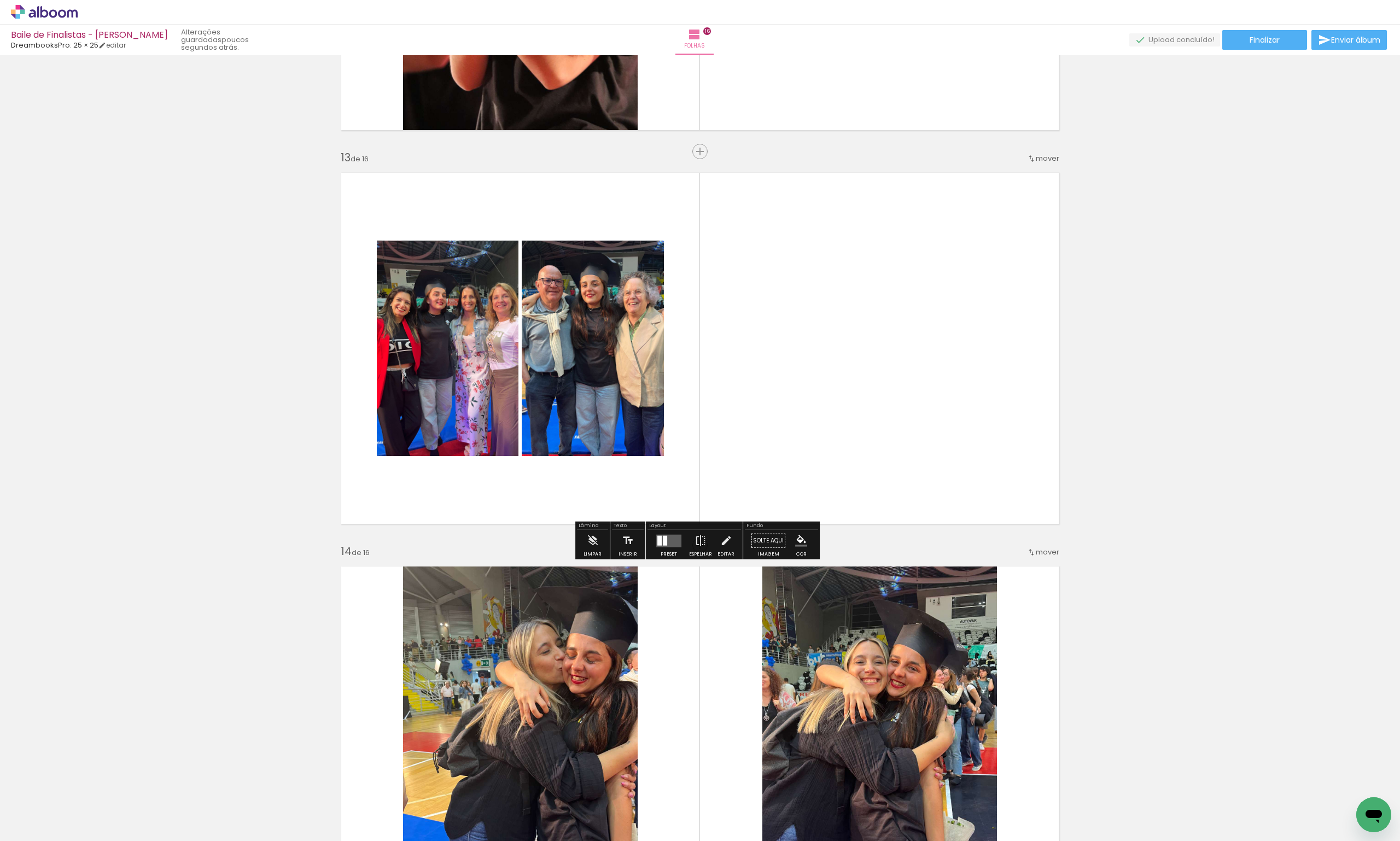
click at [663, 540] on div at bounding box center [664, 540] width 4 height 10
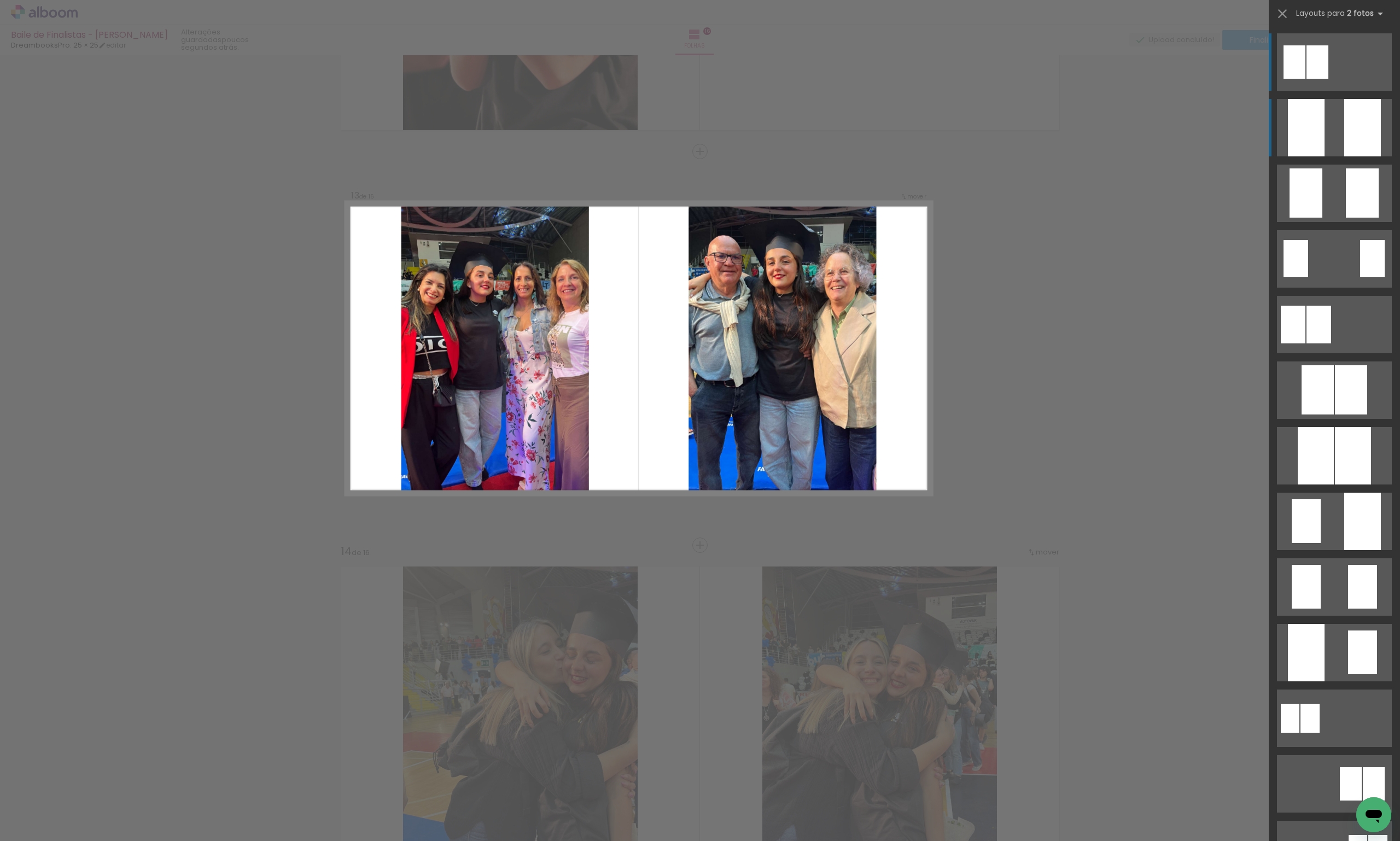
click at [1357, 146] on div at bounding box center [1362, 128] width 37 height 57
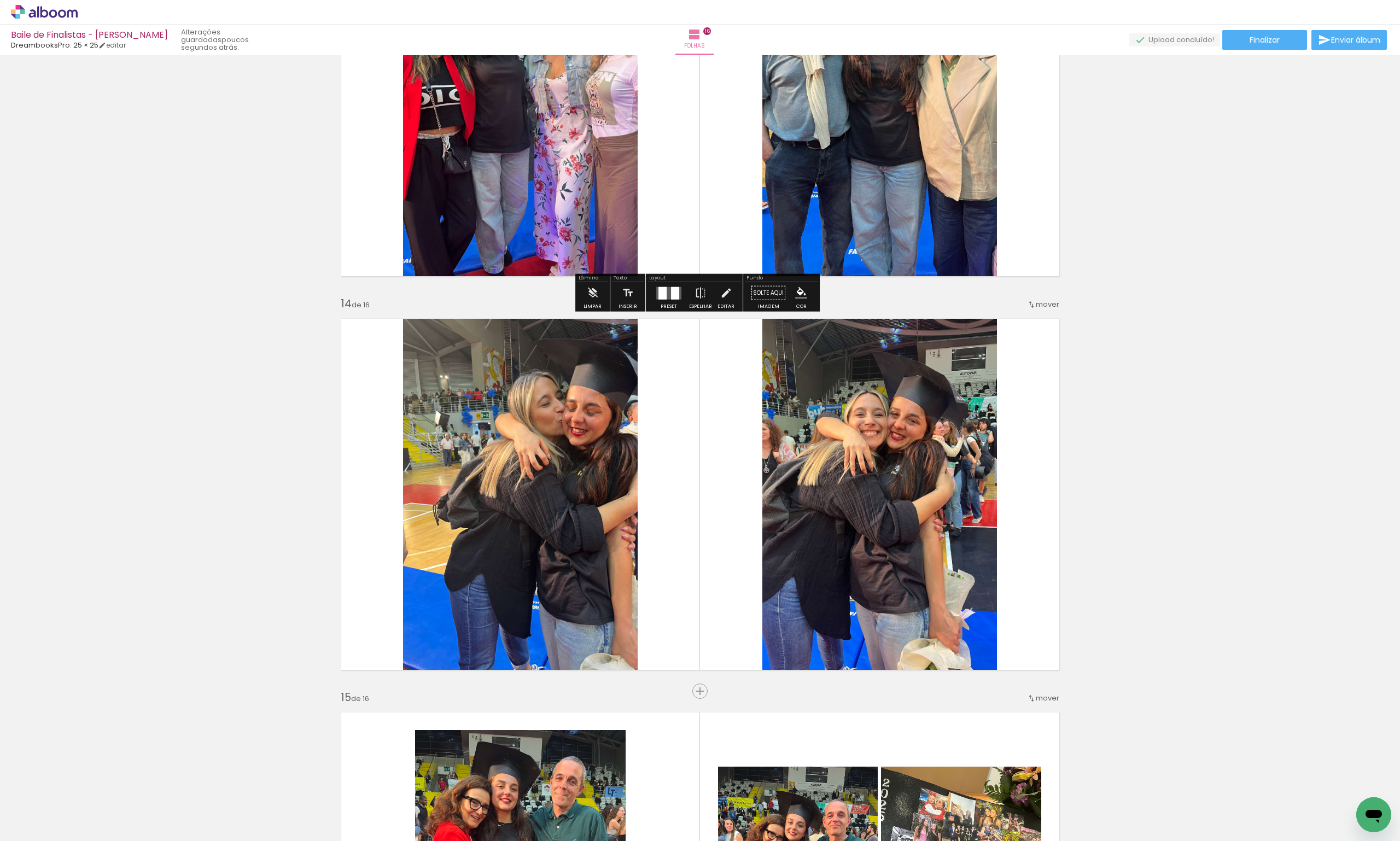
scroll to position [4800, 0]
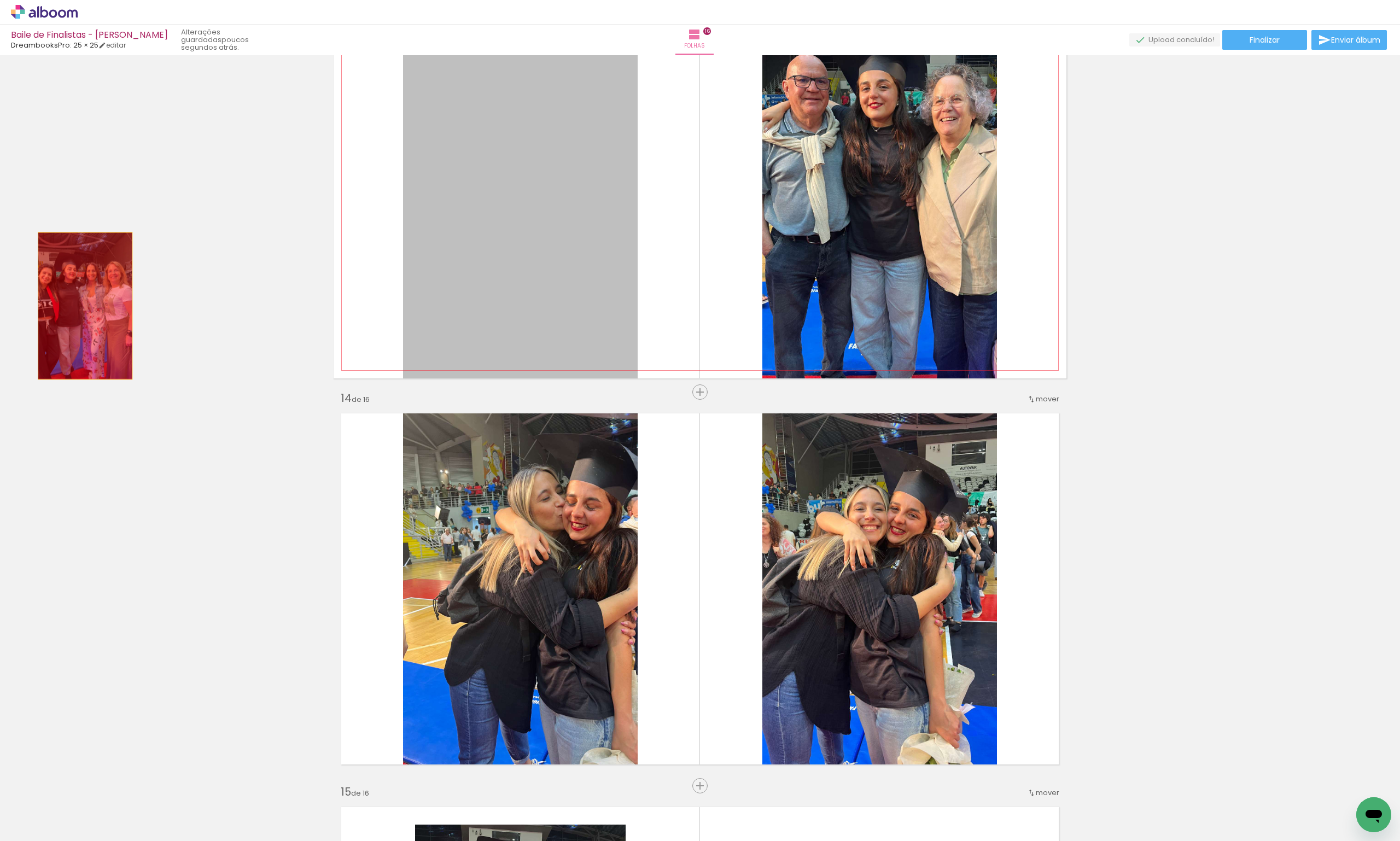
drag, startPoint x: 536, startPoint y: 171, endPoint x: 54, endPoint y: 321, distance: 504.8
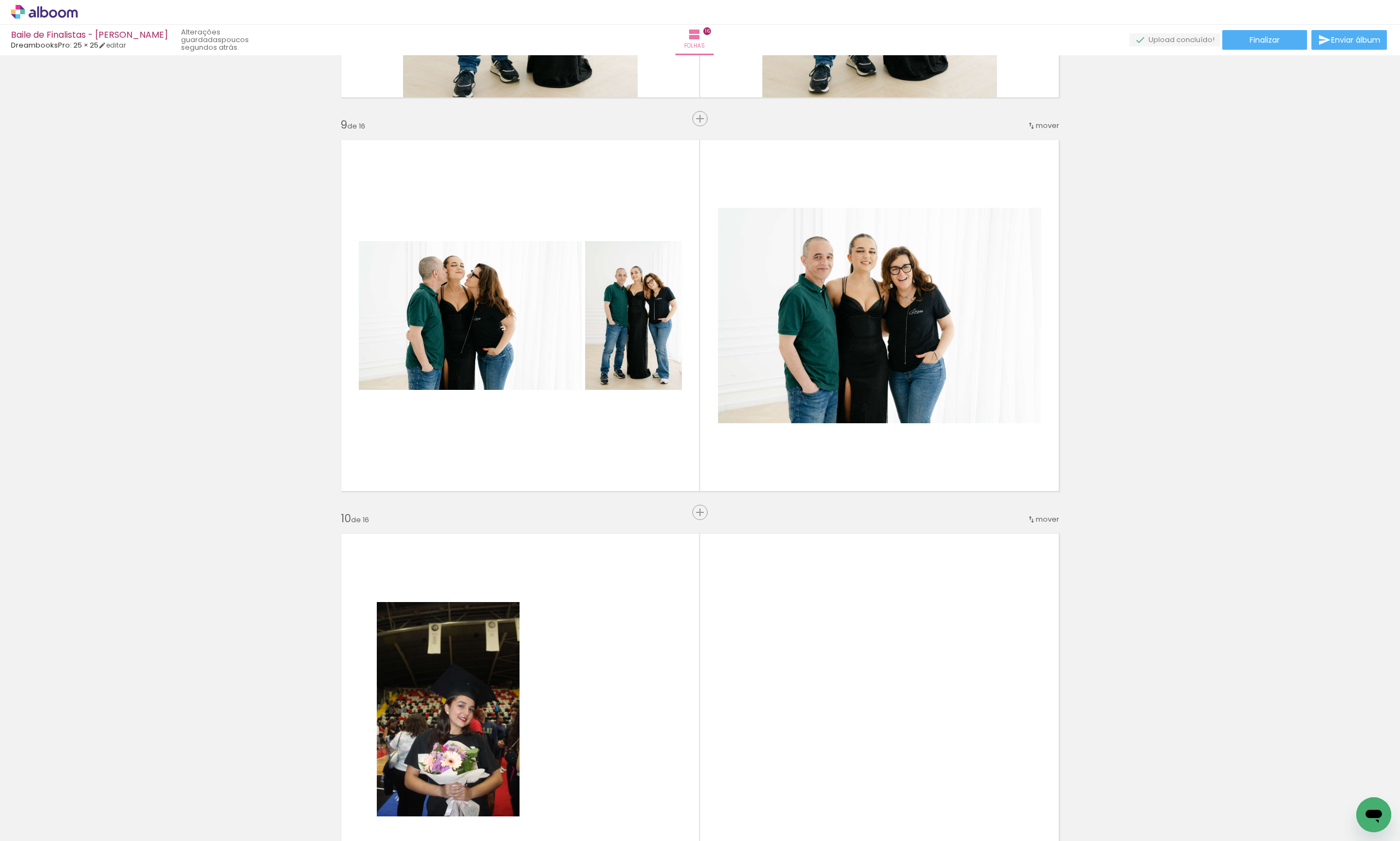
scroll to position [3323, 0]
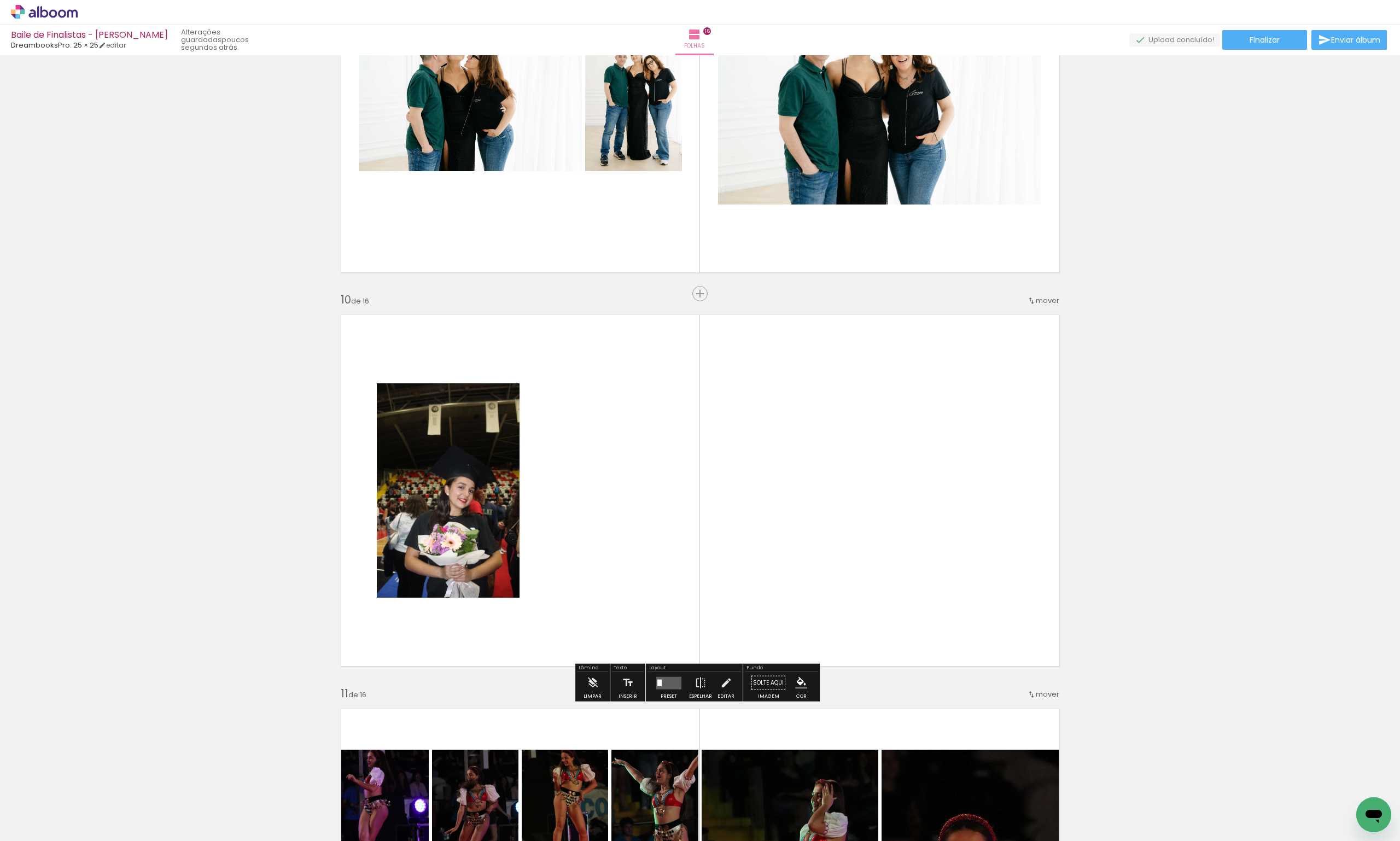
click at [664, 672] on div at bounding box center [668, 683] width 29 height 22
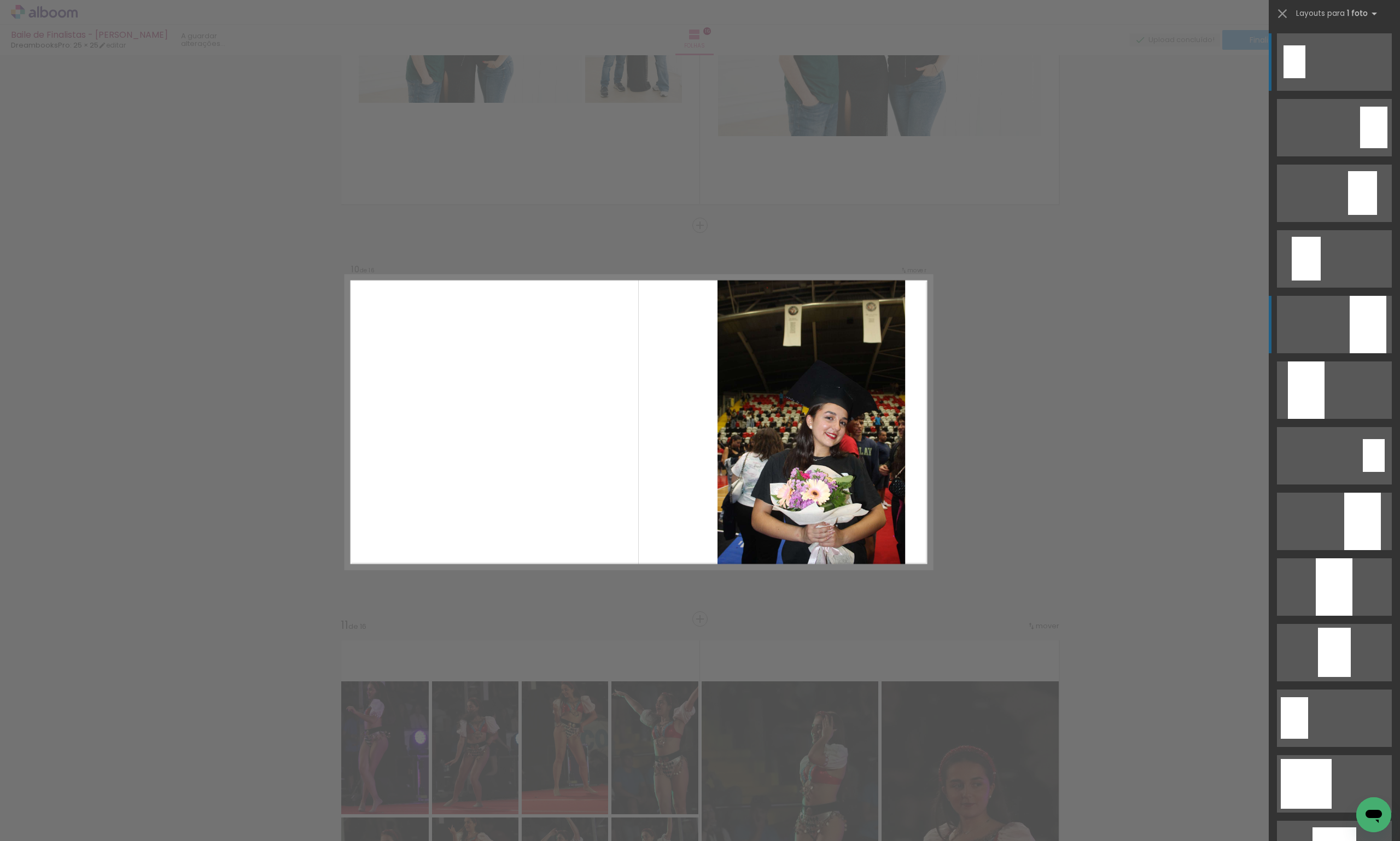
scroll to position [3400, 0]
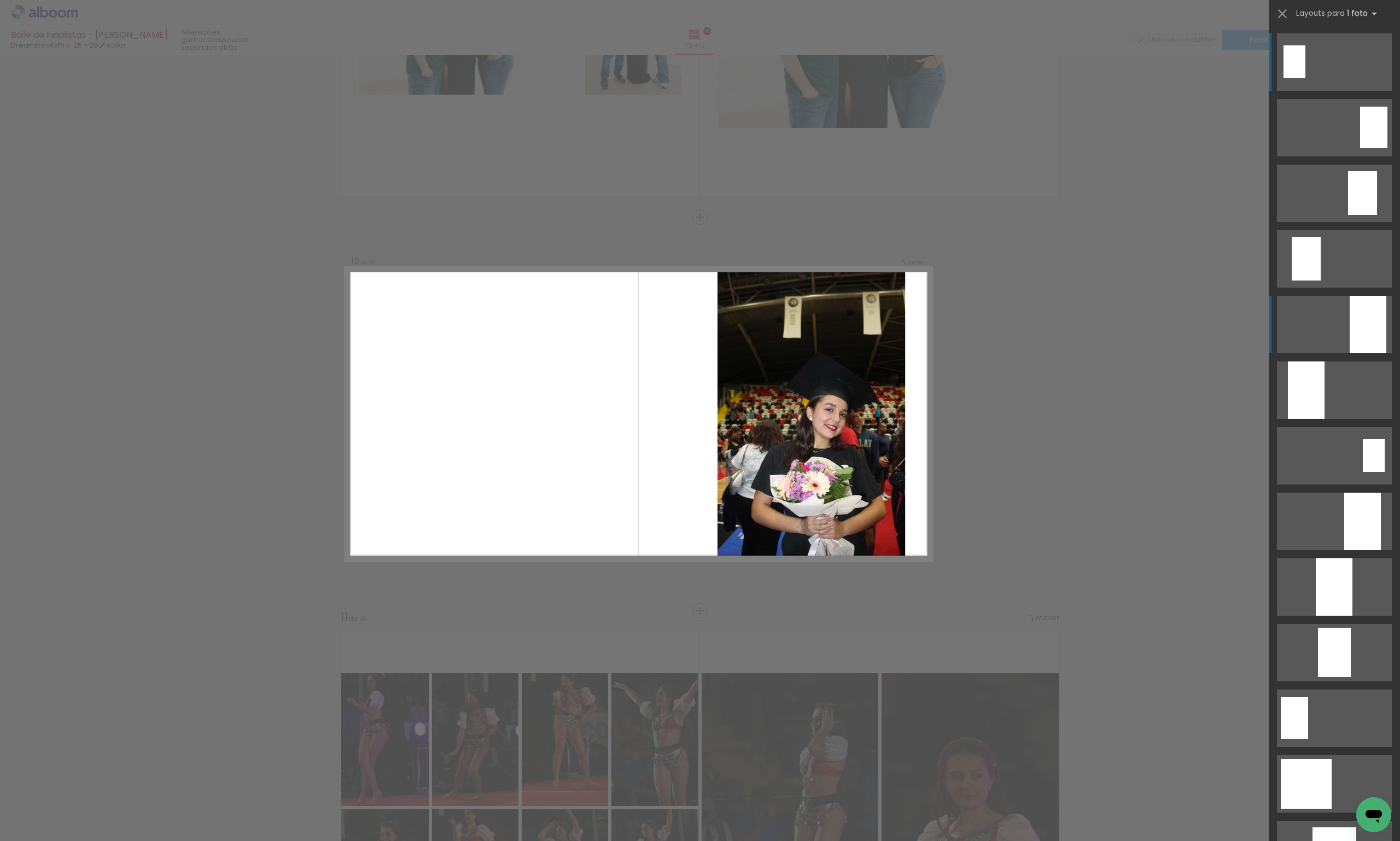
click at [1331, 91] on quentale-layouter at bounding box center [1334, 62] width 115 height 57
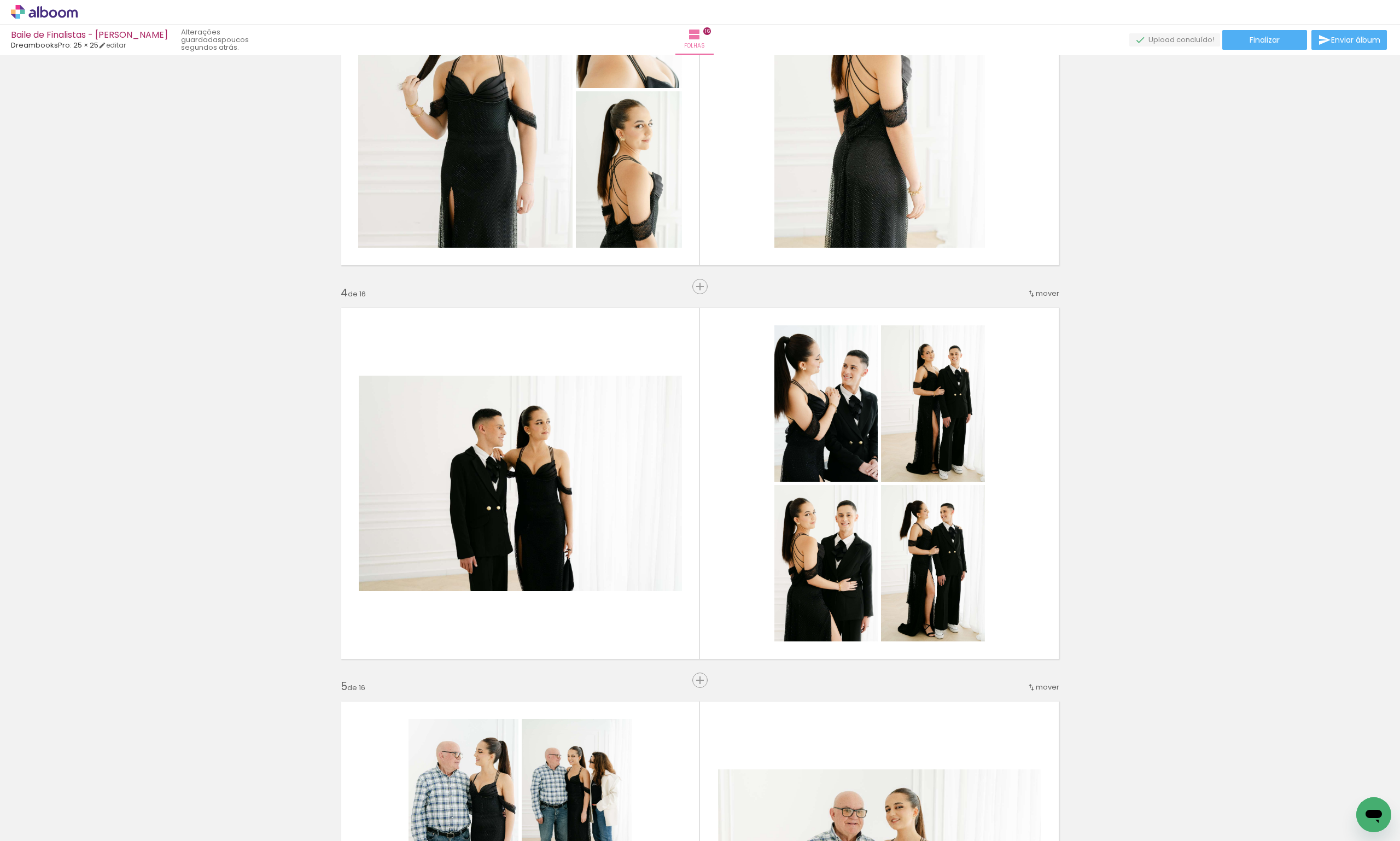
scroll to position [1039, 0]
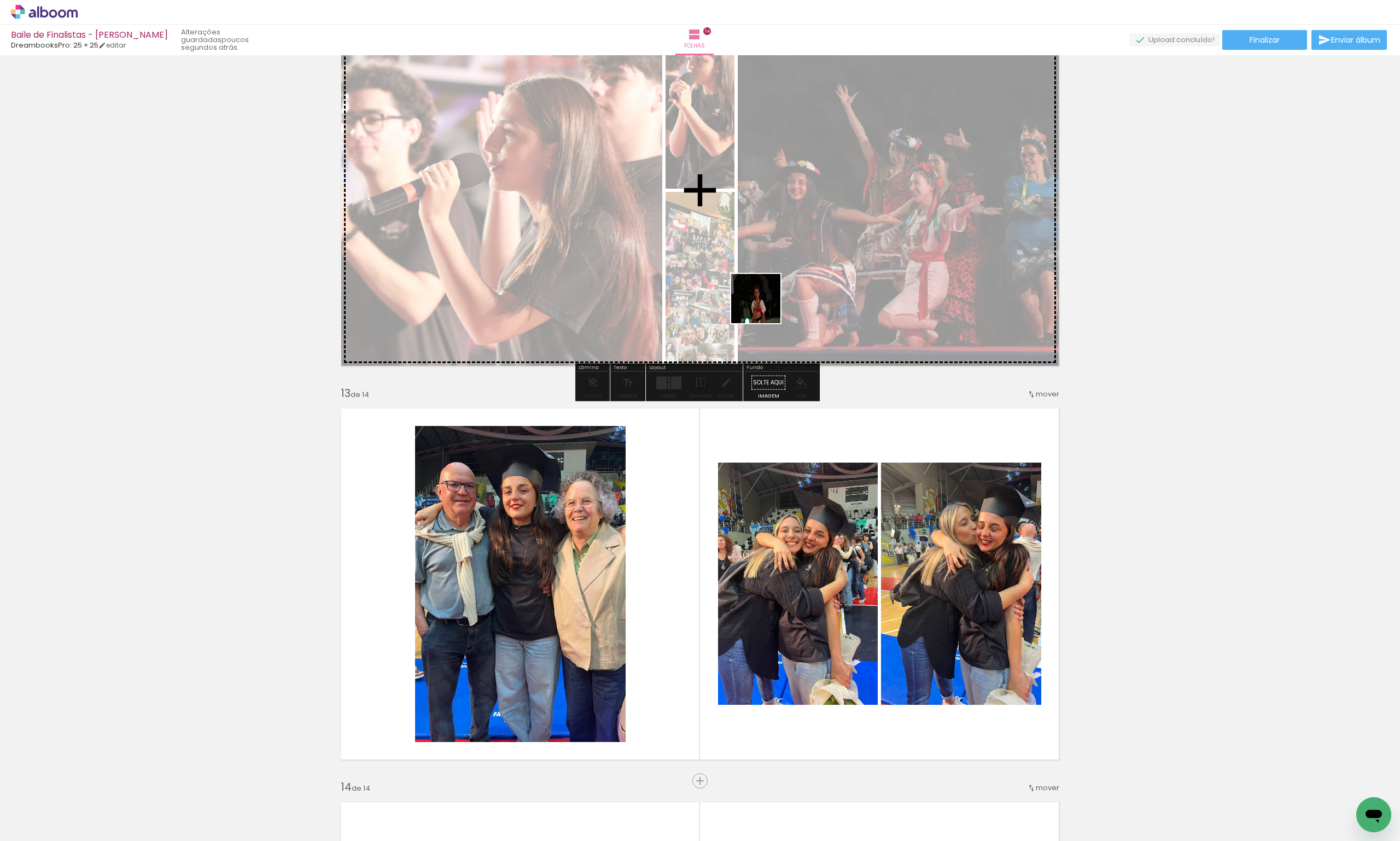
drag, startPoint x: 939, startPoint y: 812, endPoint x: 763, endPoint y: 305, distance: 536.7
click at [763, 305] on quentale-workspace at bounding box center [700, 420] width 1400 height 841
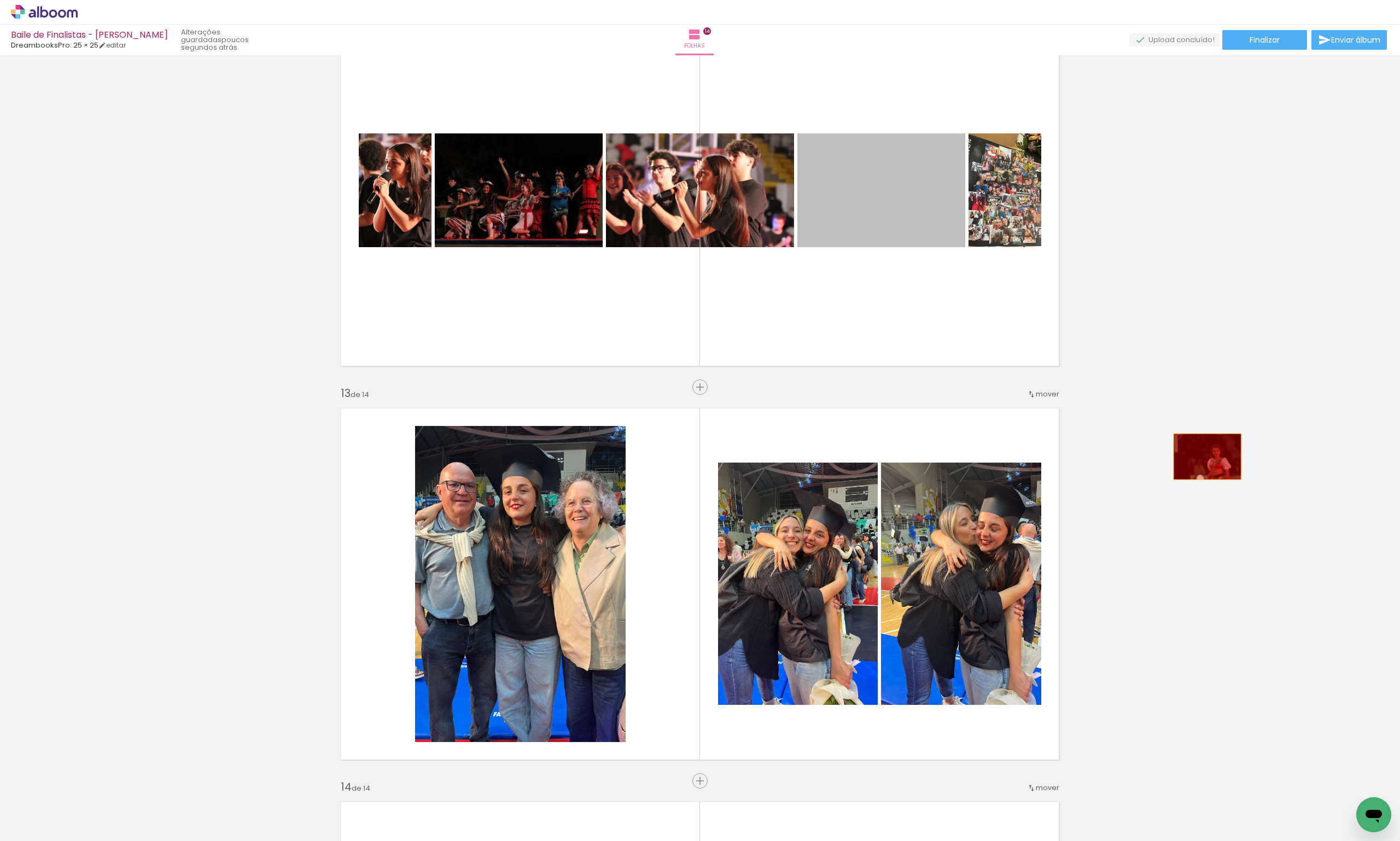
drag, startPoint x: 918, startPoint y: 194, endPoint x: 1203, endPoint y: 457, distance: 387.8
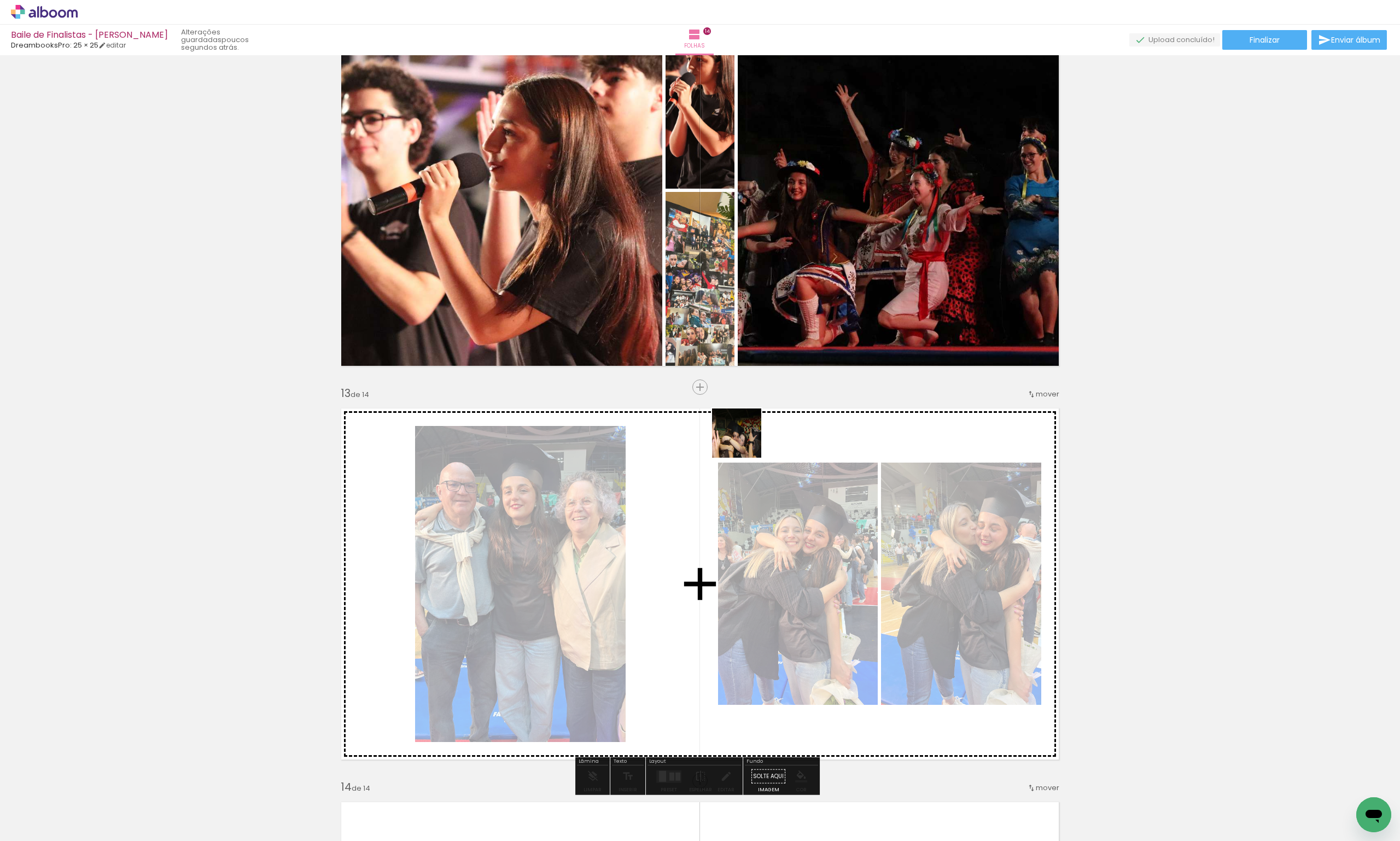
drag, startPoint x: 752, startPoint y: 537, endPoint x: 729, endPoint y: 348, distance: 190.4
click at [729, 348] on quentale-workspace at bounding box center [700, 420] width 1400 height 841
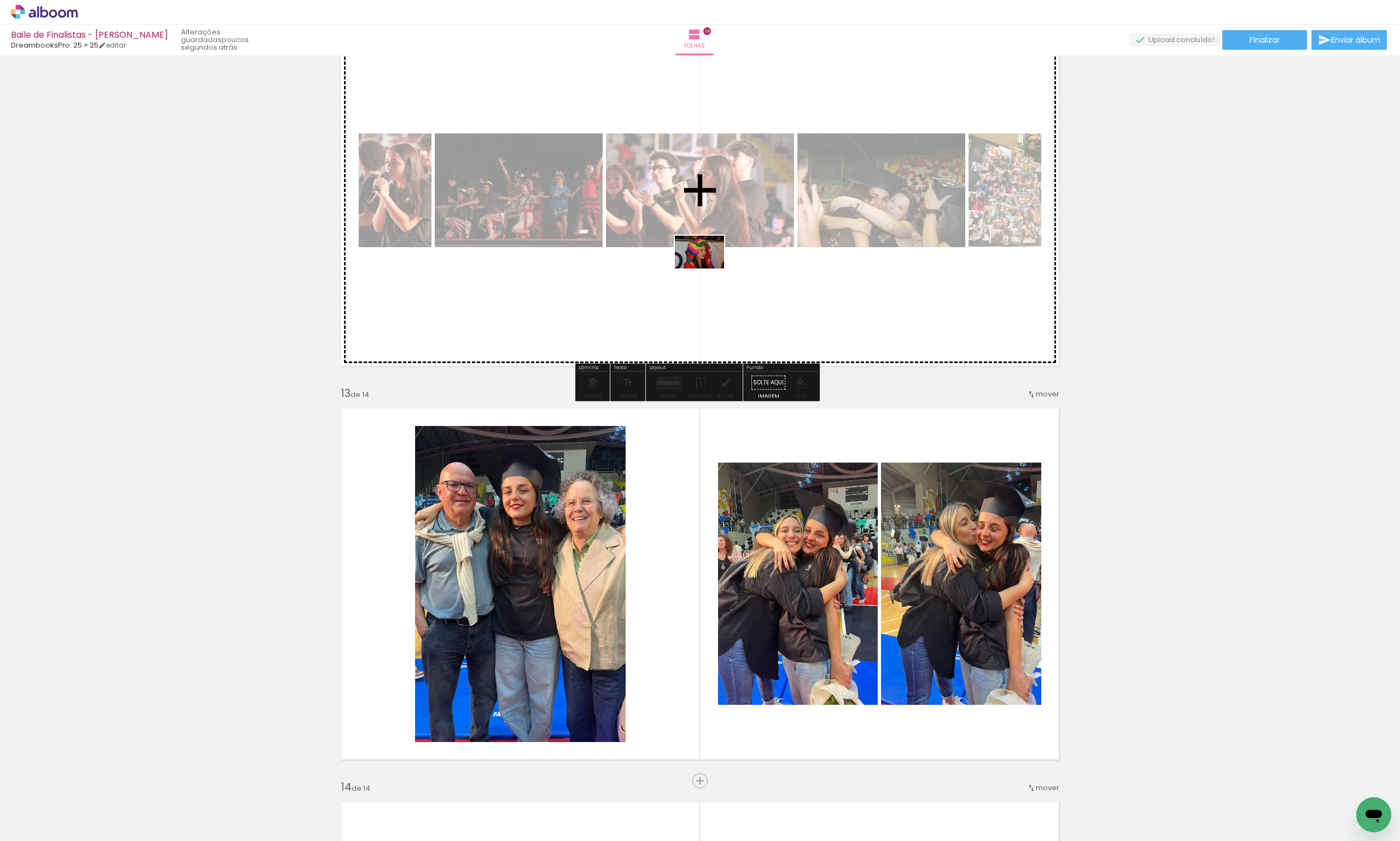
drag, startPoint x: 644, startPoint y: 801, endPoint x: 707, endPoint y: 268, distance: 536.7
click at [707, 268] on quentale-workspace at bounding box center [700, 420] width 1400 height 841
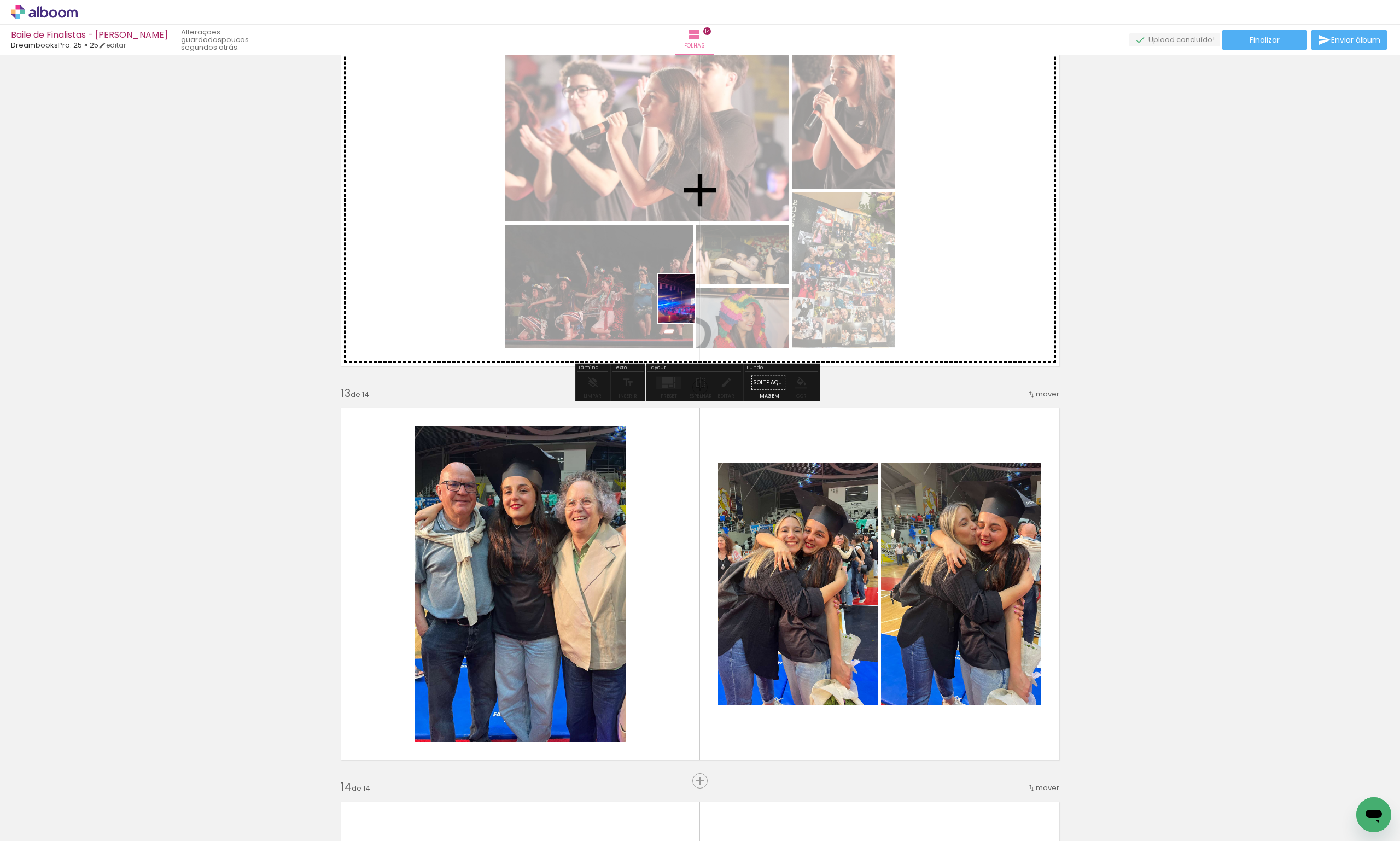
drag, startPoint x: 587, startPoint y: 799, endPoint x: 690, endPoint y: 307, distance: 502.7
click at [690, 307] on quentale-workspace at bounding box center [700, 420] width 1400 height 841
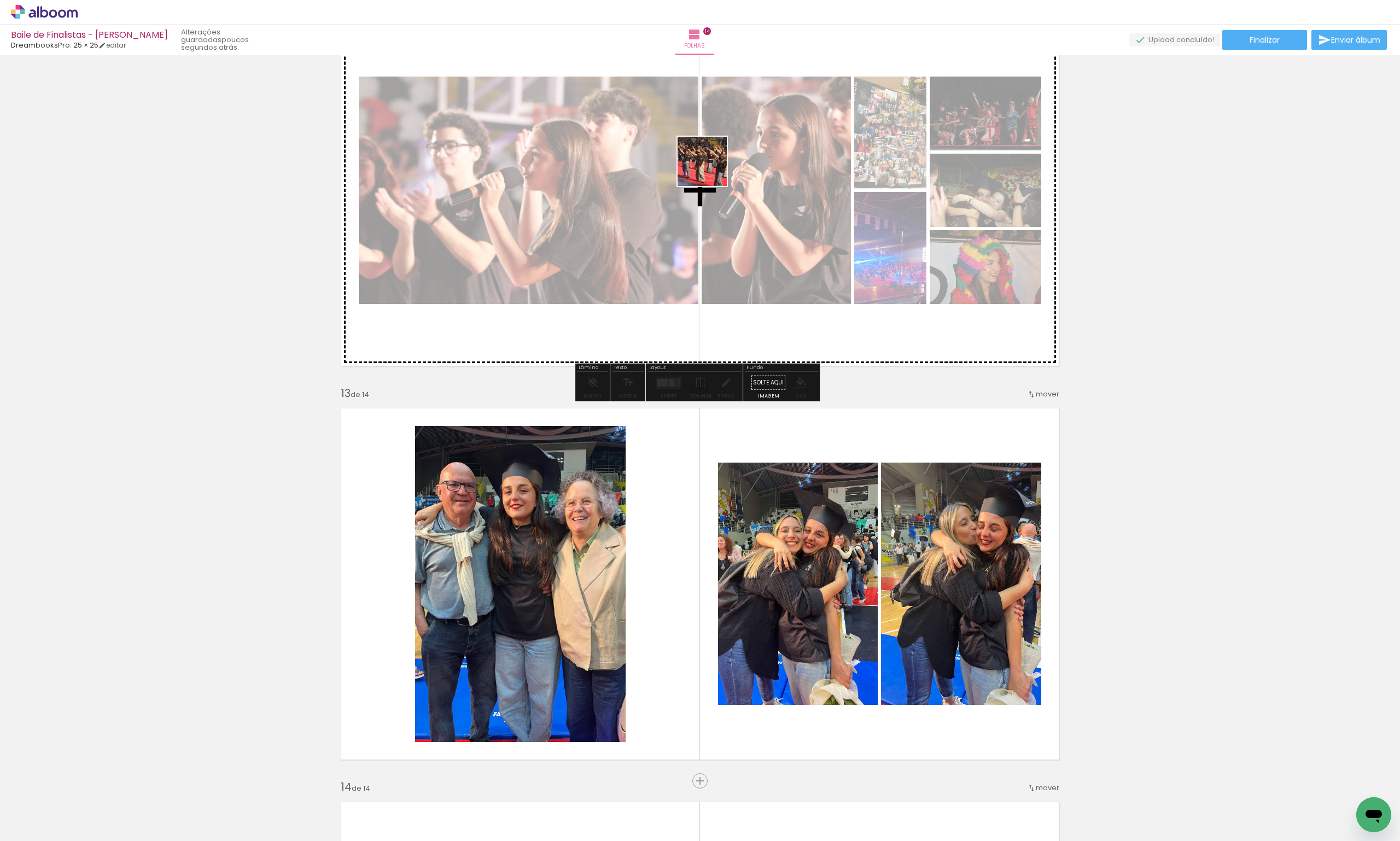
drag, startPoint x: 528, startPoint y: 811, endPoint x: 712, endPoint y: 157, distance: 679.4
click at [712, 157] on quentale-workspace at bounding box center [700, 420] width 1400 height 841
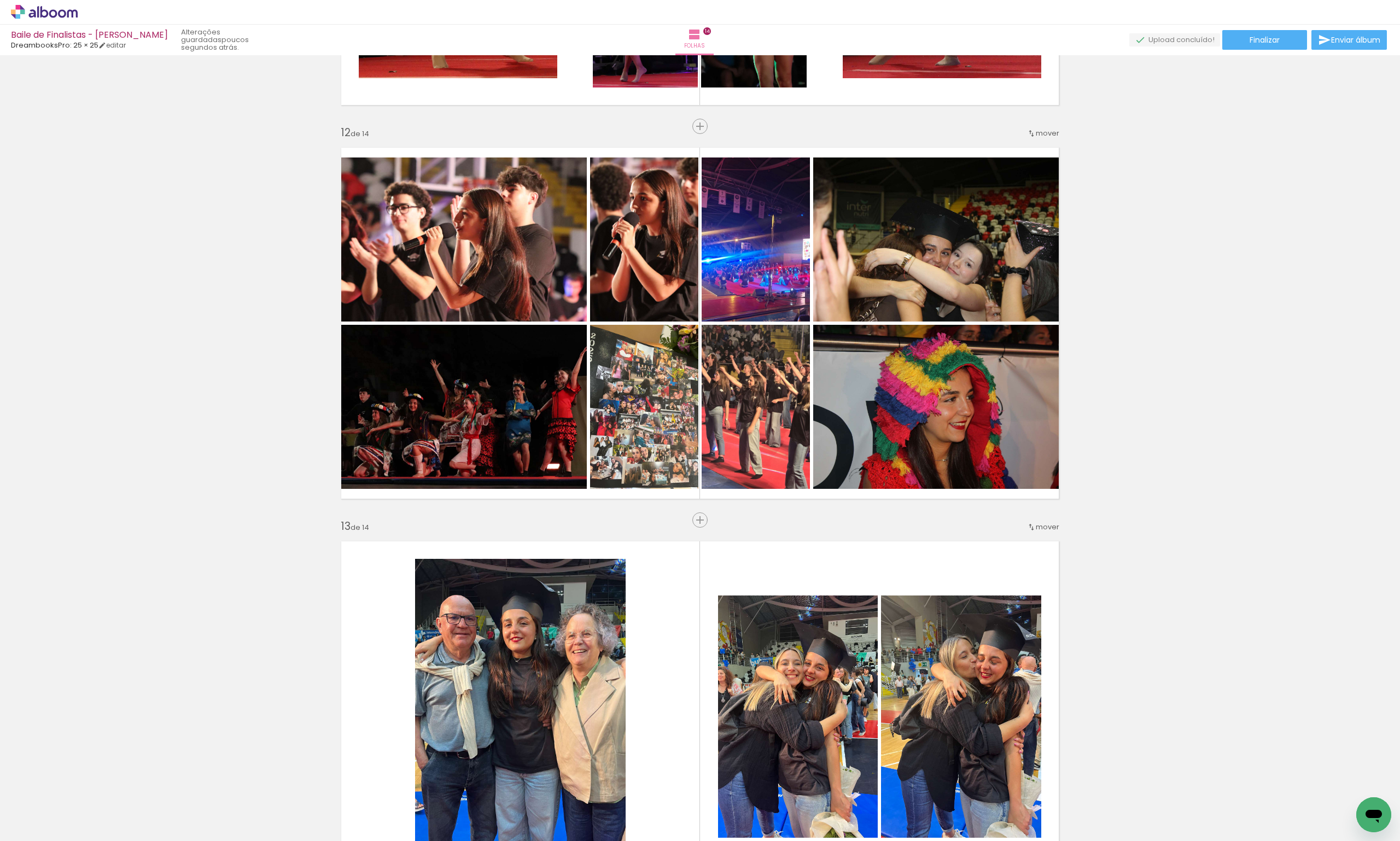
scroll to position [4137, 0]
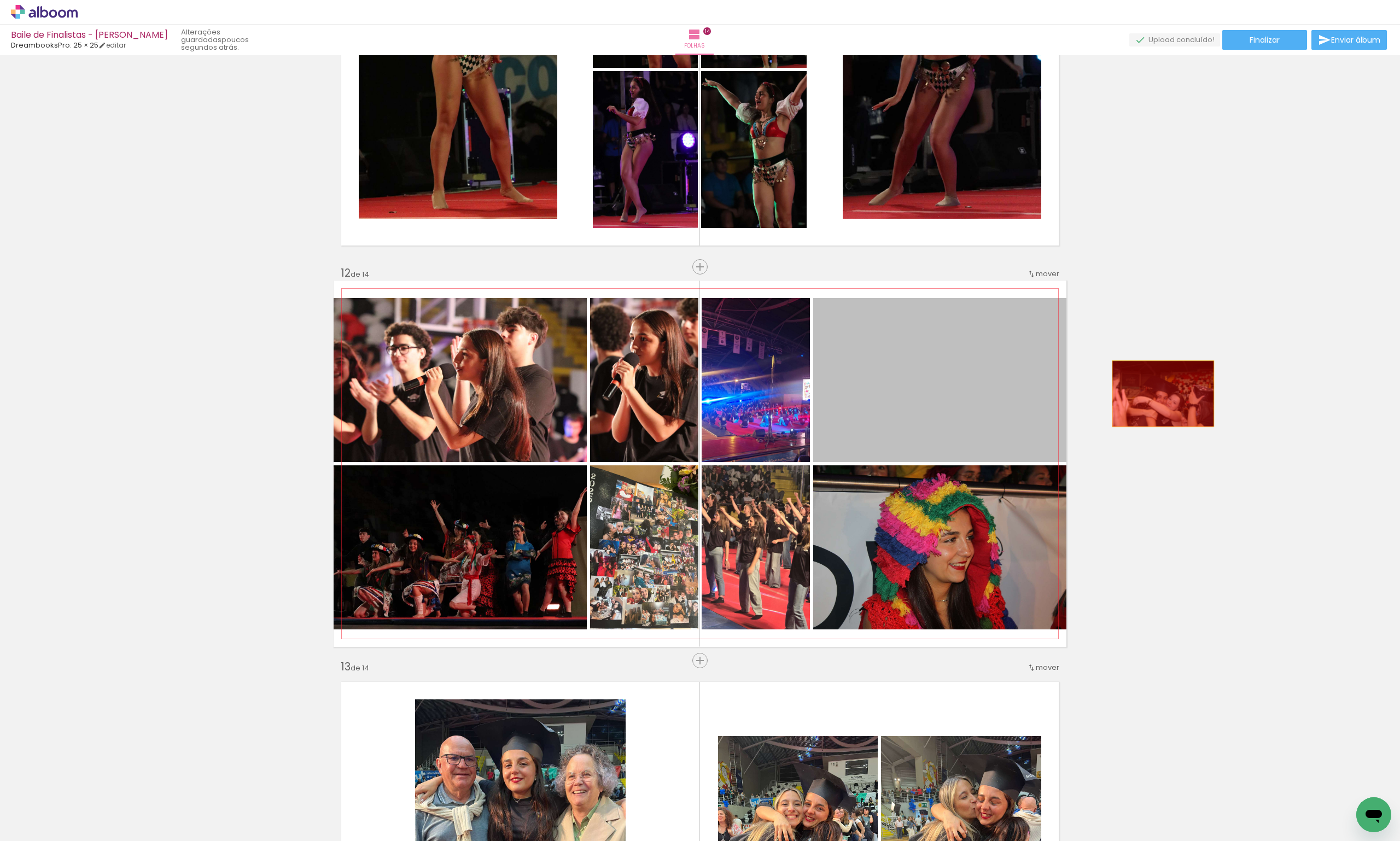
drag, startPoint x: 853, startPoint y: 409, endPoint x: 1198, endPoint y: 397, distance: 345.2
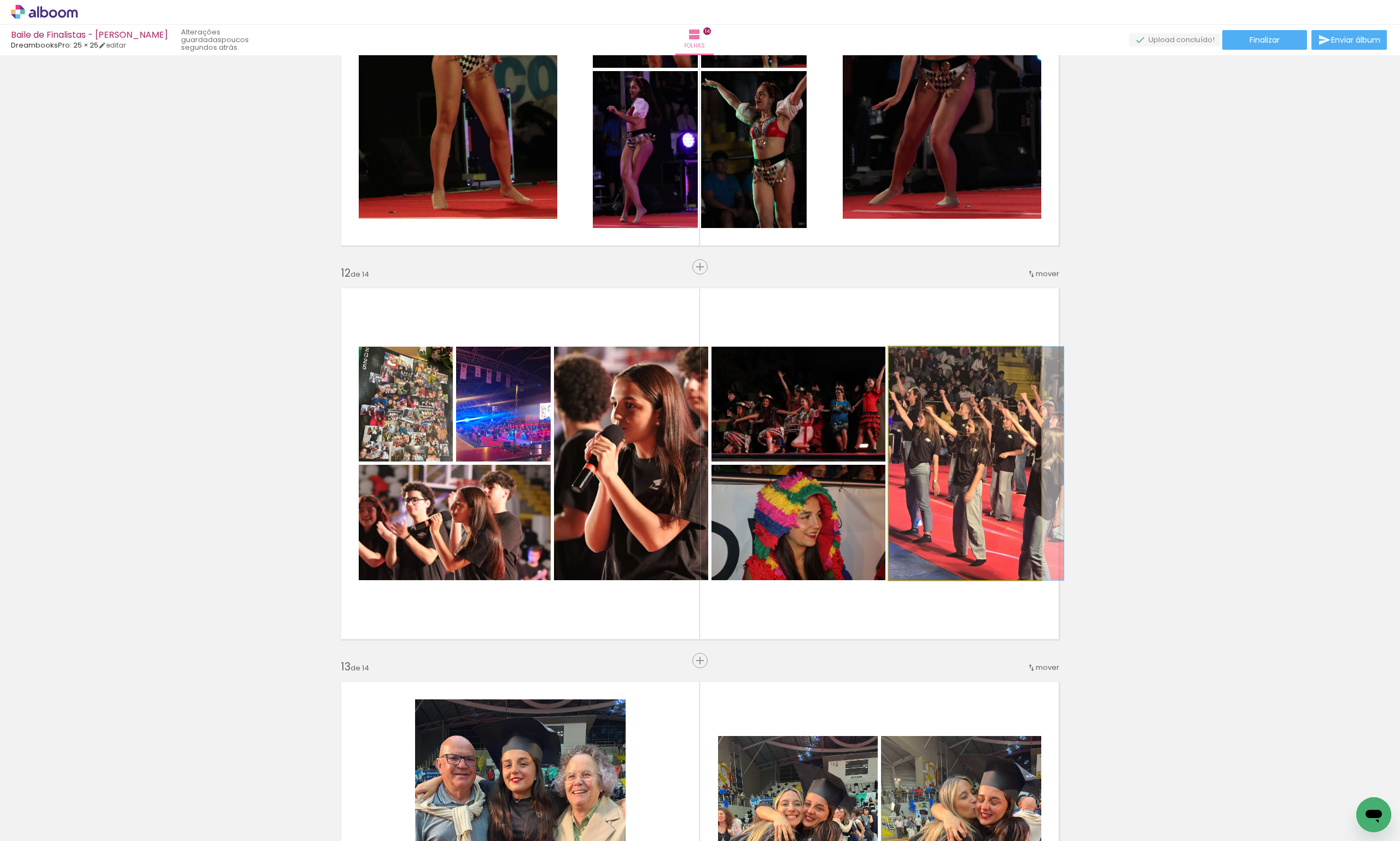
drag, startPoint x: 939, startPoint y: 453, endPoint x: 1248, endPoint y: 449, distance: 309.0
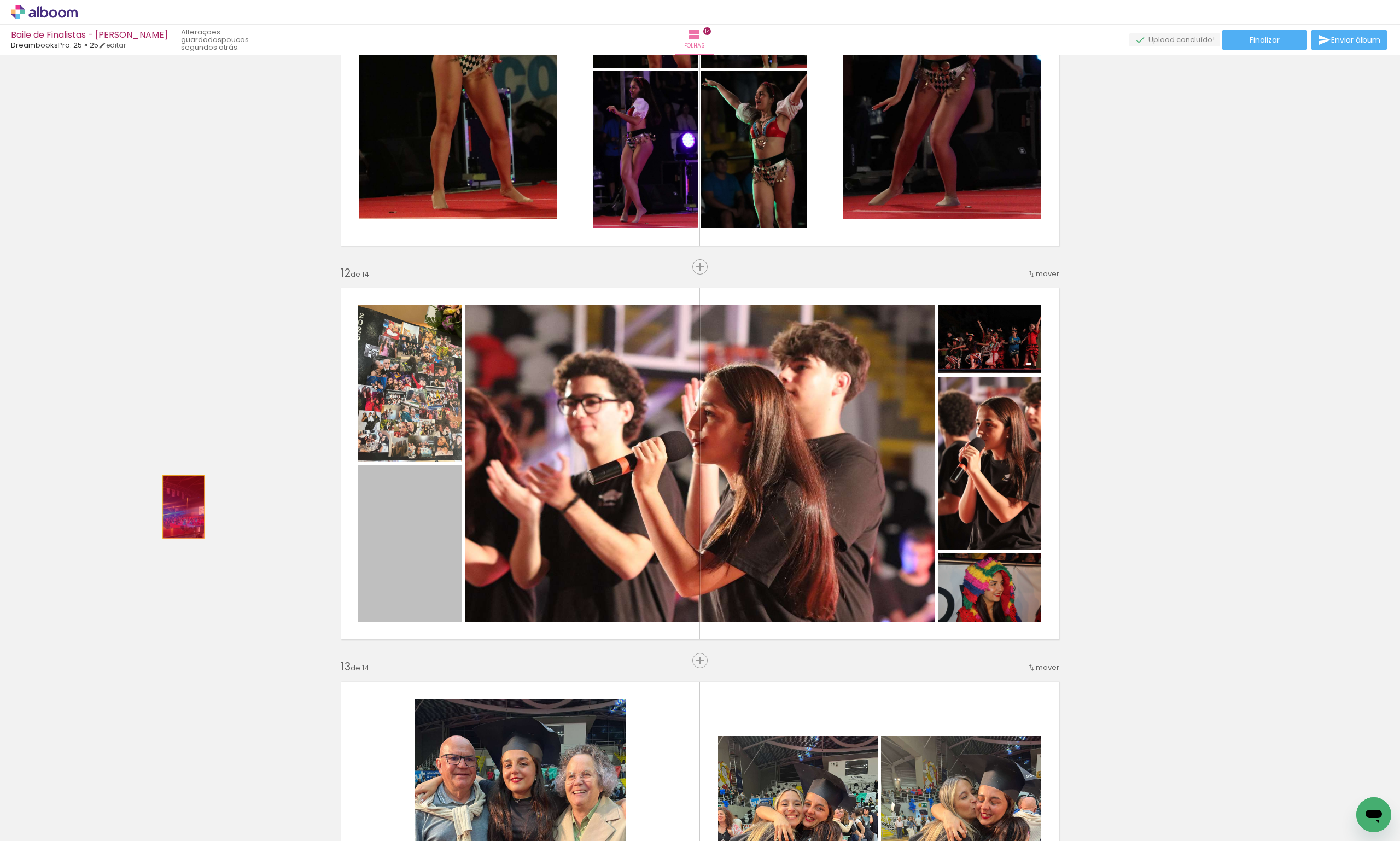
drag, startPoint x: 429, startPoint y: 572, endPoint x: 179, endPoint y: 508, distance: 258.1
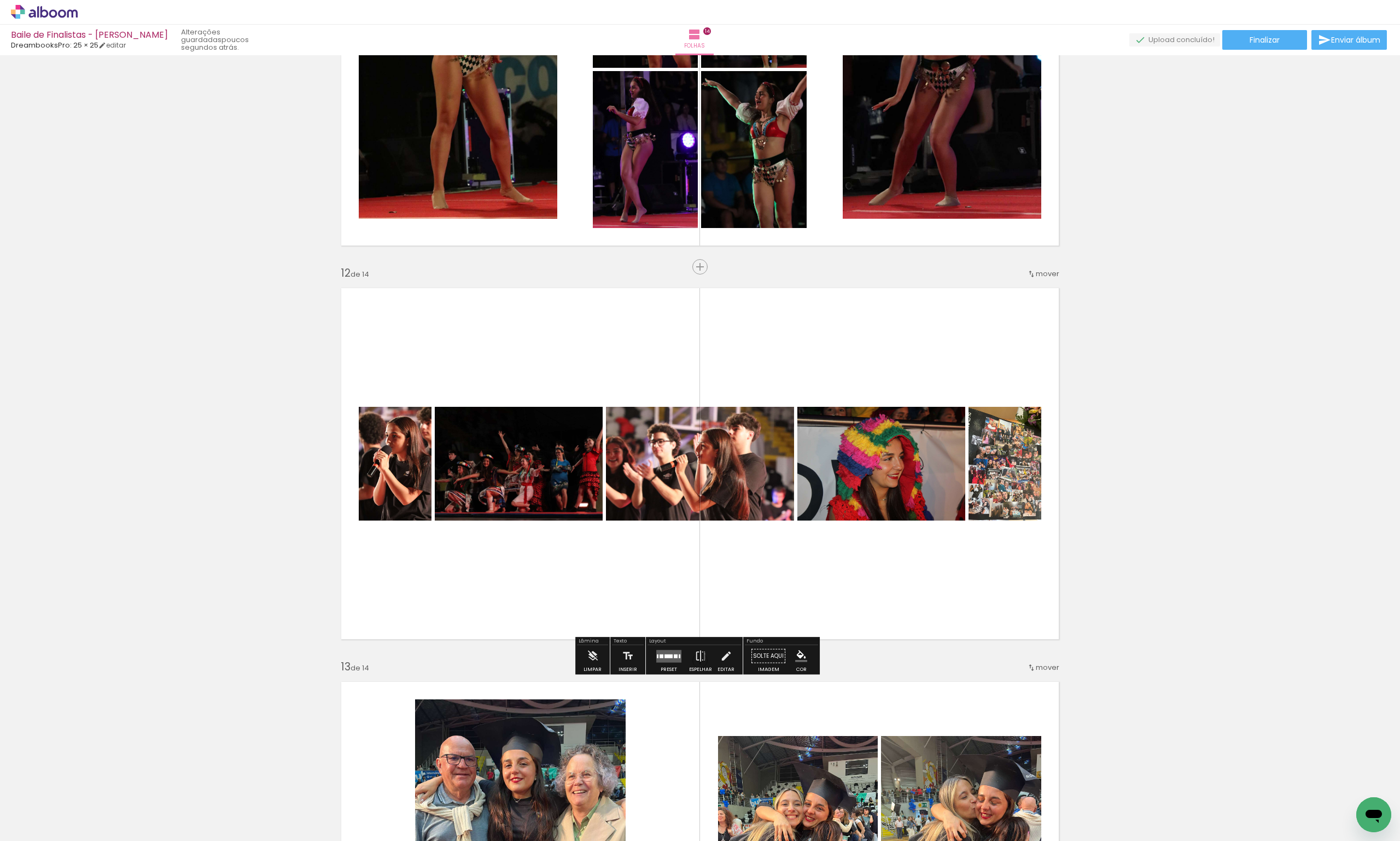
click at [668, 650] on quentale-layouter at bounding box center [669, 655] width 25 height 12
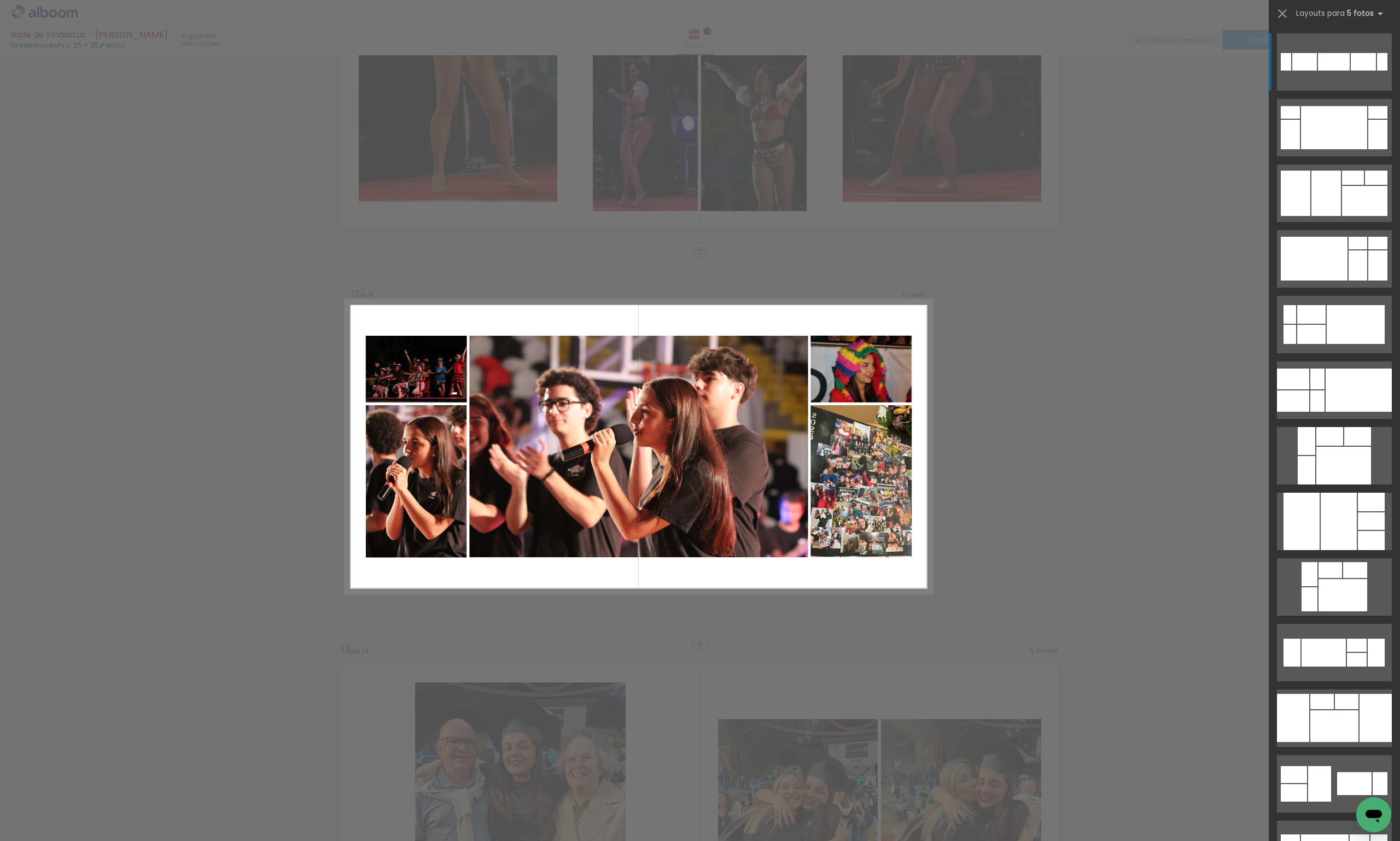
scroll to position [4187, 0]
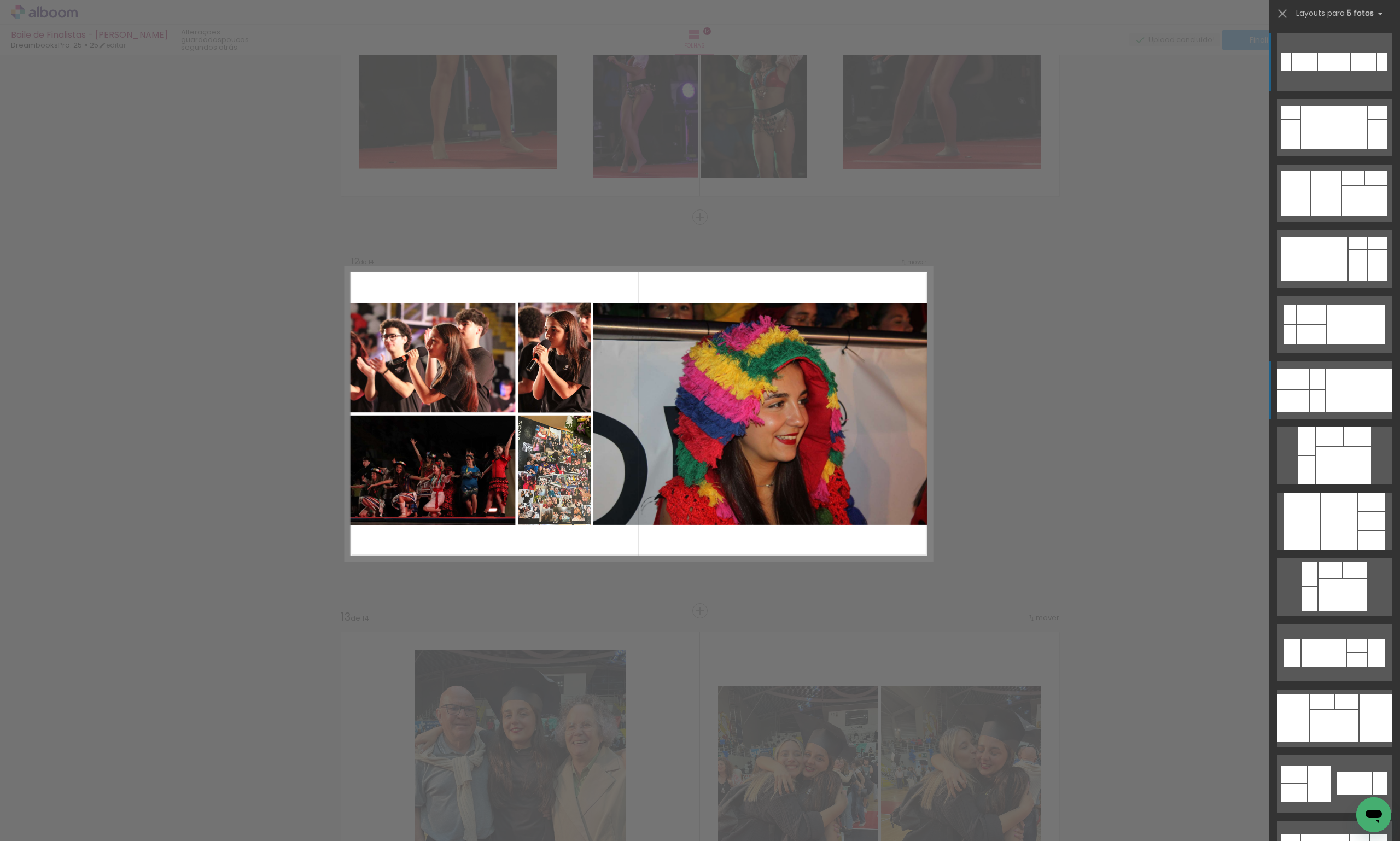
click at [1346, 403] on div at bounding box center [1358, 390] width 66 height 43
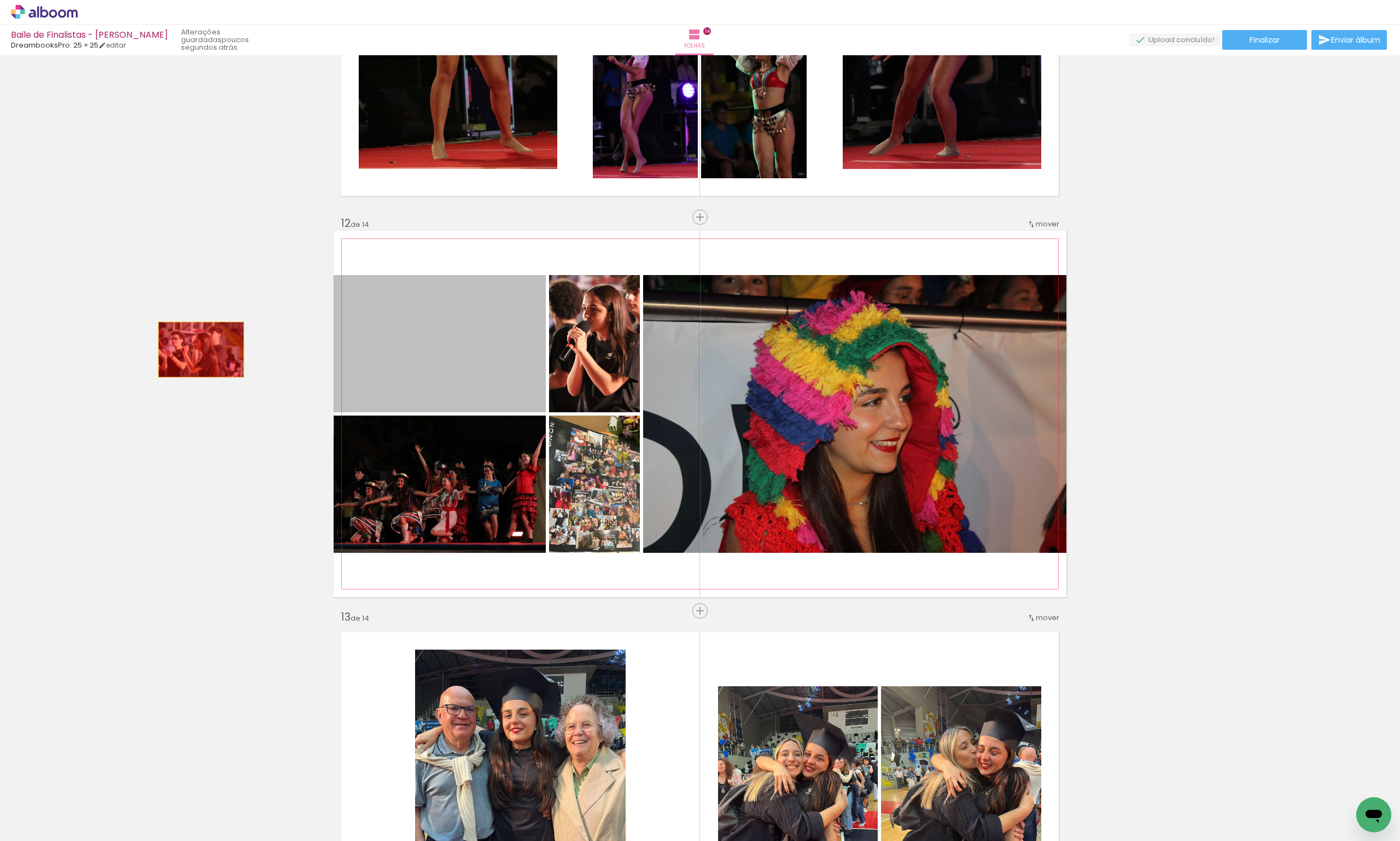
drag, startPoint x: 465, startPoint y: 359, endPoint x: 183, endPoint y: 350, distance: 282.1
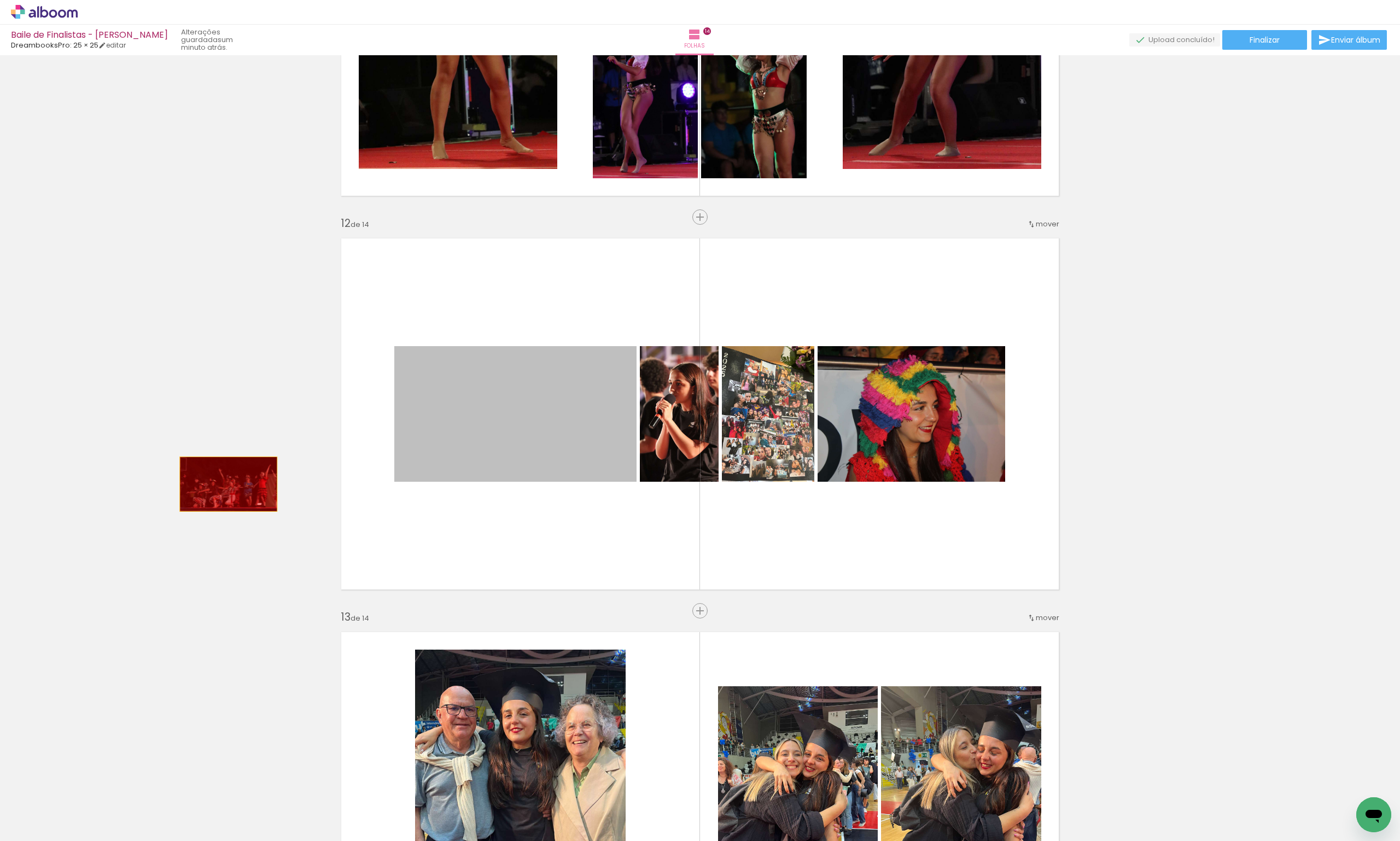
drag, startPoint x: 574, startPoint y: 425, endPoint x: 224, endPoint y: 484, distance: 354.9
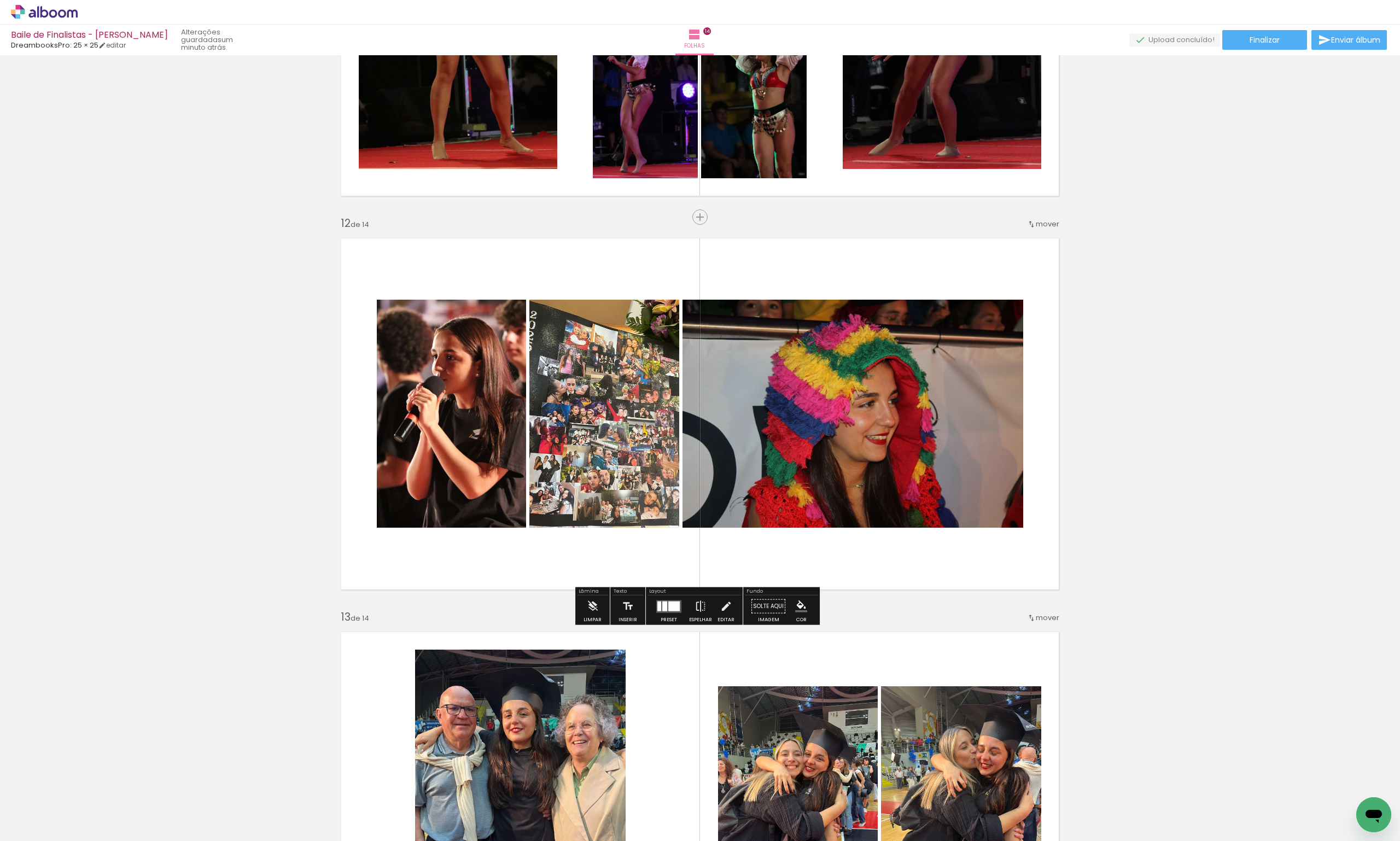
click at [668, 601] on div at bounding box center [673, 606] width 12 height 10
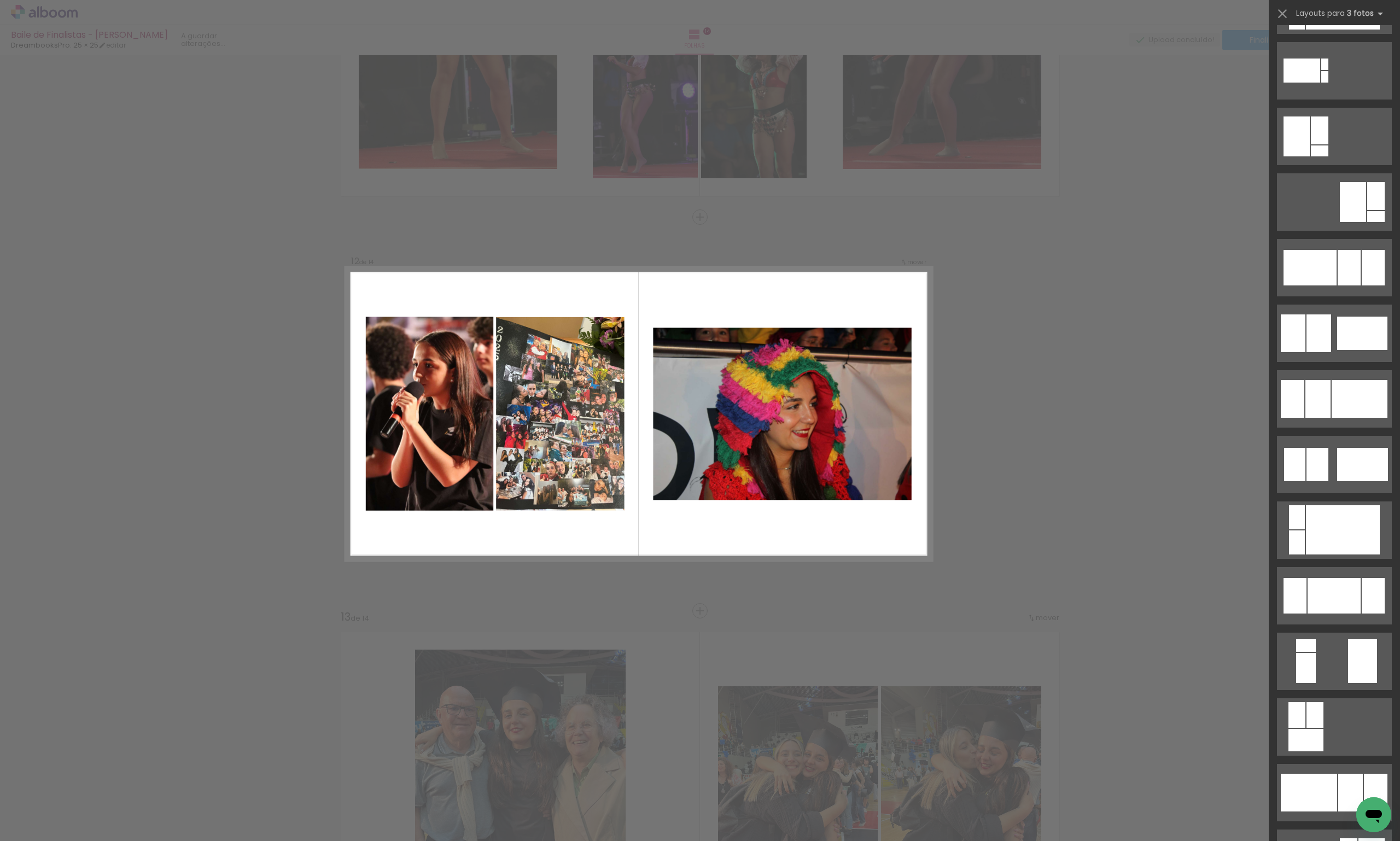
scroll to position [656, 0]
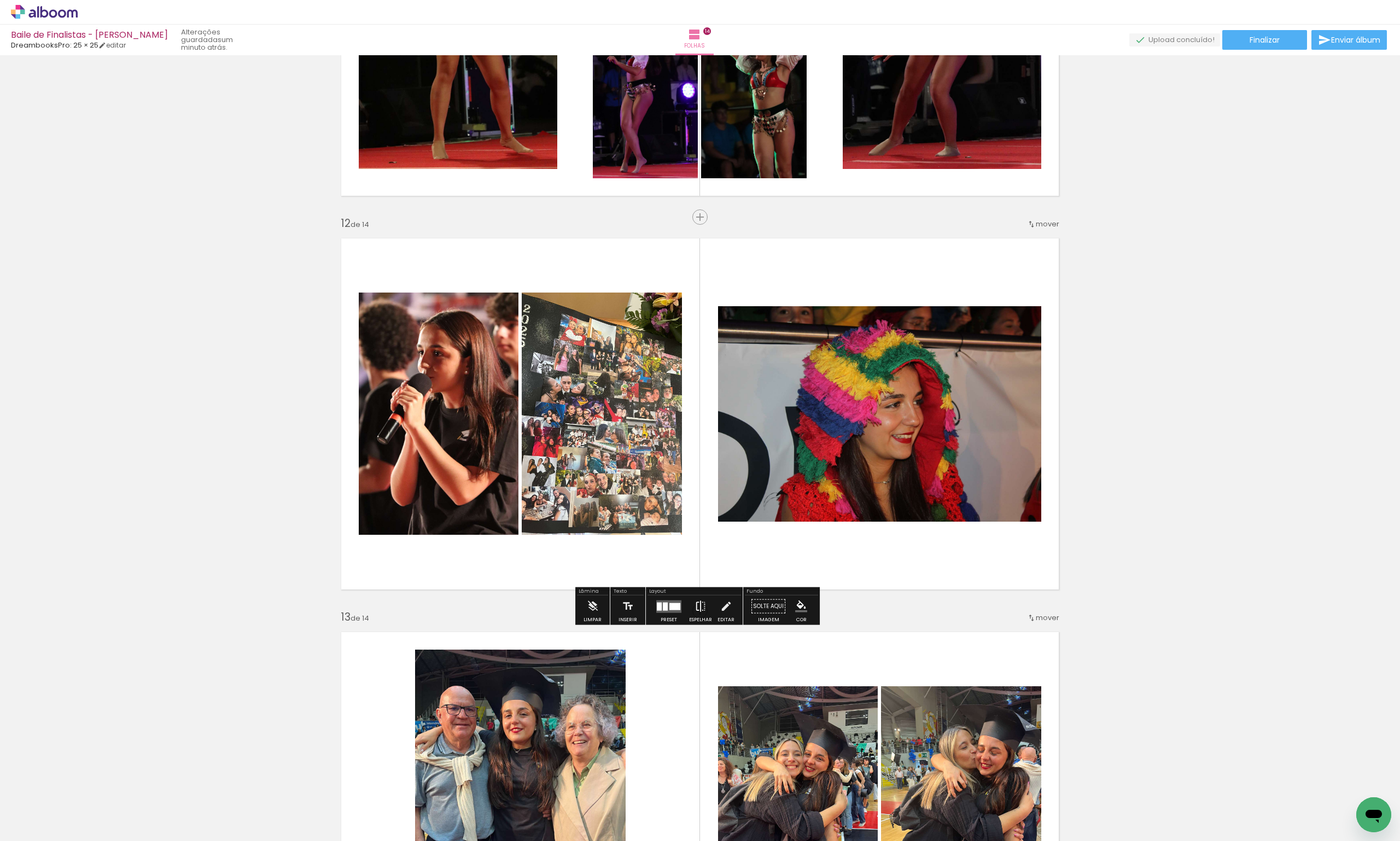
click at [700, 614] on iron-icon at bounding box center [700, 606] width 12 height 22
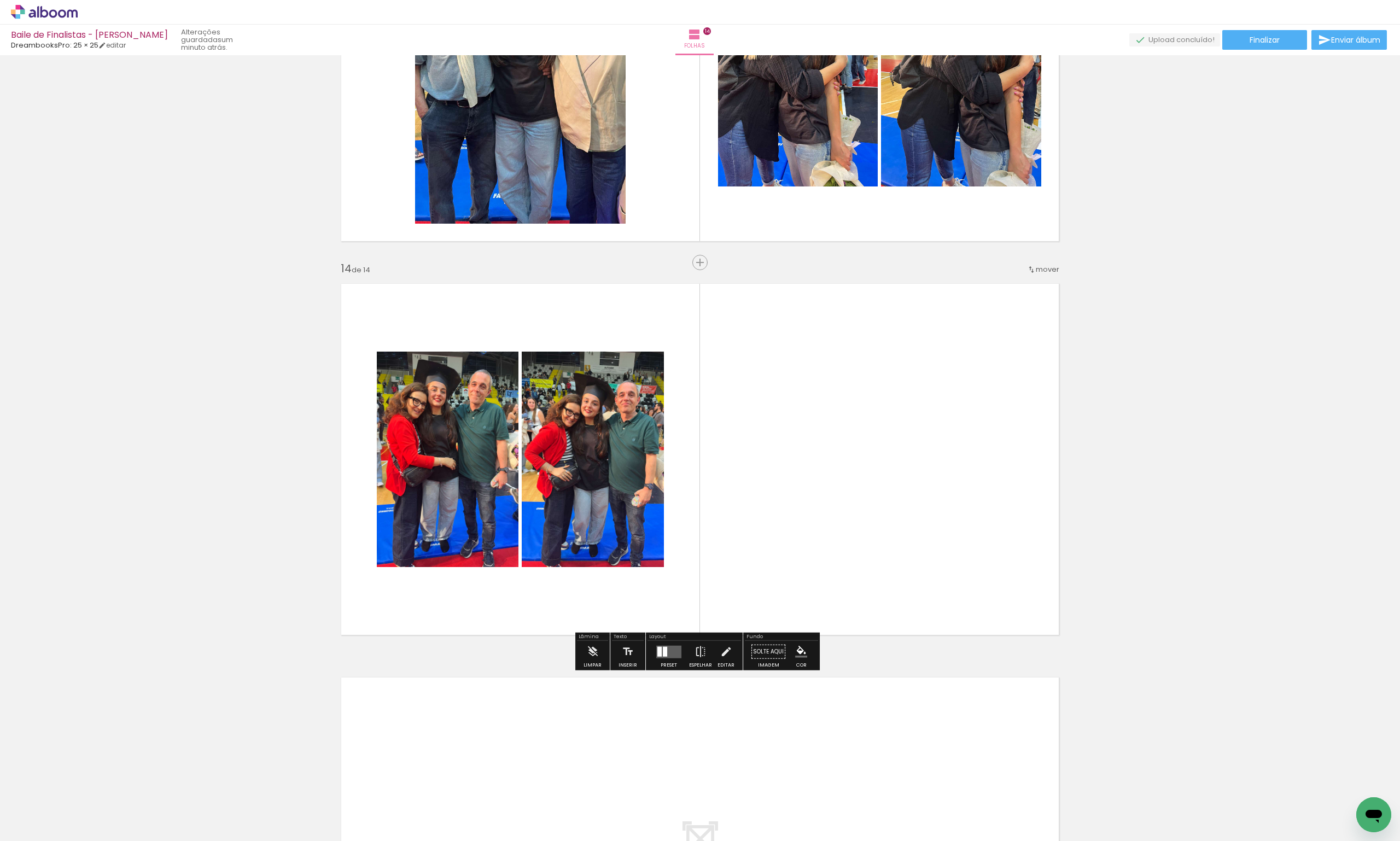
scroll to position [5008, 0]
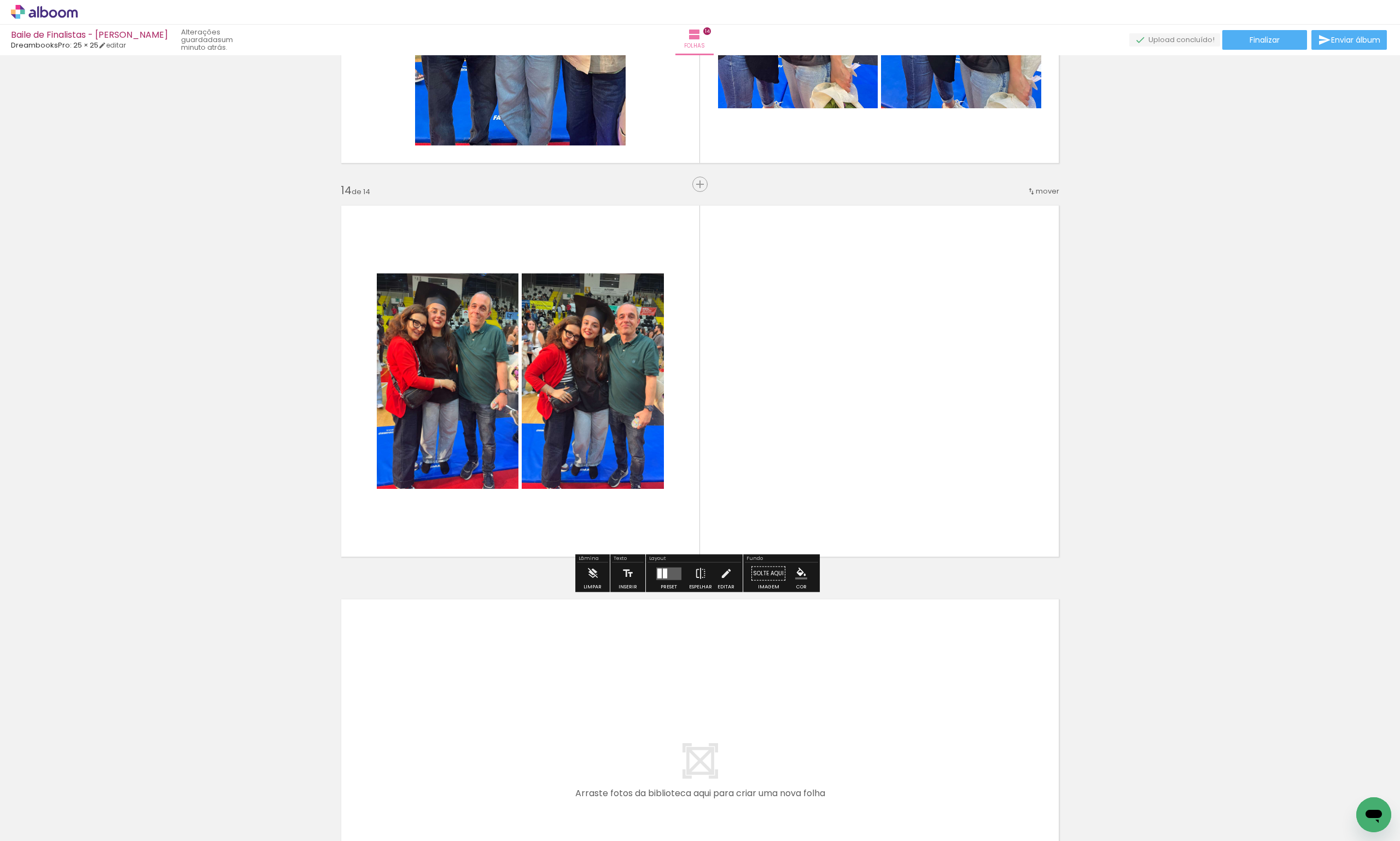
click at [668, 568] on quentale-layouter at bounding box center [669, 573] width 25 height 12
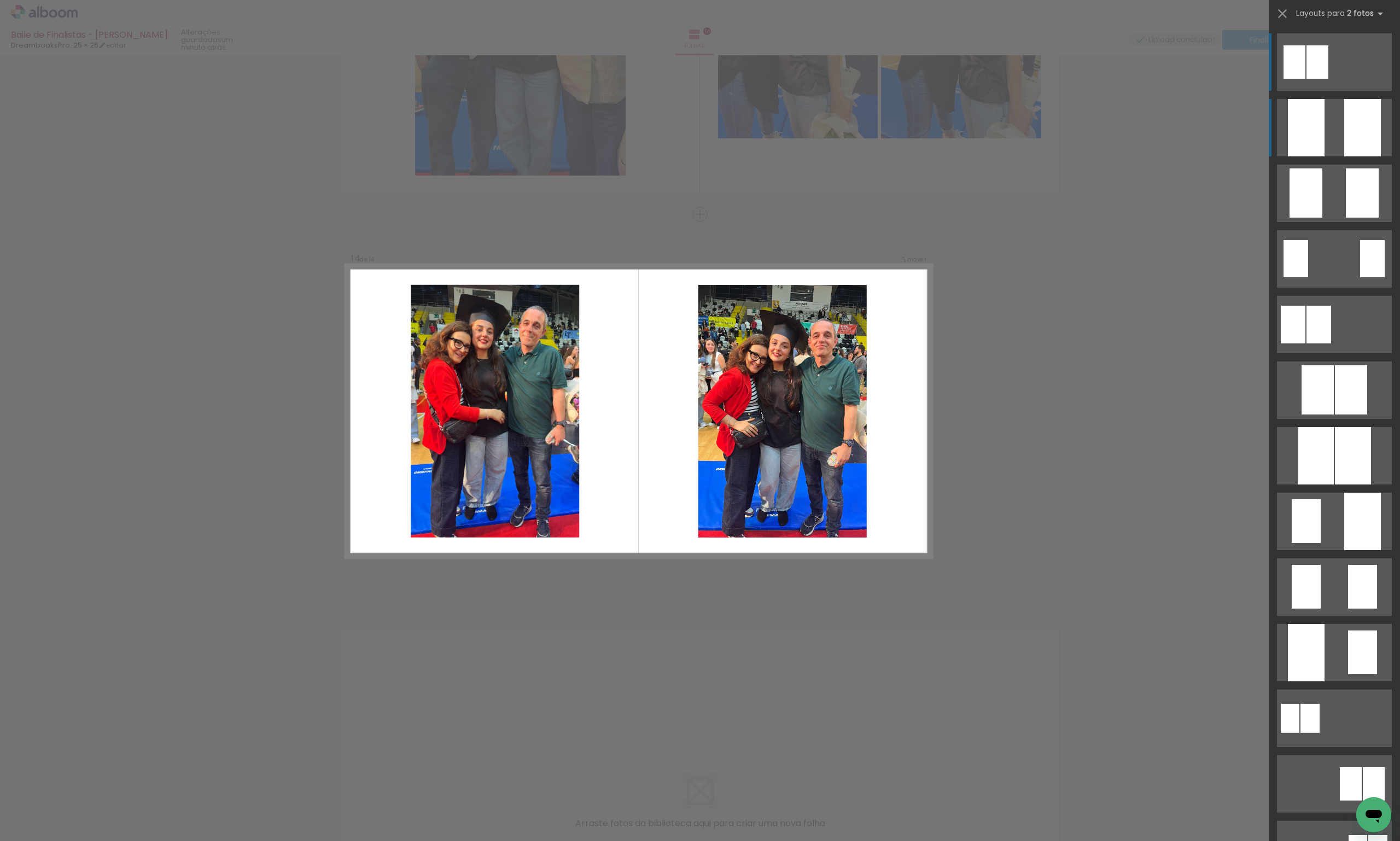
scroll to position [4975, 0]
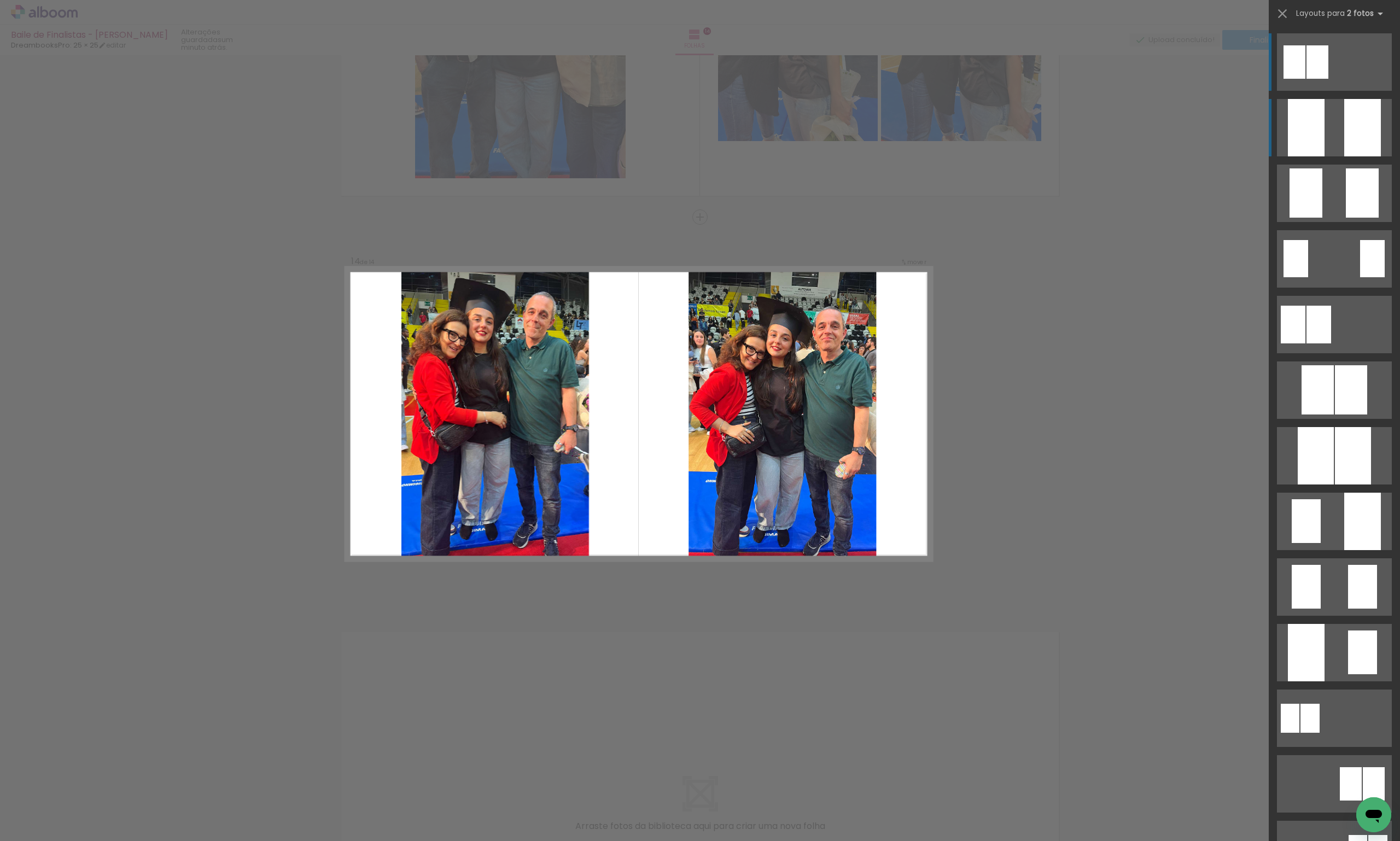
click at [1352, 142] on div at bounding box center [1362, 128] width 37 height 57
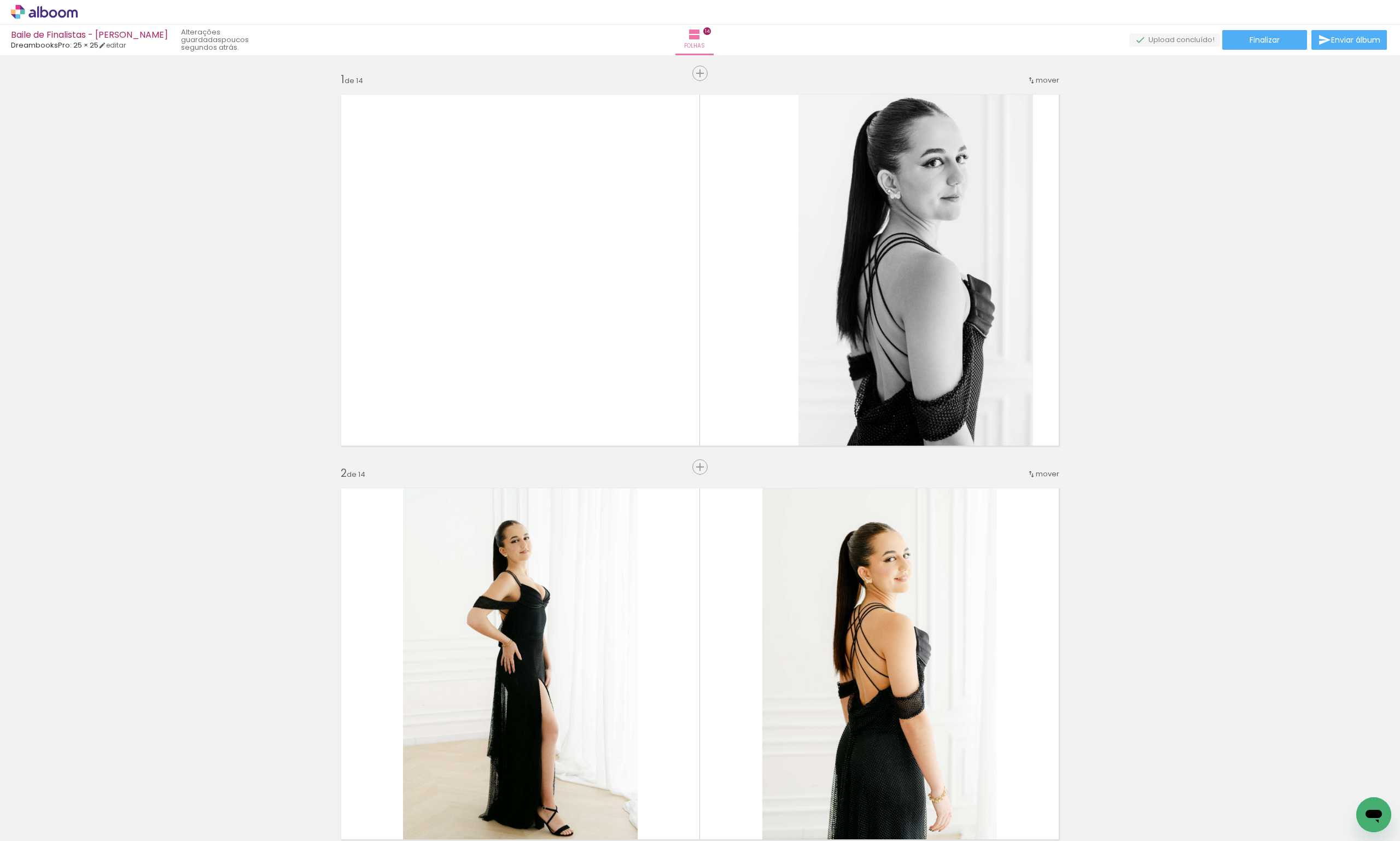
scroll to position [54, 0]
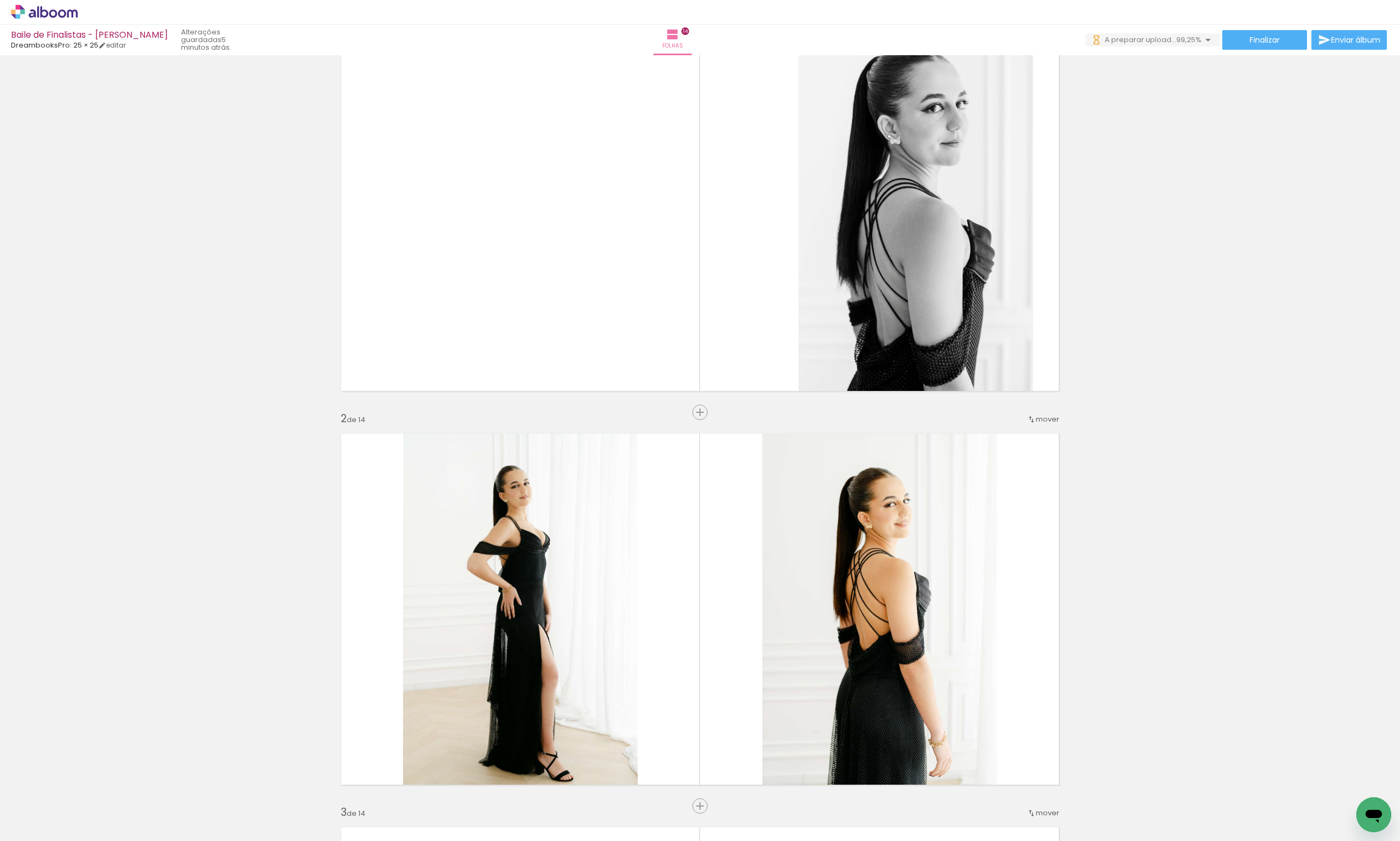
scroll to position [0, 6838]
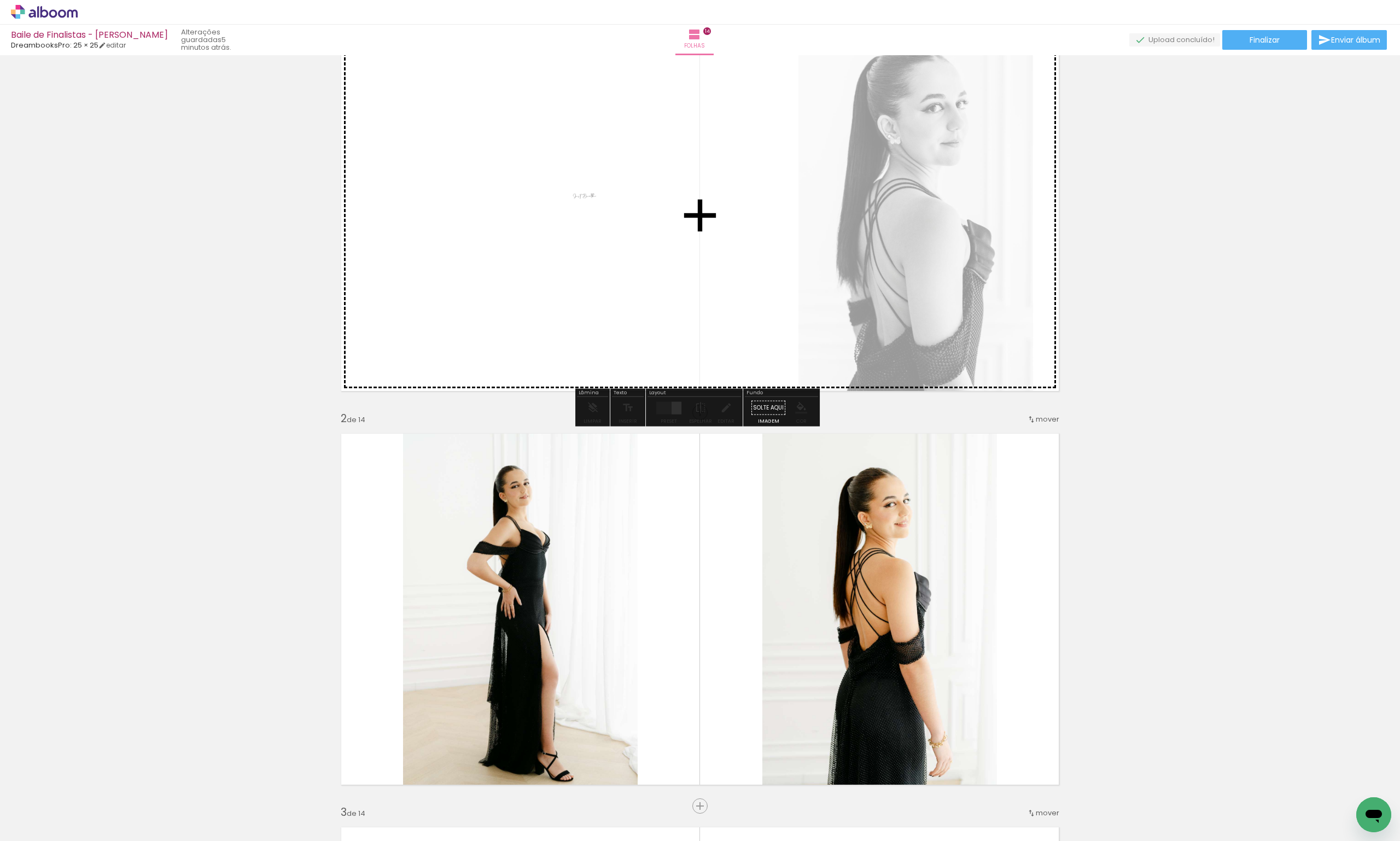
drag, startPoint x: 1347, startPoint y: 800, endPoint x: 593, endPoint y: 204, distance: 961.1
click at [593, 204] on quentale-workspace at bounding box center [700, 420] width 1400 height 841
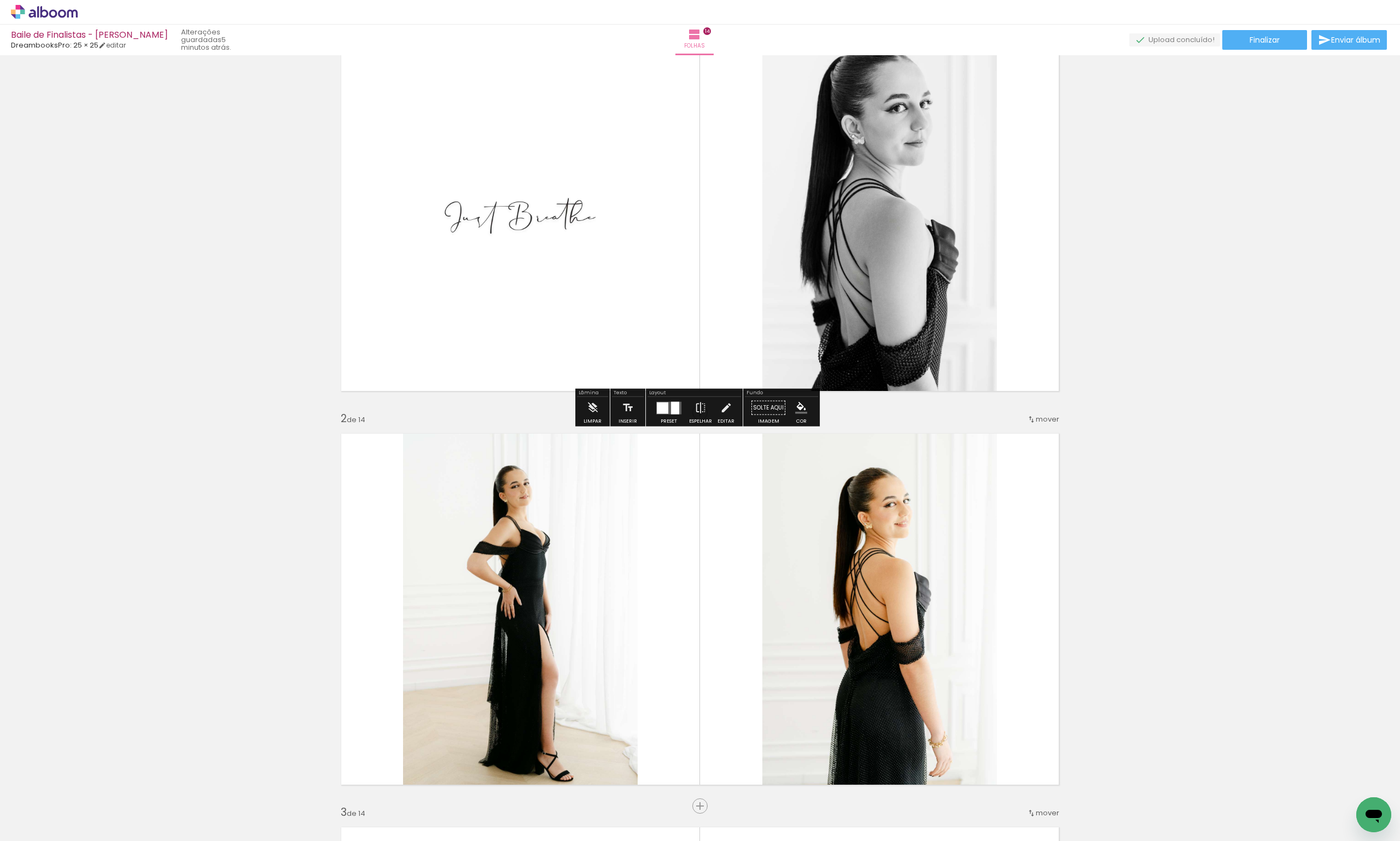
scroll to position [0, 0]
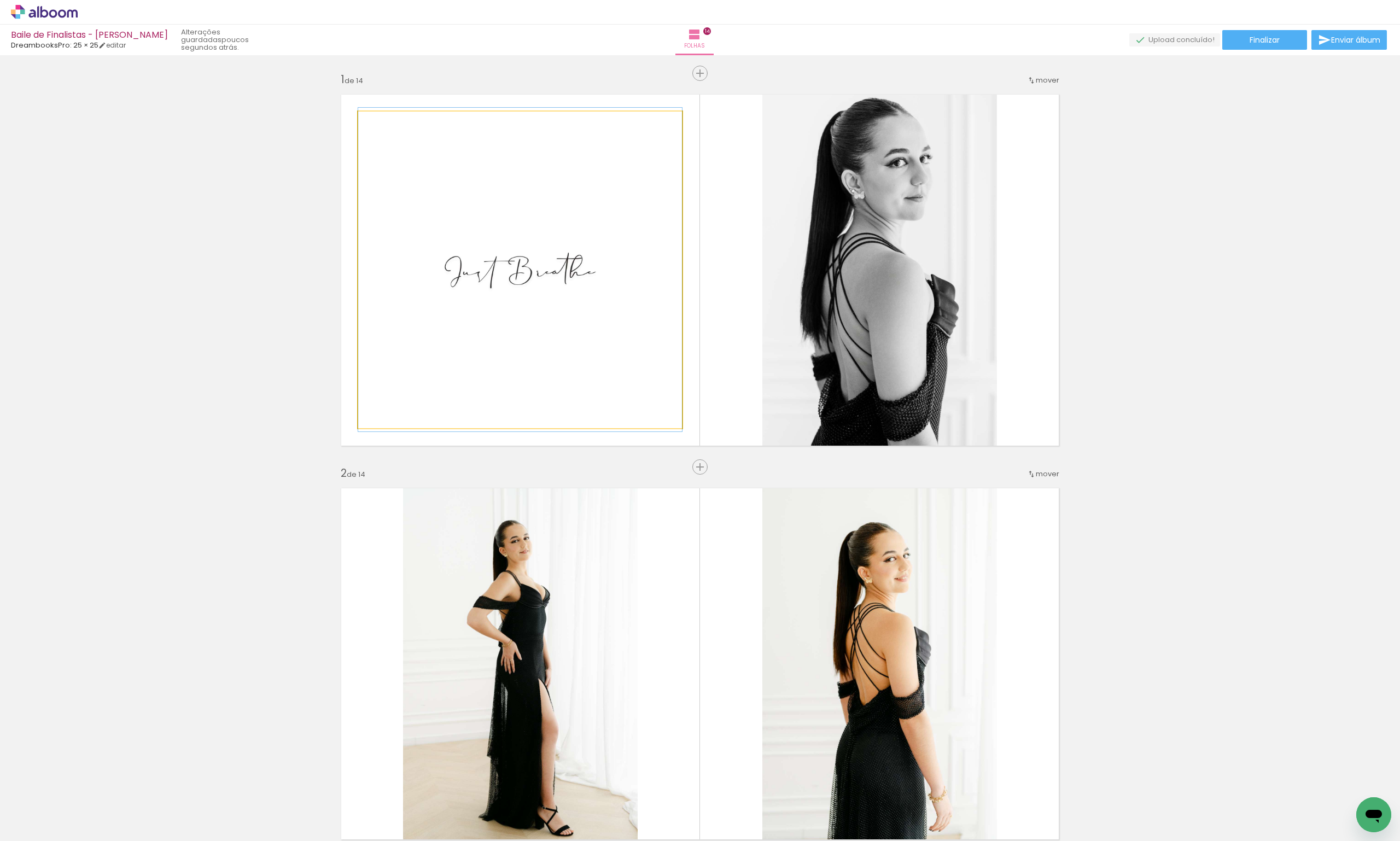
click at [500, 299] on quentale-photo at bounding box center [520, 269] width 324 height 317
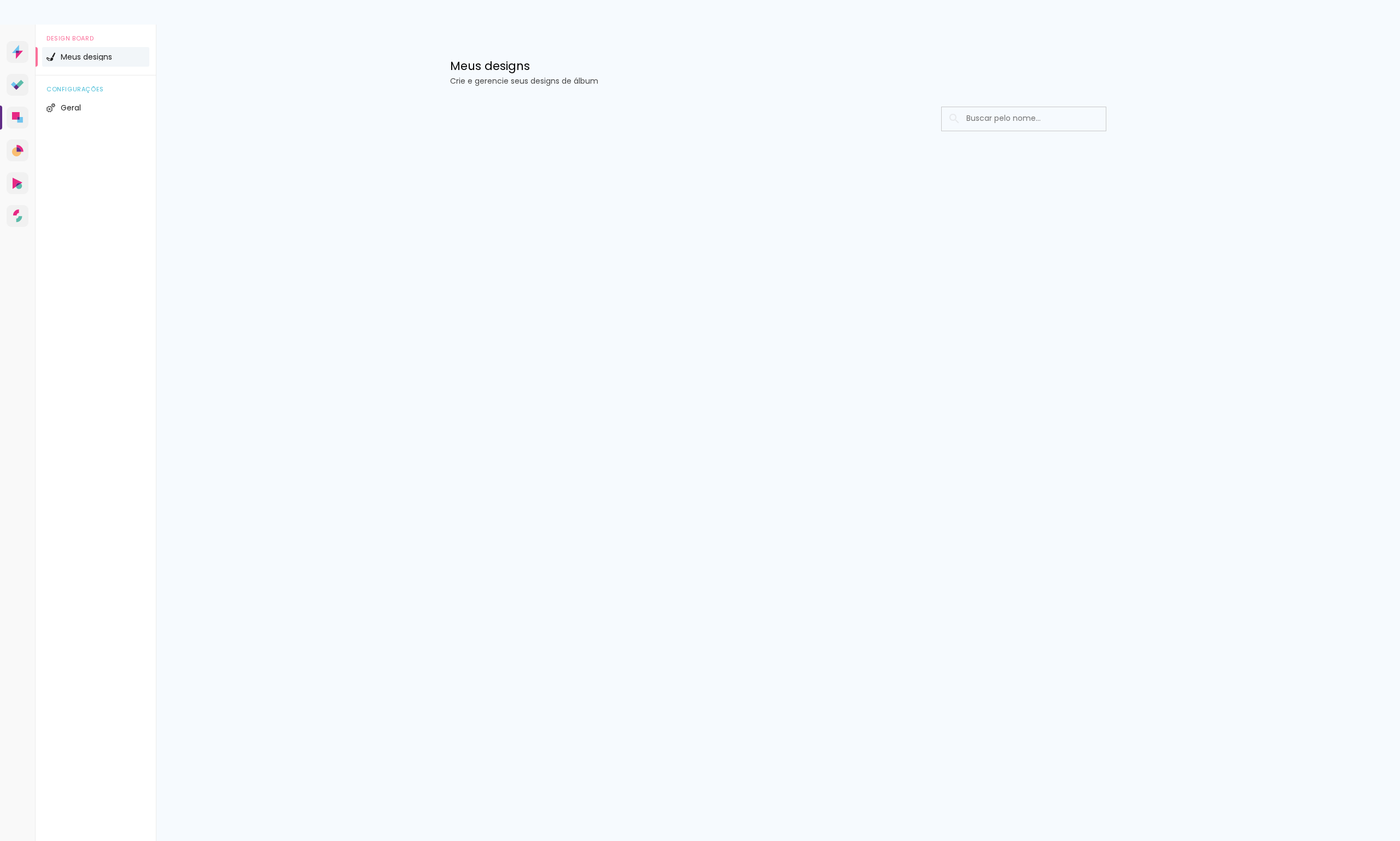
type input "Todas as fotos"
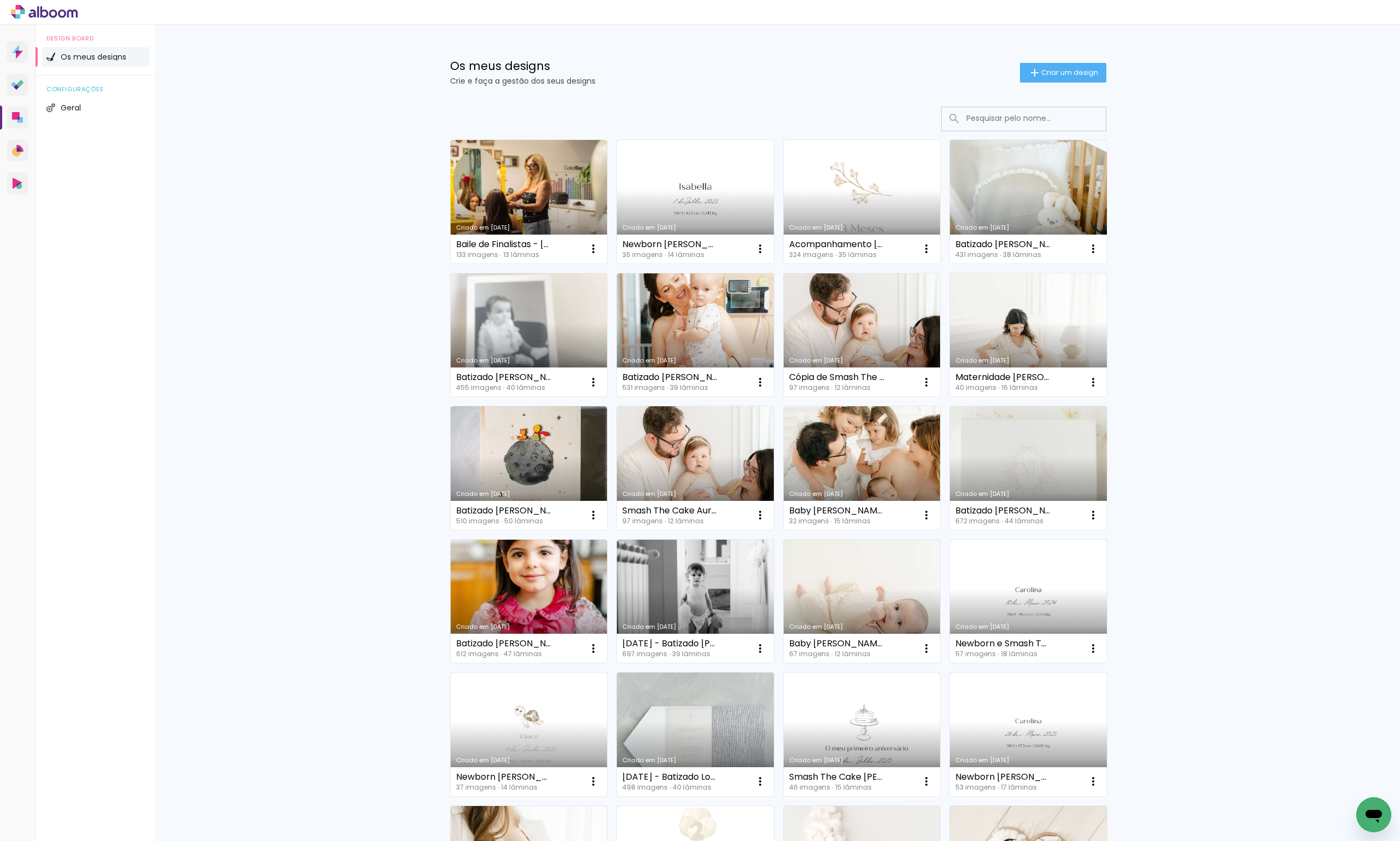
click at [866, 169] on link "Criado em [DATE]" at bounding box center [862, 202] width 157 height 124
